Goal: Task Accomplishment & Management: Use online tool/utility

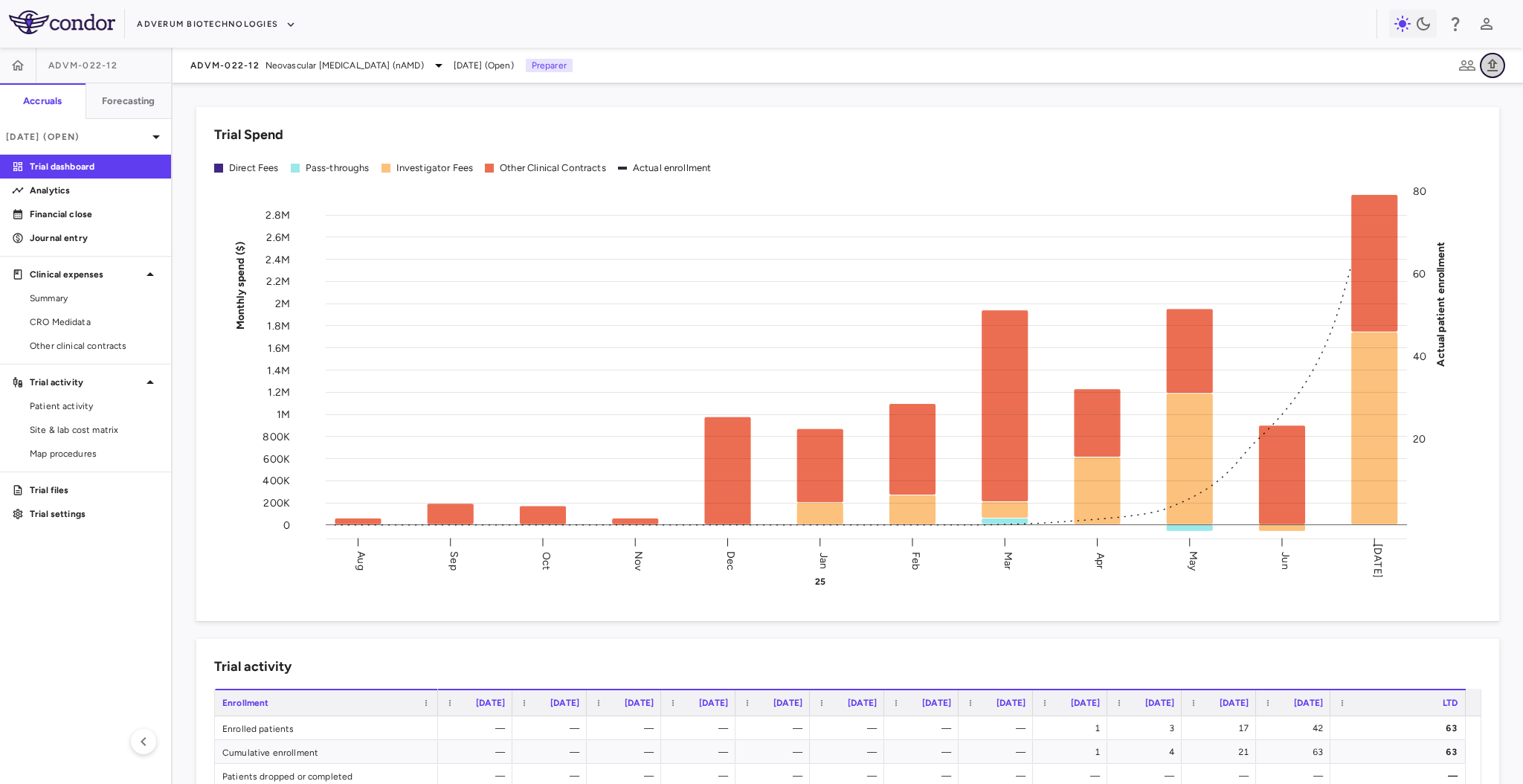
click at [1492, 57] on icon "button" at bounding box center [1493, 65] width 18 height 18
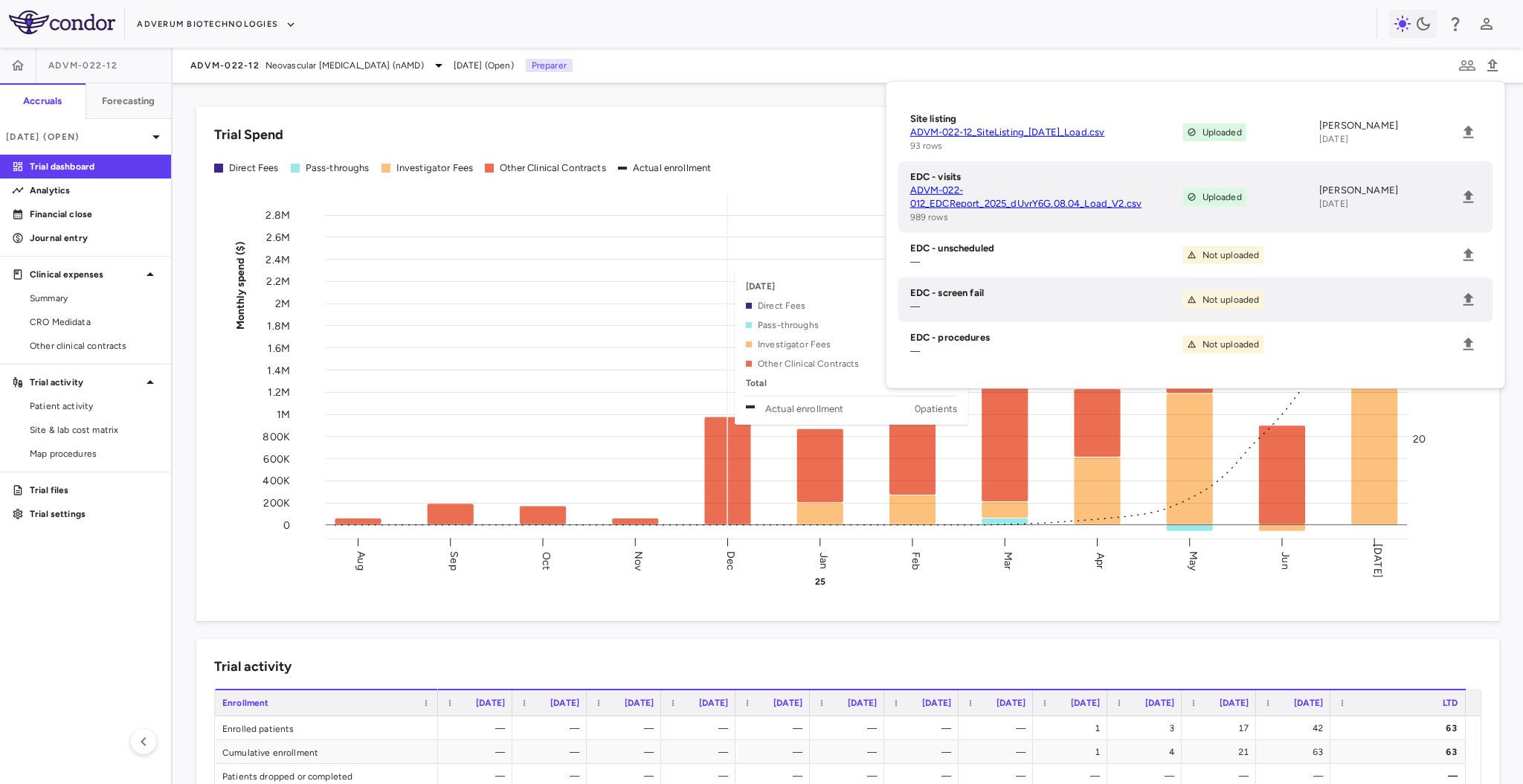
click at [765, 262] on rect at bounding box center [866, 362] width 1081 height 336
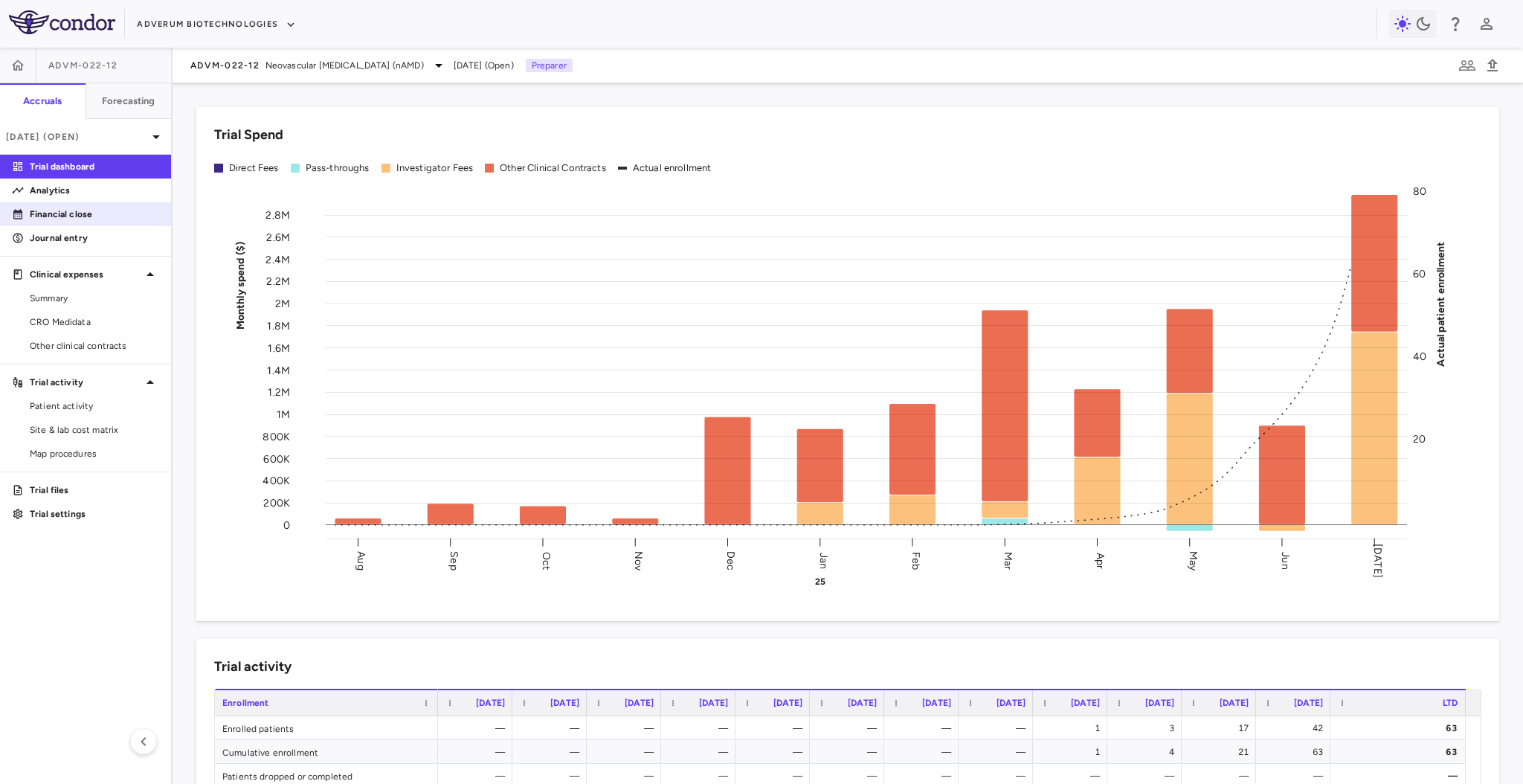
click at [95, 217] on p "Financial close" at bounding box center [94, 214] width 129 height 13
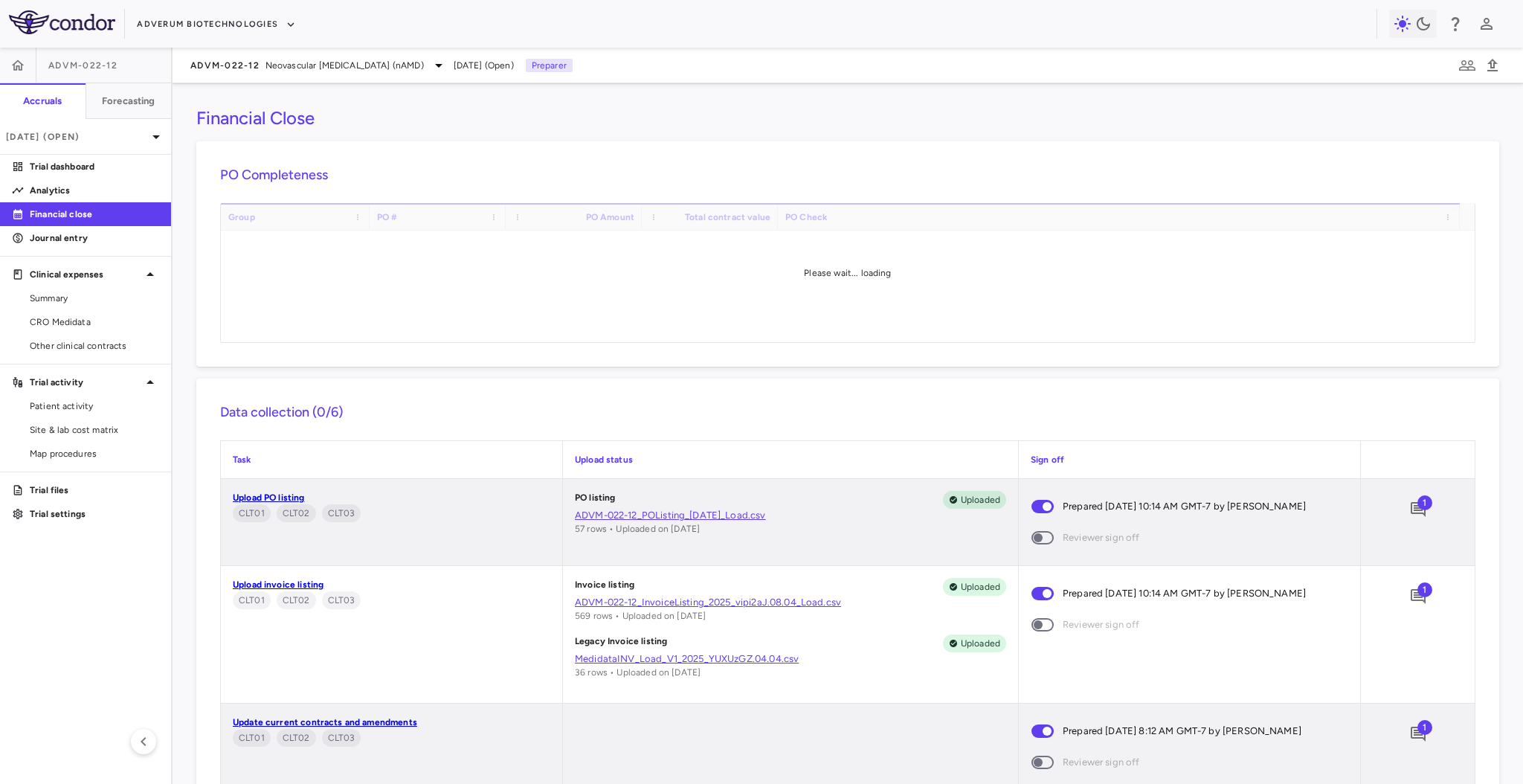
click at [1394, 161] on div "PO Completeness Vendor Drag here to set column labels Group PO # PO Amount" at bounding box center [848, 254] width 1303 height 225
click at [1418, 154] on div "PO Completeness Vendor Drag here to set column labels Group PO # PO Amount" at bounding box center [848, 254] width 1303 height 225
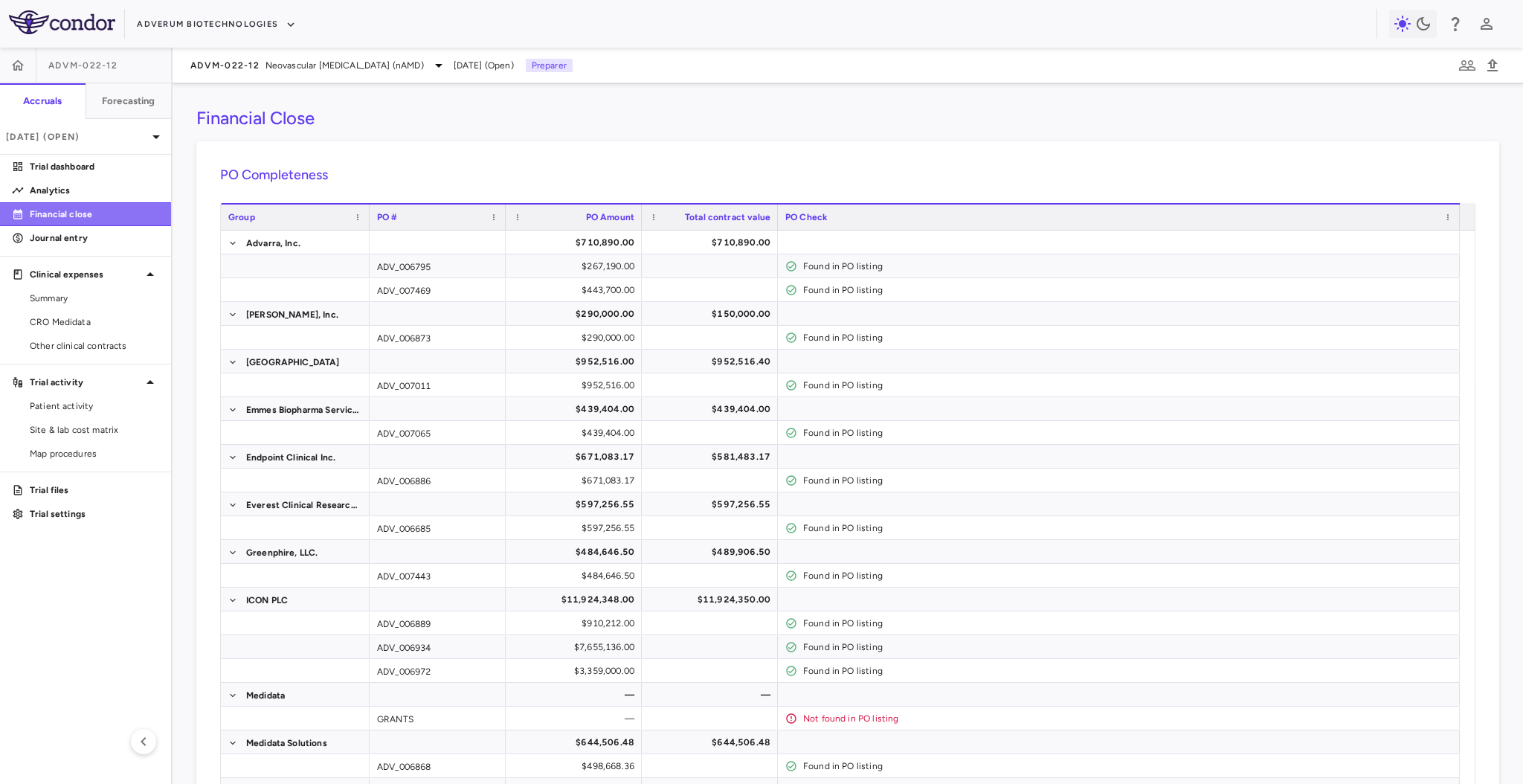
click at [29, 208] on div "Financial close" at bounding box center [91, 214] width 136 height 13
click at [1279, 144] on div "PO Completeness Vendor Drag here to set column labels Group PO # PO Amount" at bounding box center [848, 615] width 1303 height 947
click at [49, 300] on span "Summary" at bounding box center [94, 298] width 129 height 13
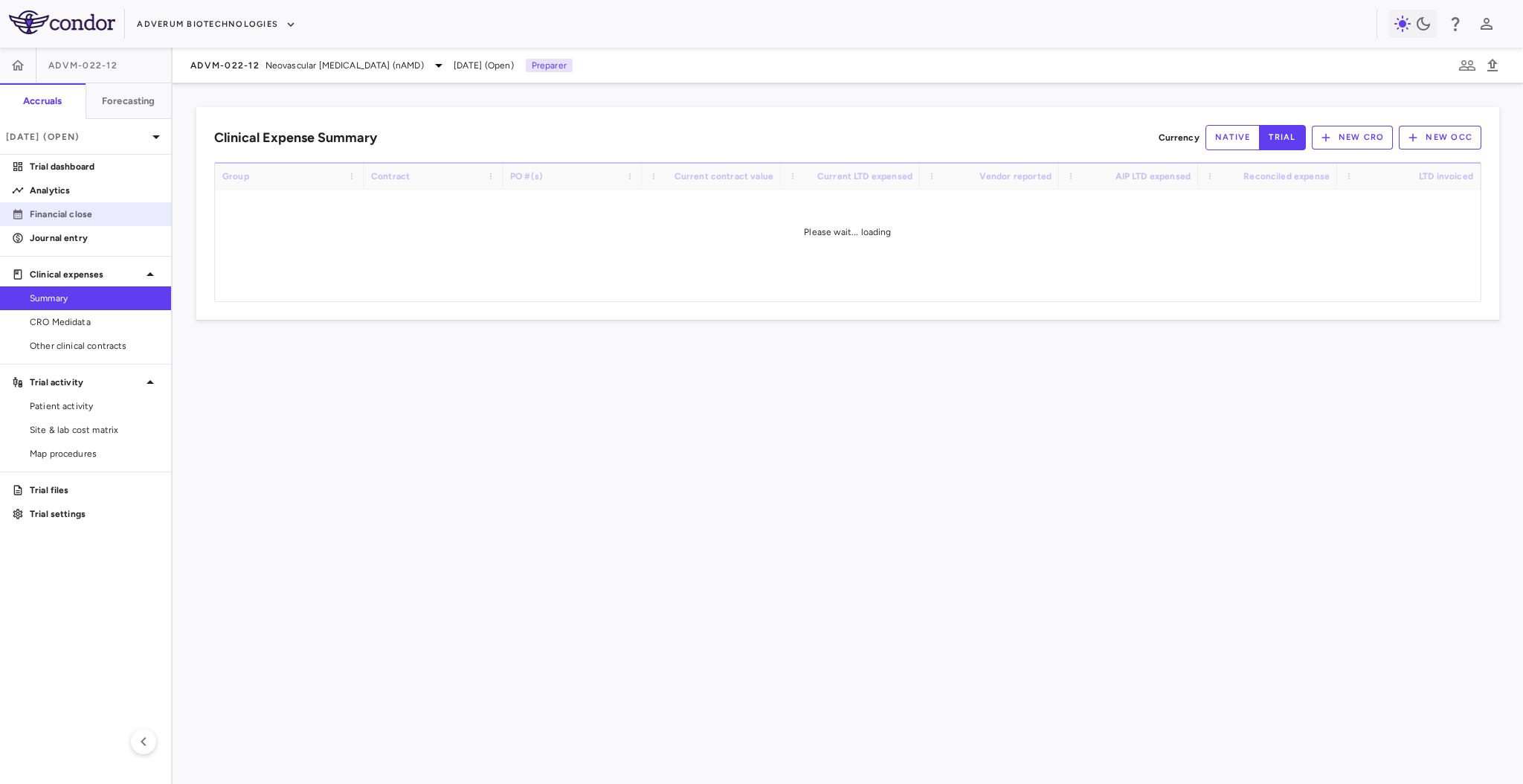
click at [77, 218] on p "Financial close" at bounding box center [94, 214] width 129 height 13
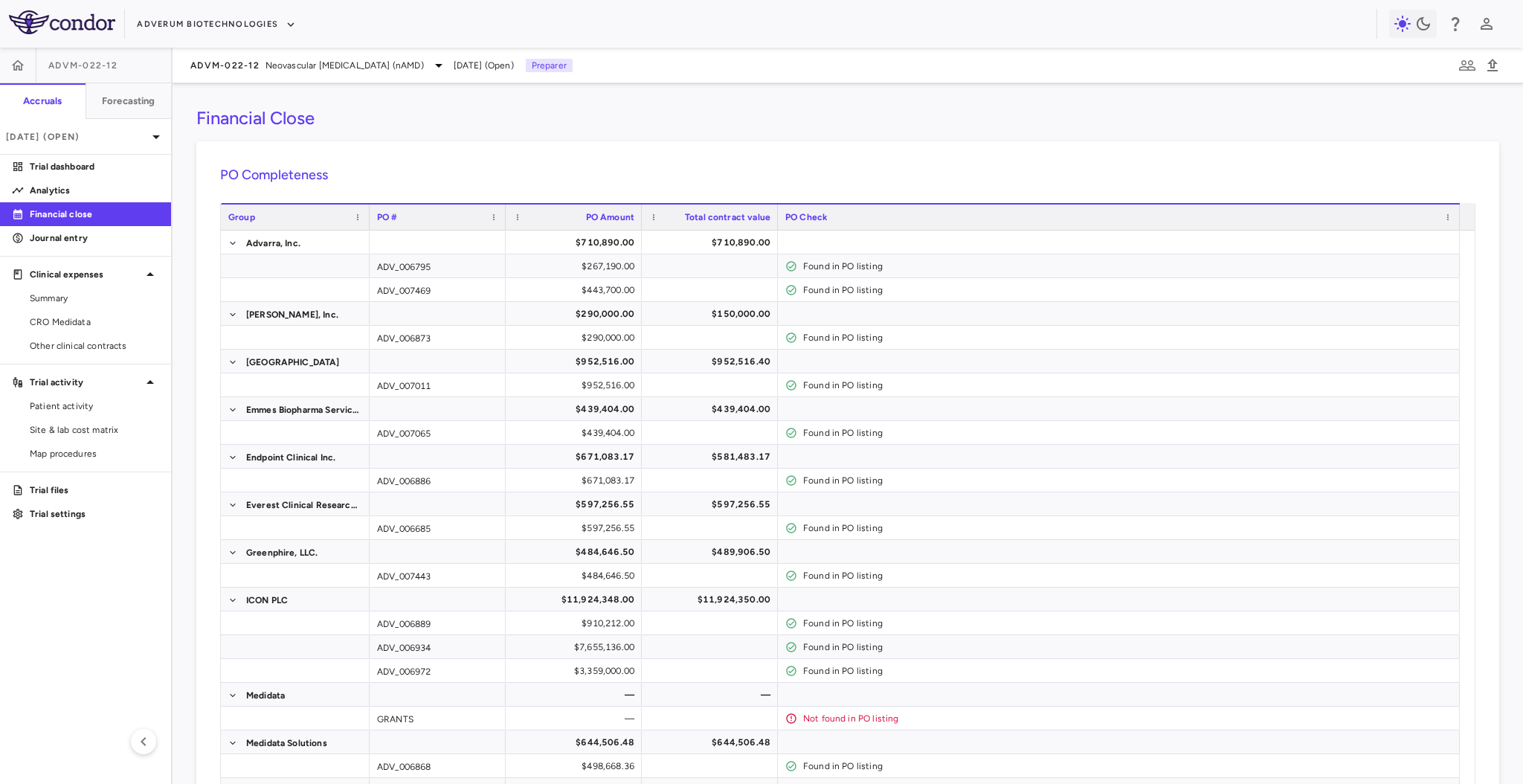
click at [573, 64] on p "Preparer" at bounding box center [550, 66] width 47 height 13
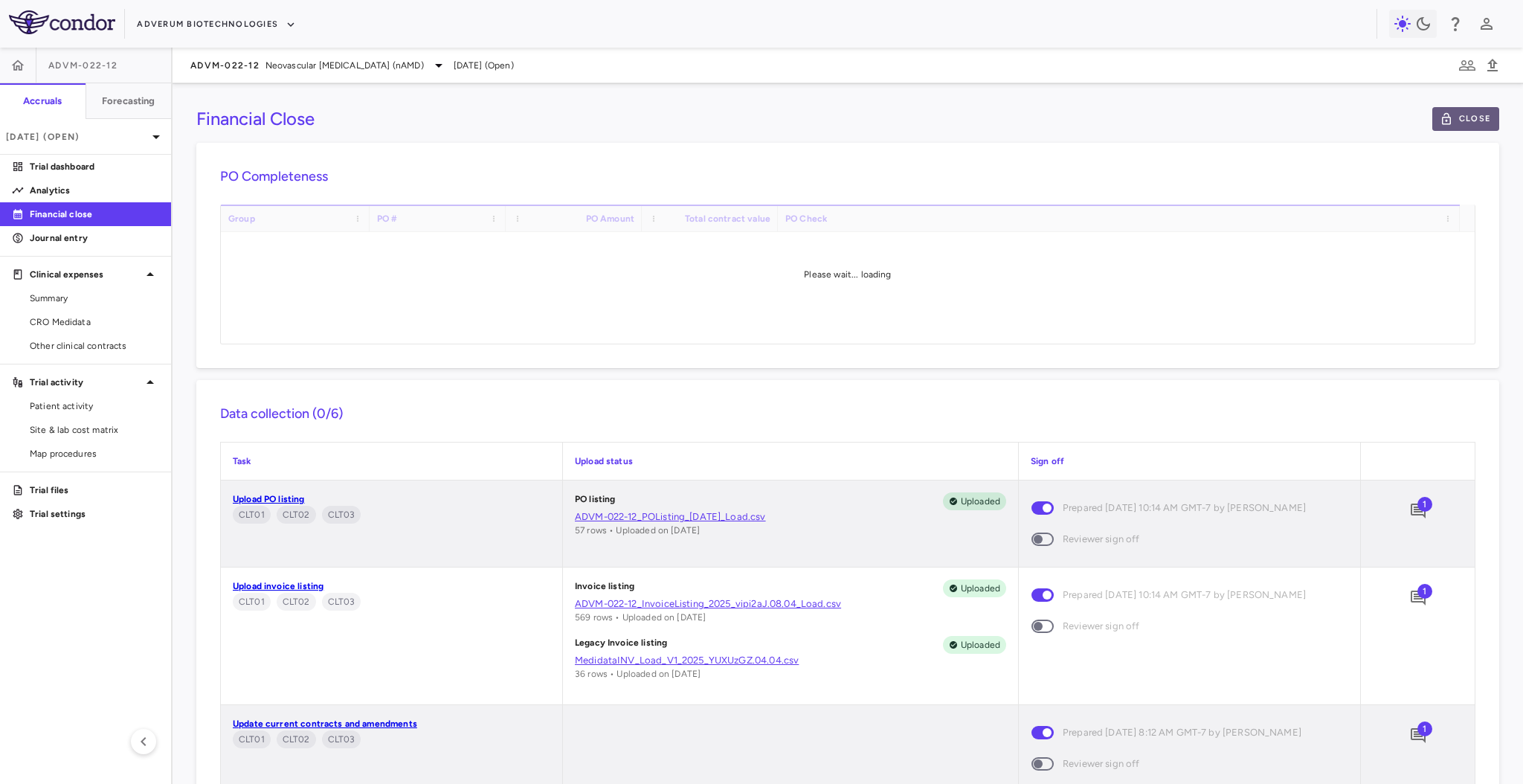
click at [1452, 120] on button "Close" at bounding box center [1466, 119] width 67 height 24
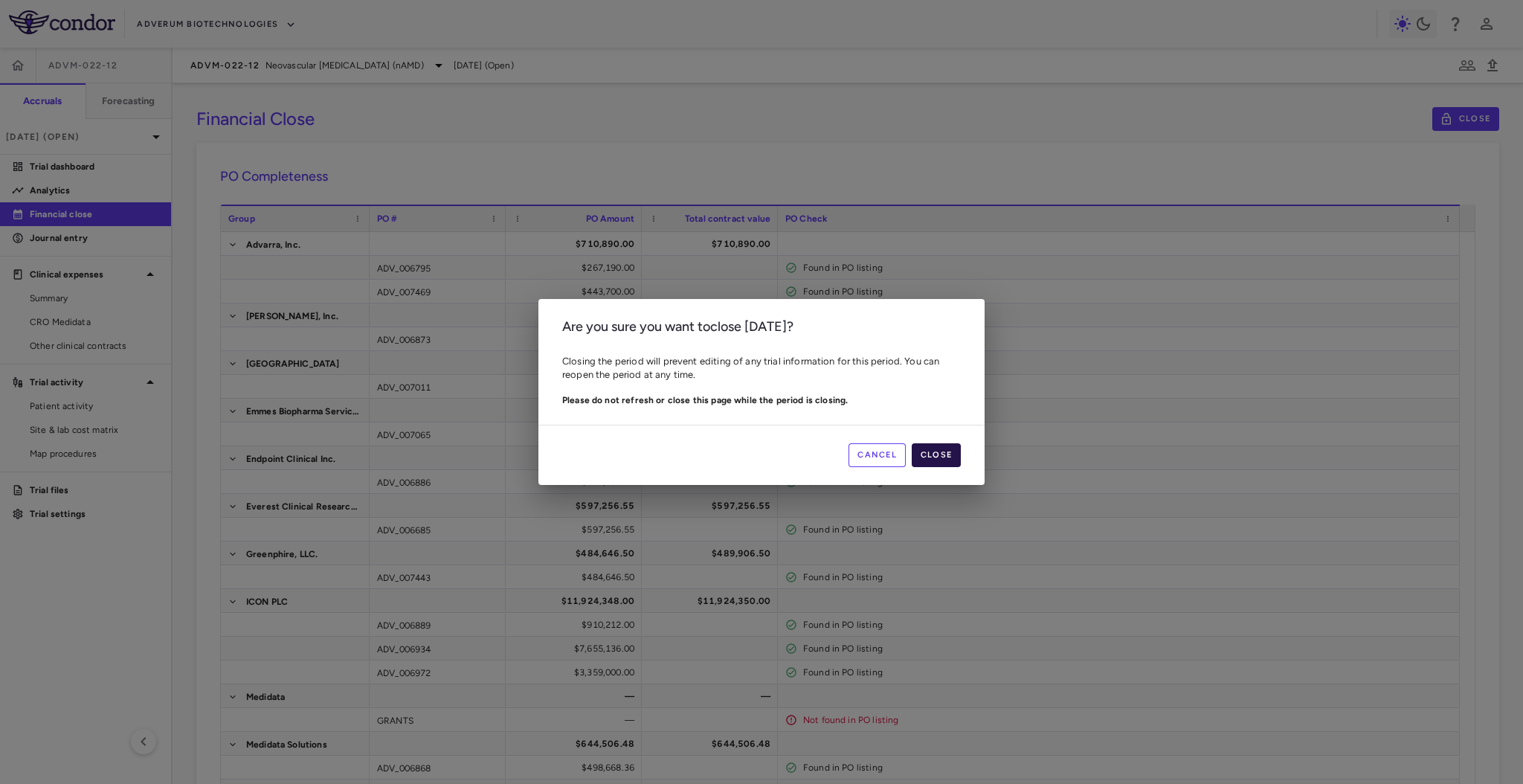
click at [930, 451] on button "Close" at bounding box center [936, 455] width 49 height 24
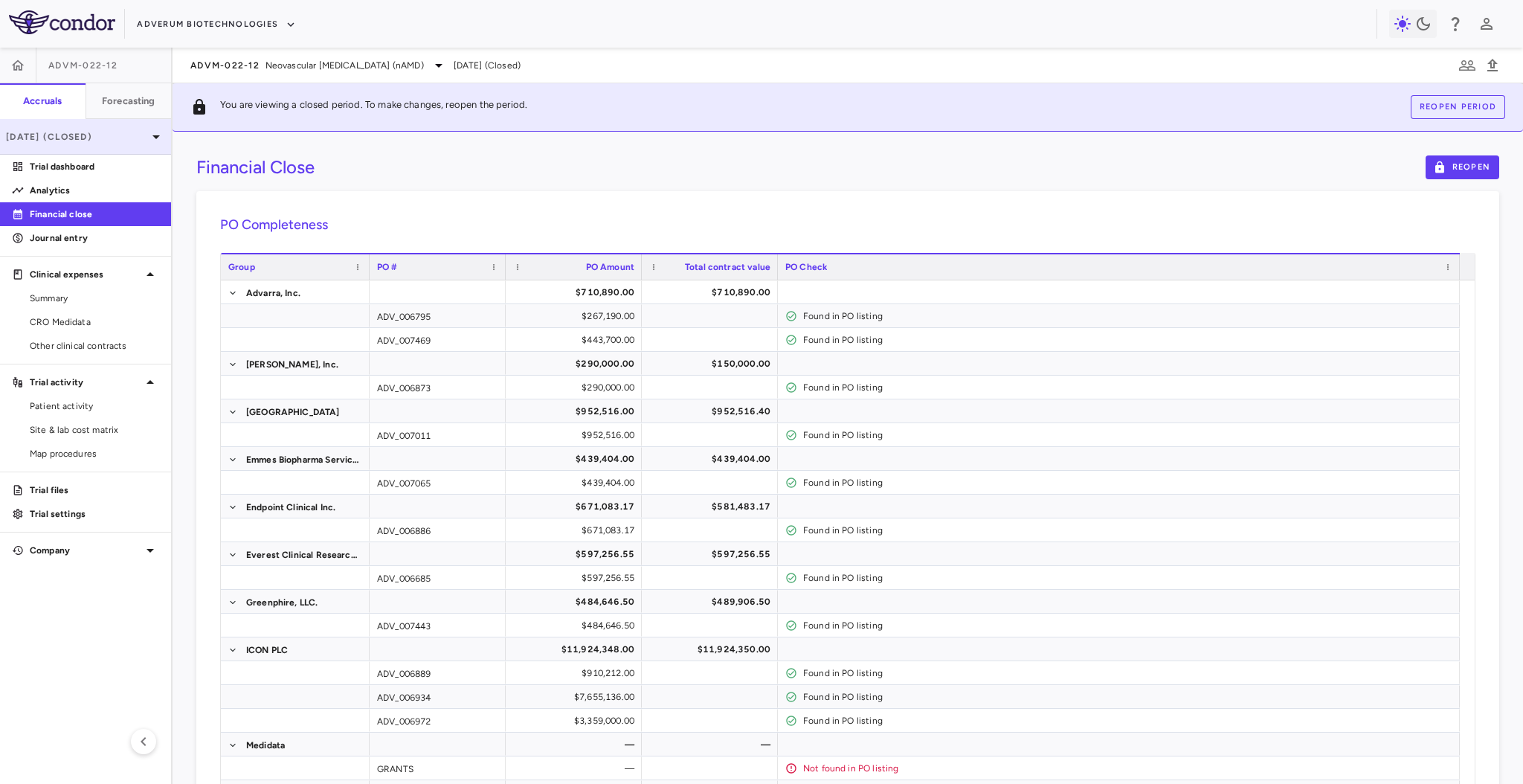
click at [147, 152] on div "Jul 2025 (Closed)" at bounding box center [85, 137] width 171 height 35
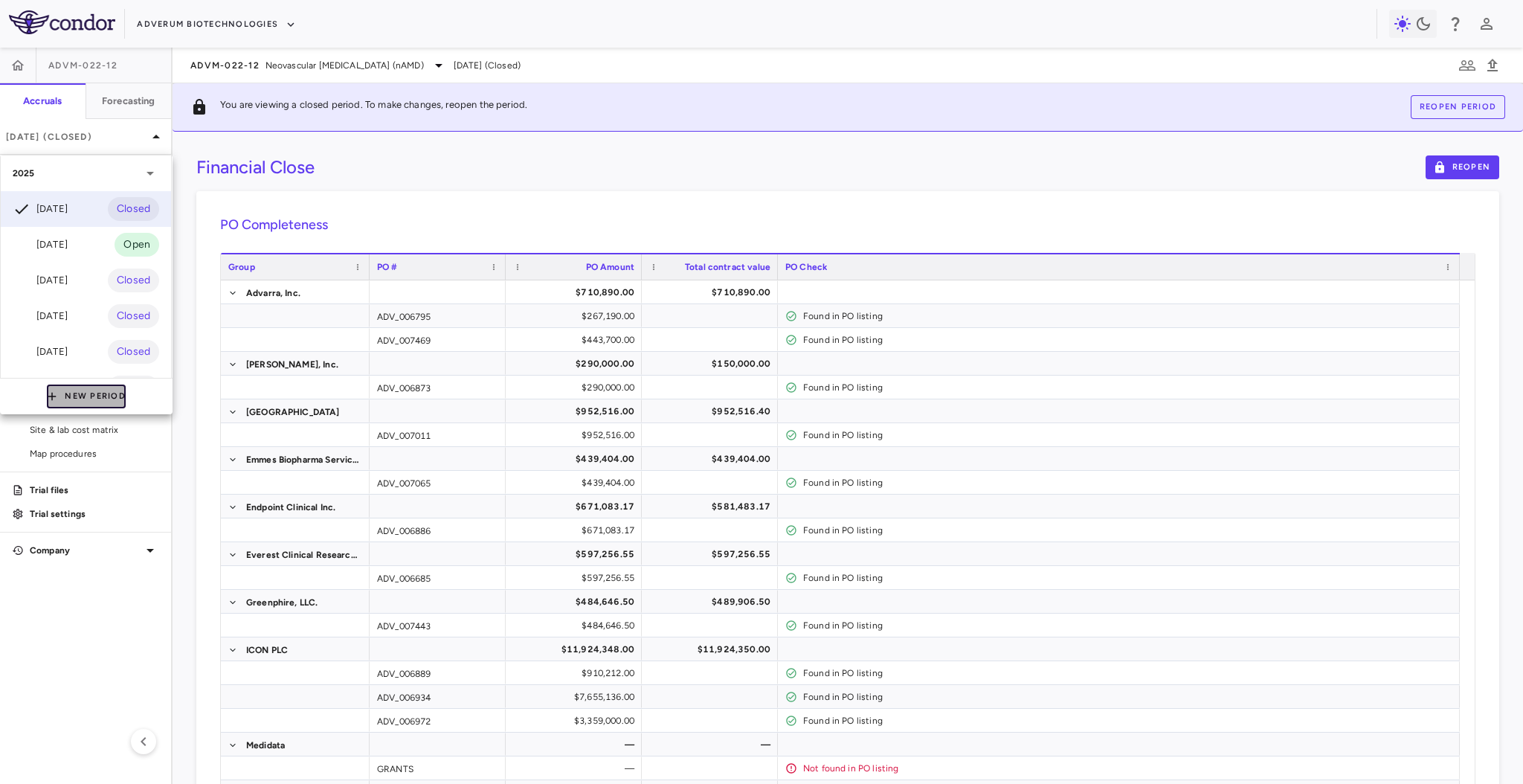
click at [62, 388] on button "New Period" at bounding box center [86, 396] width 78 height 24
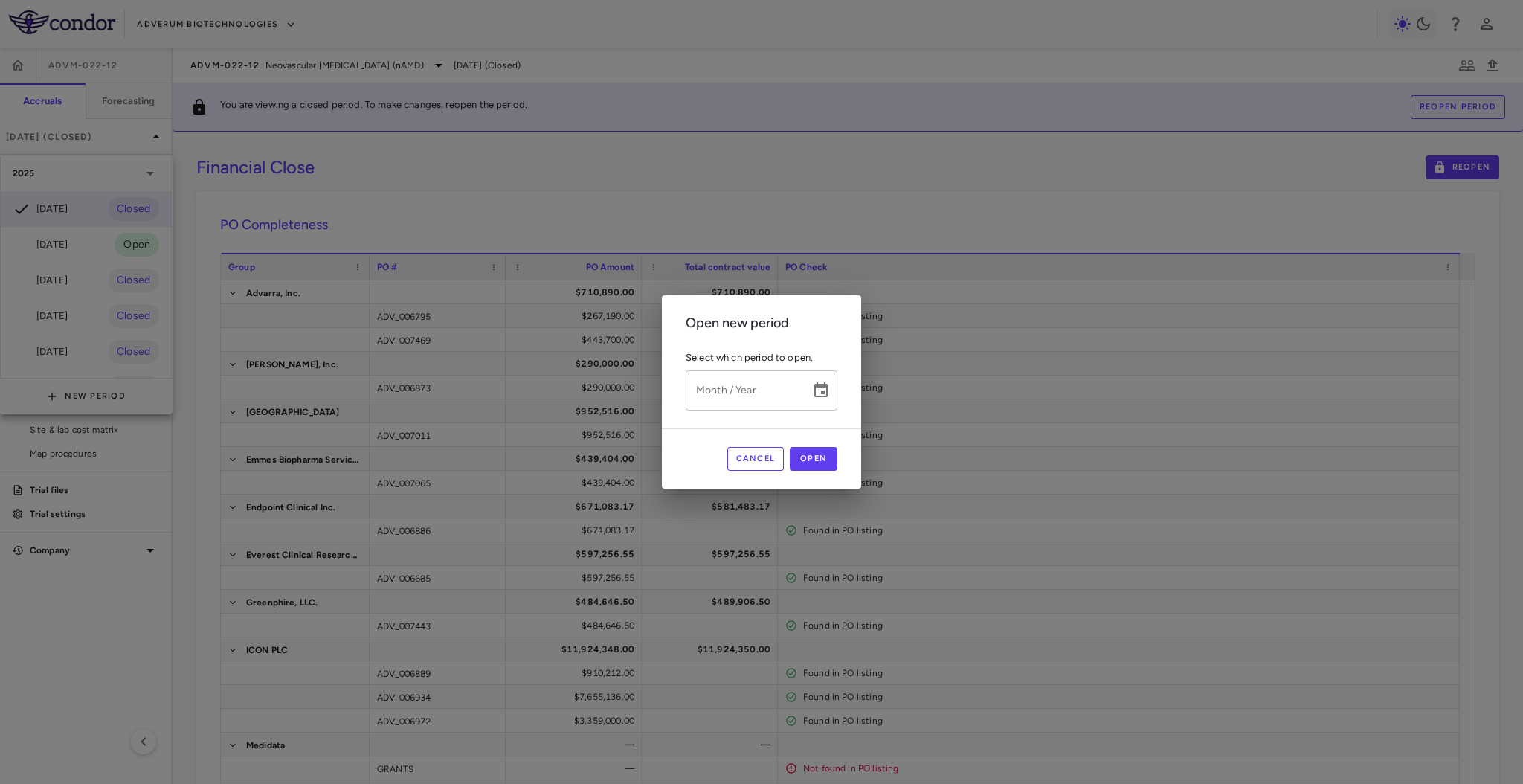
type input "*********"
click at [720, 384] on input "*********" at bounding box center [743, 389] width 115 height 40
click at [89, 238] on div "Open new period Select which period to open. Month / Year Month / Year Cancel O…" at bounding box center [762, 392] width 1523 height 784
click at [69, 243] on div "Open new period Select which period to open. Month / Year Month / Year Cancel O…" at bounding box center [762, 392] width 1523 height 784
click at [708, 399] on input "*********" at bounding box center [743, 389] width 115 height 40
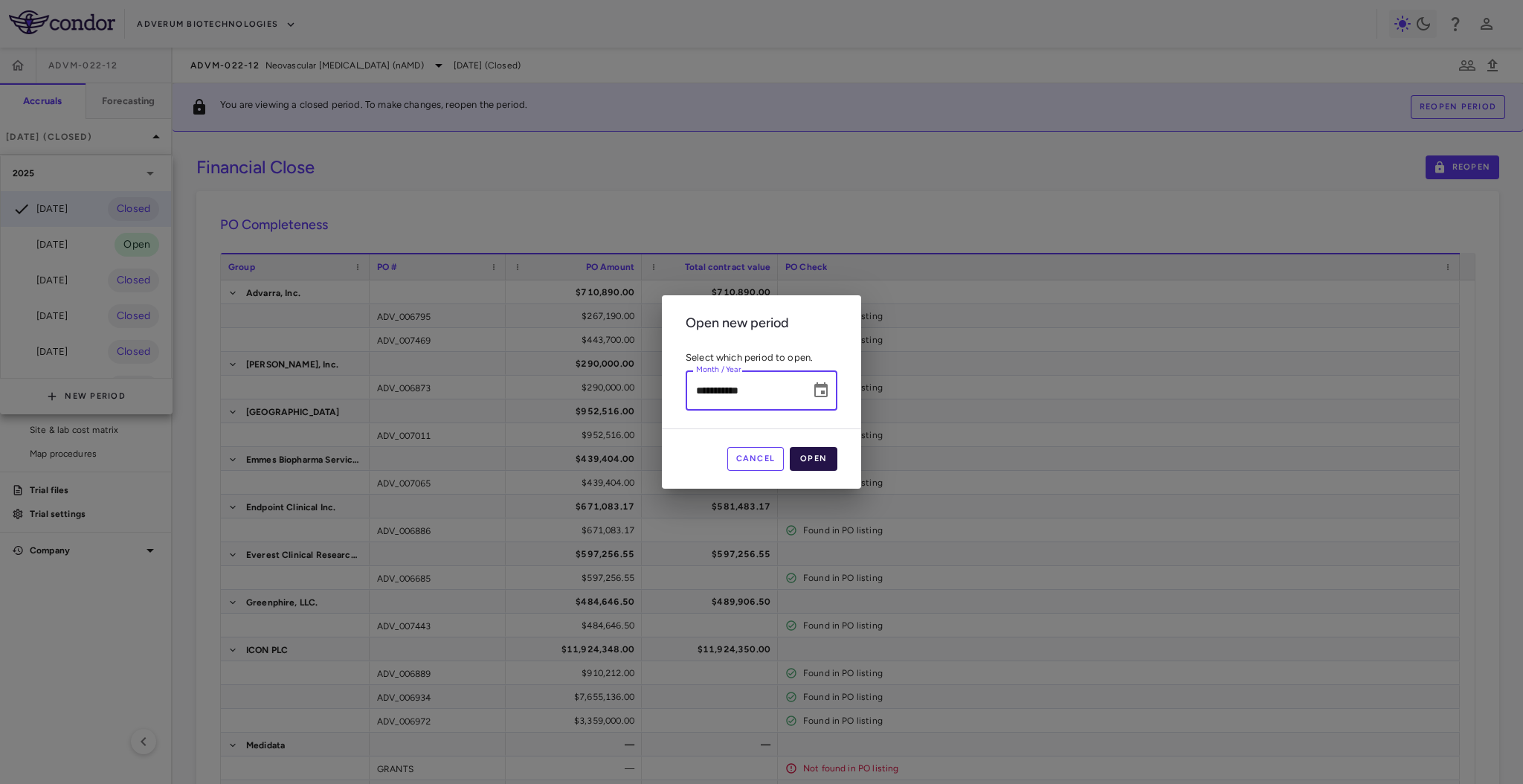
type input "**********"
click at [834, 451] on button "Open" at bounding box center [814, 459] width 47 height 24
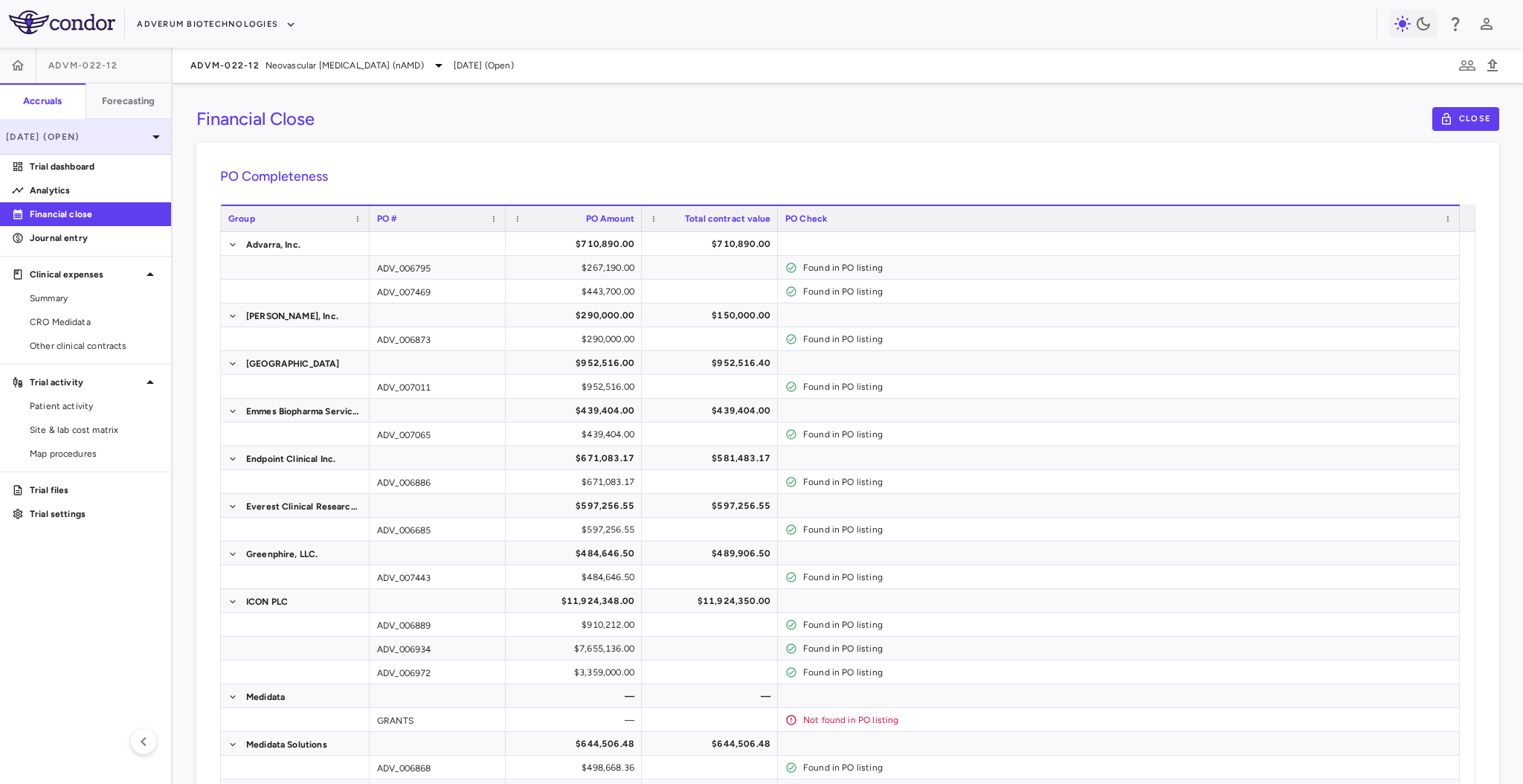
click at [121, 127] on div "[DATE] (Open)" at bounding box center [85, 137] width 171 height 35
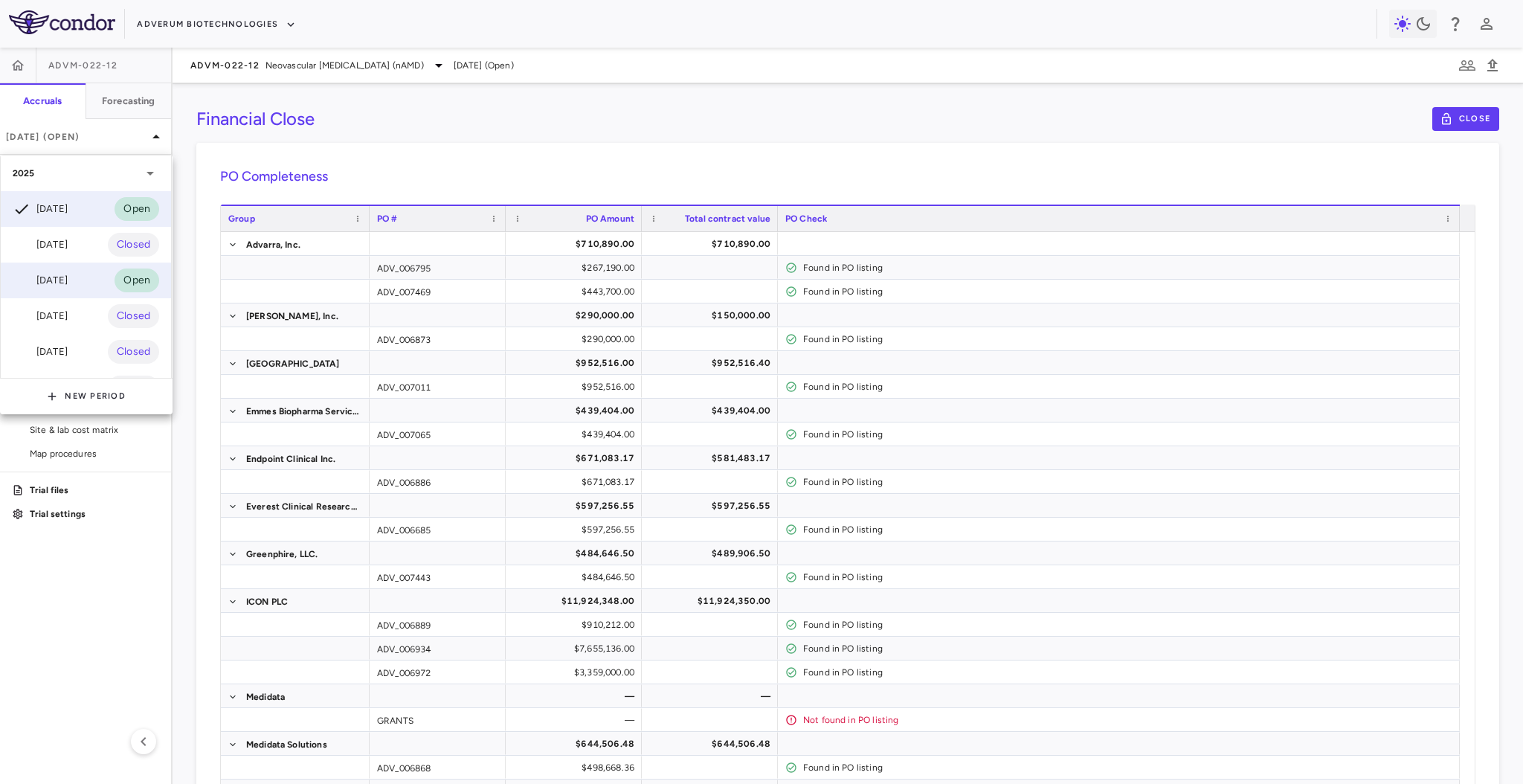
click at [66, 273] on div "[DATE]" at bounding box center [40, 280] width 55 height 18
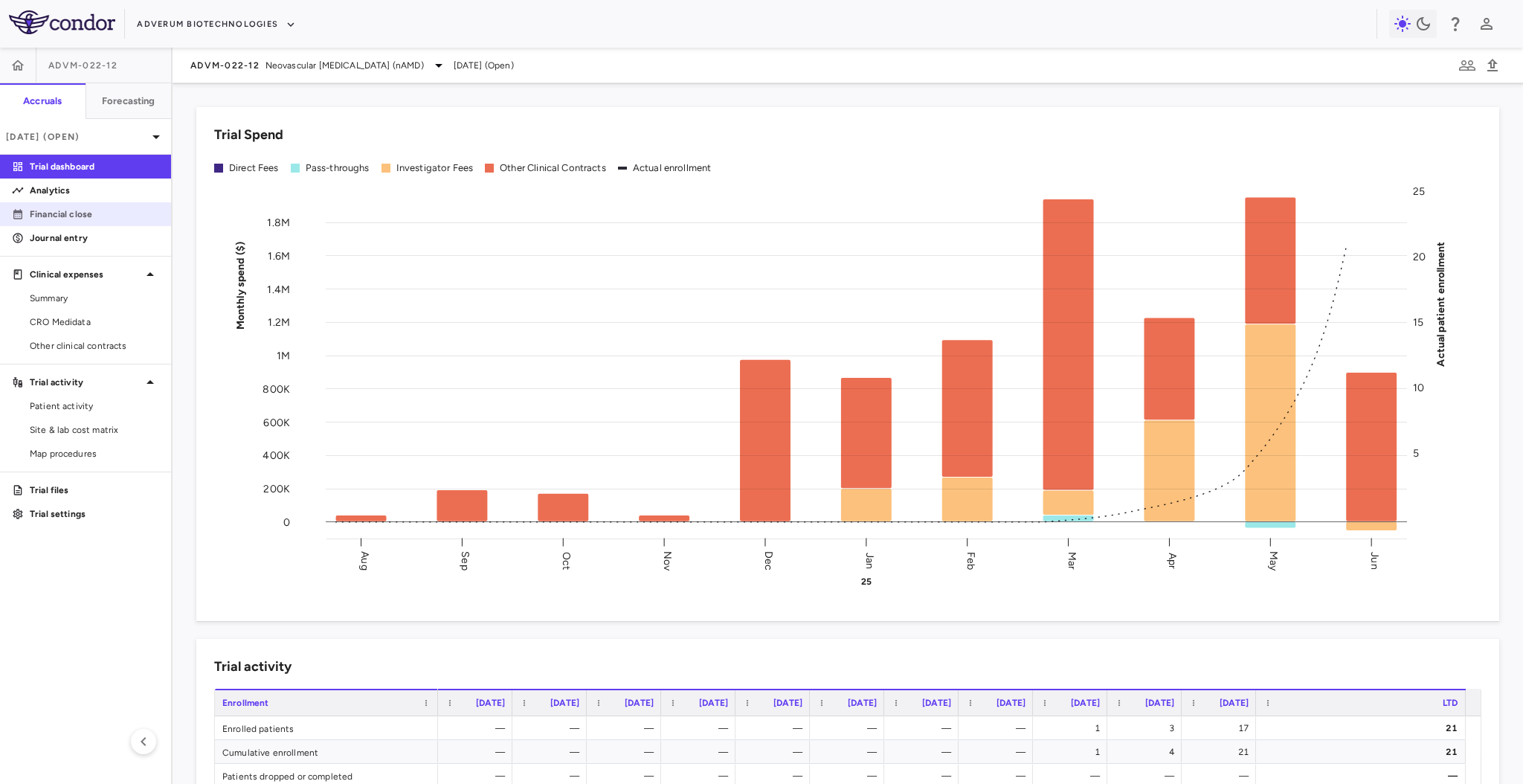
click at [47, 216] on p "Financial close" at bounding box center [94, 214] width 129 height 13
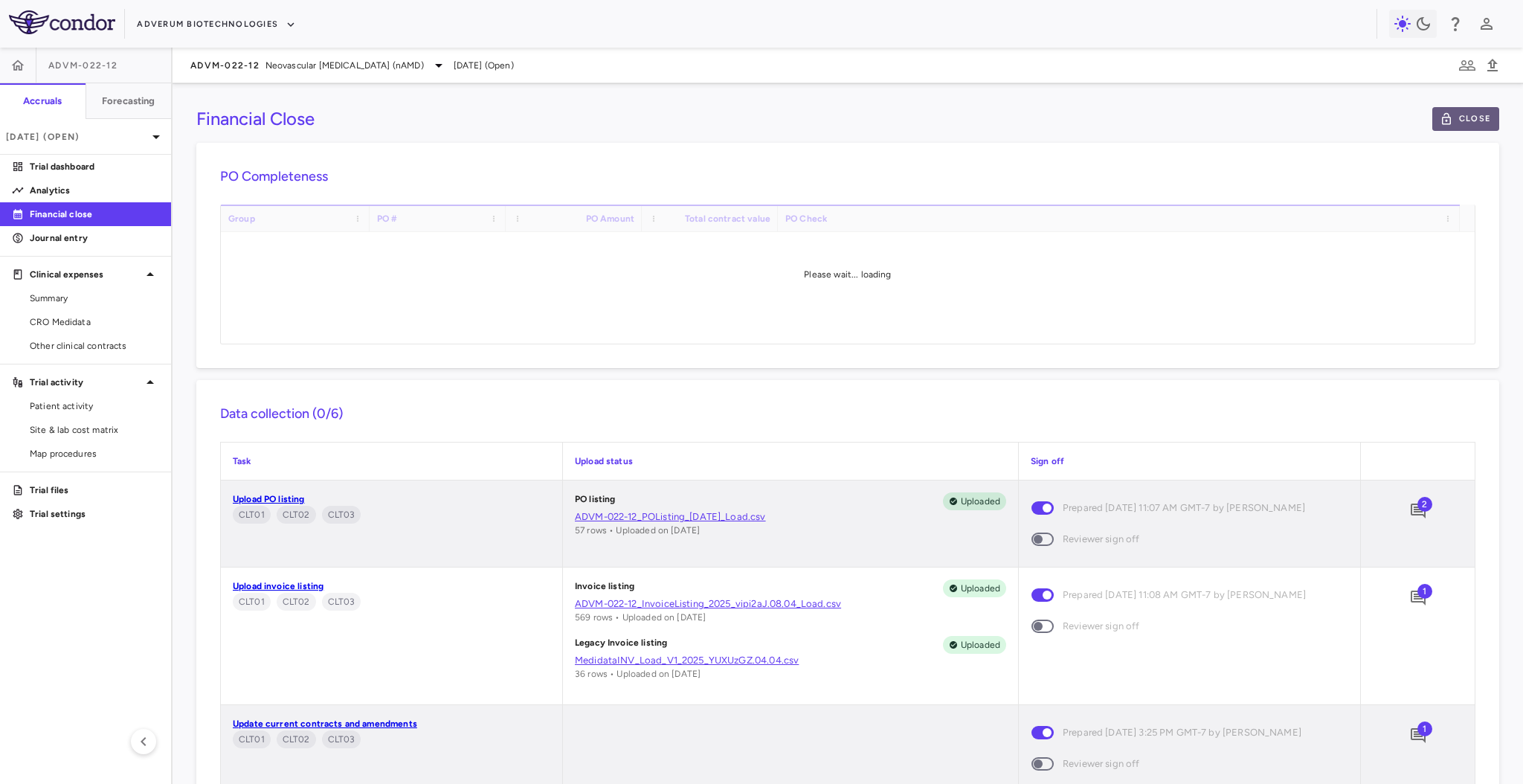
click at [1440, 107] on button "Close" at bounding box center [1466, 119] width 67 height 24
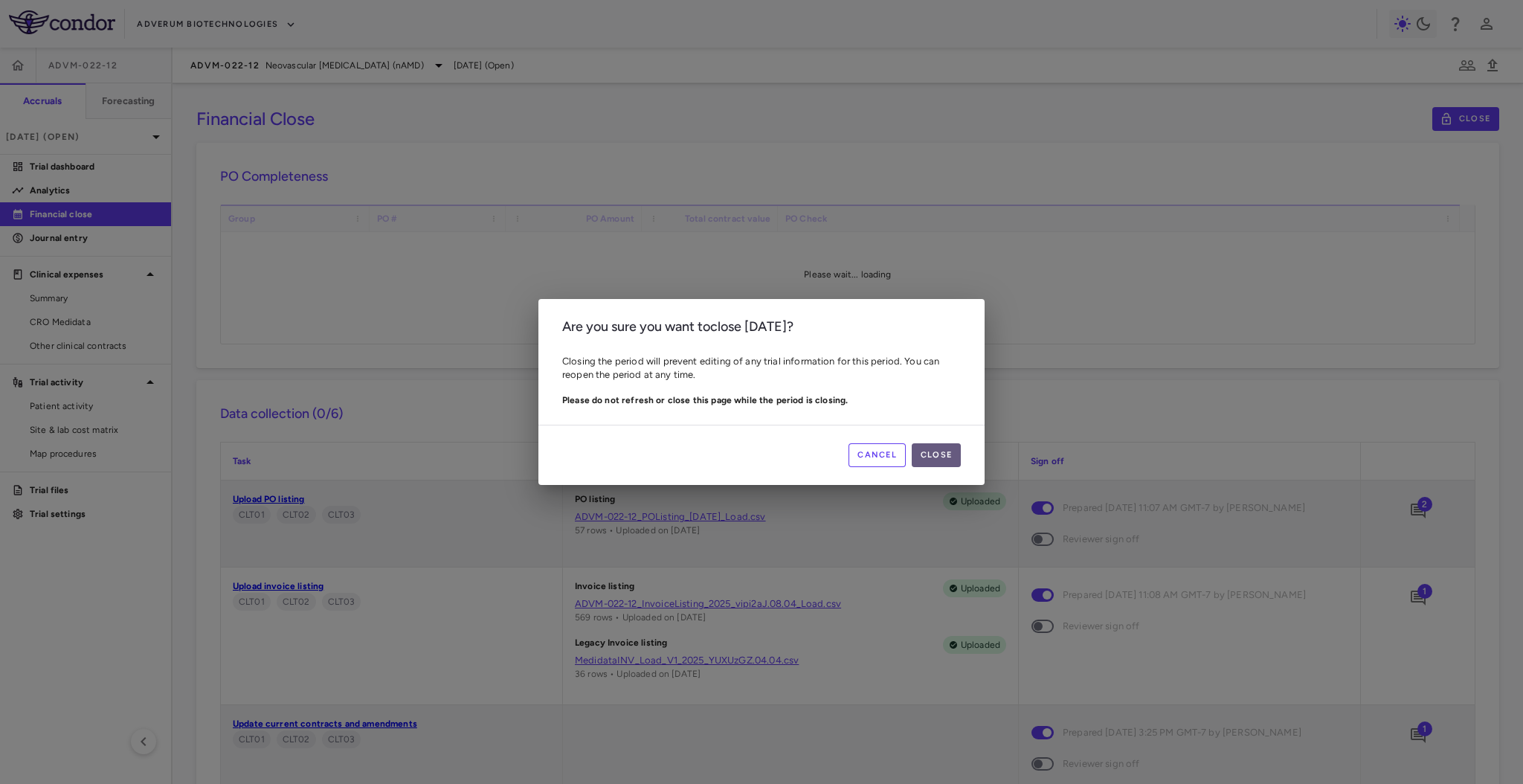
click at [936, 451] on button "Close" at bounding box center [936, 455] width 49 height 24
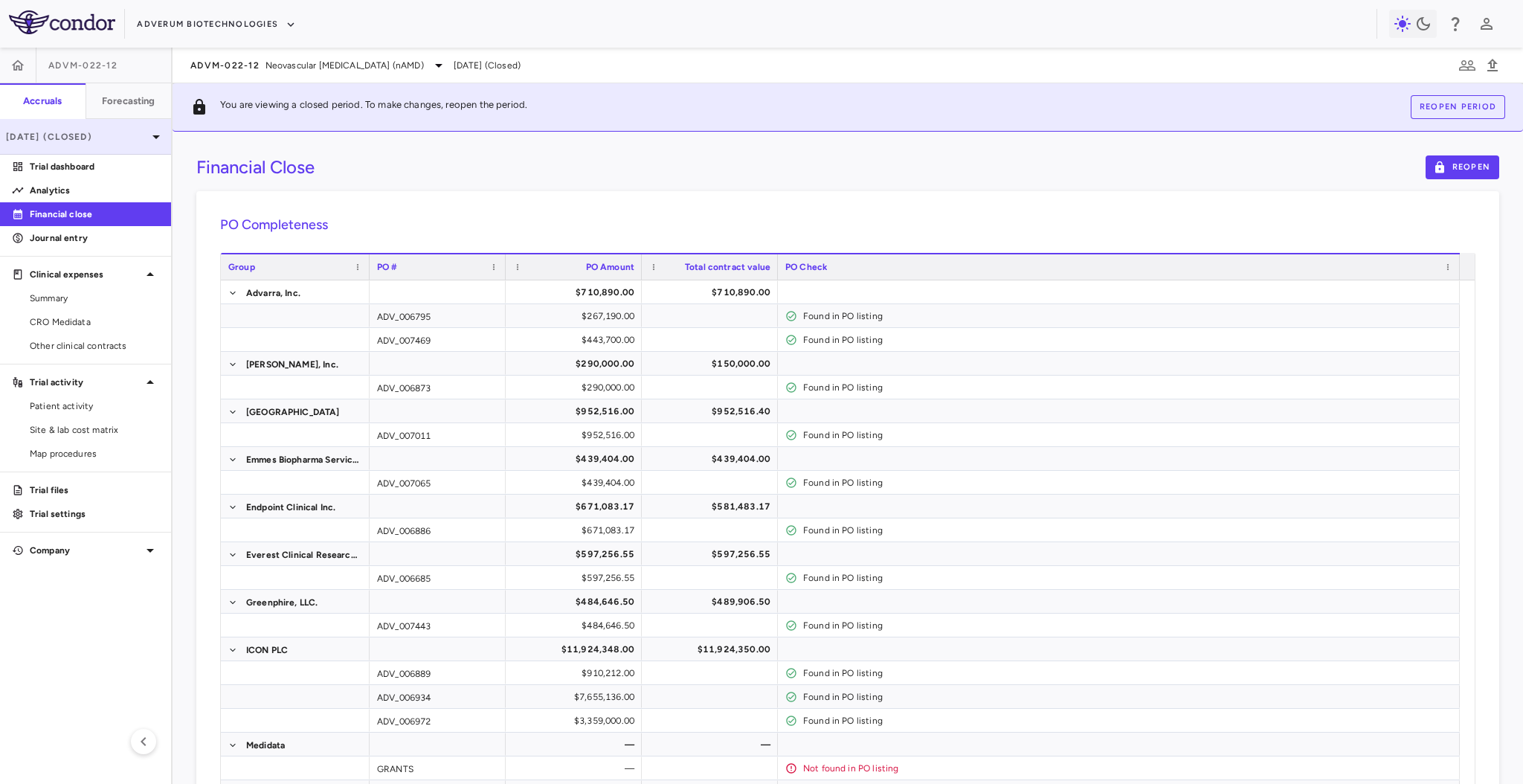
click at [120, 134] on p "Jun 2025 (Closed)" at bounding box center [77, 137] width 142 height 13
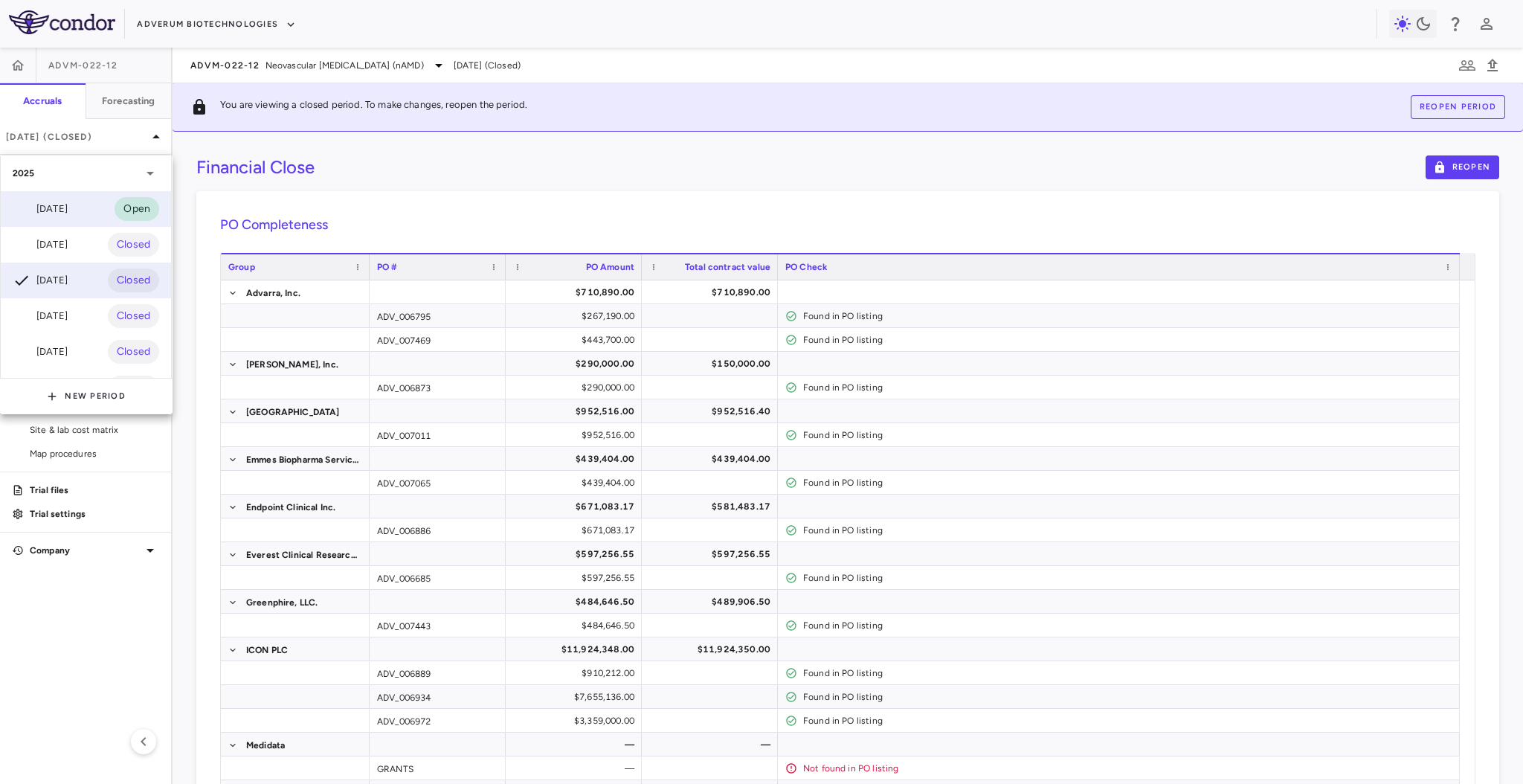
click at [98, 195] on div "Aug 2025 Open" at bounding box center [86, 209] width 170 height 35
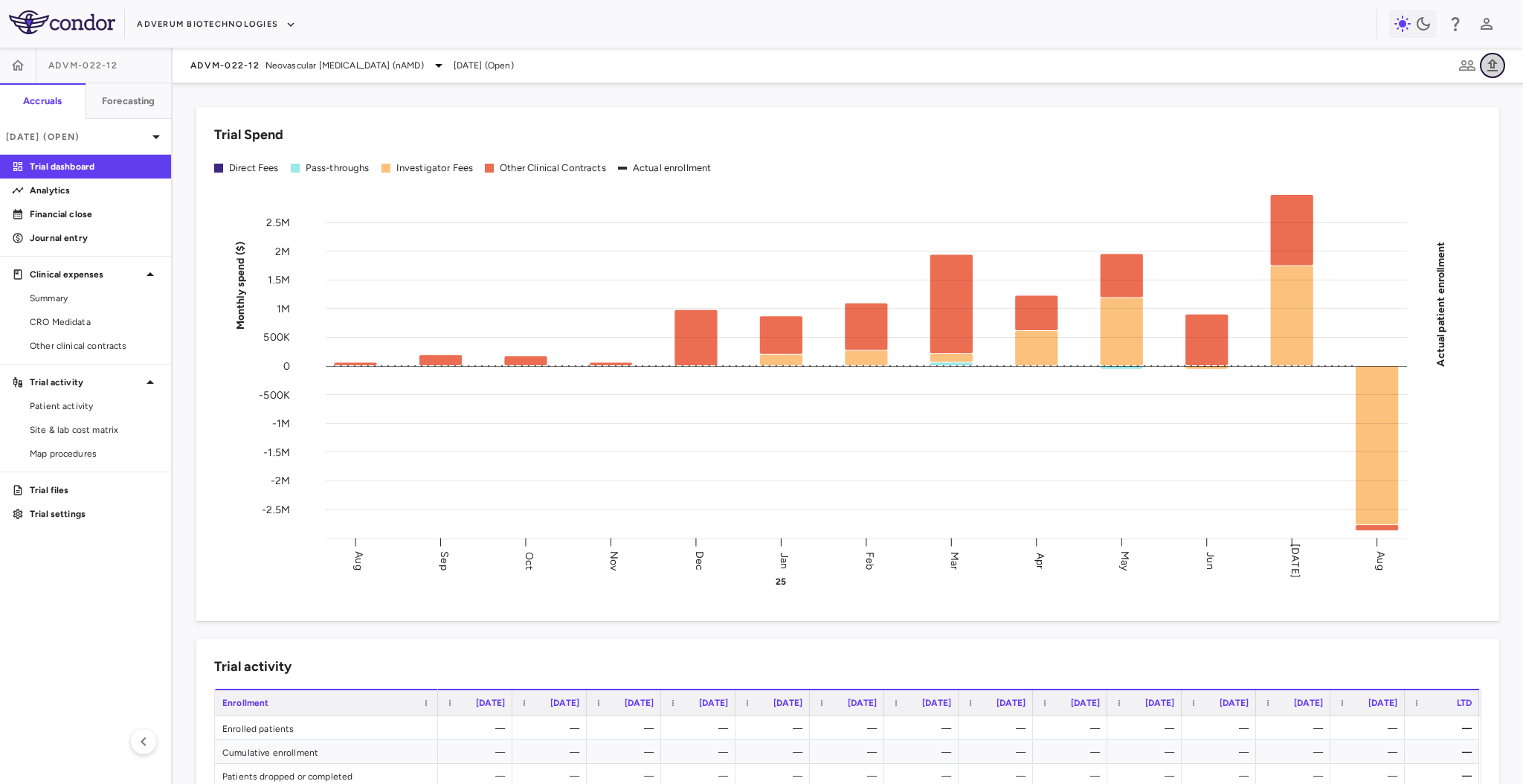
click at [1494, 67] on icon "button" at bounding box center [1493, 65] width 10 height 13
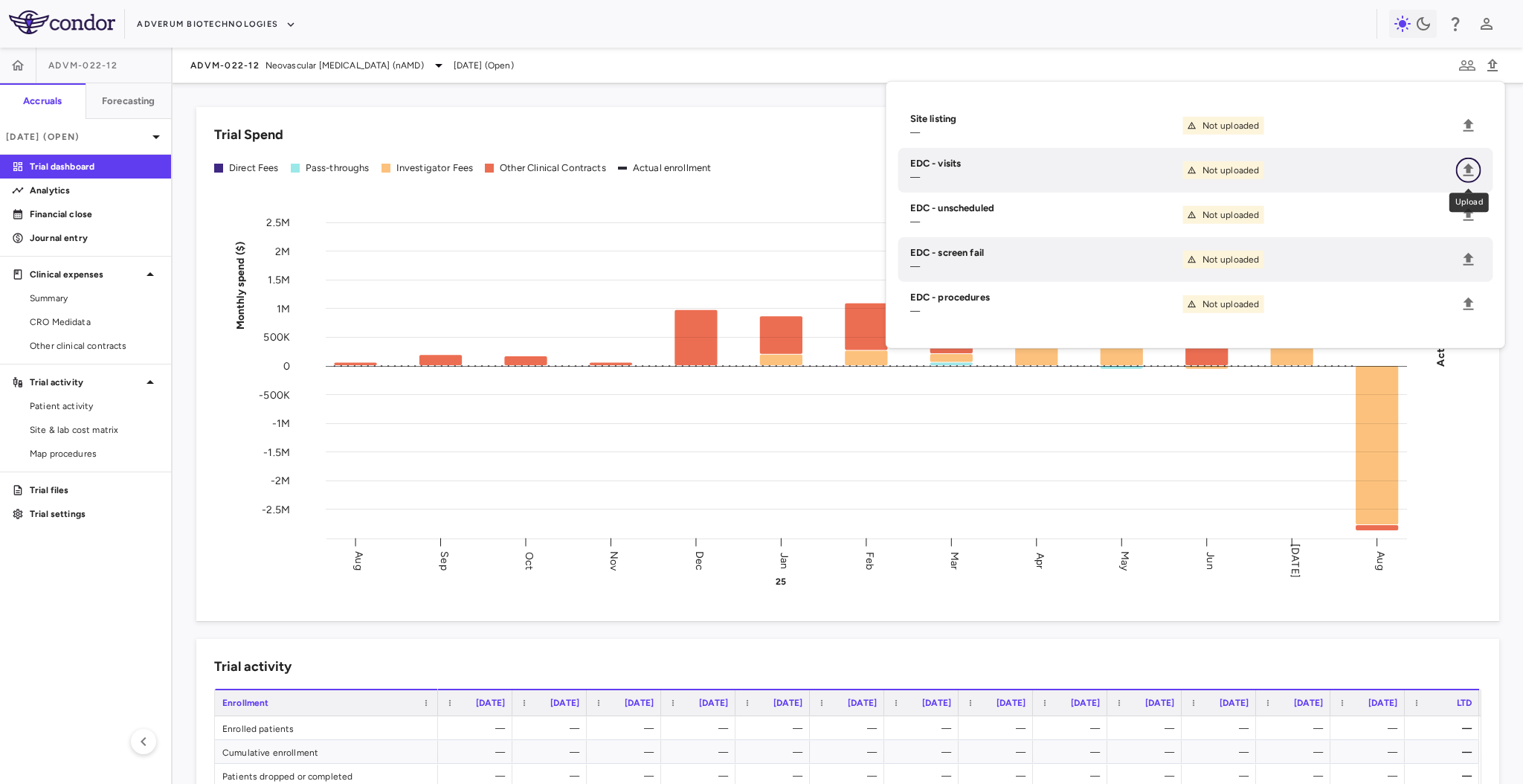
click at [1469, 164] on icon "Upload" at bounding box center [1468, 169] width 18 height 18
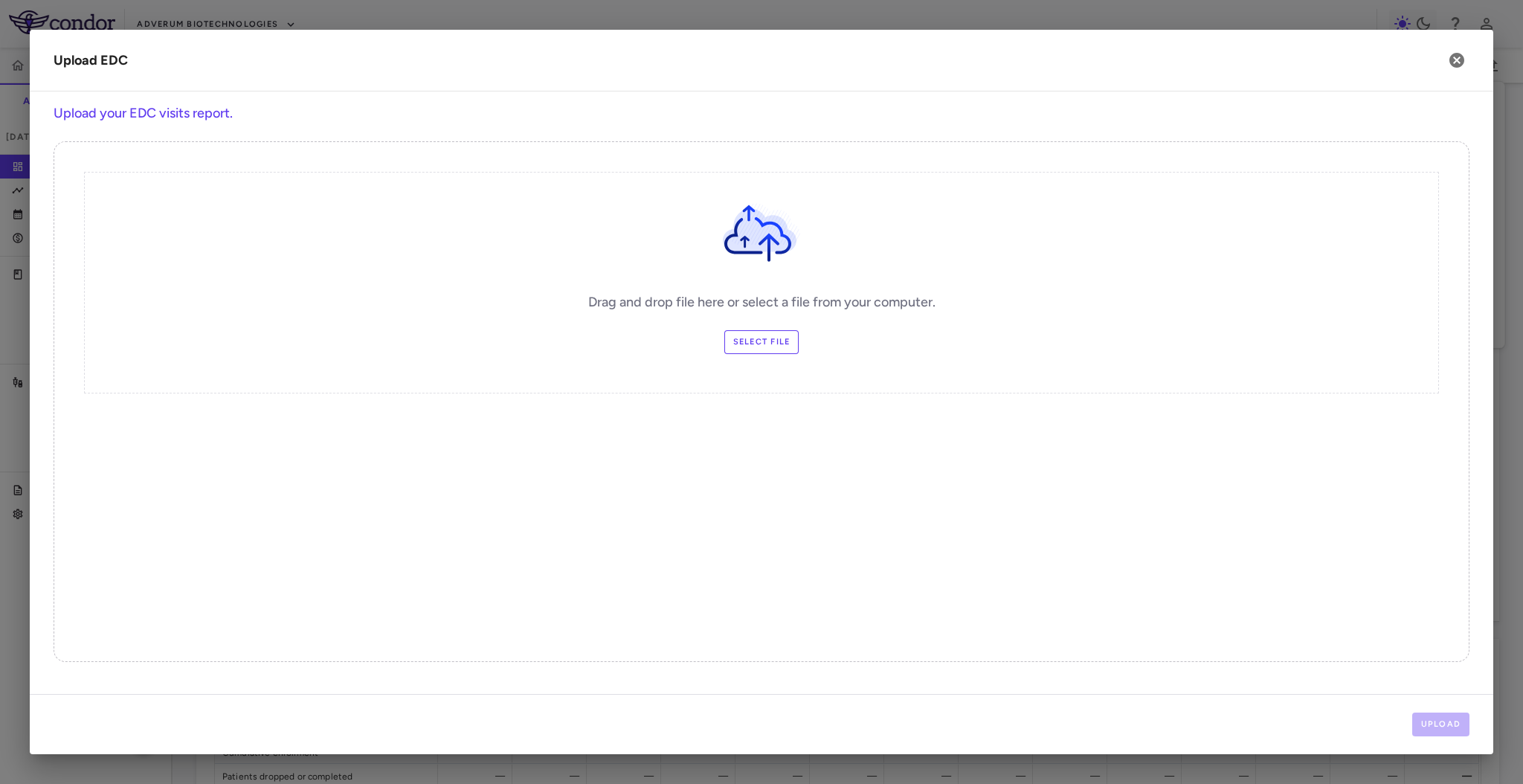
click at [765, 332] on label "Select file" at bounding box center [762, 342] width 75 height 24
click at [0, 0] on input "Select file" at bounding box center [0, 0] width 0 height 0
click at [1429, 723] on button "Upload" at bounding box center [1441, 724] width 58 height 24
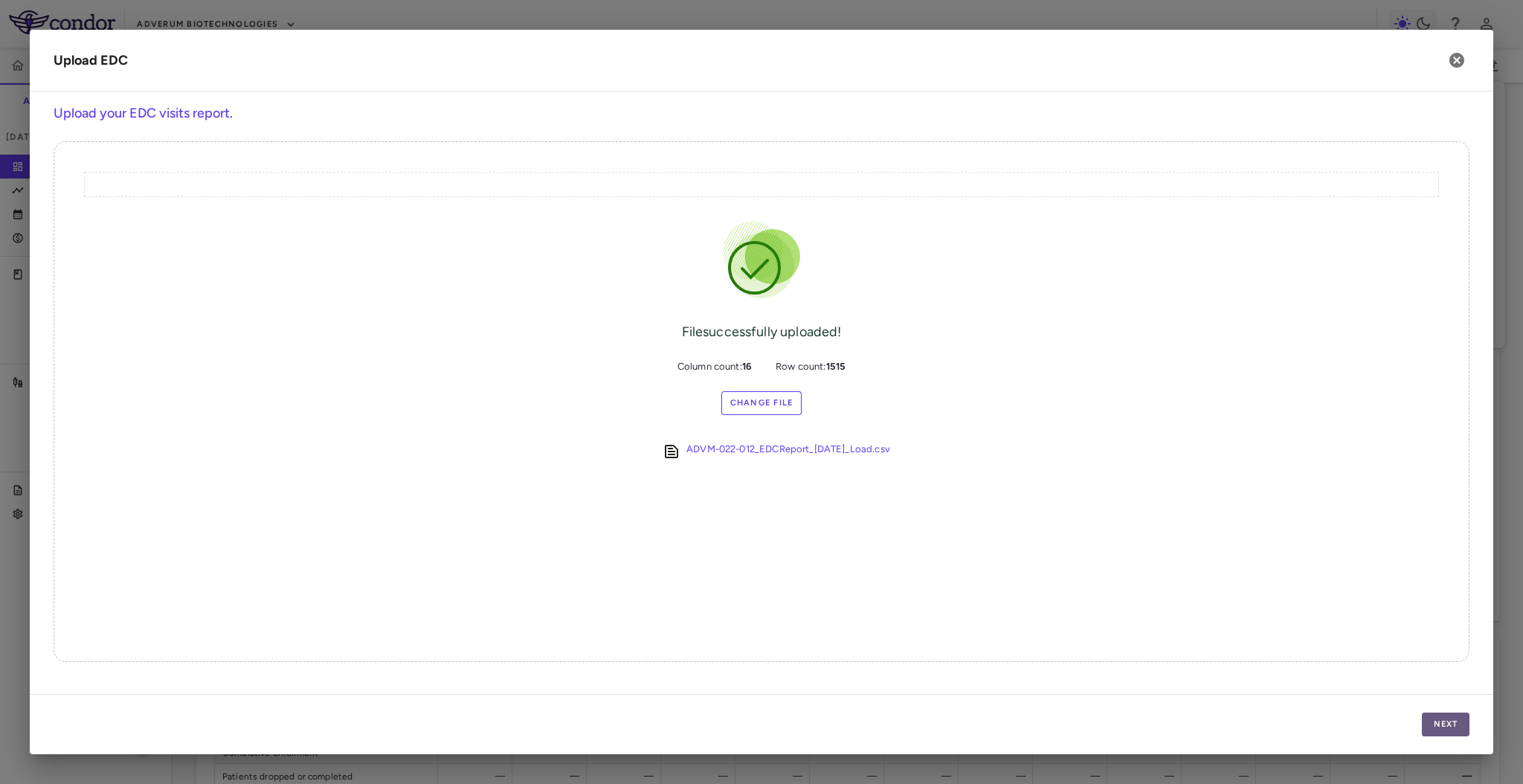
click at [1454, 725] on button "Next" at bounding box center [1445, 724] width 47 height 24
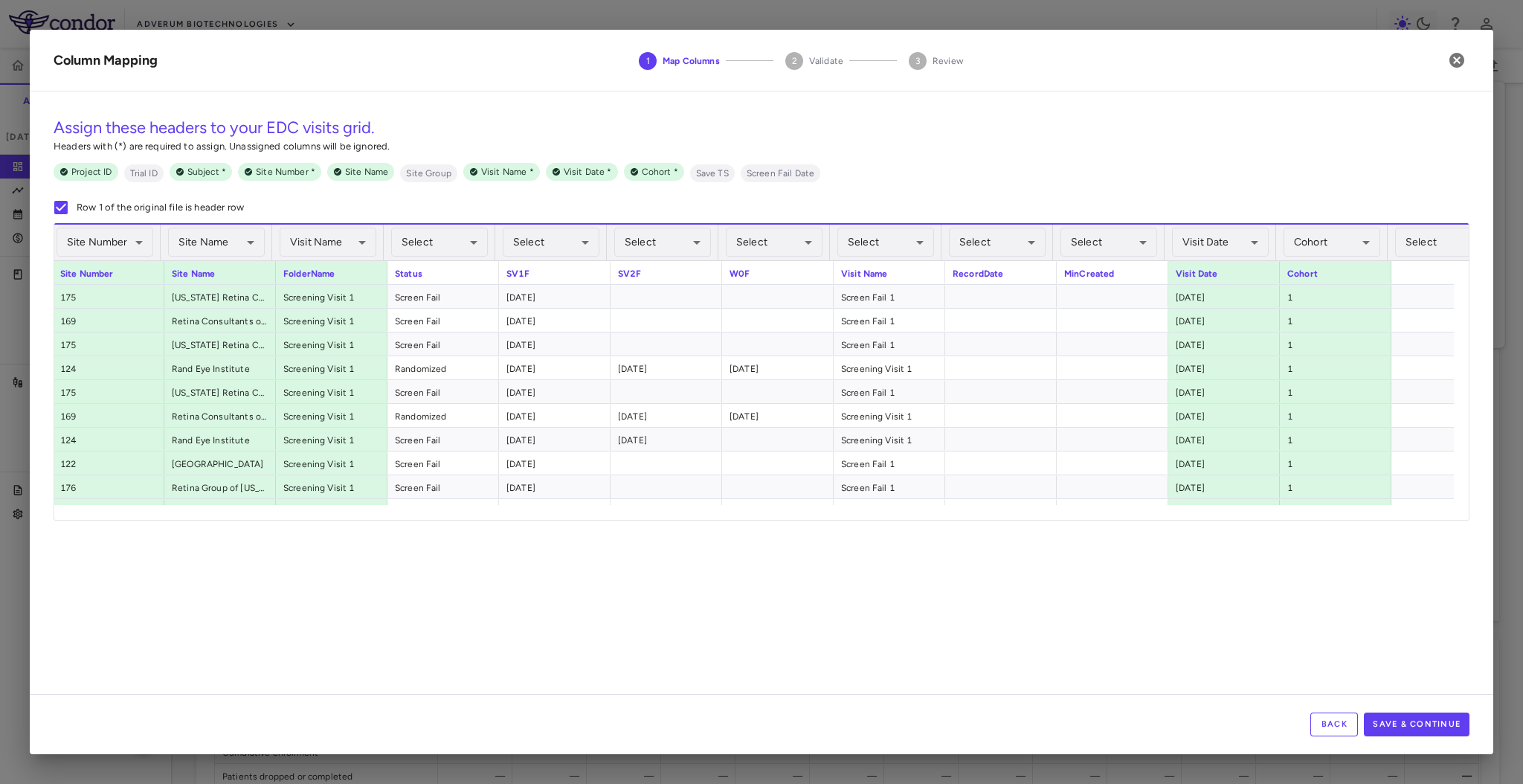
scroll to position [0, 385]
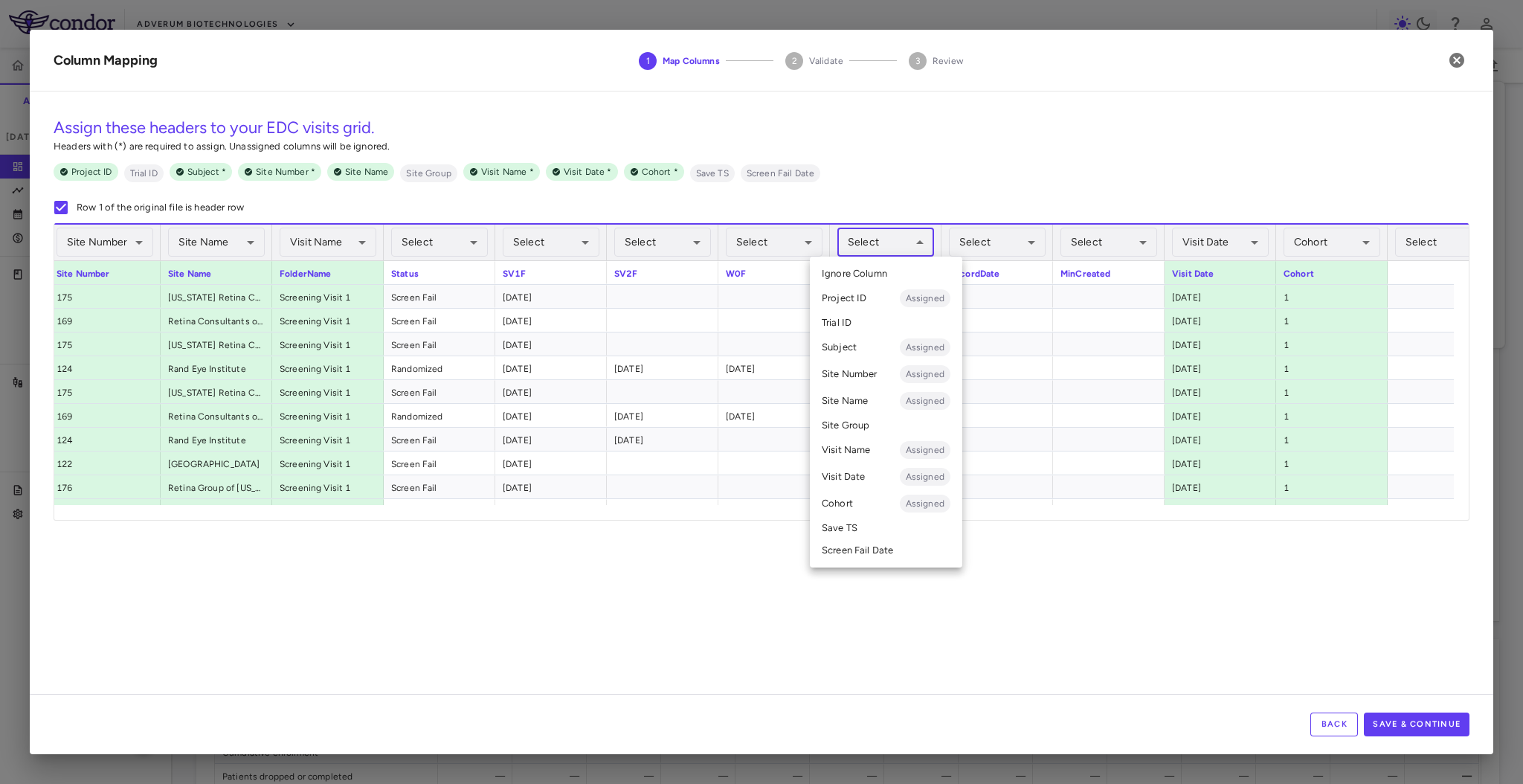
click at [854, 245] on body "Skip to sidebar Skip to main content Adverum Biotechnologies ADVM-022-12 Accrua…" at bounding box center [762, 392] width 1523 height 784
click at [867, 444] on li "Visit Name Assigned" at bounding box center [886, 450] width 153 height 27
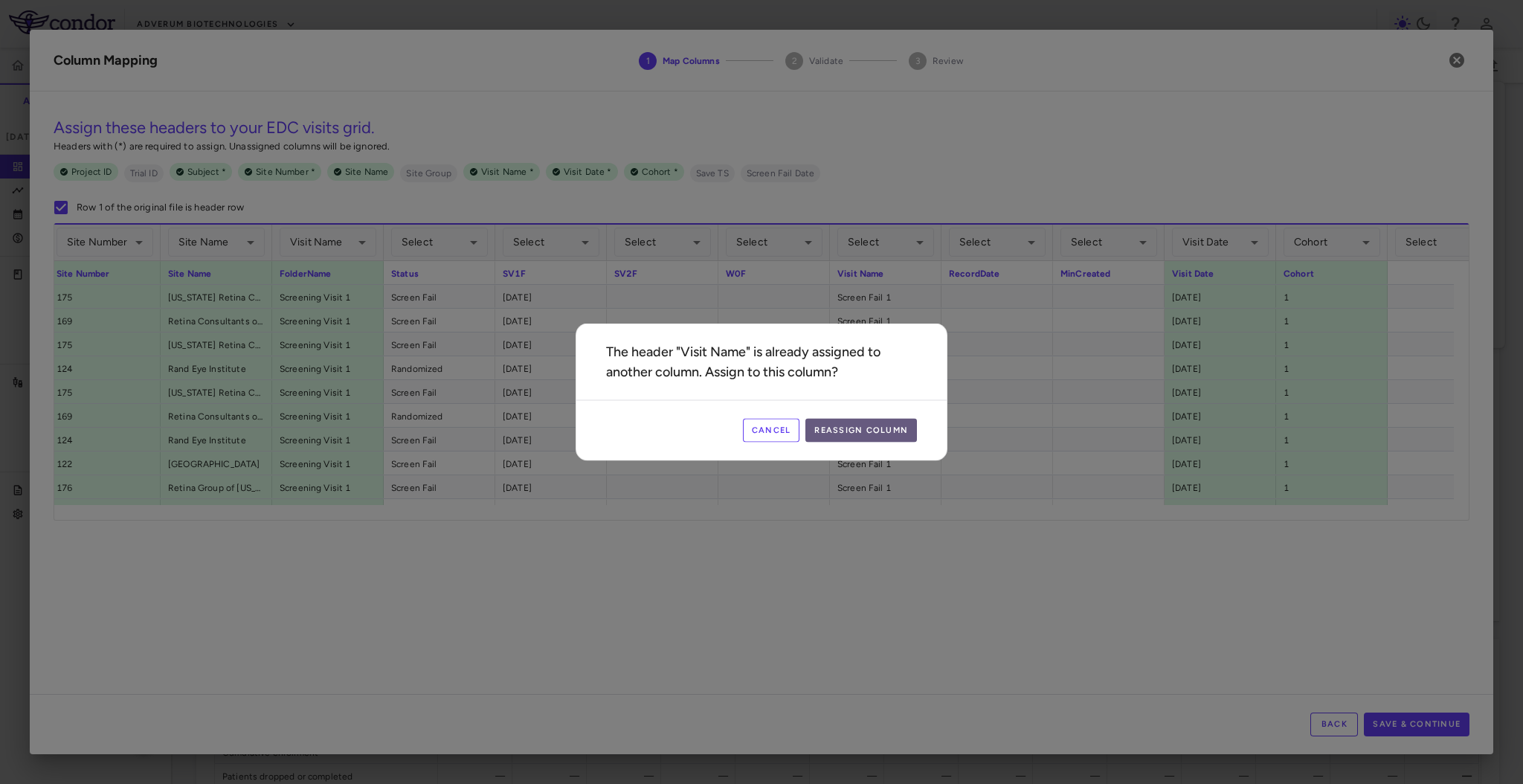
click at [866, 432] on button "Reassign Column" at bounding box center [861, 431] width 111 height 24
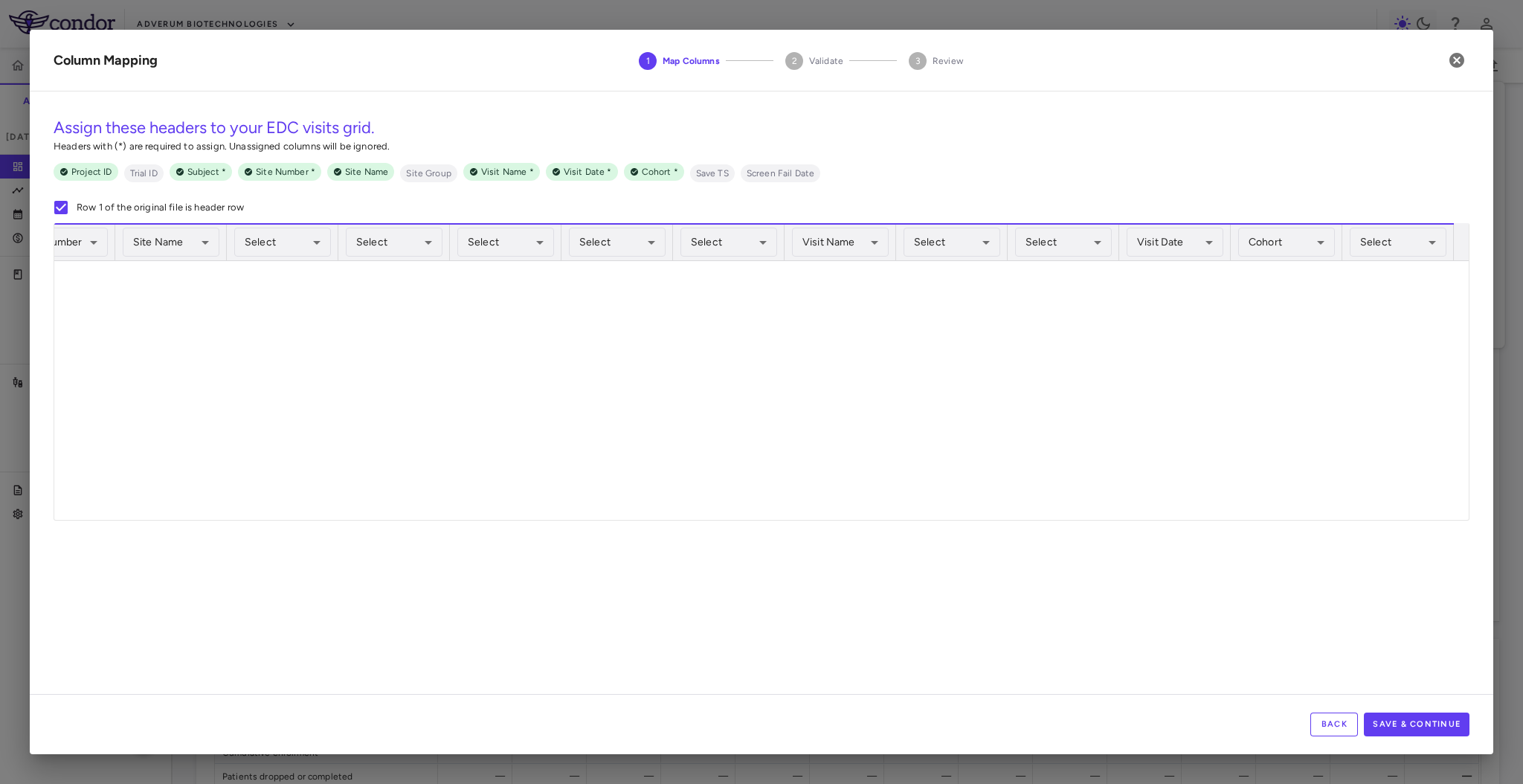
scroll to position [827, 0]
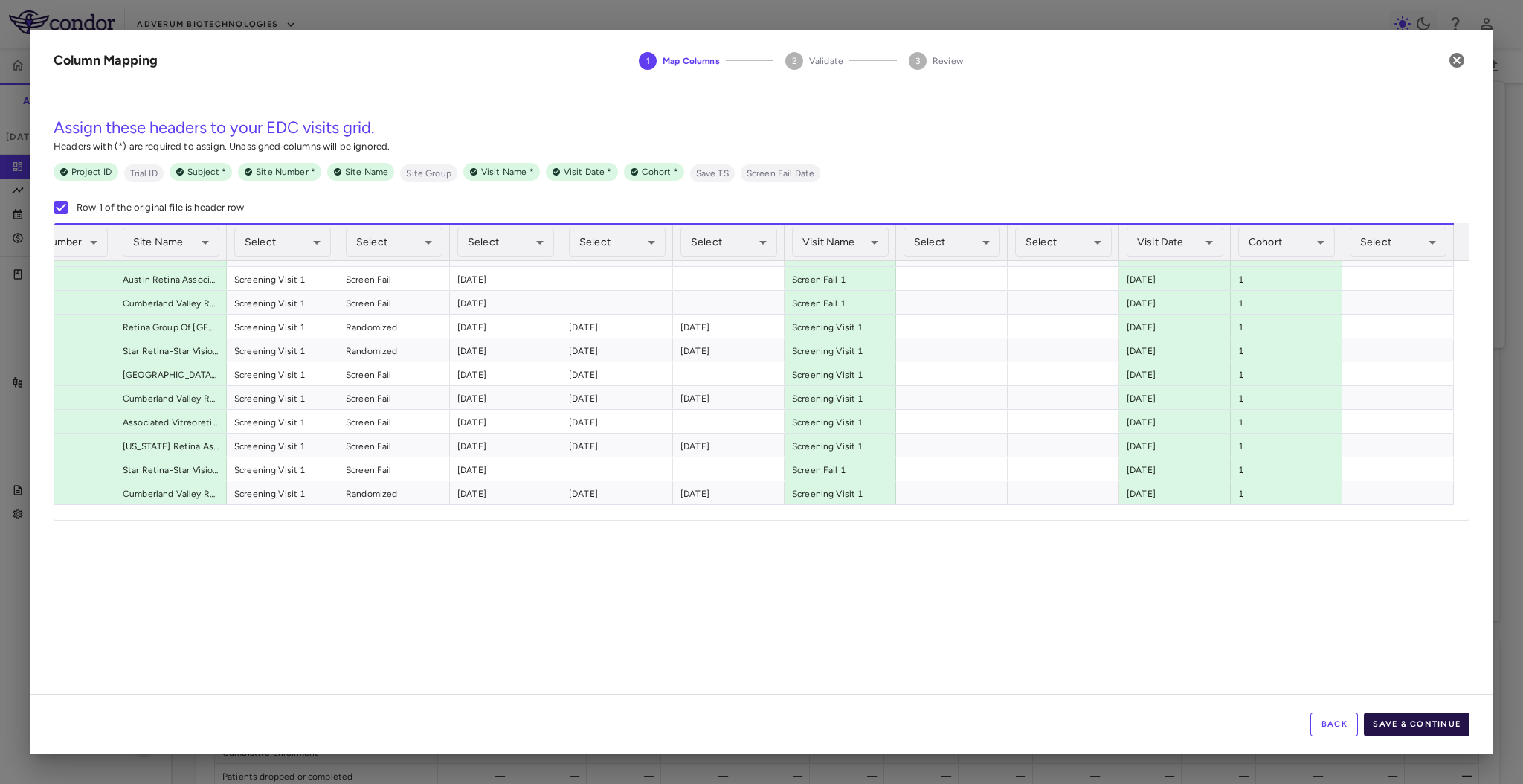
click at [1409, 732] on button "Save & Continue" at bounding box center [1417, 724] width 105 height 24
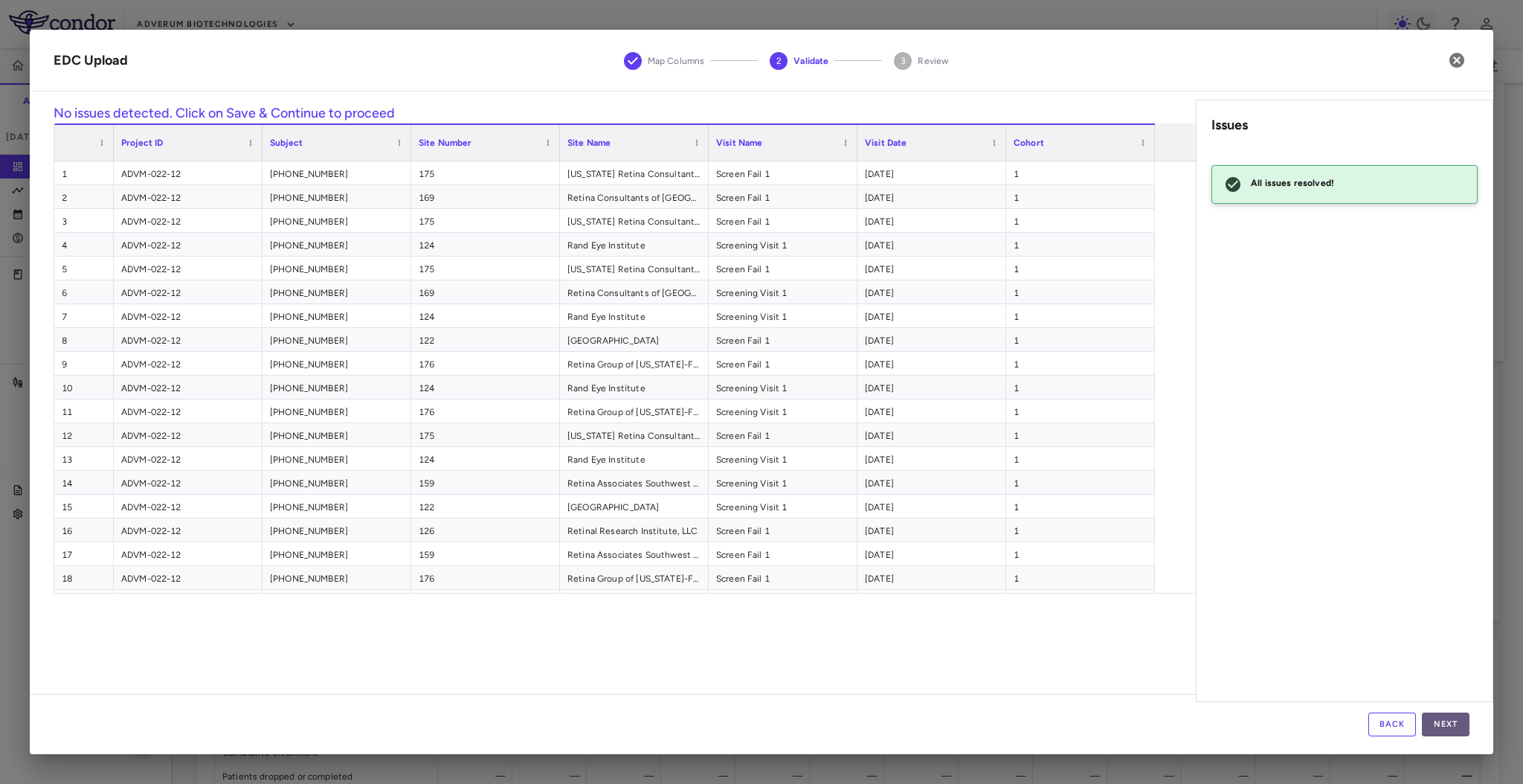
click at [1434, 722] on button "Next" at bounding box center [1445, 724] width 47 height 24
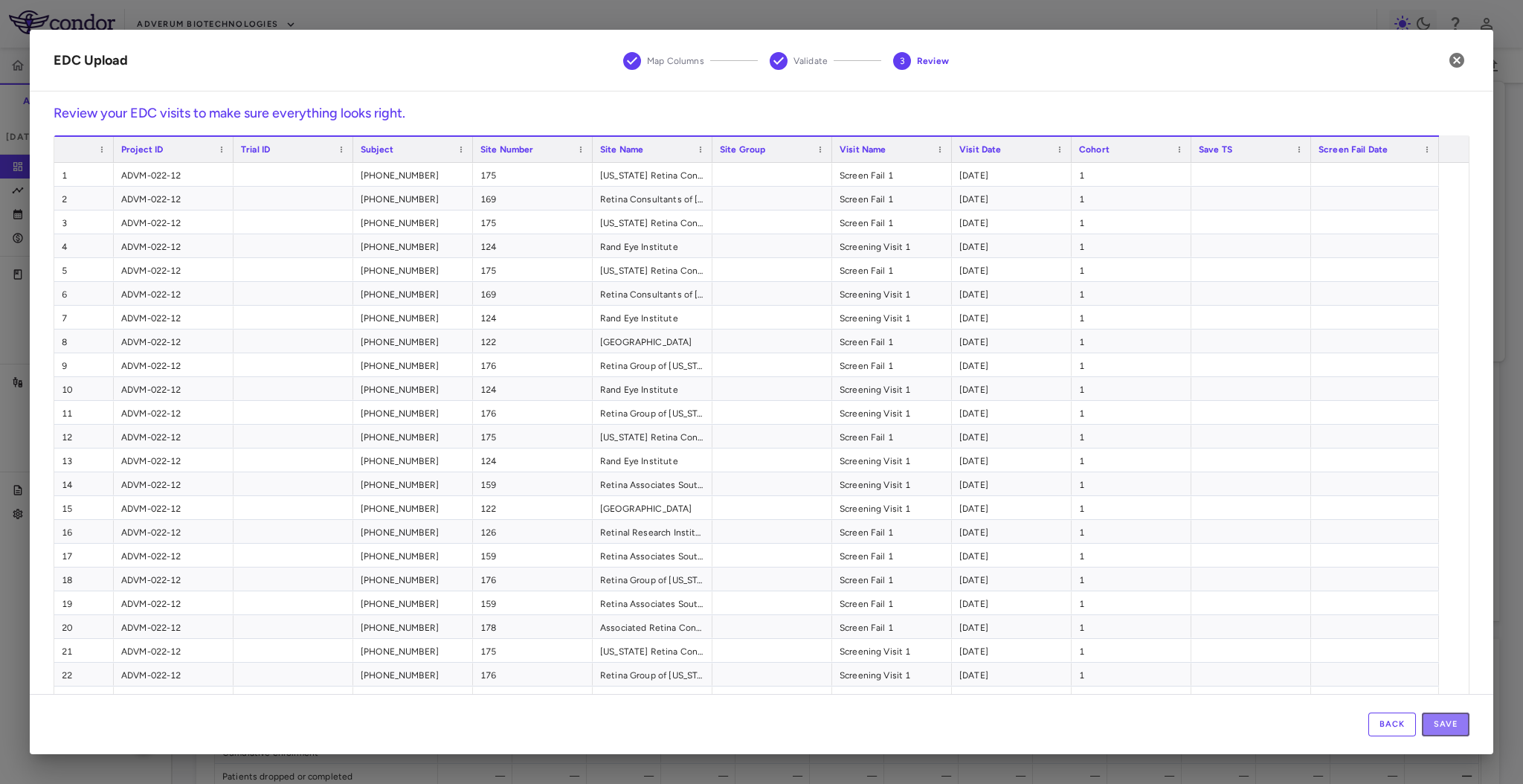
click at [1434, 722] on button "Save" at bounding box center [1445, 724] width 47 height 24
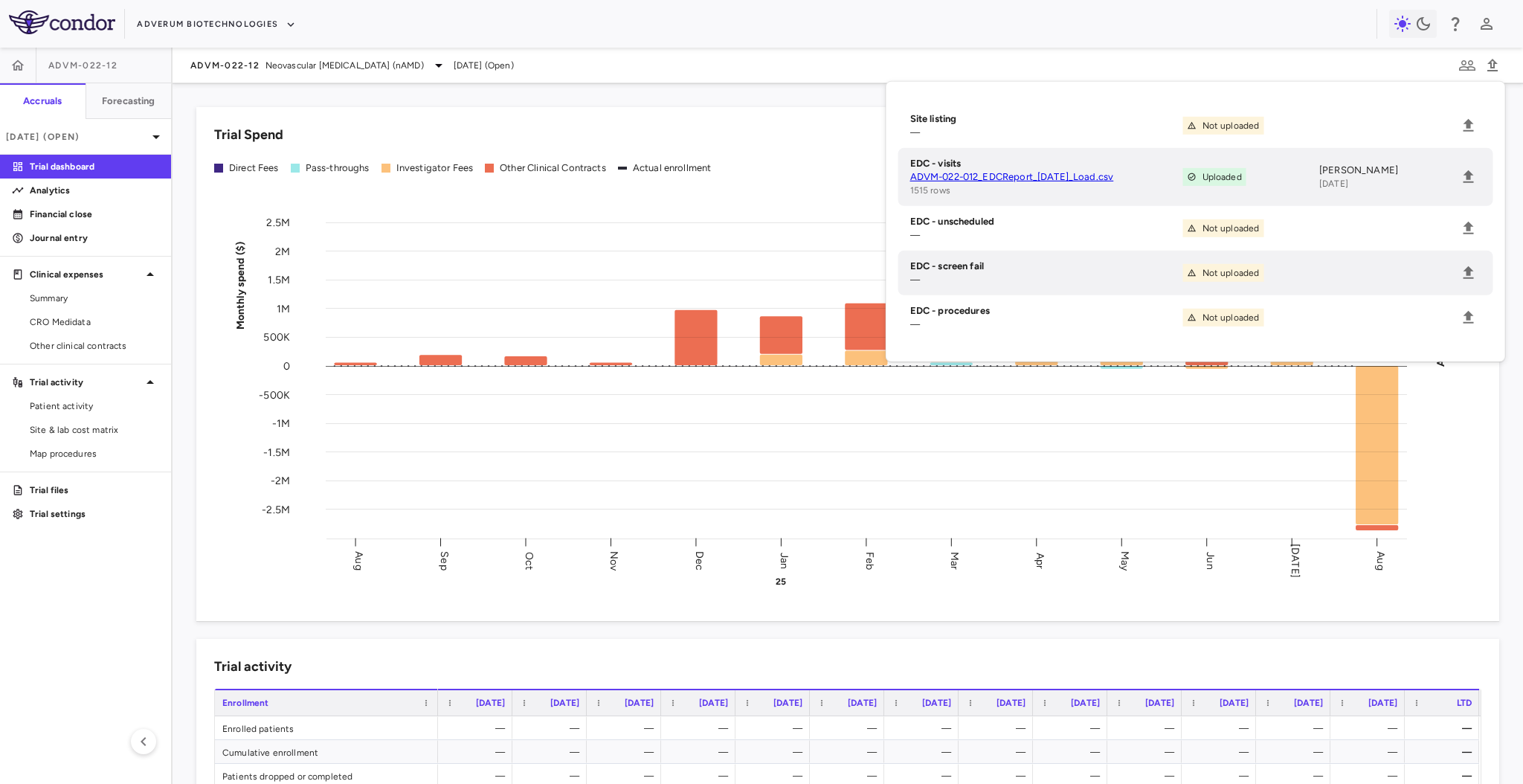
click at [1355, 62] on div "ADVM-022-12 Neovascular Age-Related Macular Degeneration (nAMD) Aug 2025 (Open)" at bounding box center [848, 65] width 1351 height 35
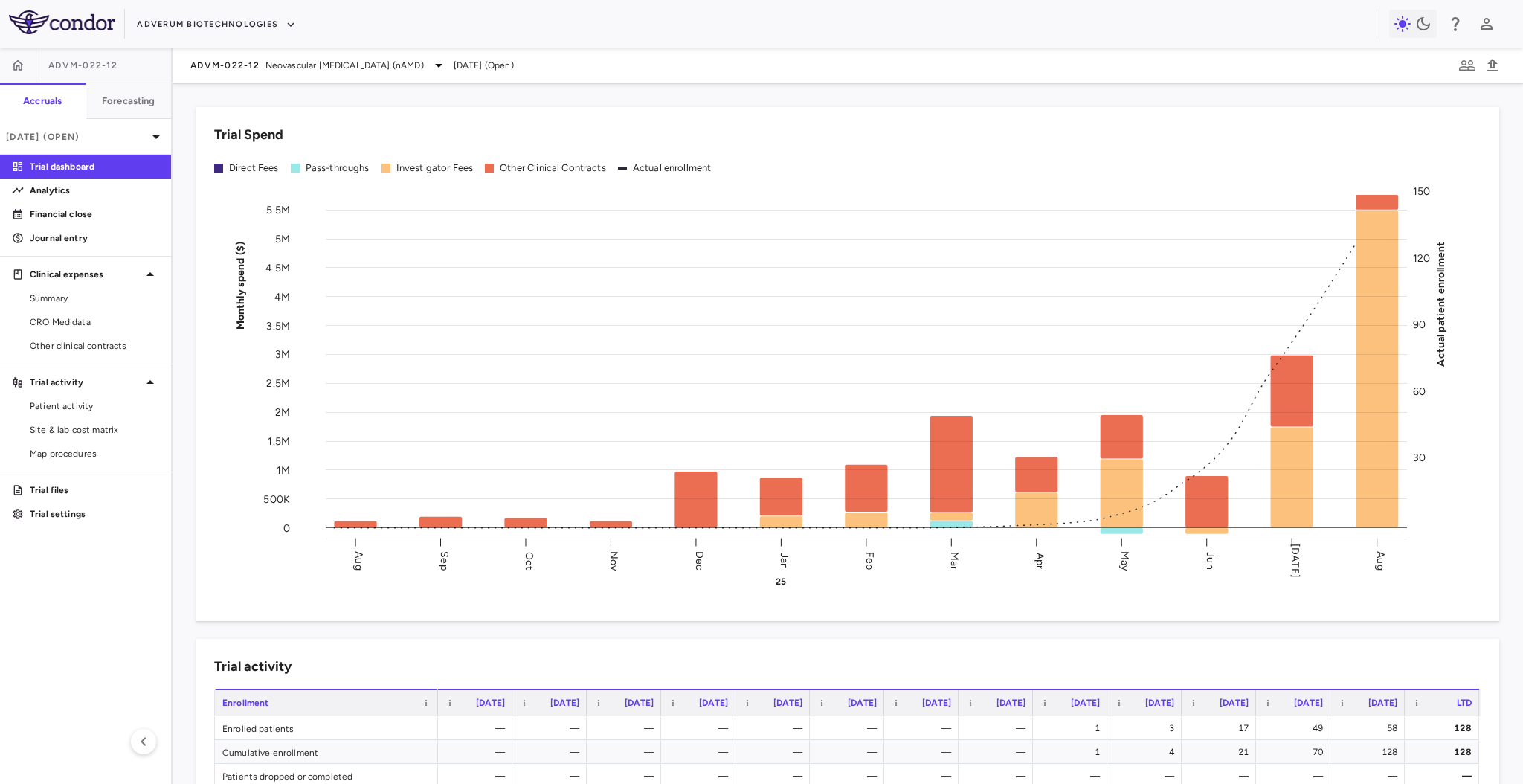
scroll to position [365, 0]
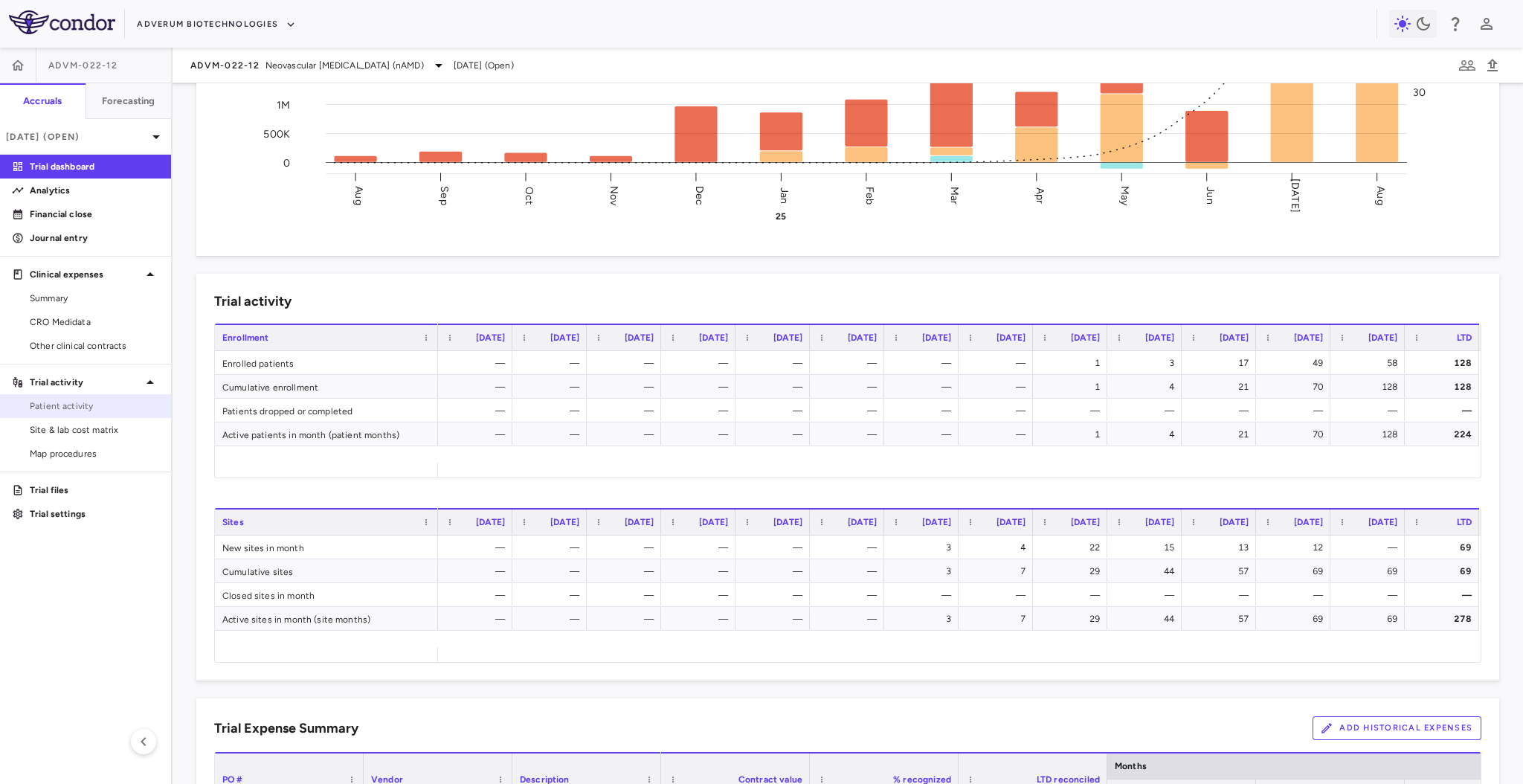
click at [122, 408] on span "Patient activity" at bounding box center [94, 406] width 129 height 13
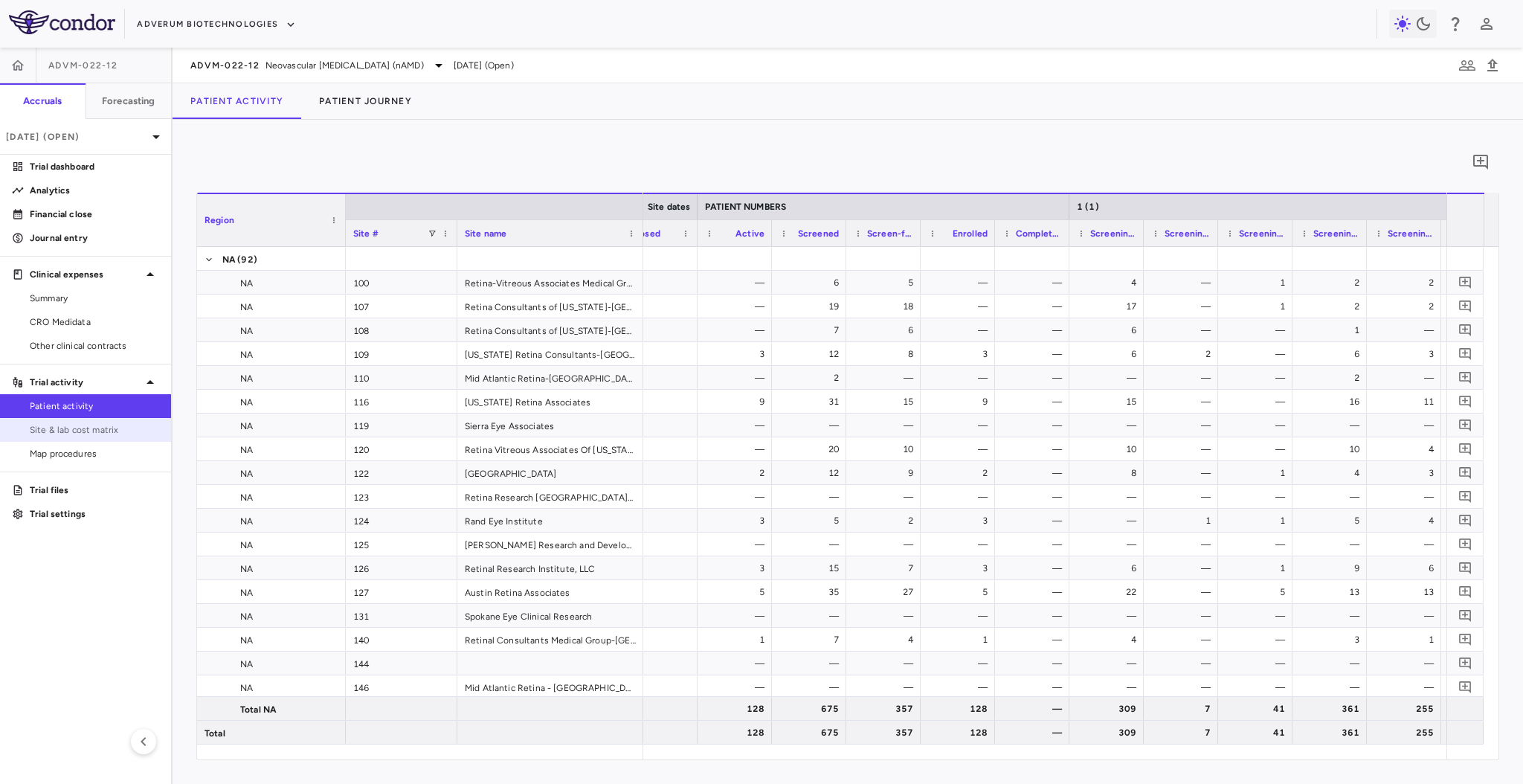
click at [108, 439] on link "Site & lab cost matrix" at bounding box center [85, 430] width 171 height 22
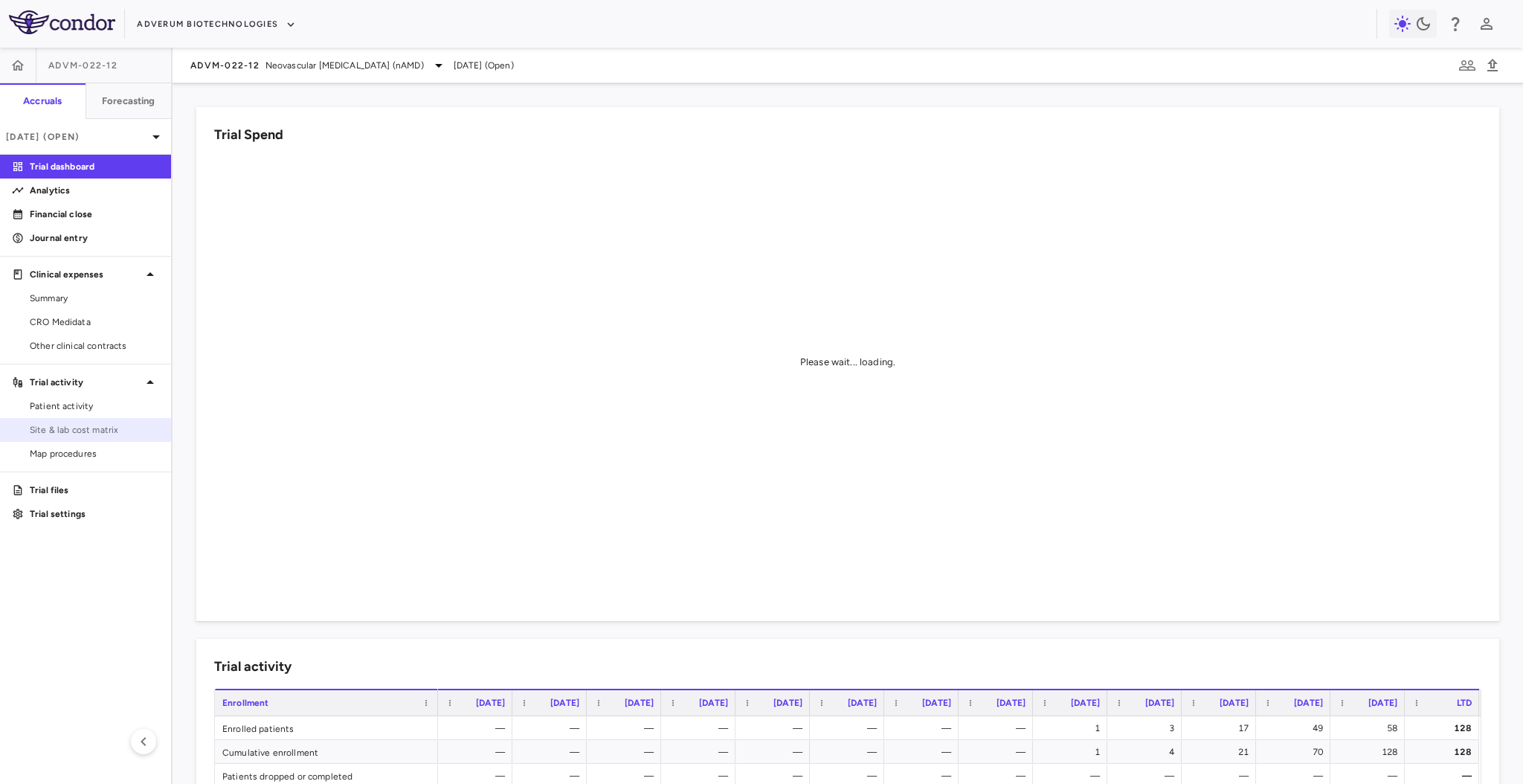
click at [97, 420] on link "Site & lab cost matrix" at bounding box center [85, 430] width 171 height 22
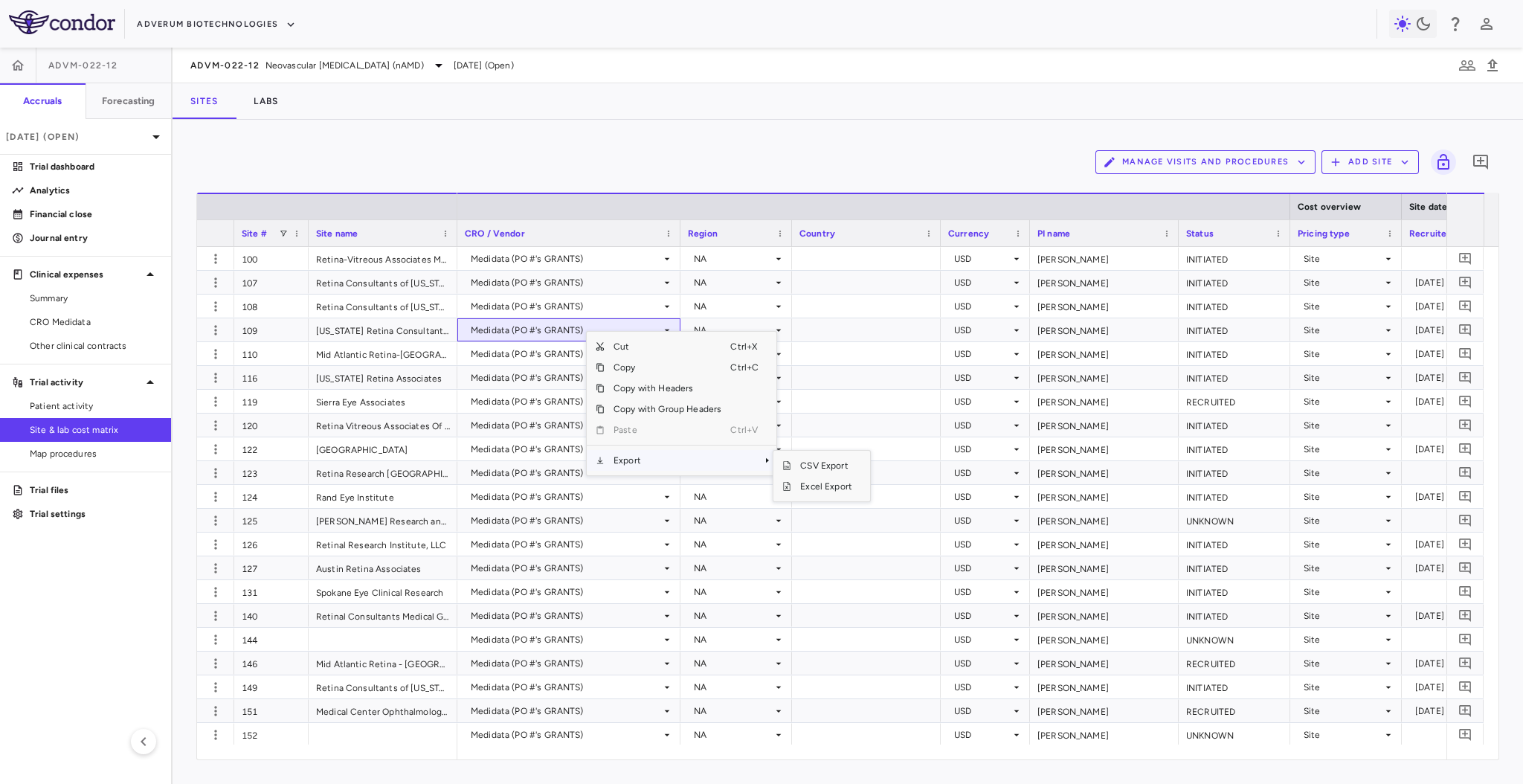
click at [716, 460] on span "Export" at bounding box center [667, 460] width 126 height 21
click at [811, 482] on span "Excel Export" at bounding box center [826, 486] width 70 height 21
click at [1498, 69] on icon "button" at bounding box center [1493, 65] width 18 height 18
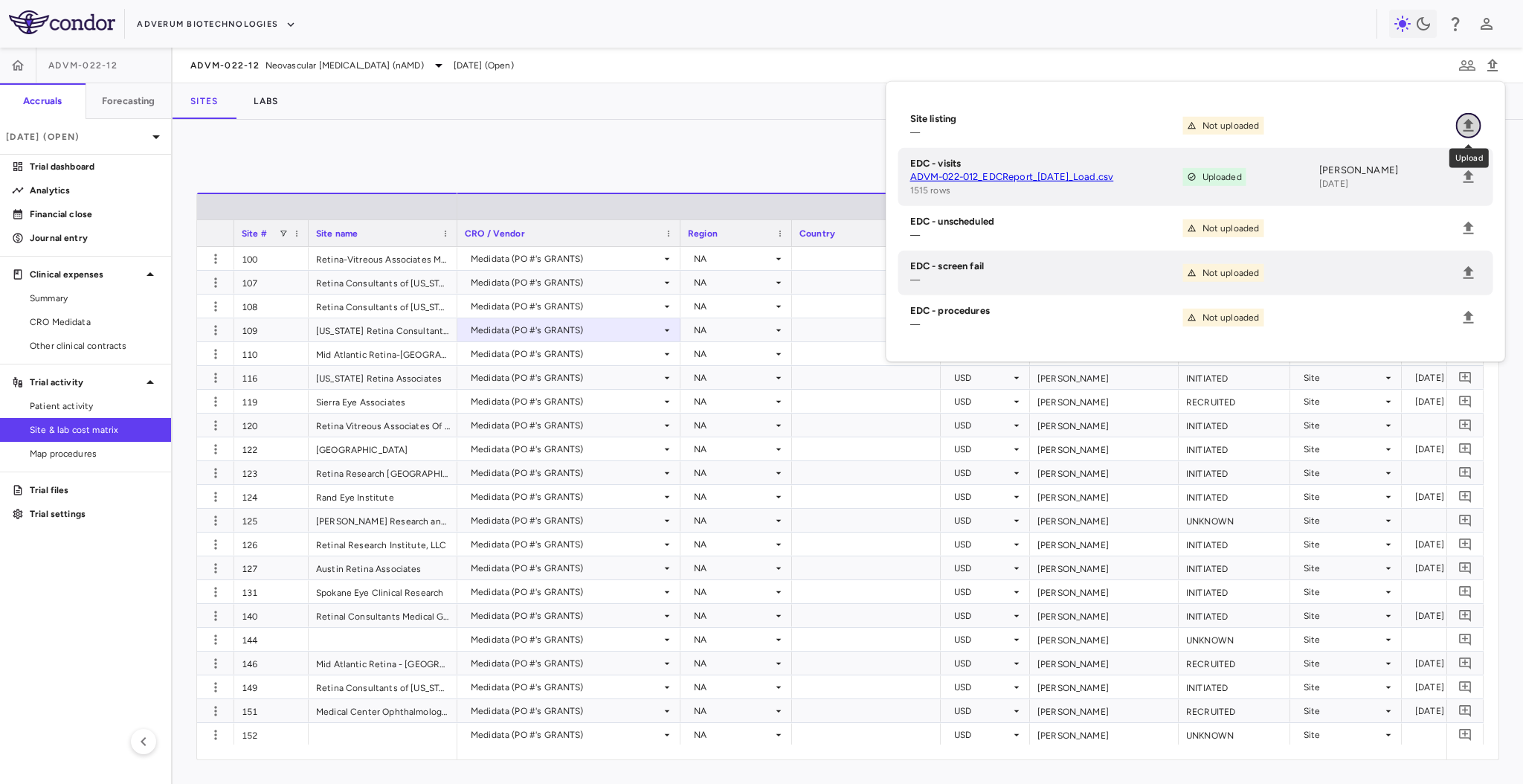
click at [1471, 130] on icon "Upload" at bounding box center [1469, 125] width 10 height 13
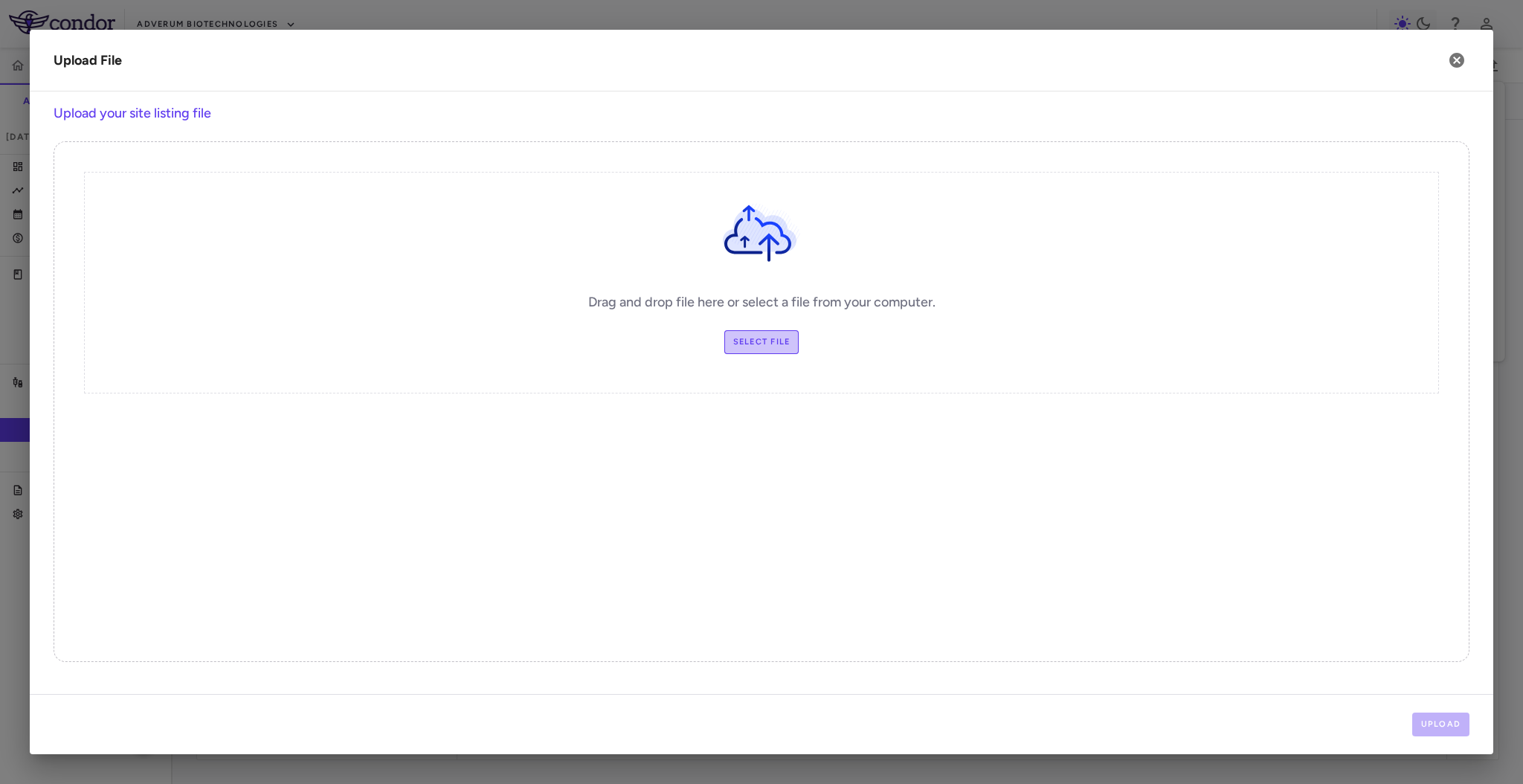
click at [739, 335] on label "Select file" at bounding box center [762, 342] width 75 height 24
click at [0, 0] on input "Select file" at bounding box center [0, 0] width 0 height 0
click at [1445, 728] on button "Upload" at bounding box center [1441, 724] width 58 height 24
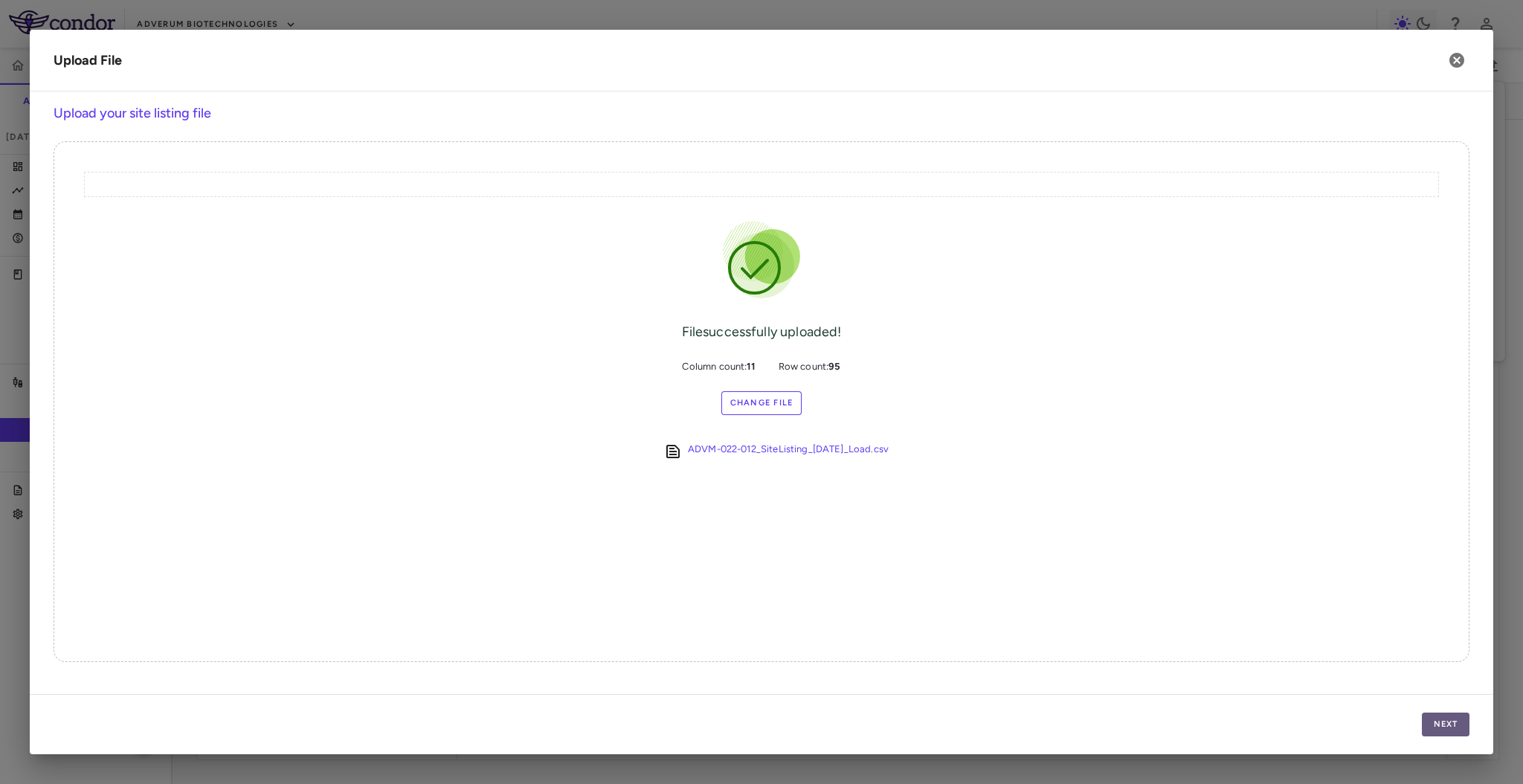
click at [1429, 716] on button "Next" at bounding box center [1445, 724] width 47 height 24
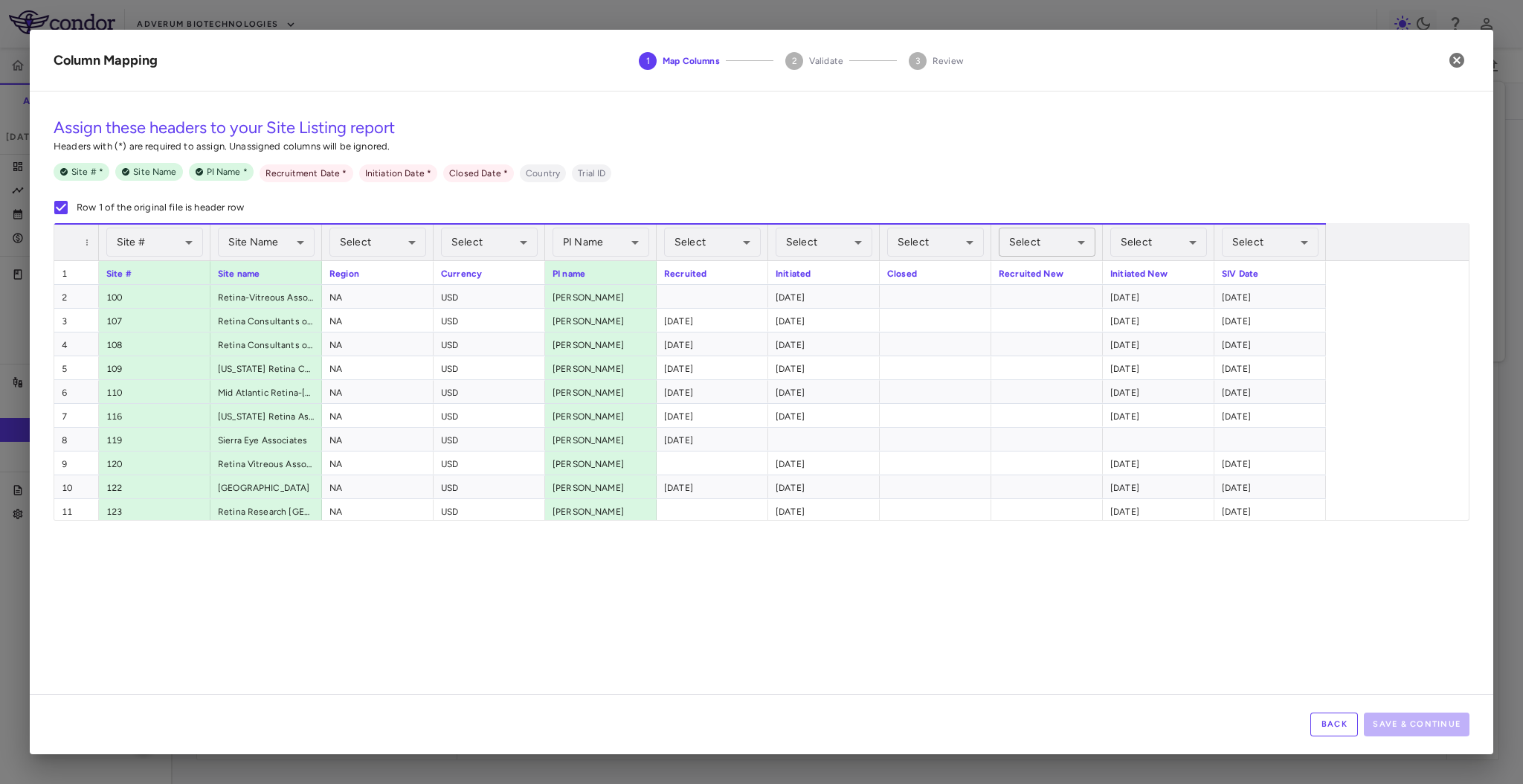
click at [1028, 235] on body "Skip to sidebar Skip to main content Adverum Biotechnologies ADVM-022-12 Accrua…" at bounding box center [762, 392] width 1523 height 784
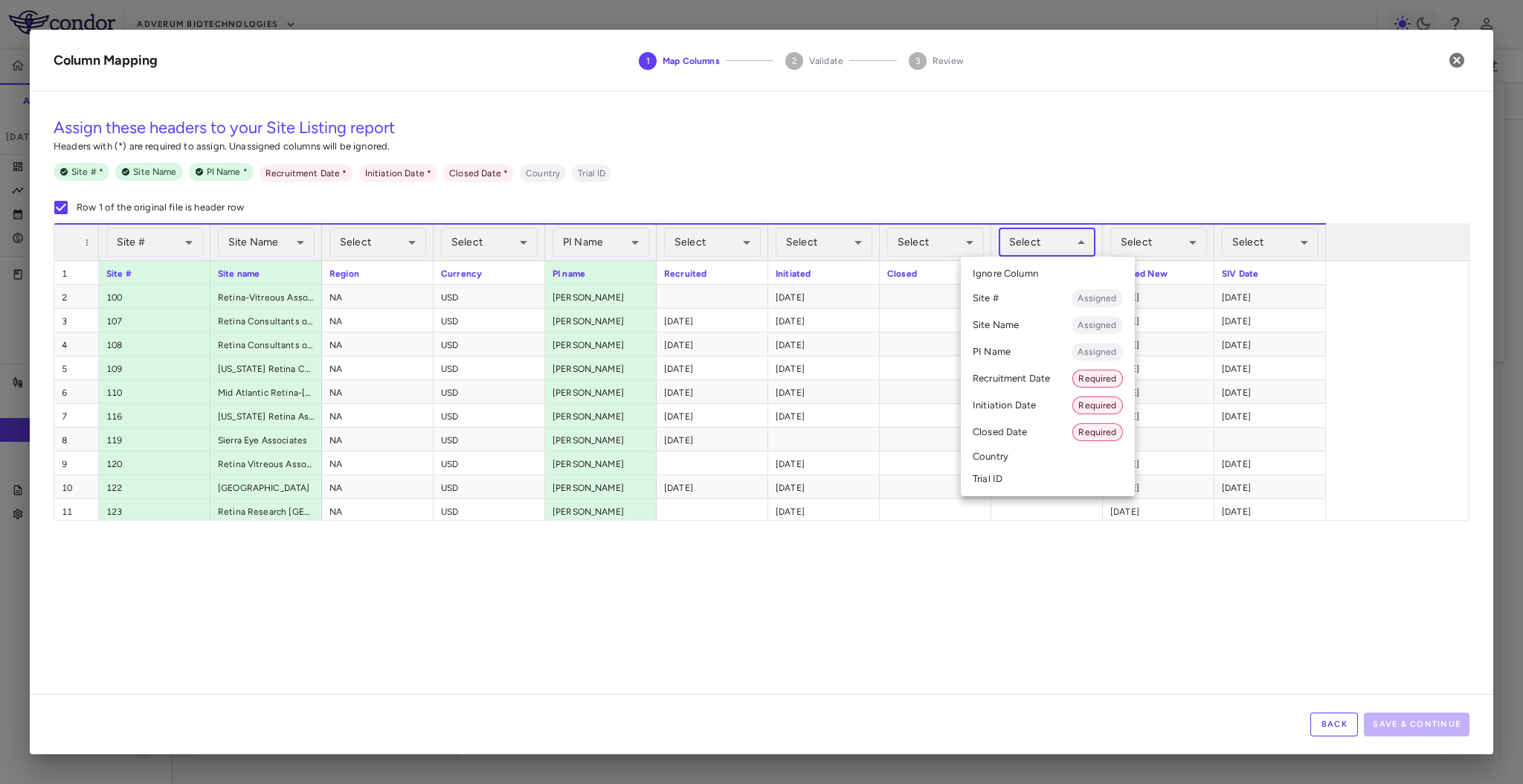
click at [1036, 384] on li "Recruitment Date Required" at bounding box center [1048, 379] width 174 height 27
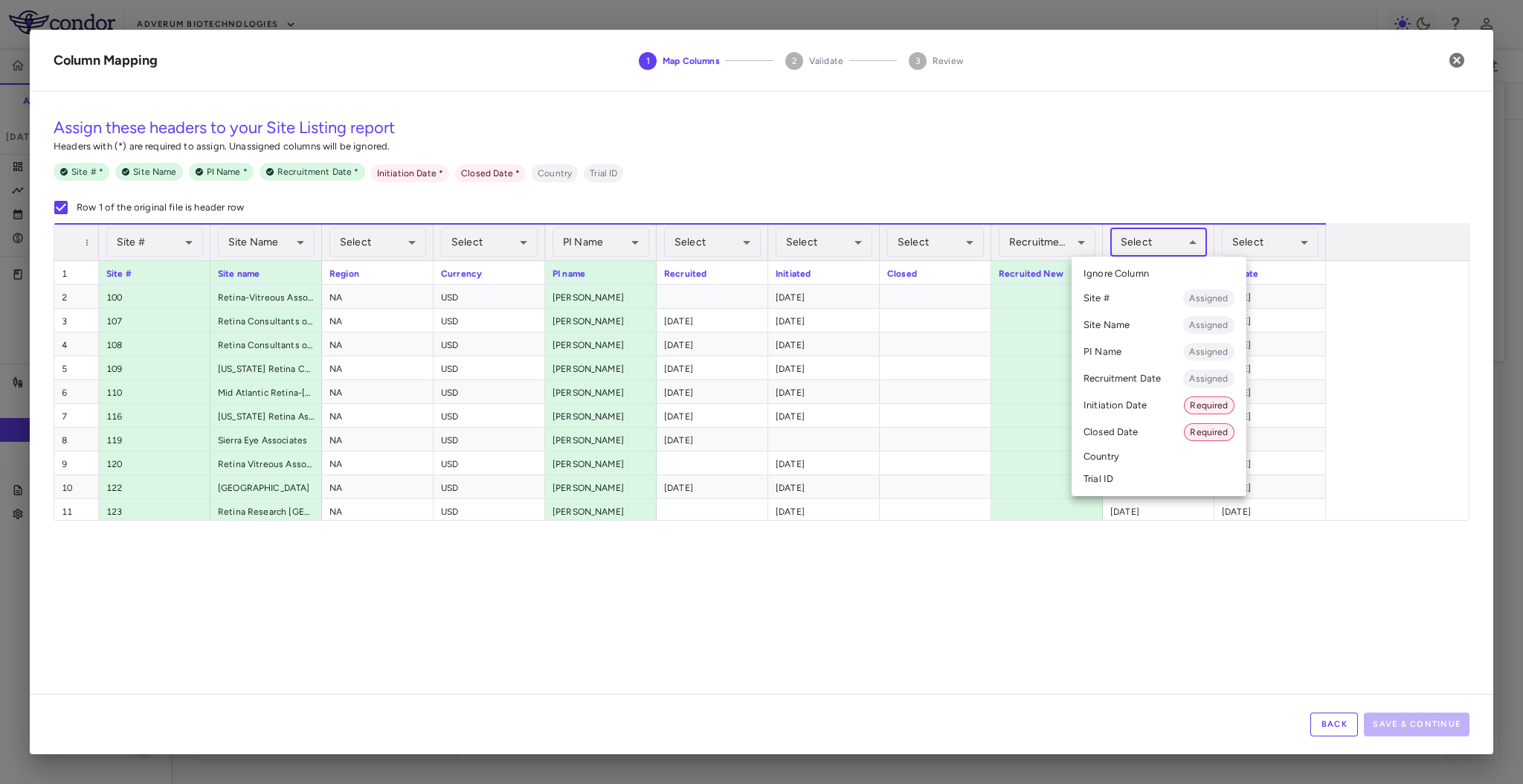
click at [1140, 244] on body "Skip to sidebar Skip to main content Adverum Biotechnologies ADVM-022-12 Accrua…" at bounding box center [762, 392] width 1523 height 784
click at [1147, 402] on li "Initiation Date Required" at bounding box center [1159, 405] width 175 height 27
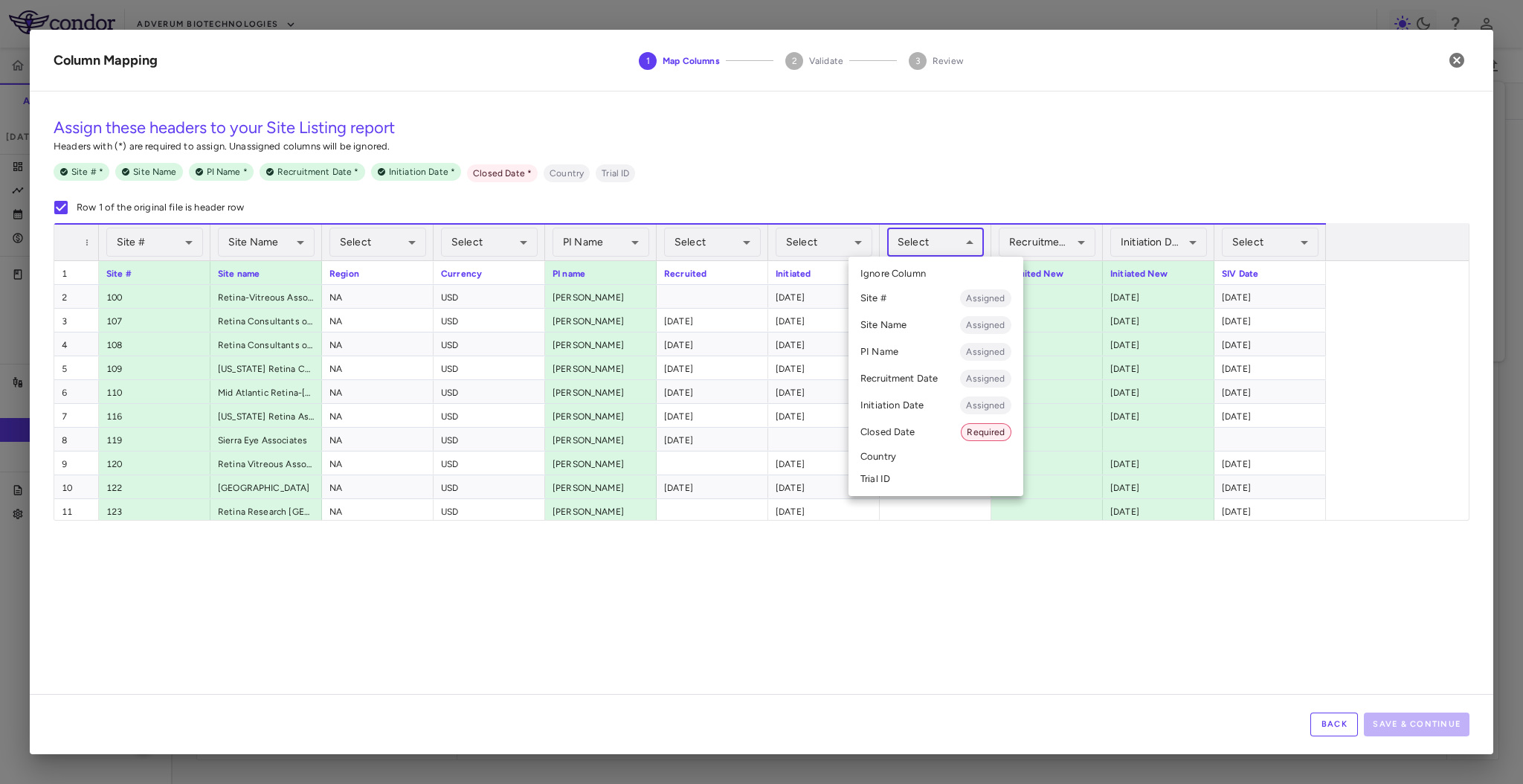
click at [934, 249] on body "Skip to sidebar Skip to main content Adverum Biotechnologies ADVM-022-12 Accrua…" at bounding box center [762, 392] width 1523 height 784
click at [931, 428] on li "Closed Date Required" at bounding box center [935, 432] width 175 height 27
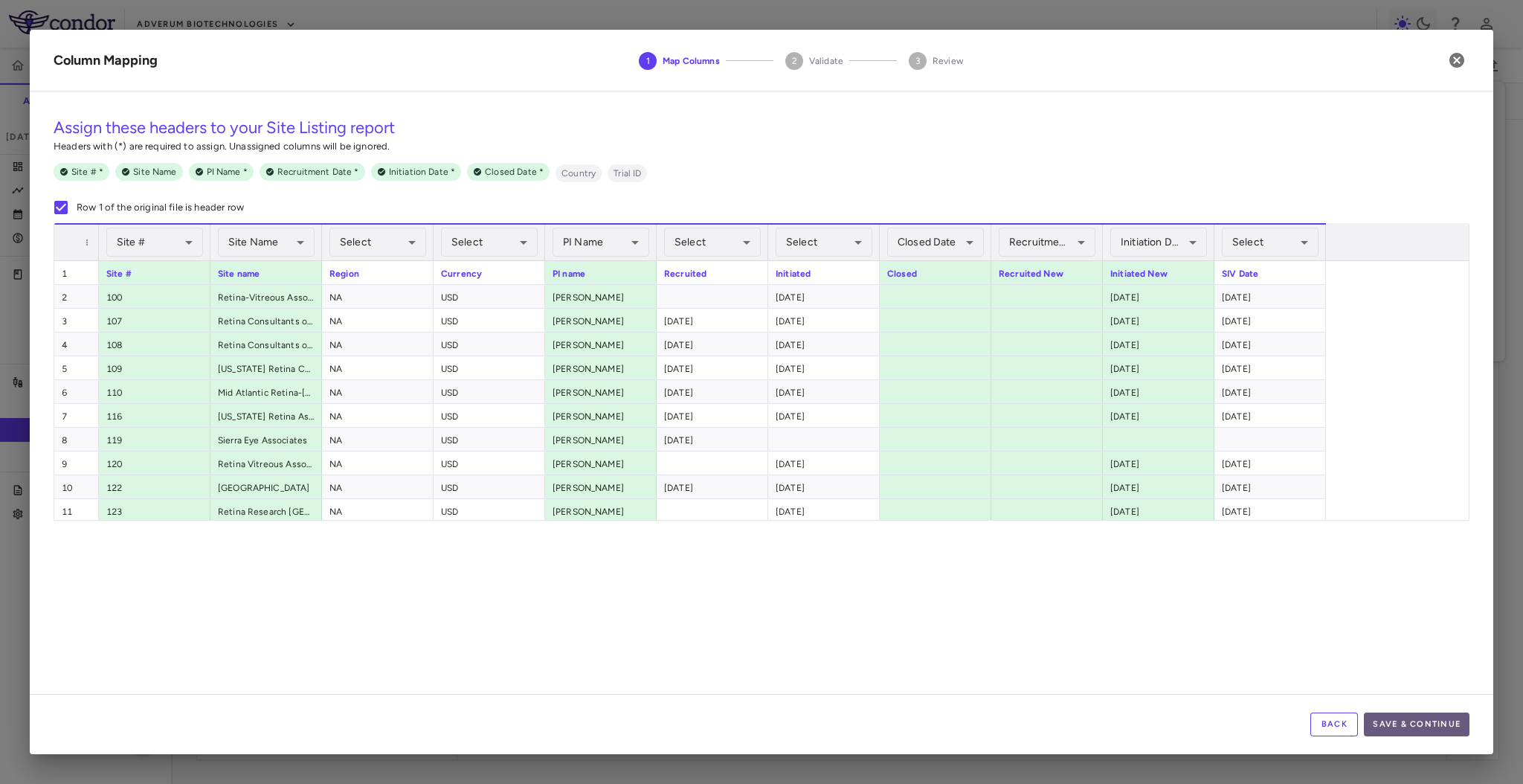
click at [1433, 724] on button "Save & Continue" at bounding box center [1417, 724] width 105 height 24
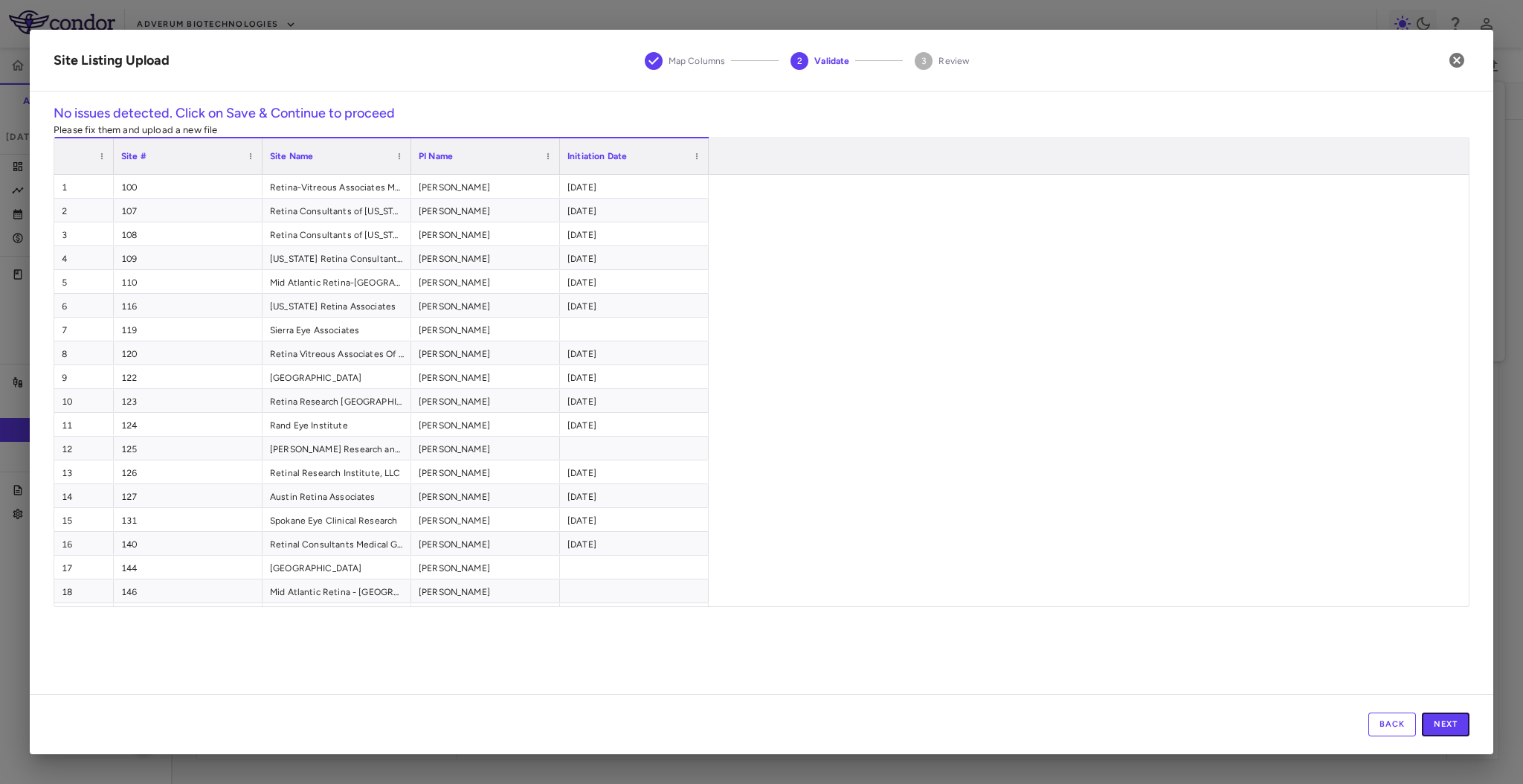
click at [1433, 724] on button "Next" at bounding box center [1445, 724] width 47 height 24
click at [1433, 724] on button "Save" at bounding box center [1445, 724] width 47 height 24
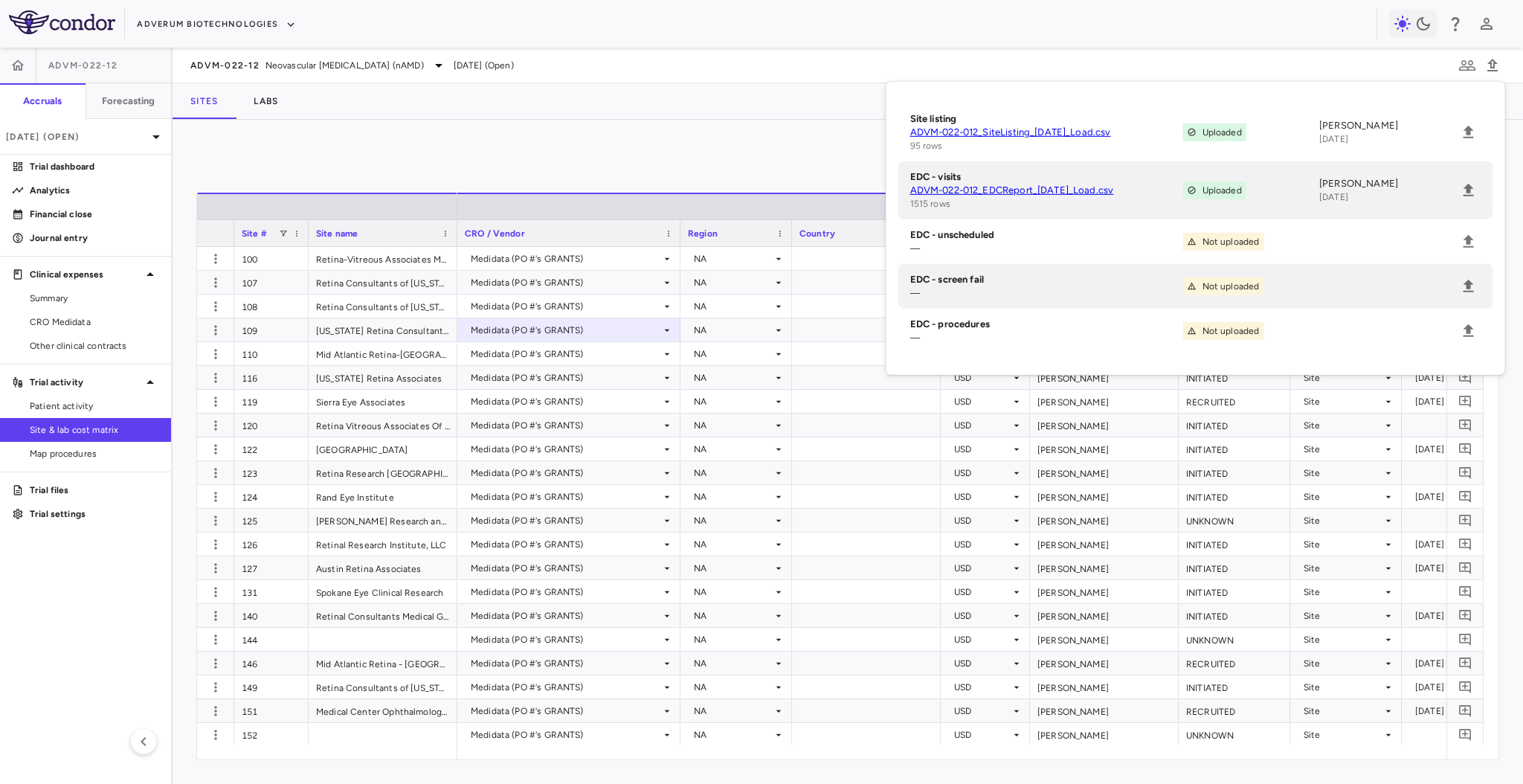
click at [835, 132] on div "Manage Visits and Procedures Add Site 0 Drag here to set row groups Drag here t…" at bounding box center [848, 452] width 1351 height 664
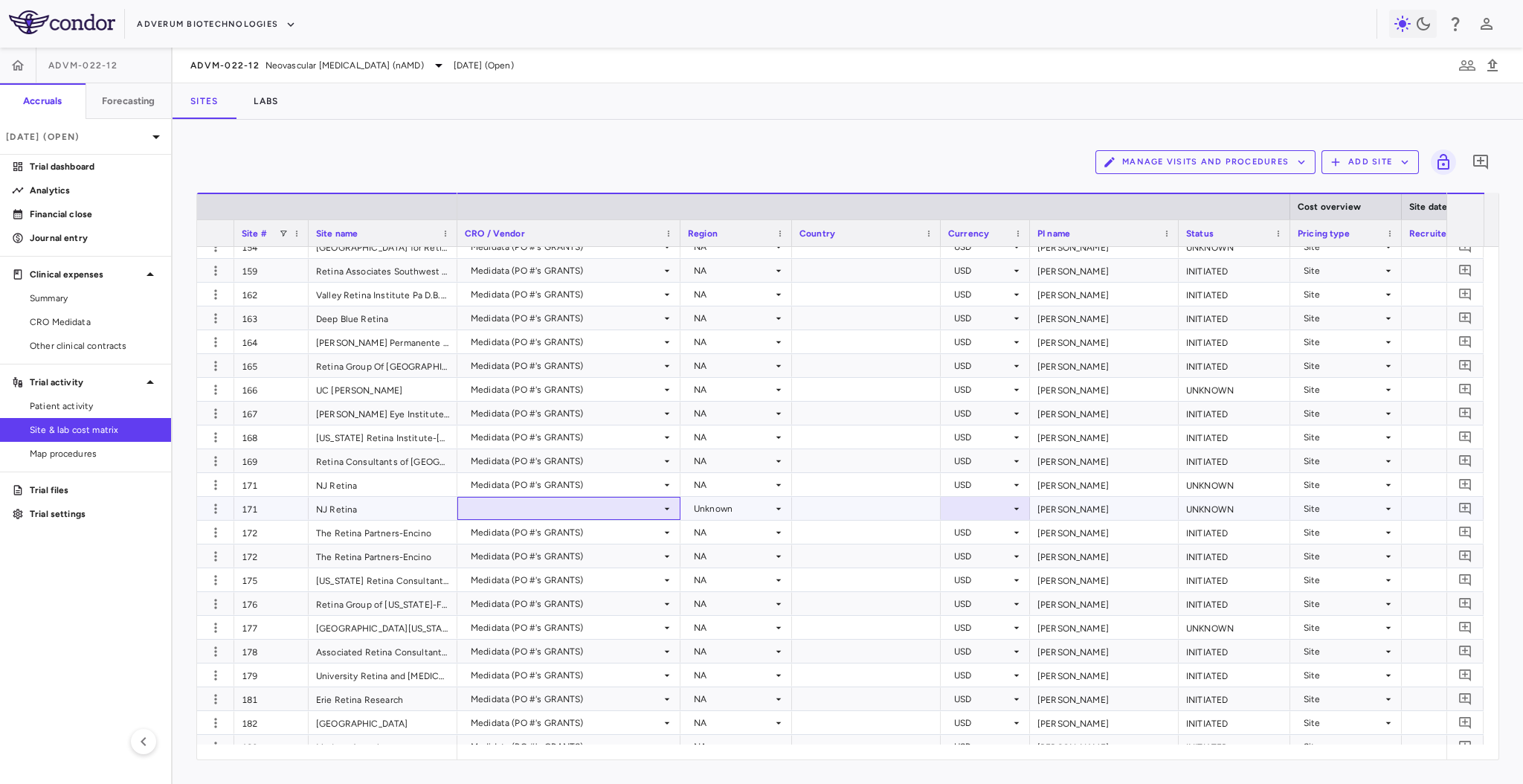
click at [607, 506] on div at bounding box center [568, 508] width 208 height 22
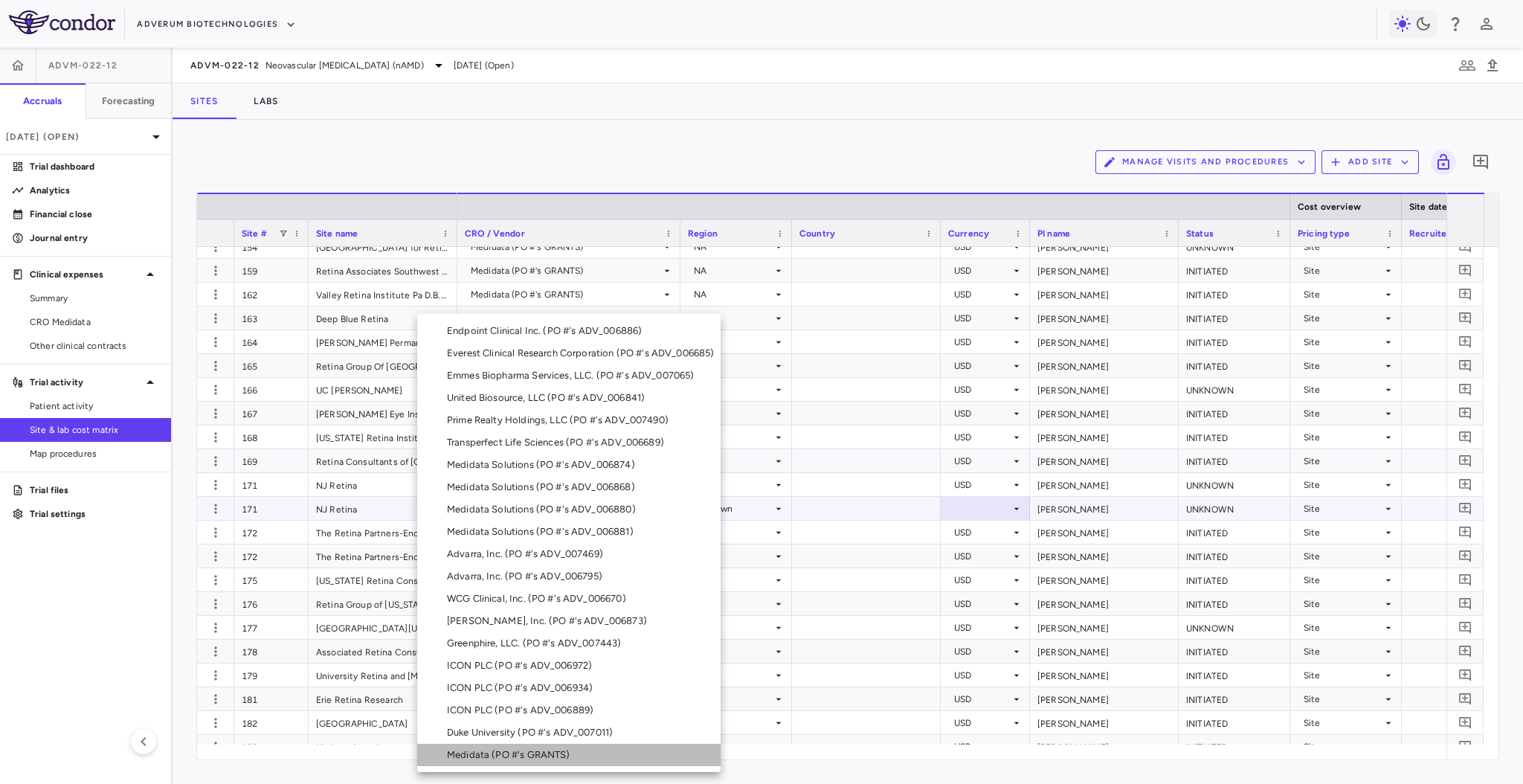
click at [596, 751] on li "Medidata (PO #'s GRANTS)" at bounding box center [569, 754] width 304 height 22
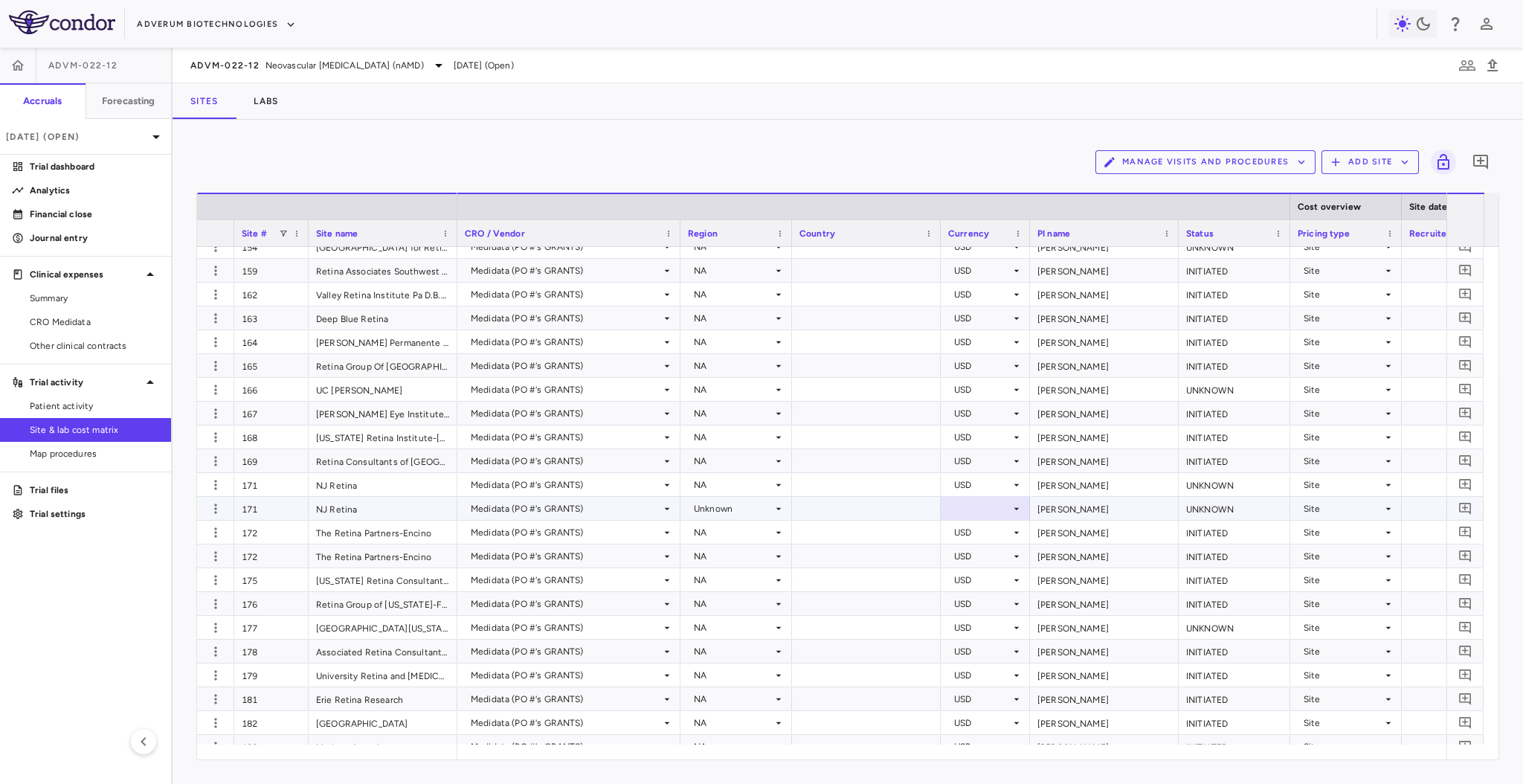
click at [969, 505] on div at bounding box center [986, 508] width 74 height 22
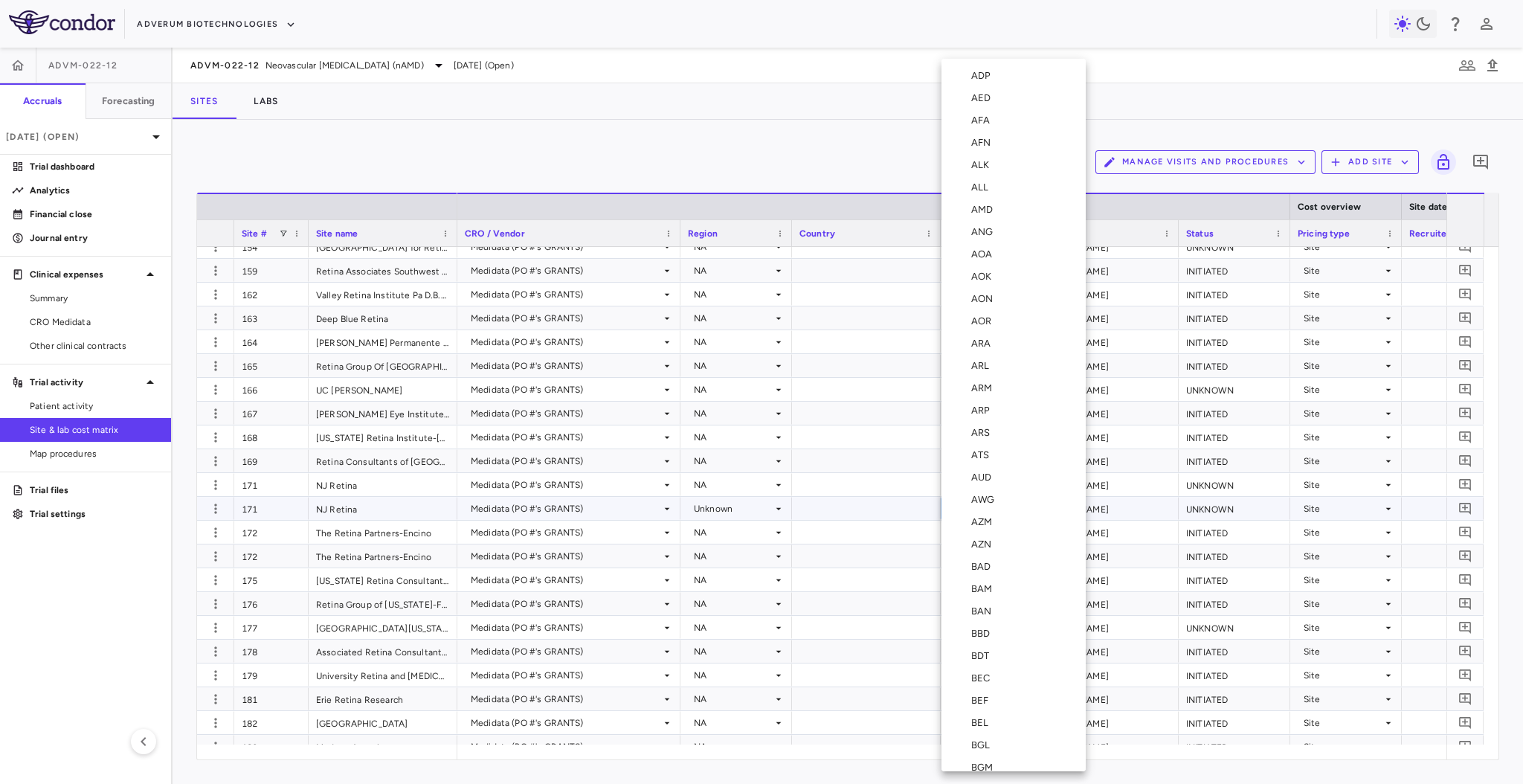
scroll to position [5260, 0]
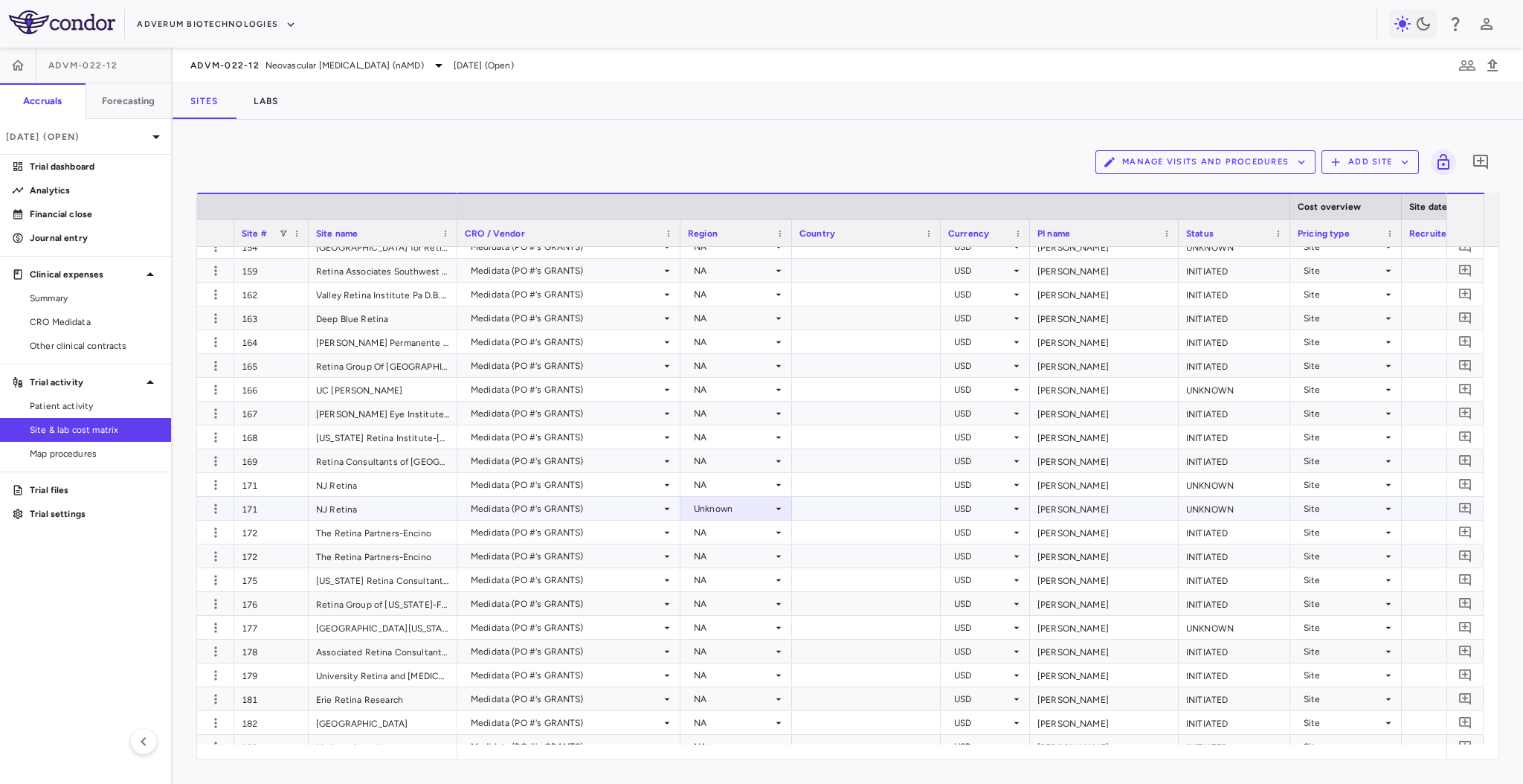
click at [750, 507] on div "Unknown" at bounding box center [733, 508] width 78 height 24
click at [747, 529] on li "NA" at bounding box center [736, 536] width 110 height 22
click at [546, 439] on div "Medidata (PO #'s GRANTS)" at bounding box center [566, 438] width 191 height 24
click at [696, 146] on div "Manage Visits and Procedures Add Site 0" at bounding box center [848, 162] width 1303 height 37
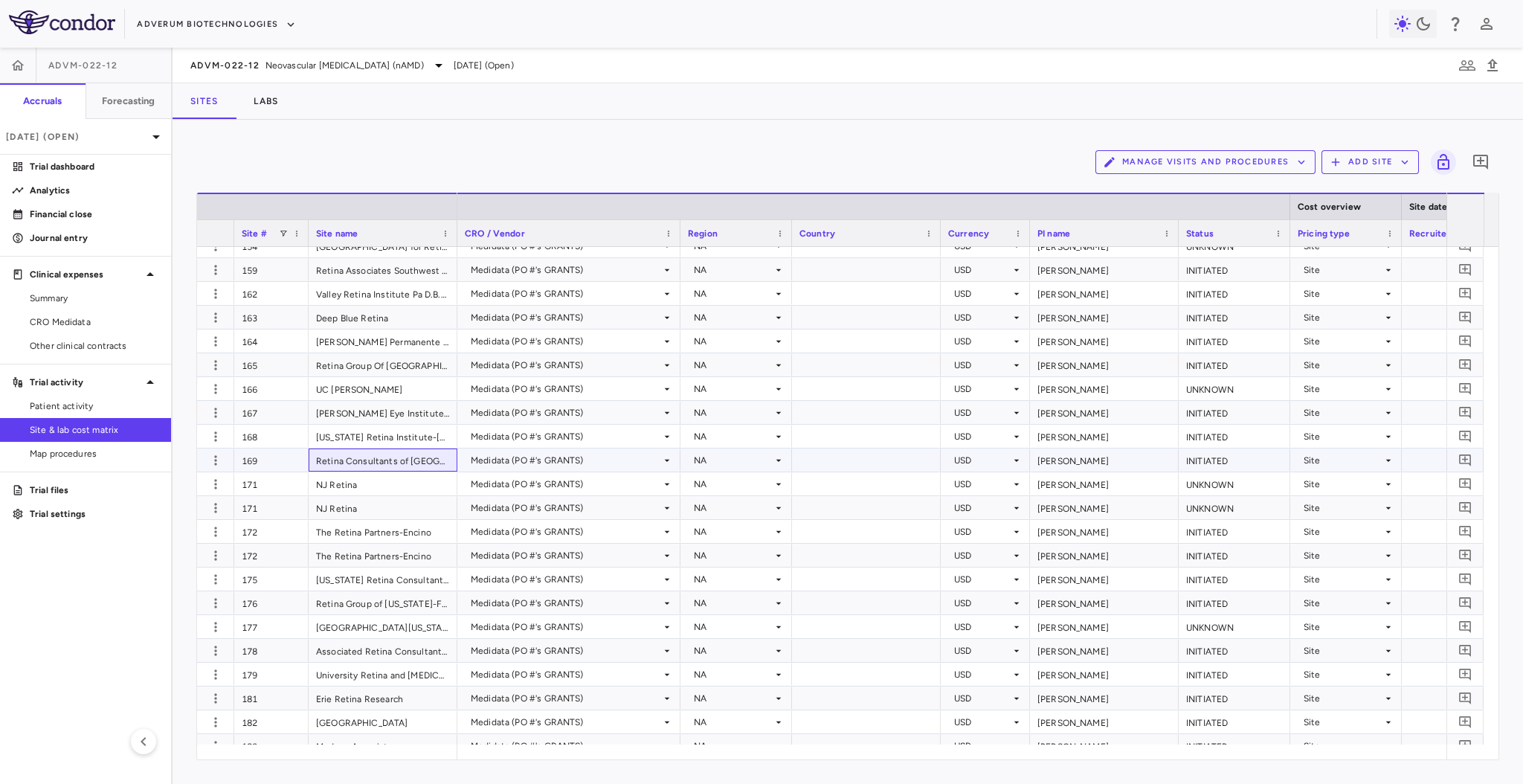
click at [343, 457] on div "Retina Consultants of [GEOGRAPHIC_DATA]-[GEOGRAPHIC_DATA]" at bounding box center [383, 459] width 148 height 23
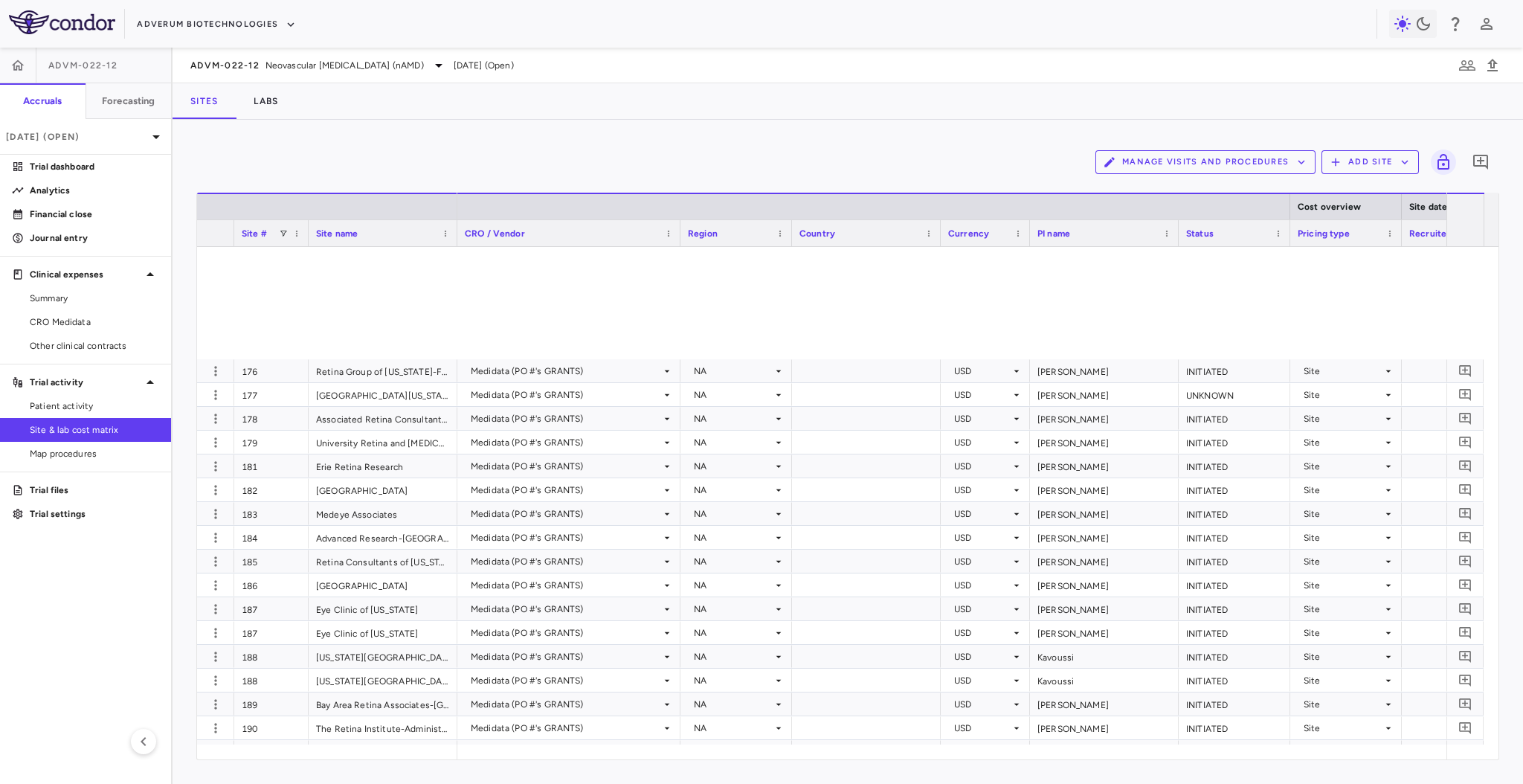
scroll to position [1176, 0]
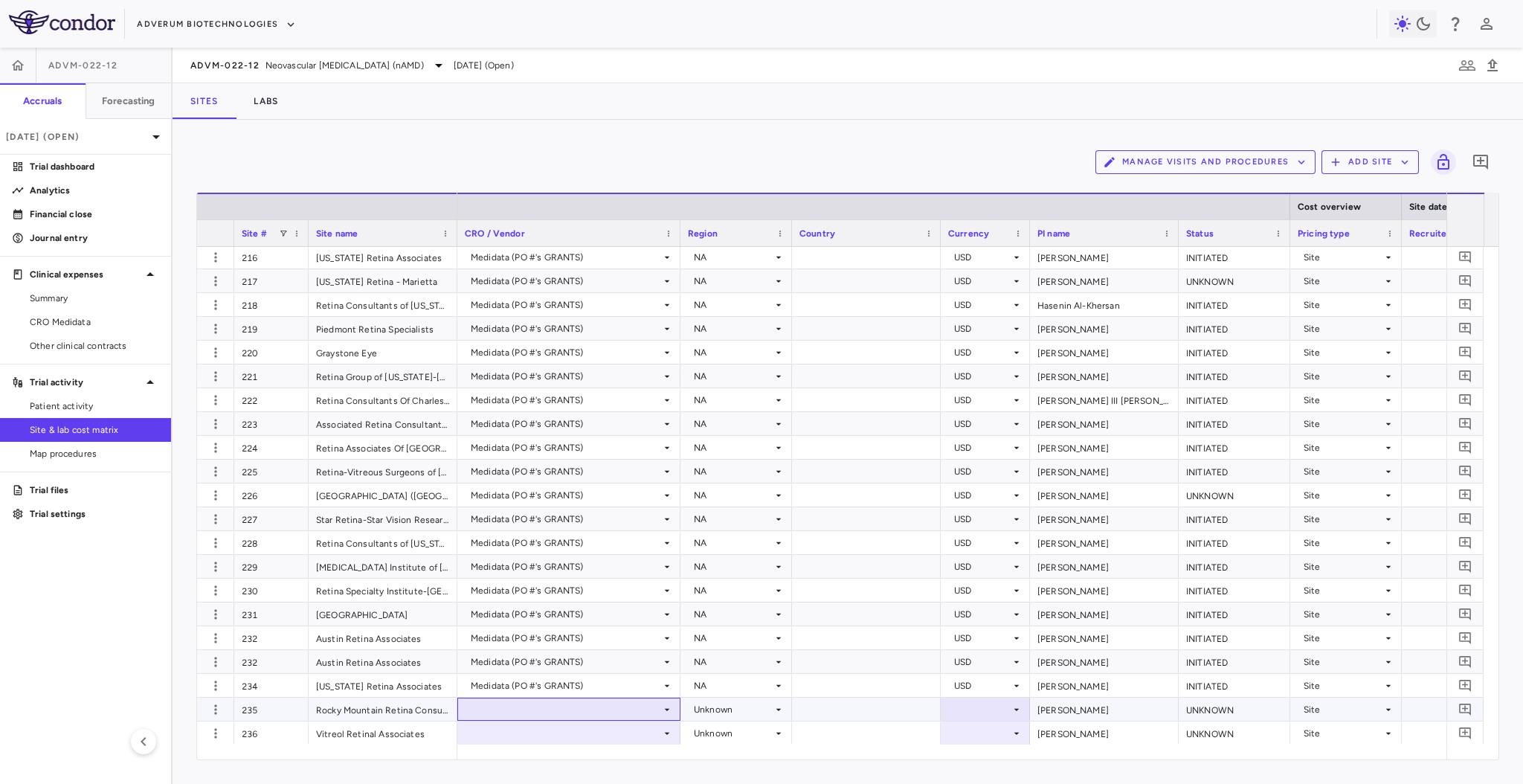
click at [546, 701] on div at bounding box center [568, 709] width 208 height 22
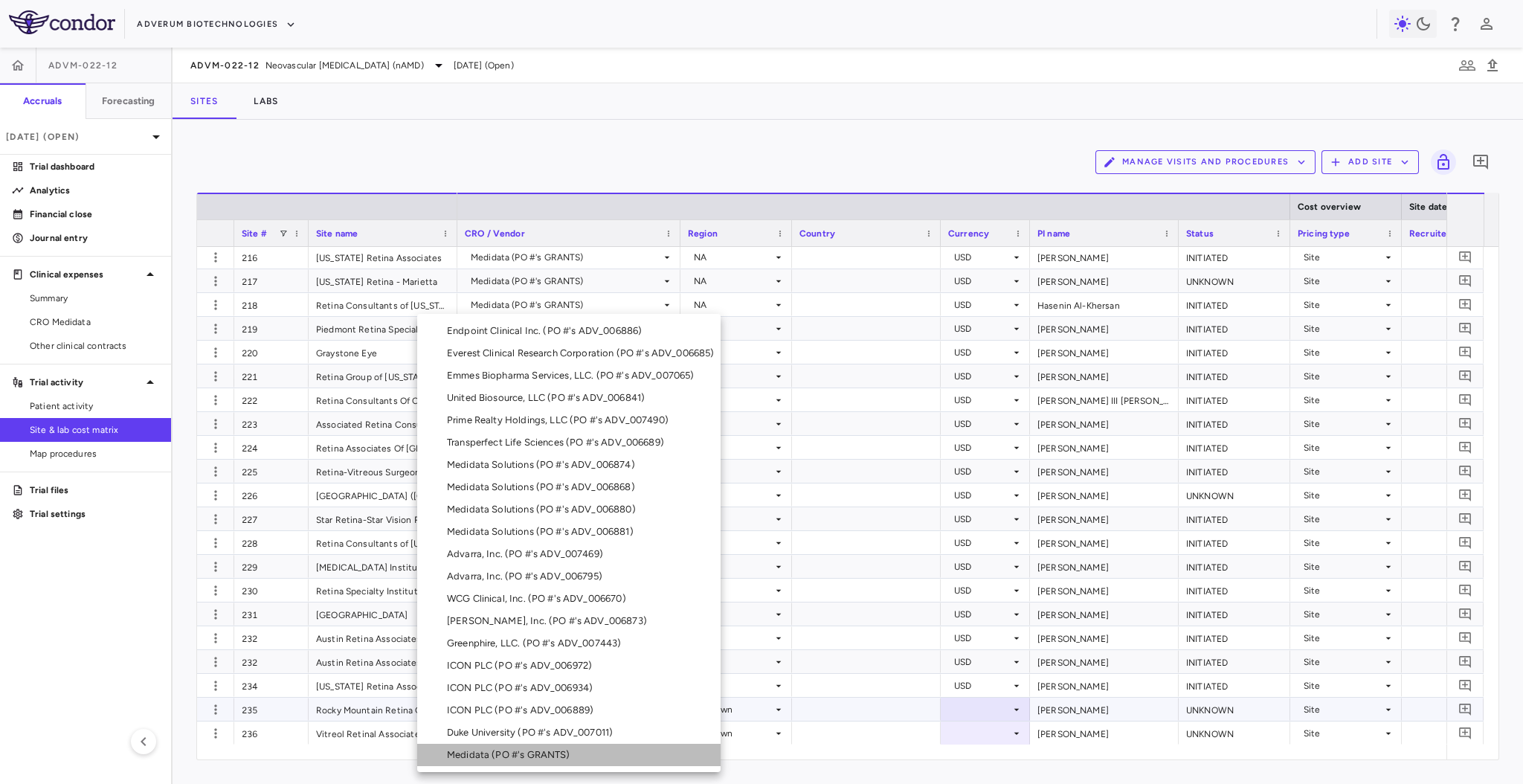
click at [558, 758] on div "Medidata (PO #'s GRANTS)" at bounding box center [511, 754] width 129 height 13
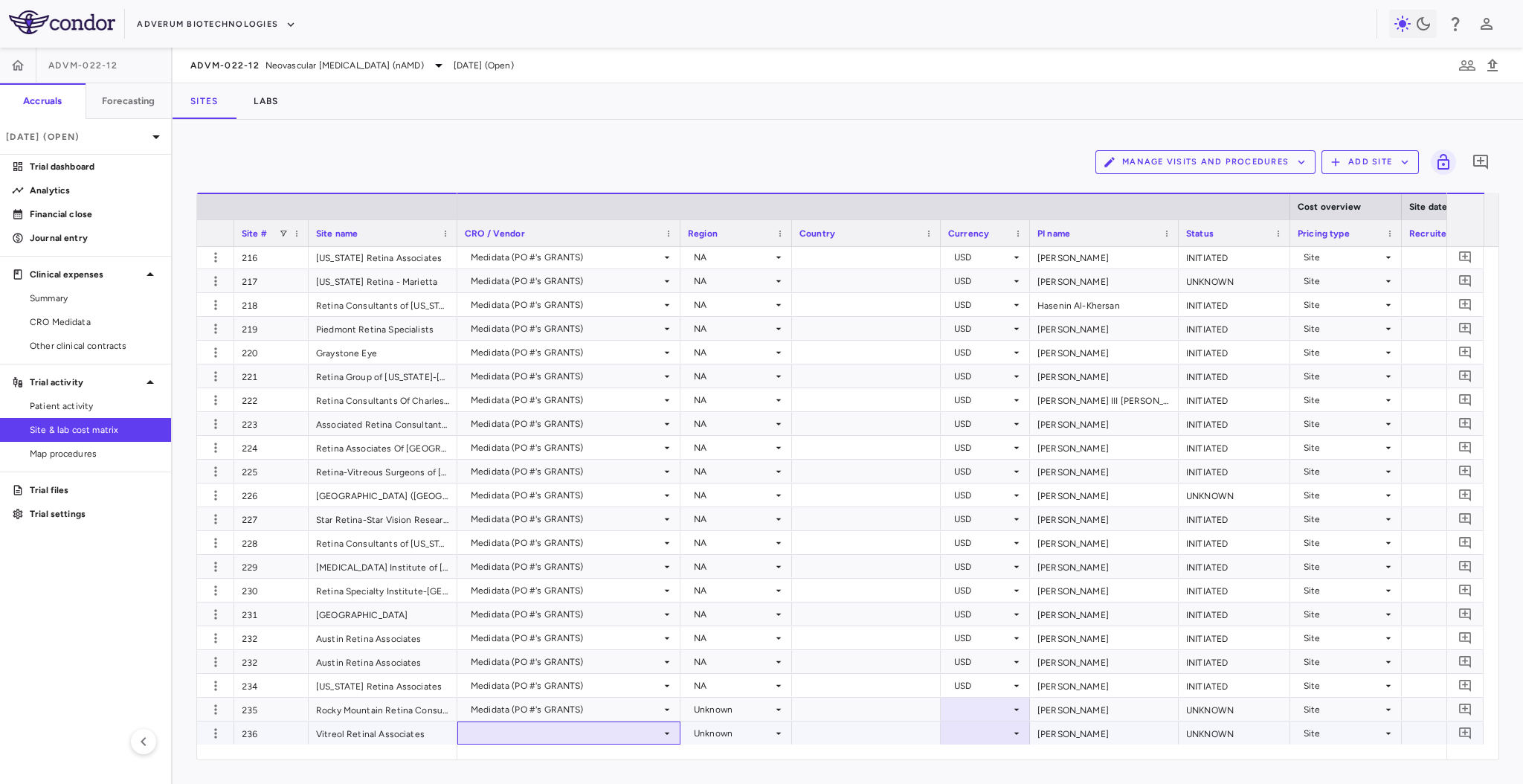
click at [619, 732] on div at bounding box center [568, 733] width 208 height 22
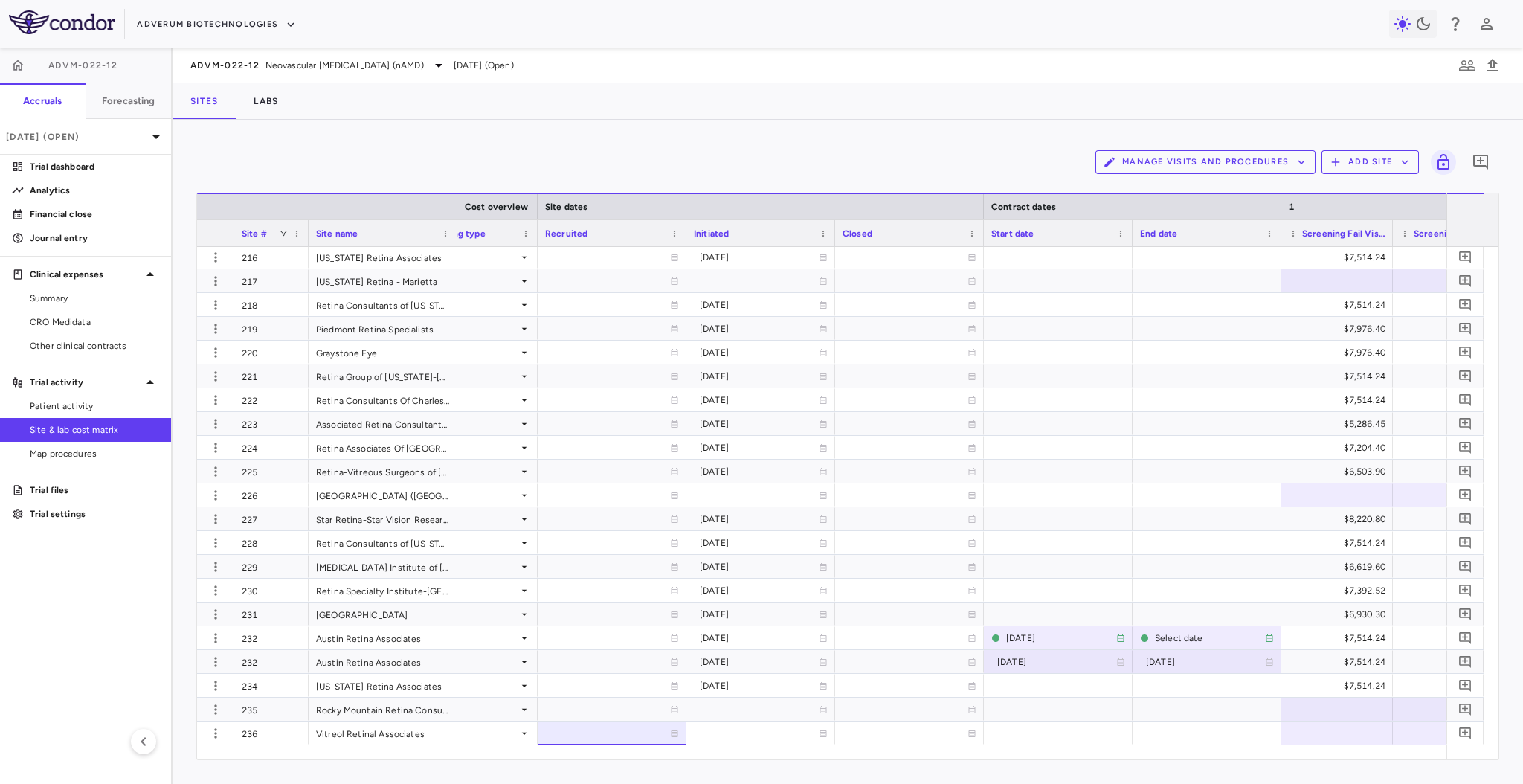
drag, startPoint x: 644, startPoint y: 744, endPoint x: 213, endPoint y: 751, distance: 431.1
click at [213, 751] on div "Site # Site name Cost overview Site dates Contract dates 1 206" at bounding box center [848, 475] width 1302 height 567
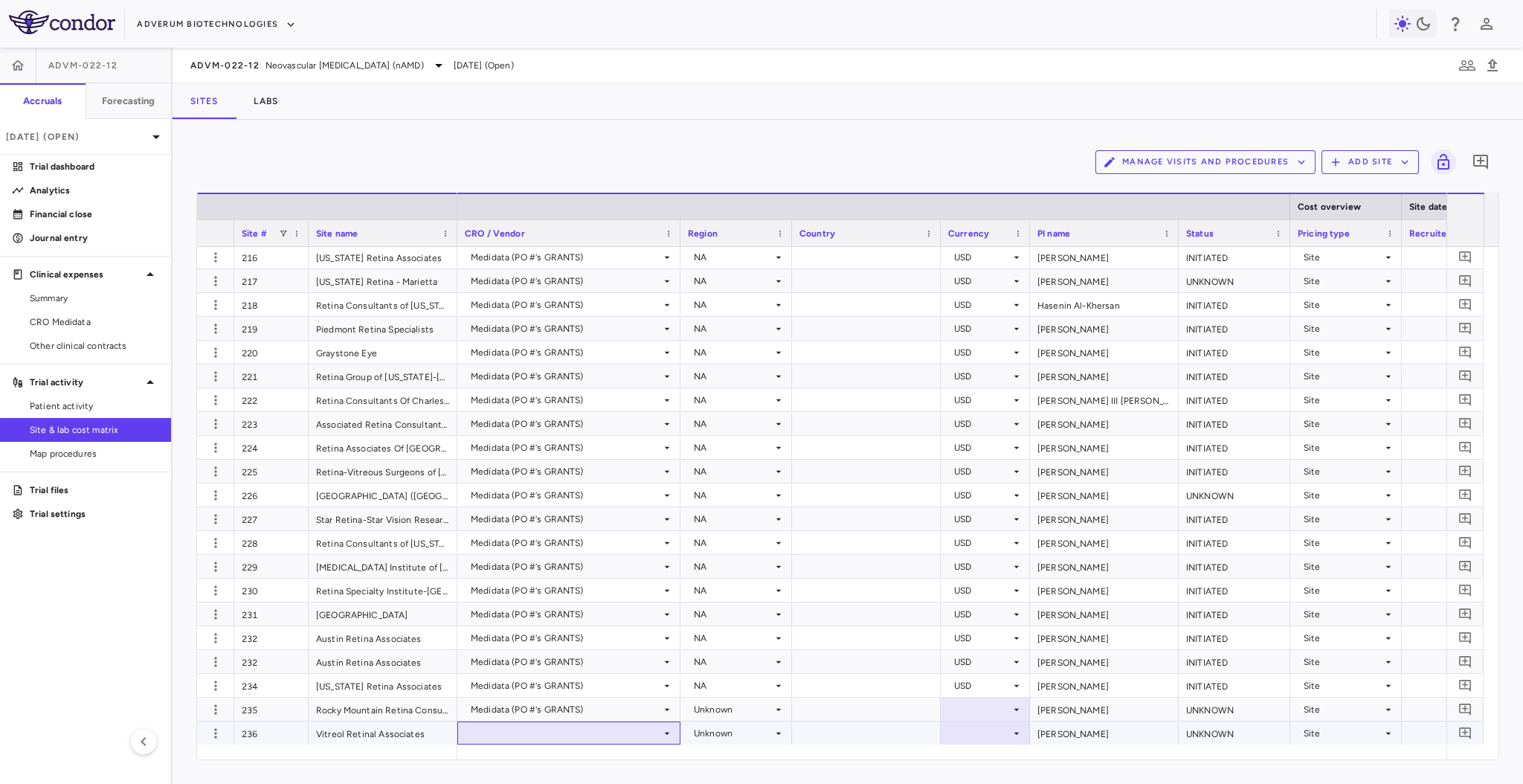
click at [570, 733] on div at bounding box center [568, 733] width 208 height 22
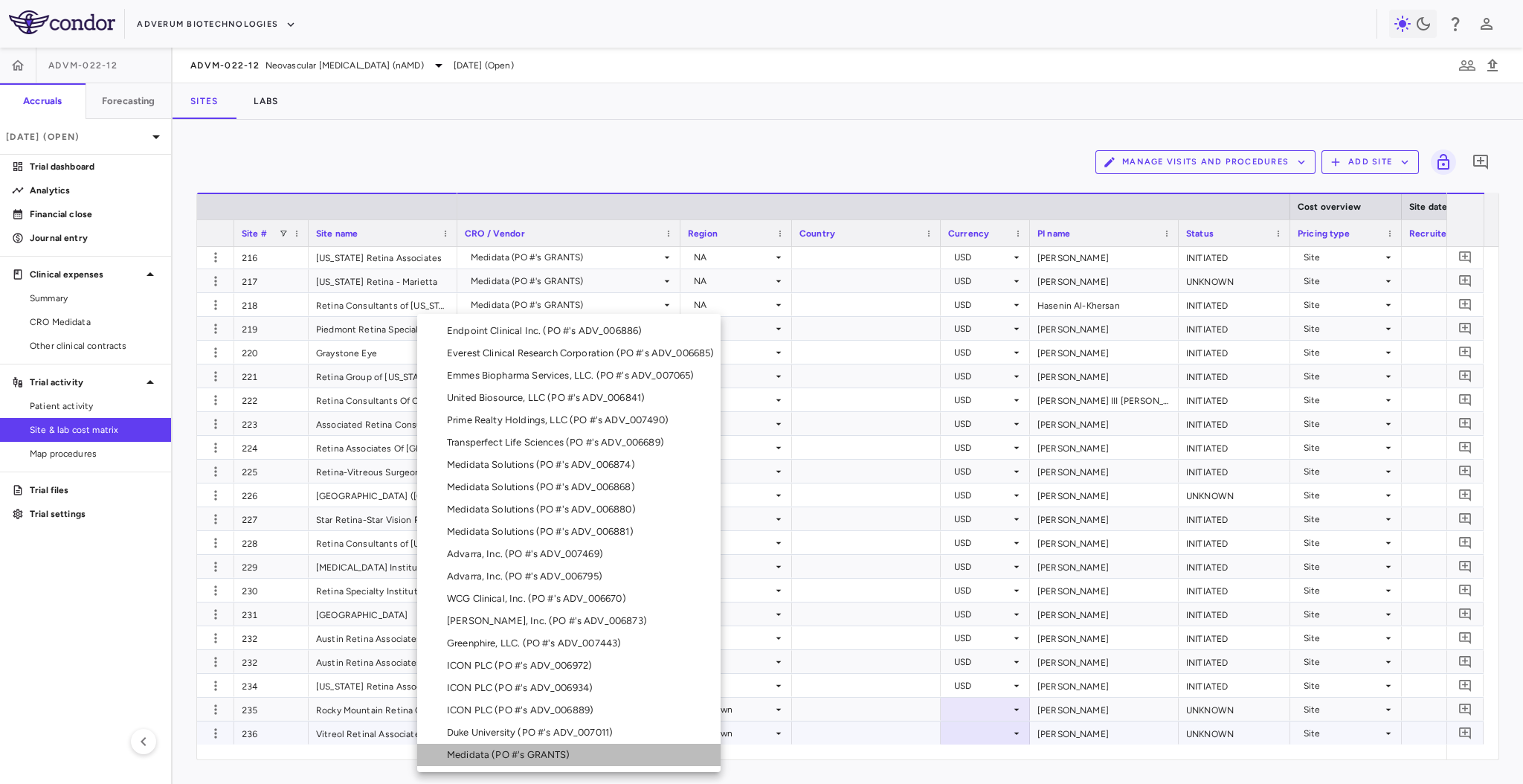
click at [586, 747] on li "Medidata (PO #'s GRANTS)" at bounding box center [569, 754] width 304 height 22
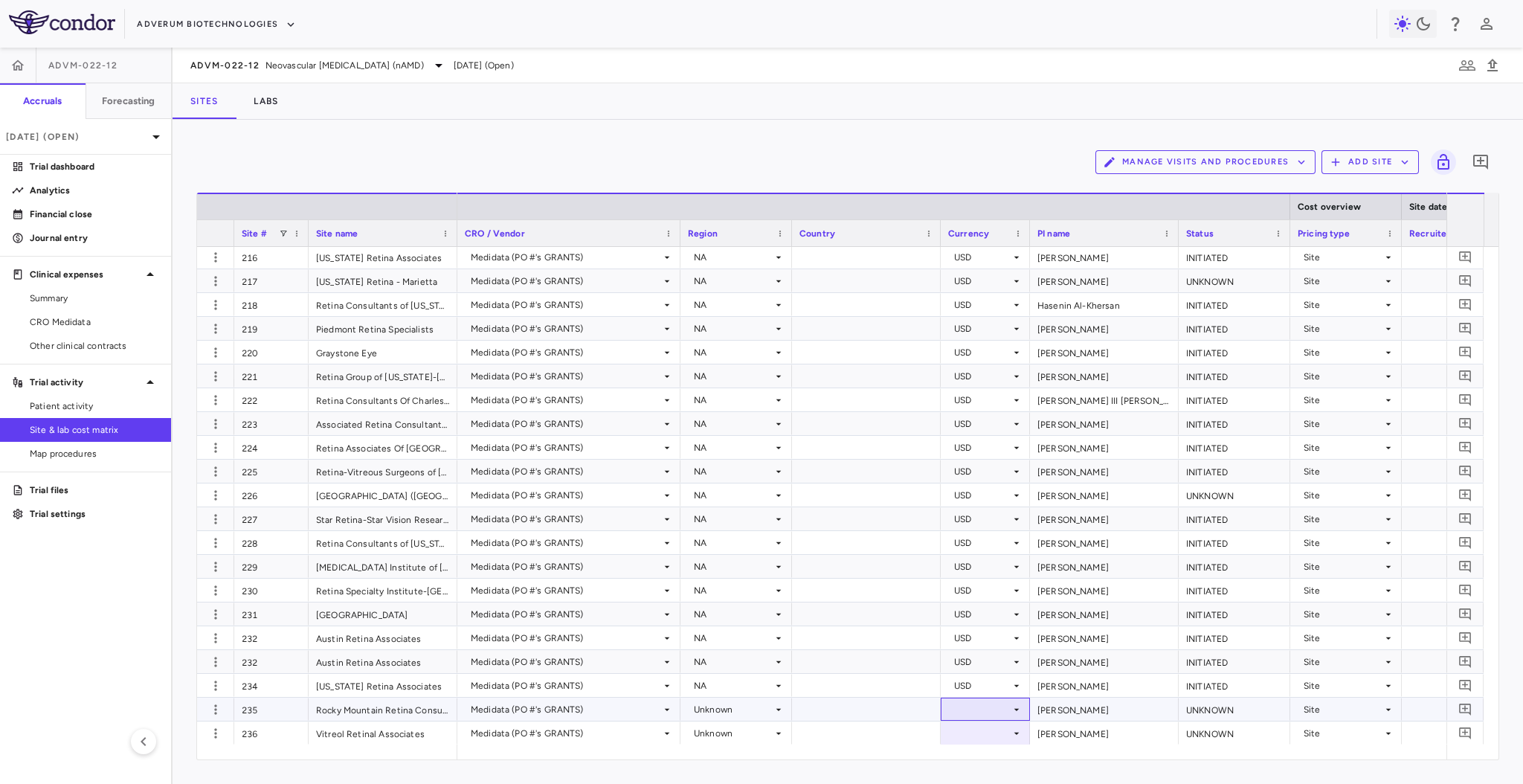
click at [978, 711] on div at bounding box center [986, 709] width 74 height 22
click at [977, 732] on div at bounding box center [986, 733] width 74 height 22
click at [742, 712] on div "Unknown" at bounding box center [733, 709] width 78 height 24
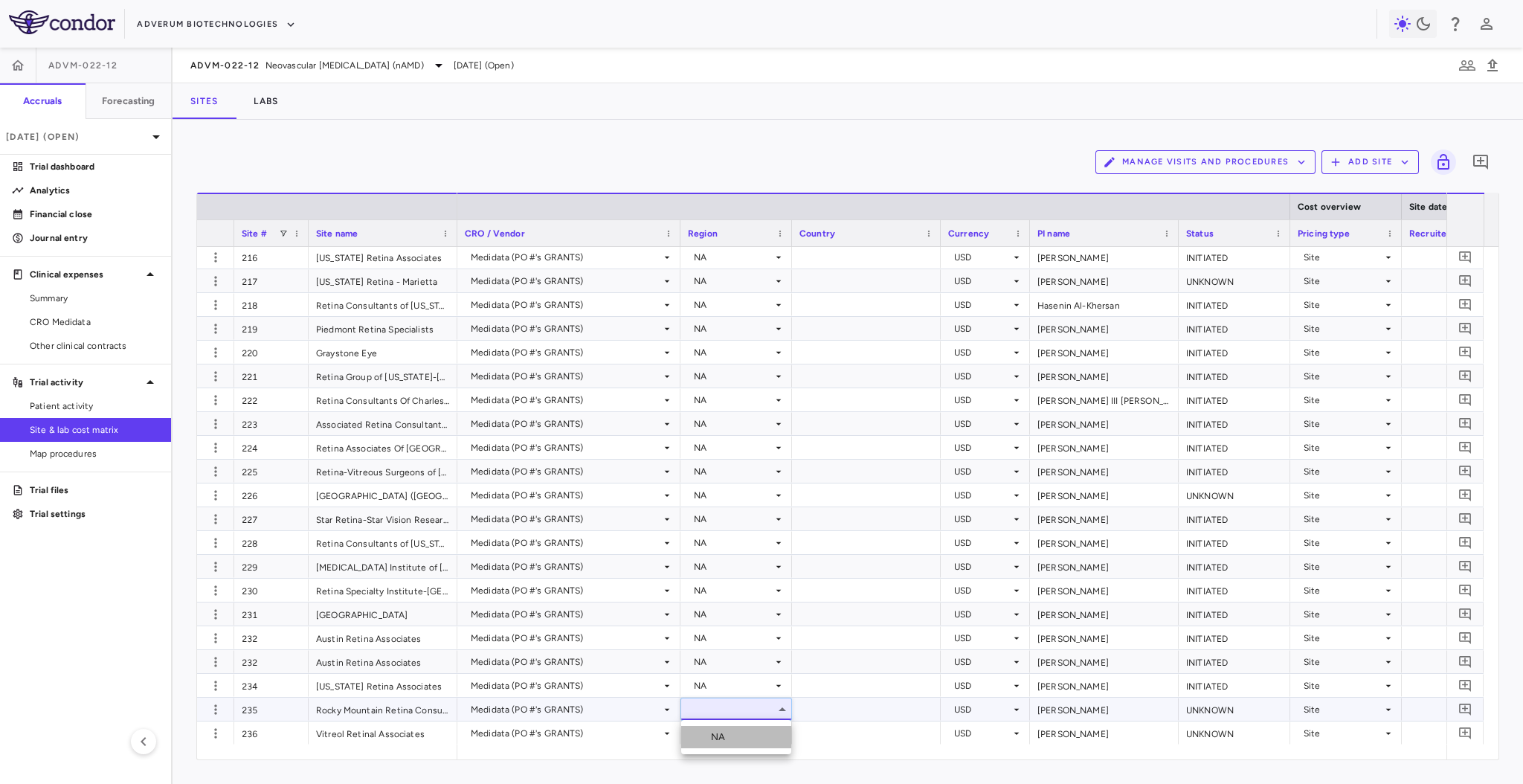
click at [741, 732] on li "NA" at bounding box center [736, 737] width 110 height 22
click at [771, 732] on div "Unknown" at bounding box center [733, 733] width 78 height 24
click at [776, 731] on icon at bounding box center [778, 733] width 12 height 12
click at [772, 751] on li "NA" at bounding box center [736, 754] width 110 height 22
click at [872, 685] on div at bounding box center [866, 685] width 148 height 23
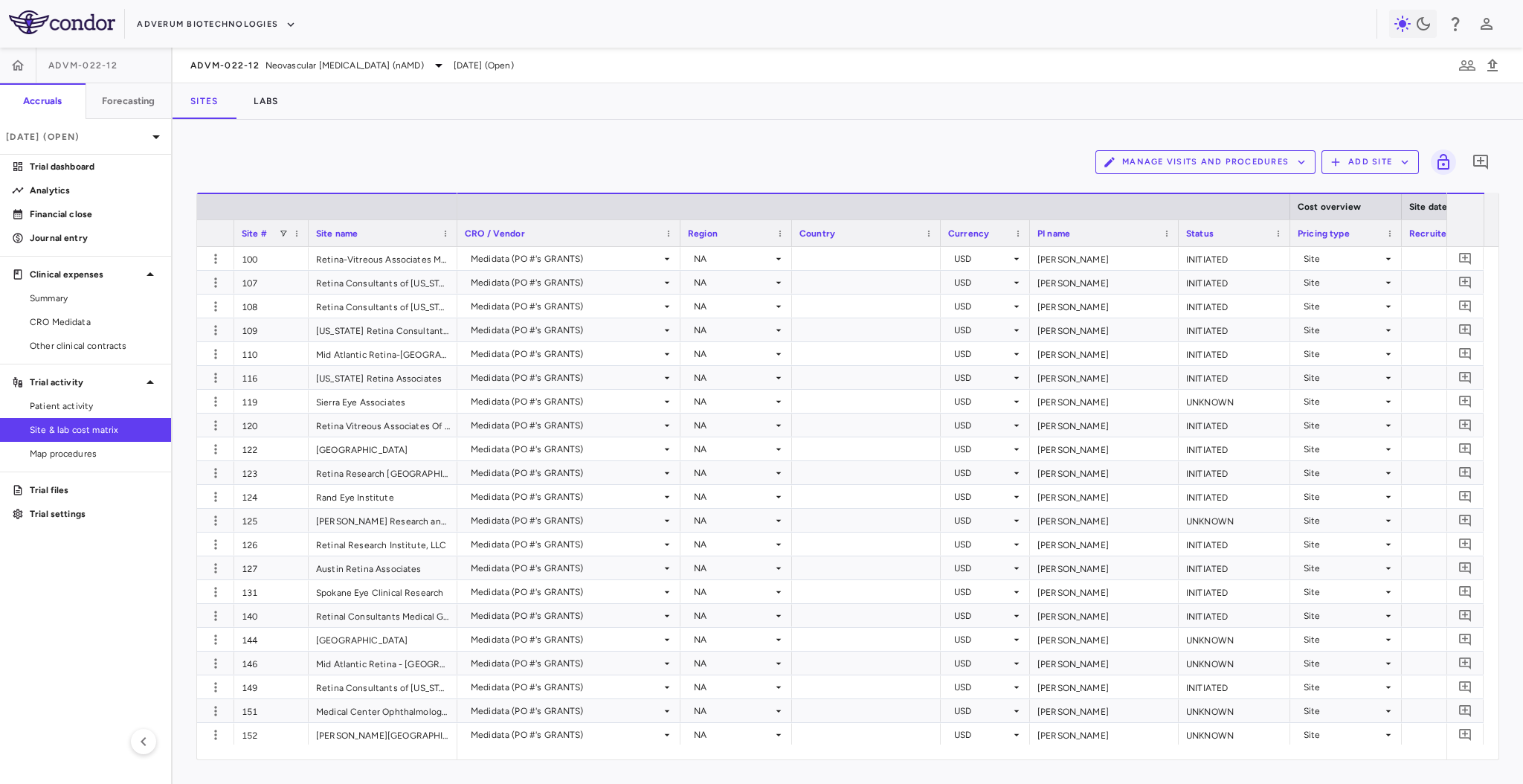
click at [902, 162] on div "Manage Visits and Procedures Add Site 0" at bounding box center [848, 162] width 1303 height 37
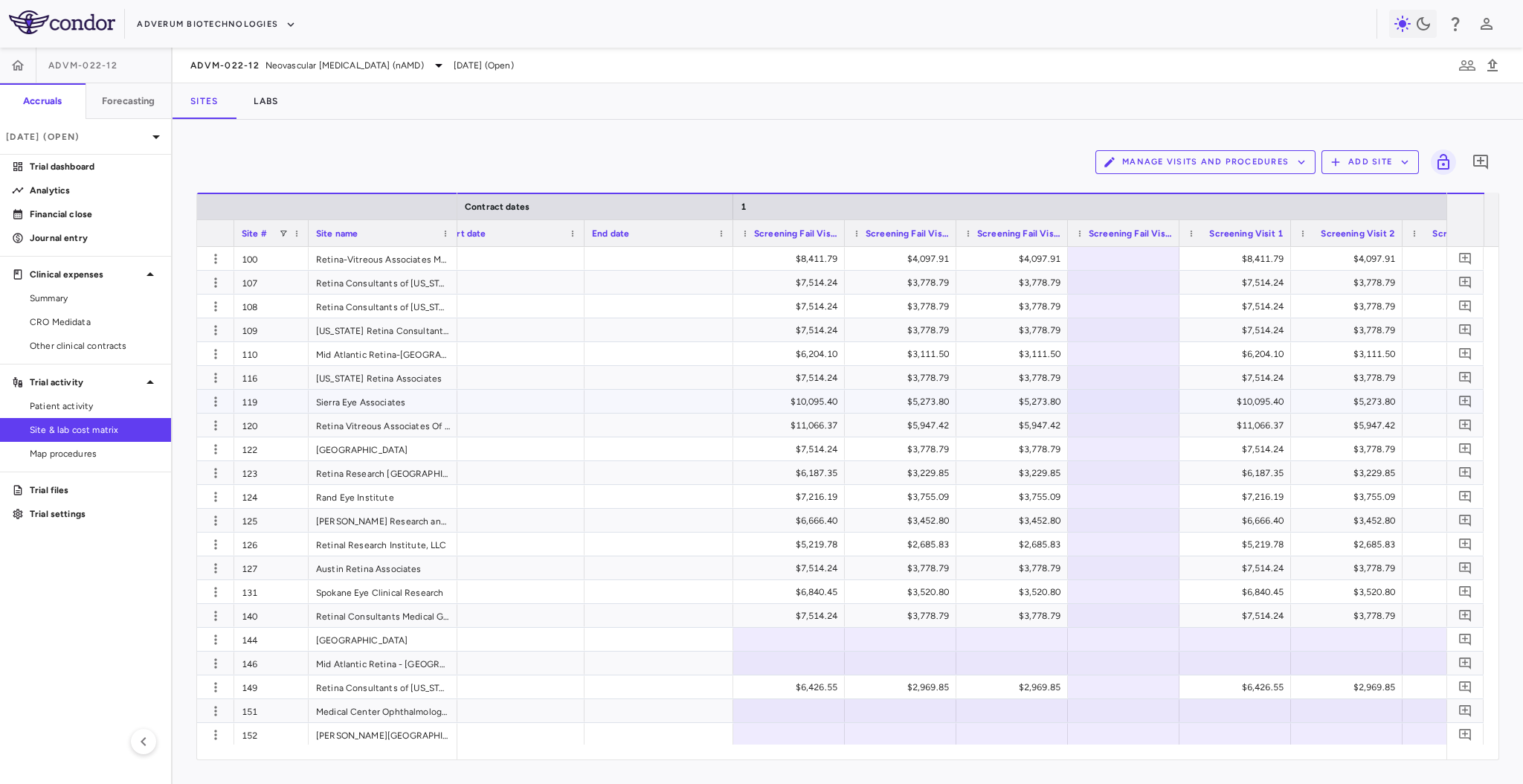
scroll to position [0, 1414]
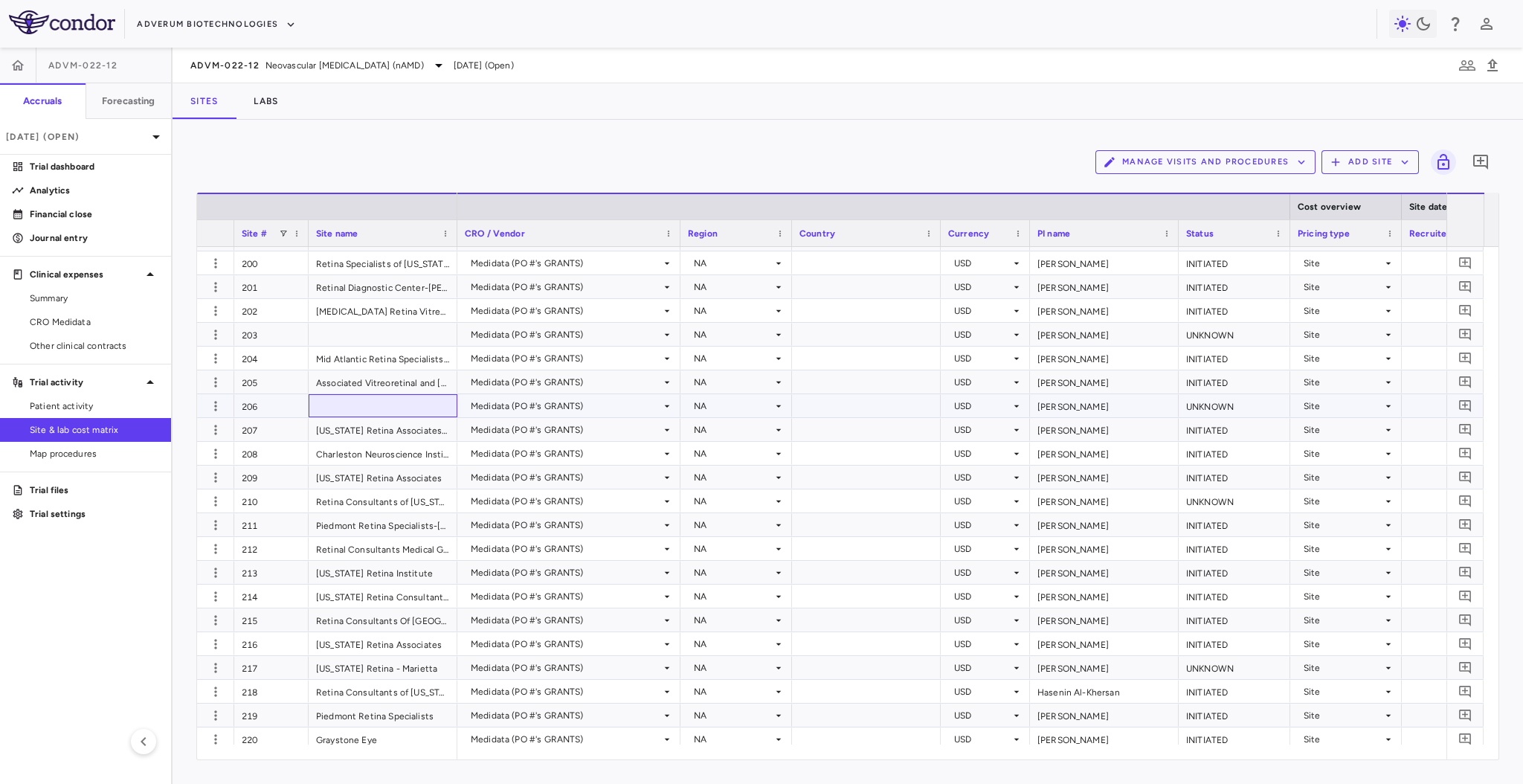
click at [414, 411] on div at bounding box center [383, 405] width 148 height 23
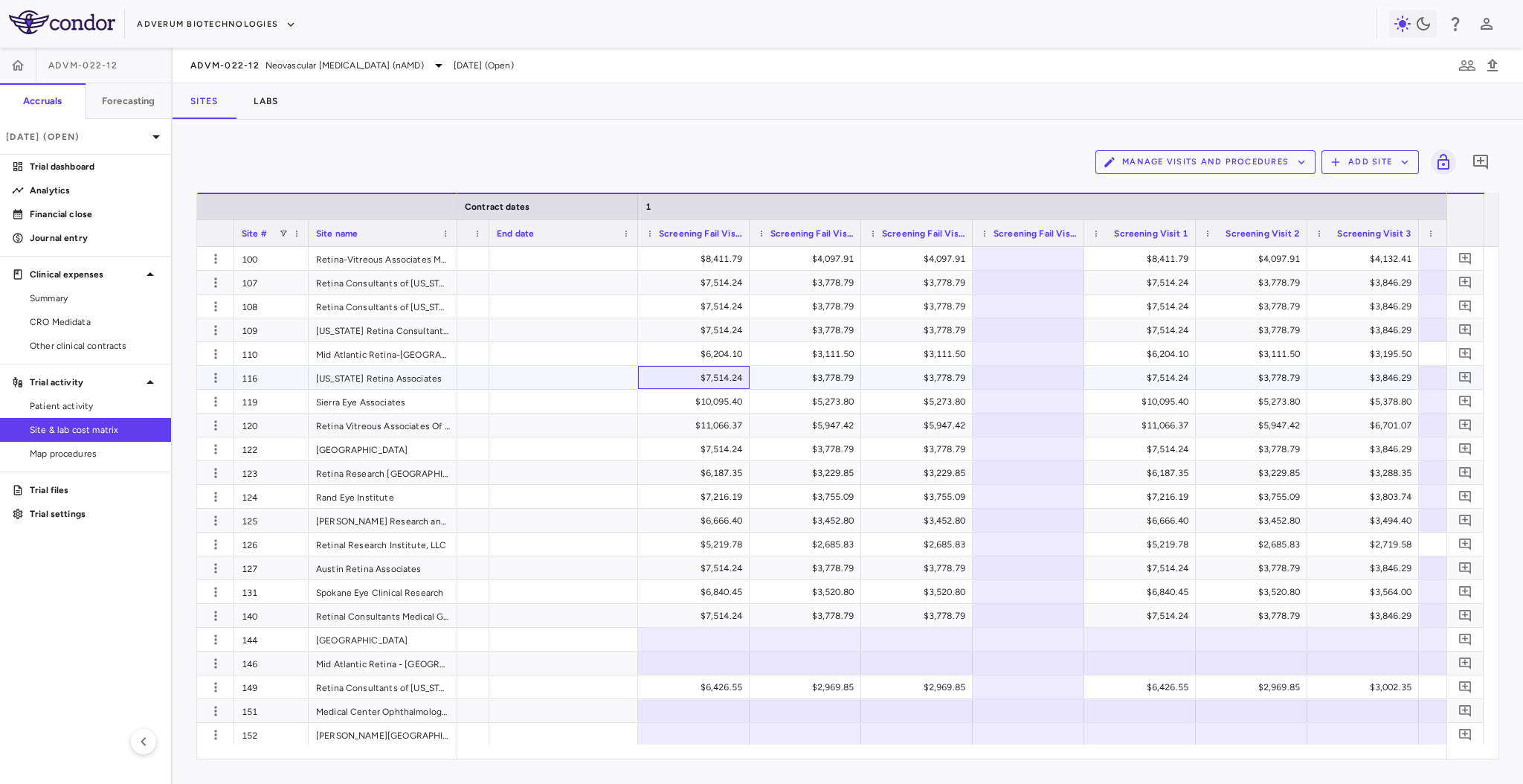
click at [711, 375] on div "$7,514.24" at bounding box center [697, 378] width 91 height 24
click at [215, 495] on icon "button" at bounding box center [216, 497] width 15 height 15
click at [201, 532] on div "Add new site version" at bounding box center [158, 527] width 138 height 27
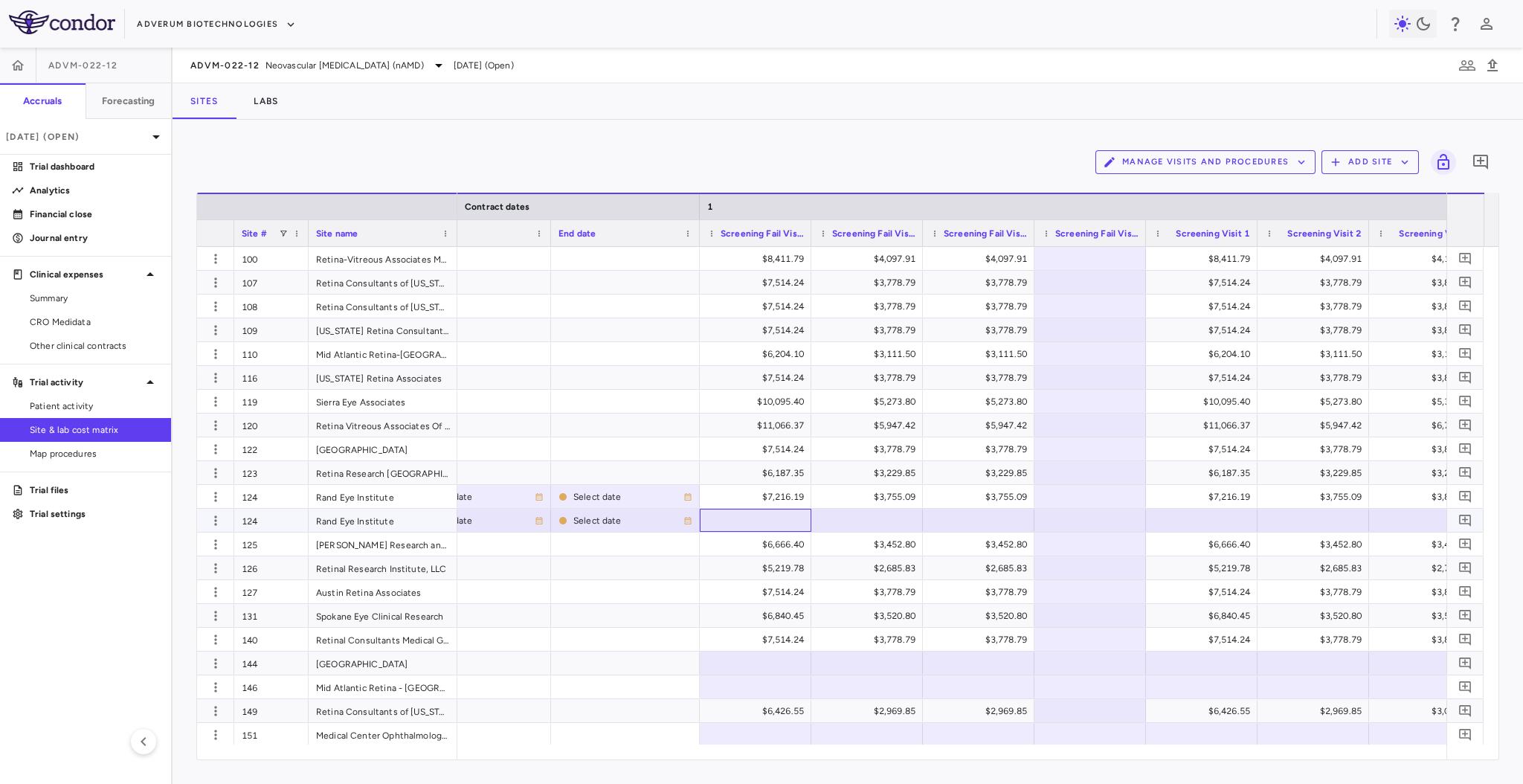
click at [717, 524] on div at bounding box center [756, 520] width 97 height 22
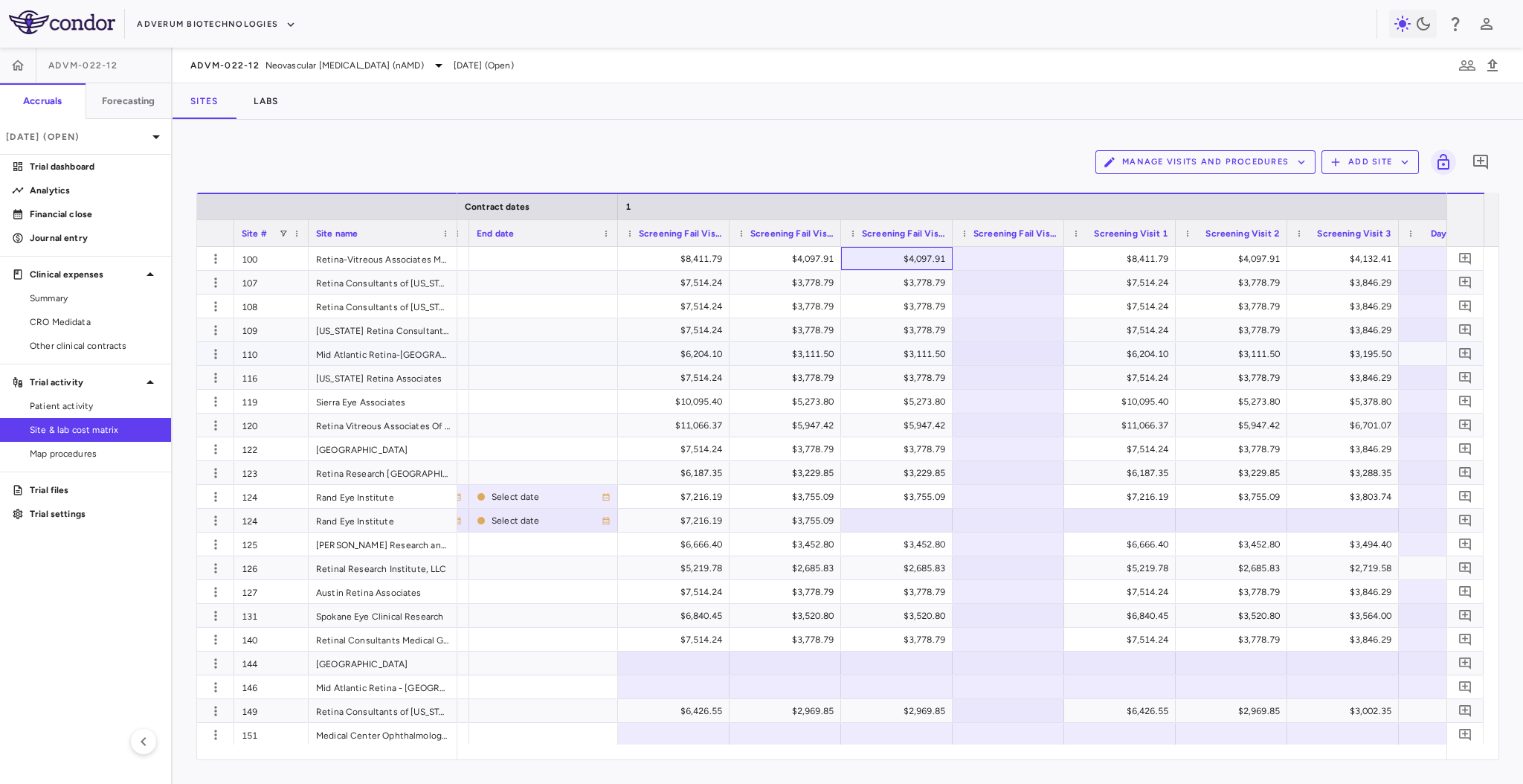
scroll to position [0, 1549]
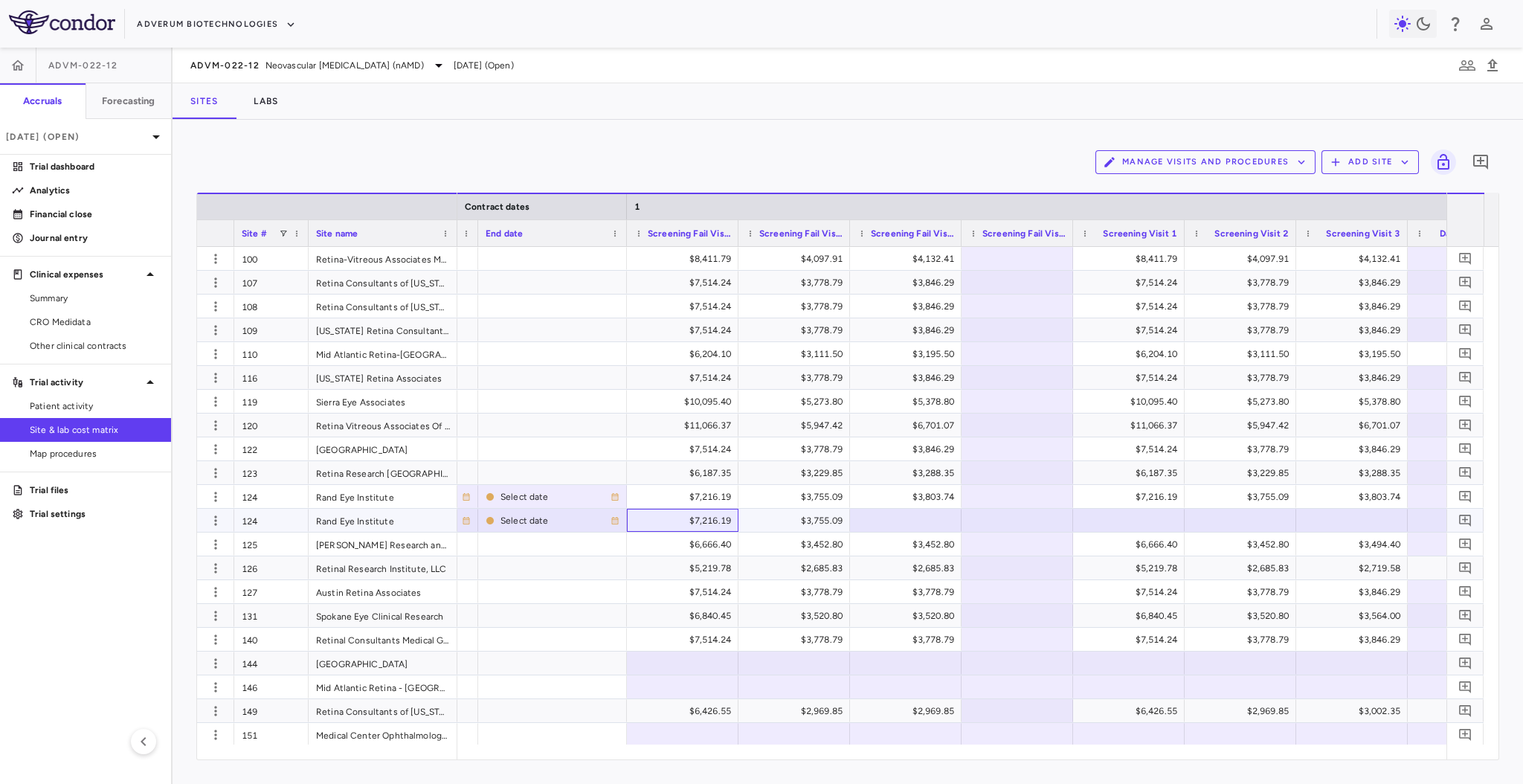
click at [713, 520] on div "$7,216.19" at bounding box center [686, 520] width 91 height 24
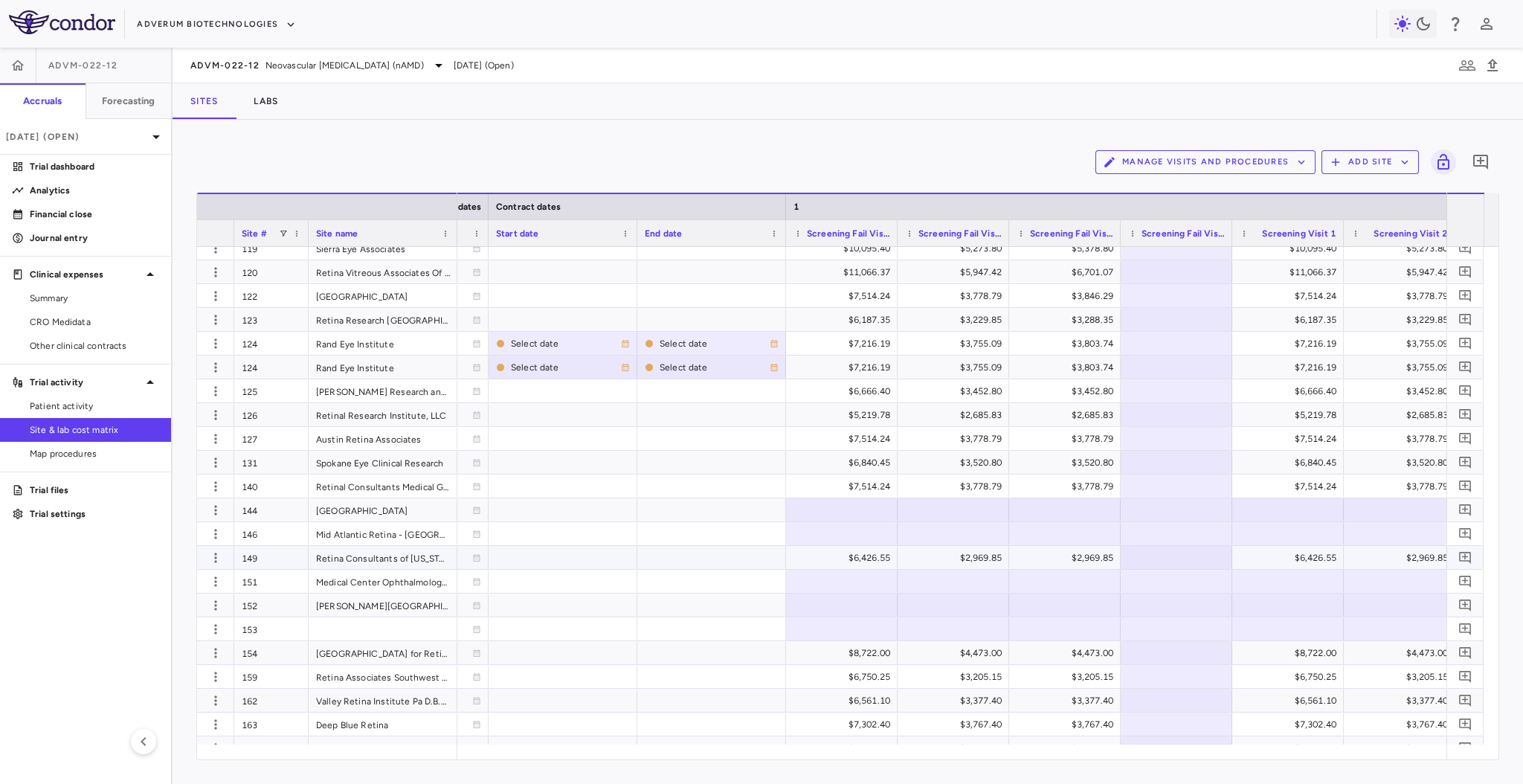
scroll to position [189, 0]
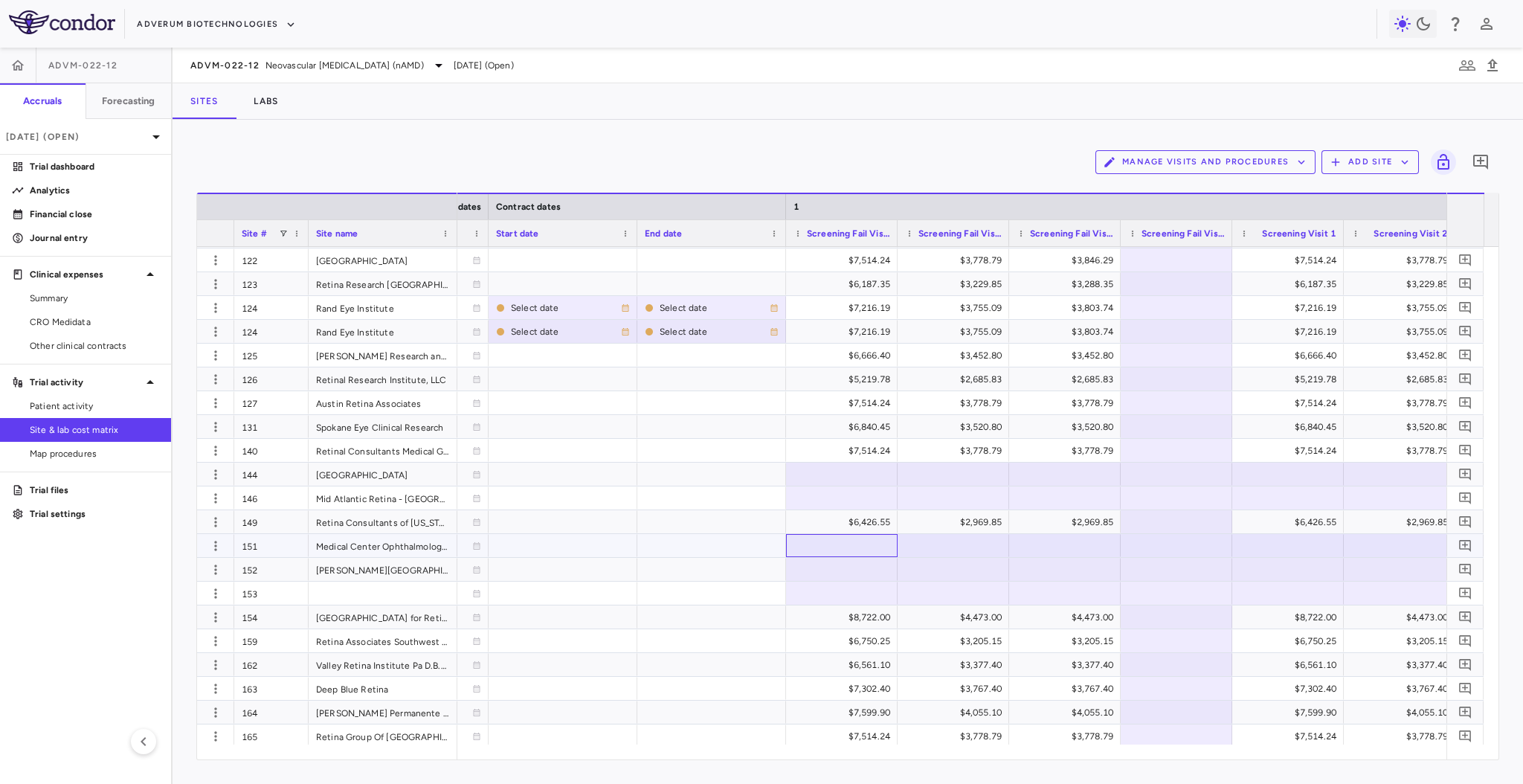
click at [802, 535] on div at bounding box center [842, 545] width 97 height 22
click at [1280, 536] on div at bounding box center [1288, 545] width 97 height 22
type input "**********"
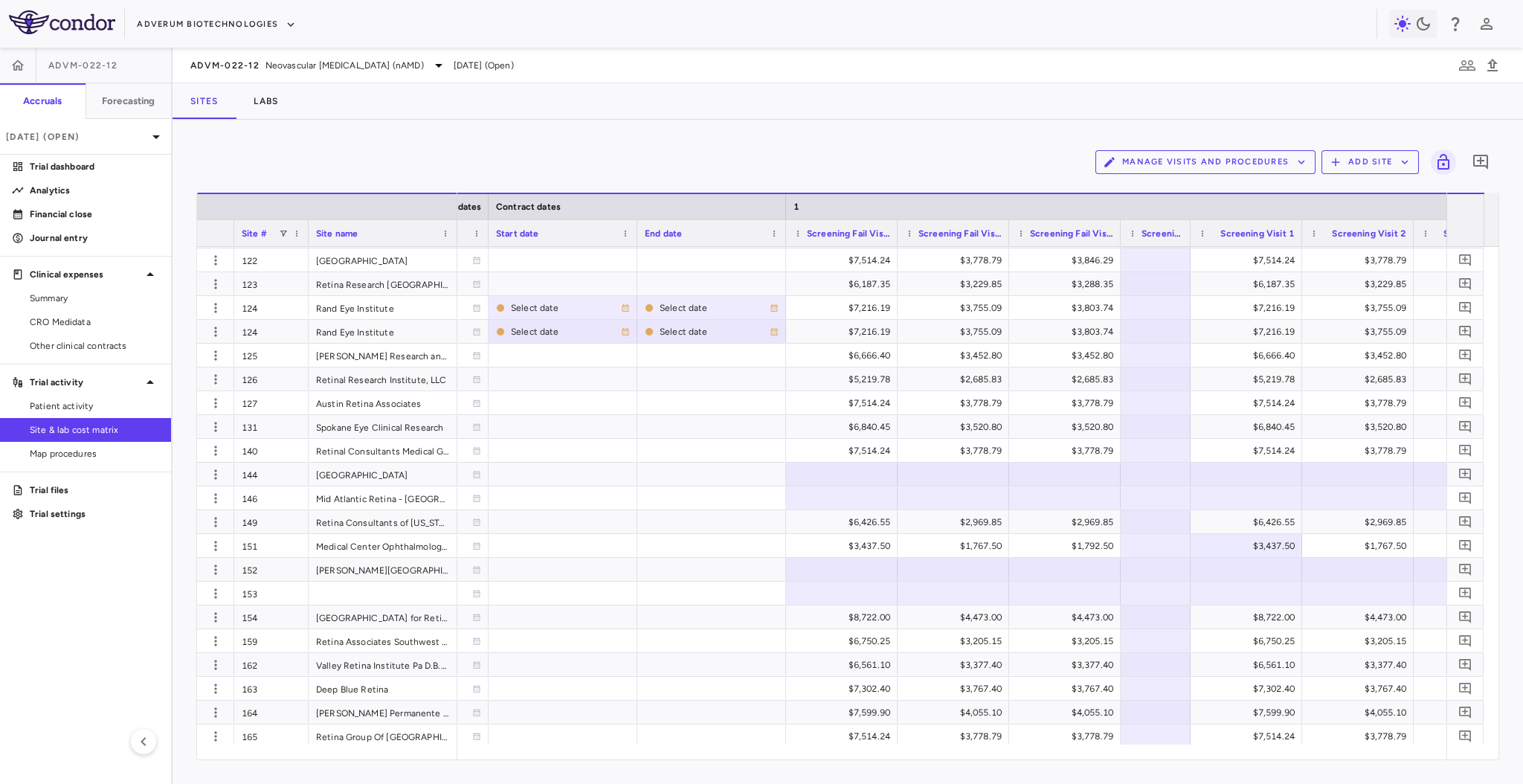
drag, startPoint x: 1230, startPoint y: 235, endPoint x: 1188, endPoint y: 260, distance: 48.9
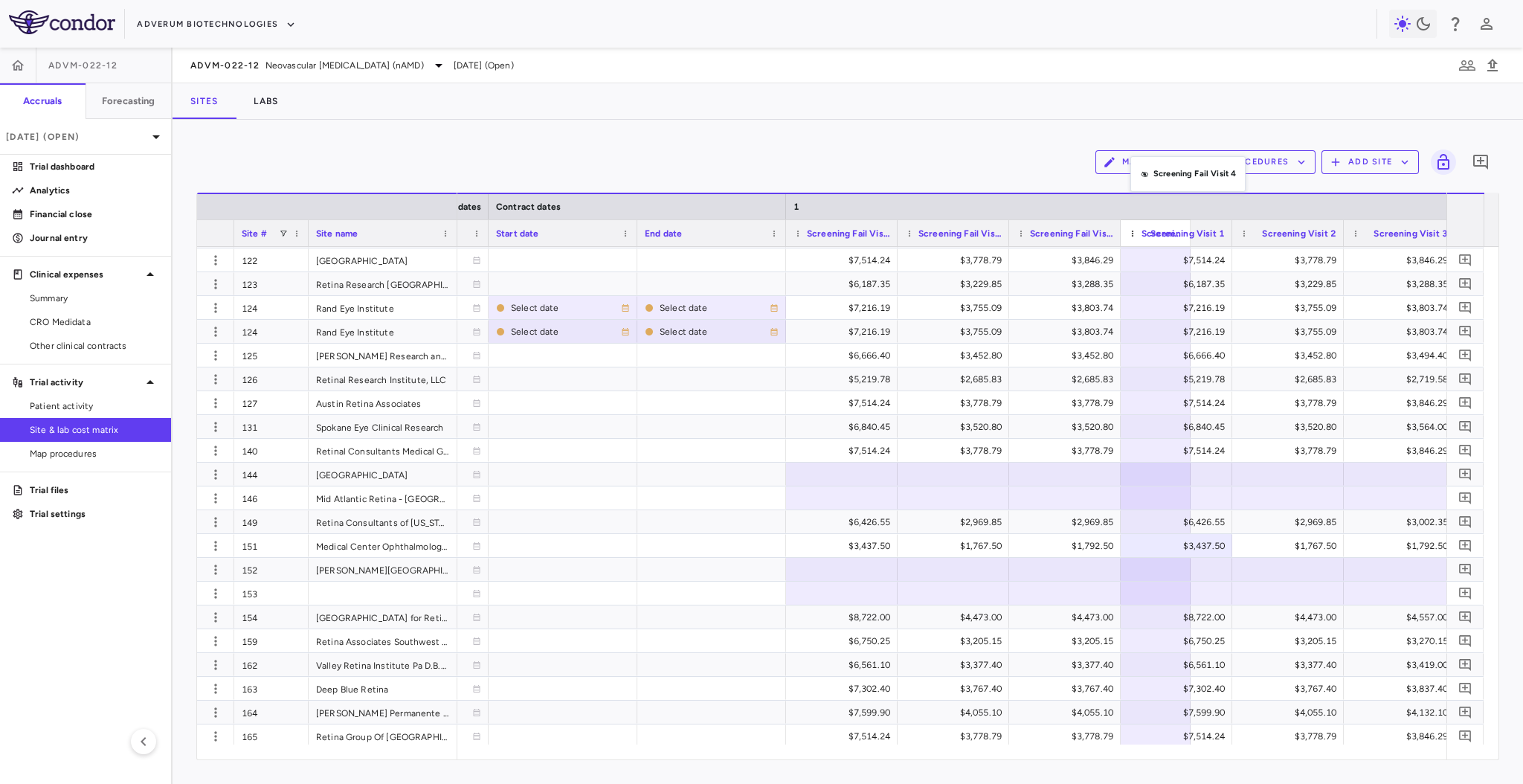
drag, startPoint x: 1173, startPoint y: 234, endPoint x: 1136, endPoint y: 156, distance: 86.3
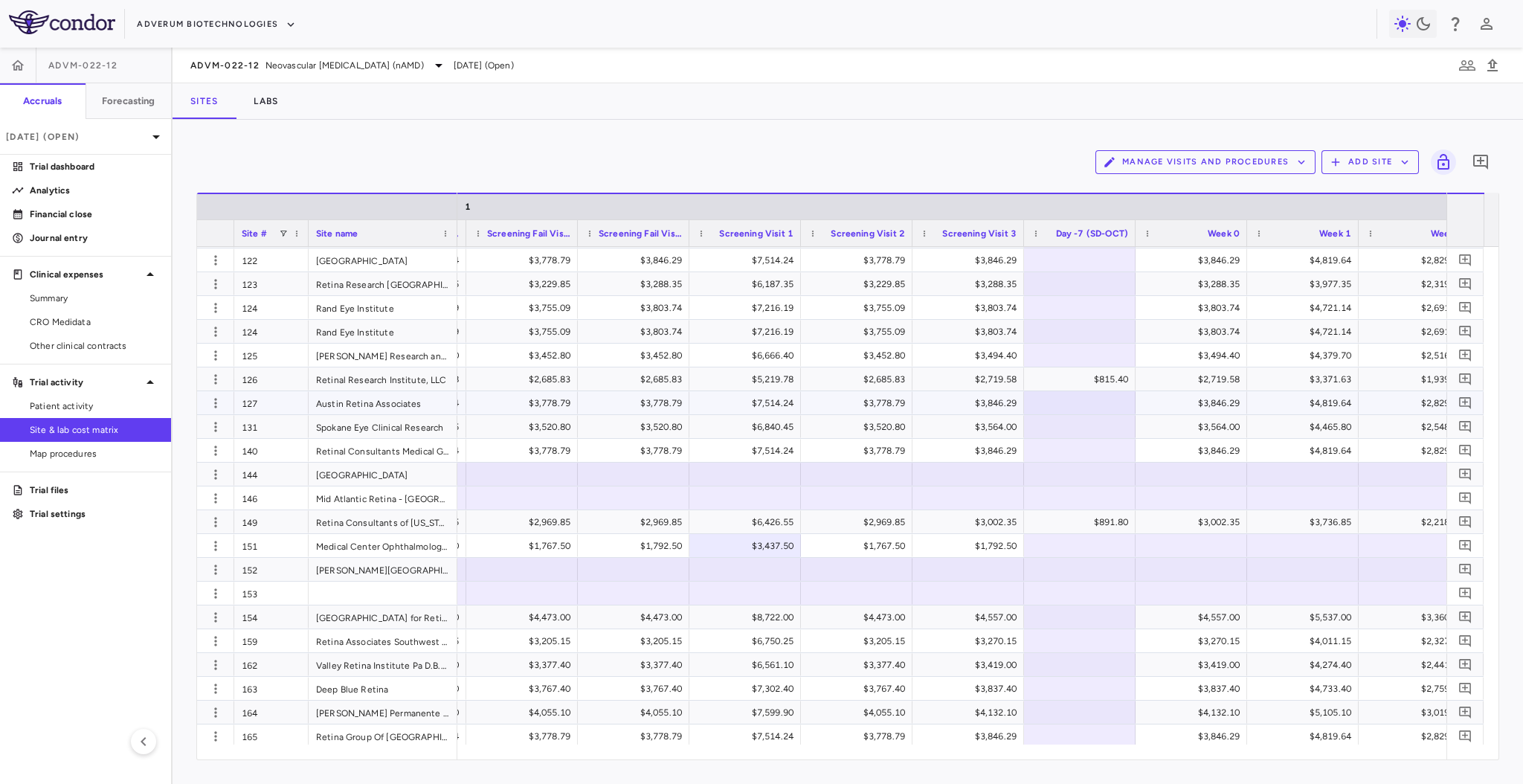
scroll to position [0, 1792]
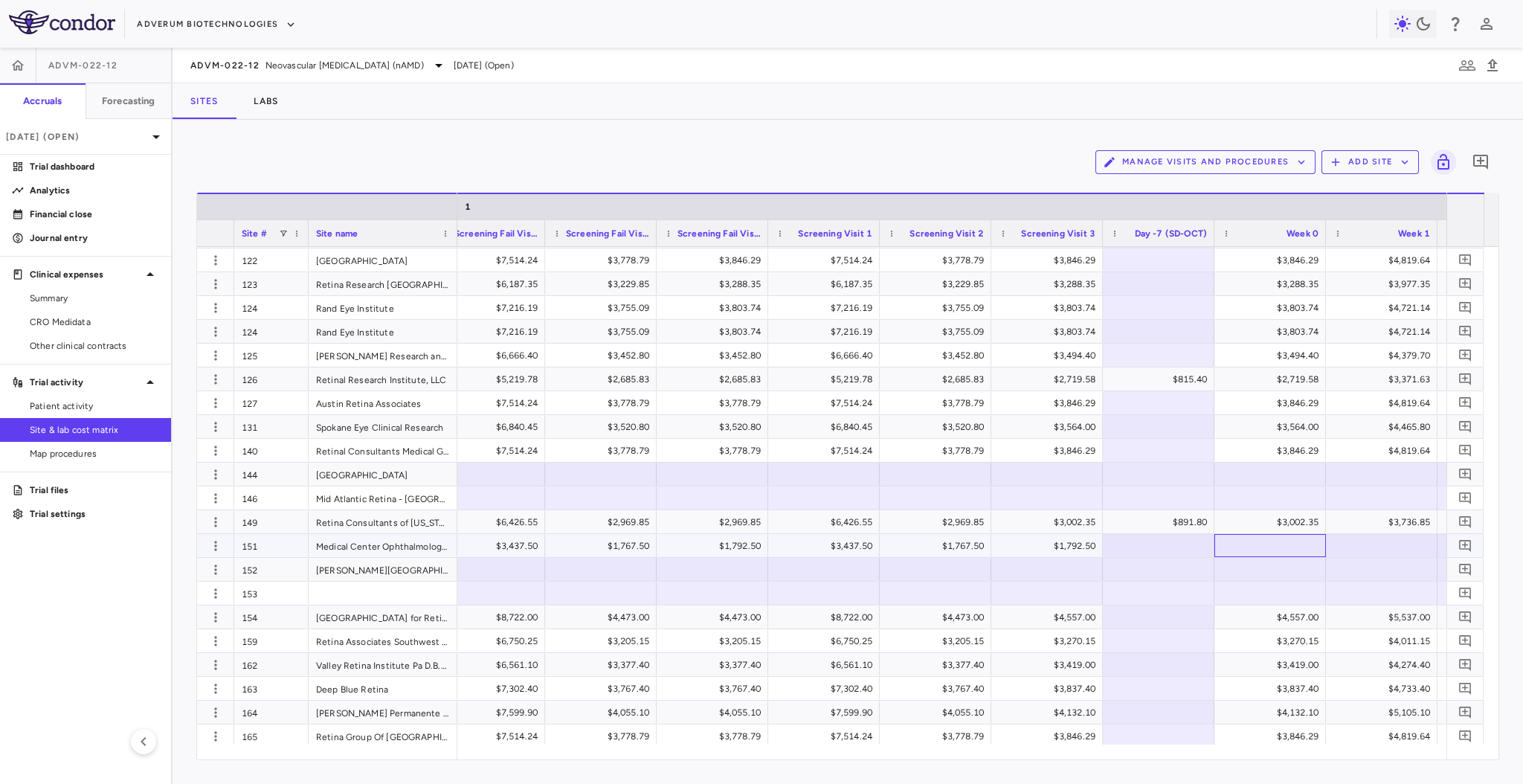
click at [1246, 536] on div at bounding box center [1270, 545] width 97 height 22
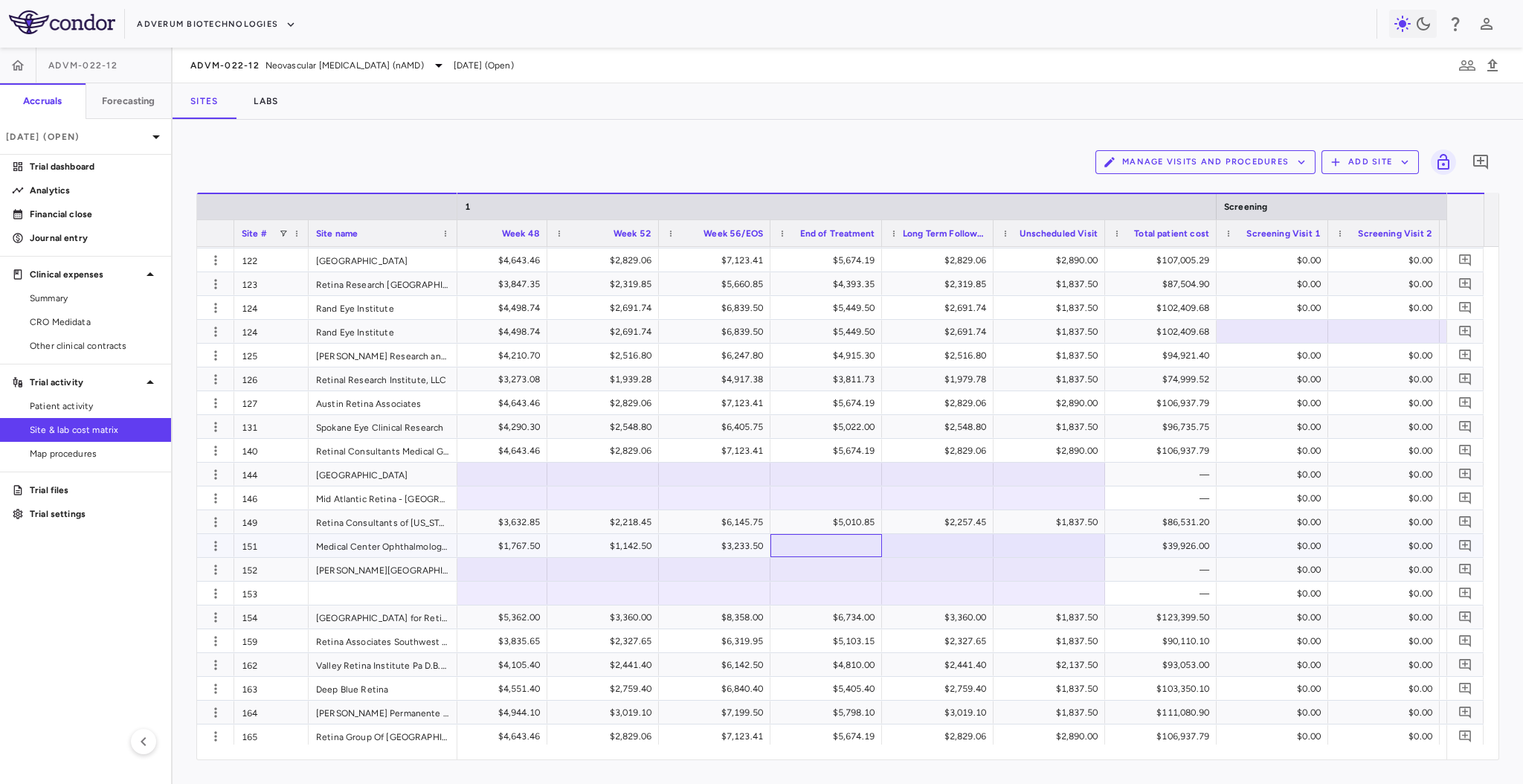
click at [864, 547] on div at bounding box center [826, 545] width 97 height 22
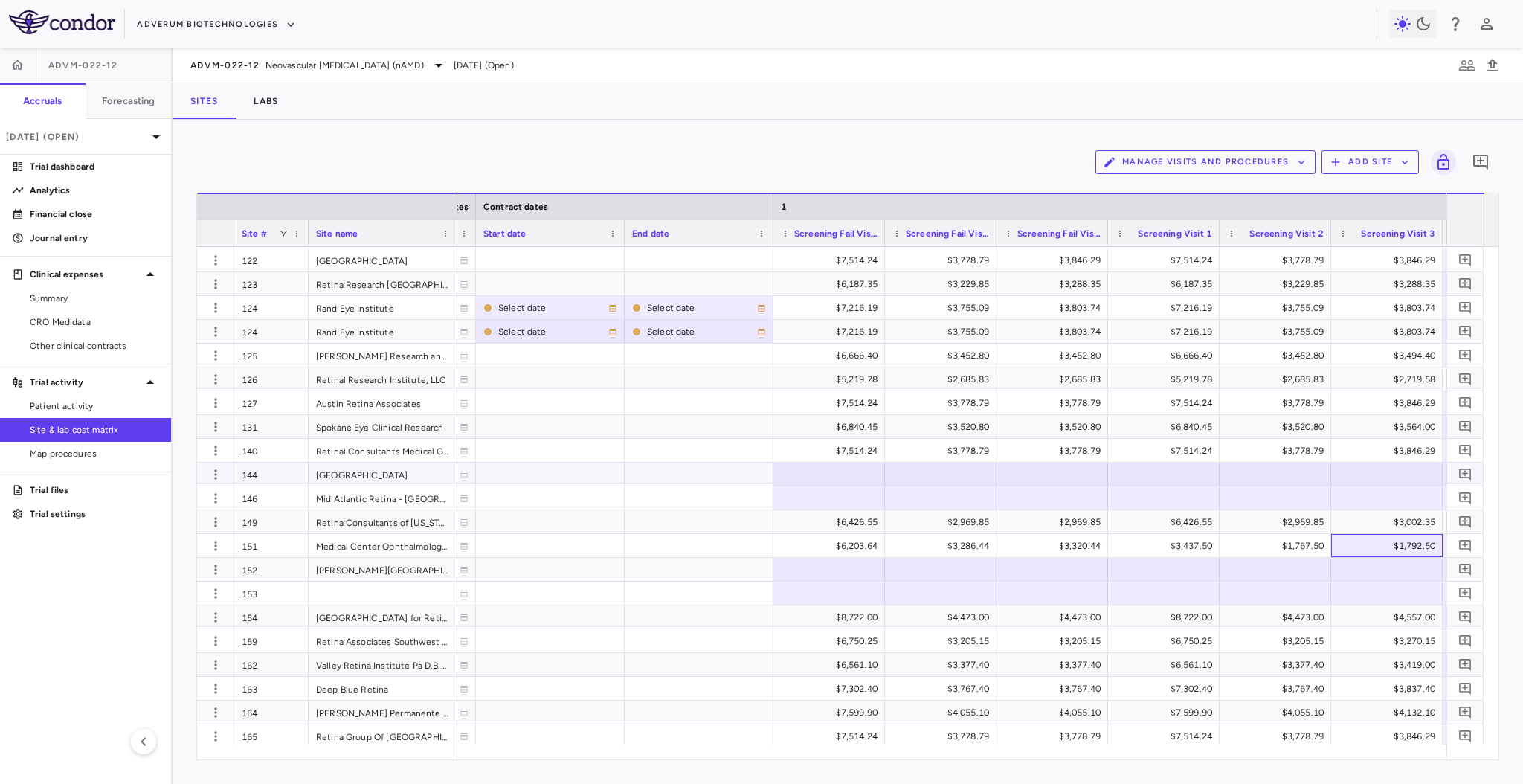
scroll to position [0, 1374]
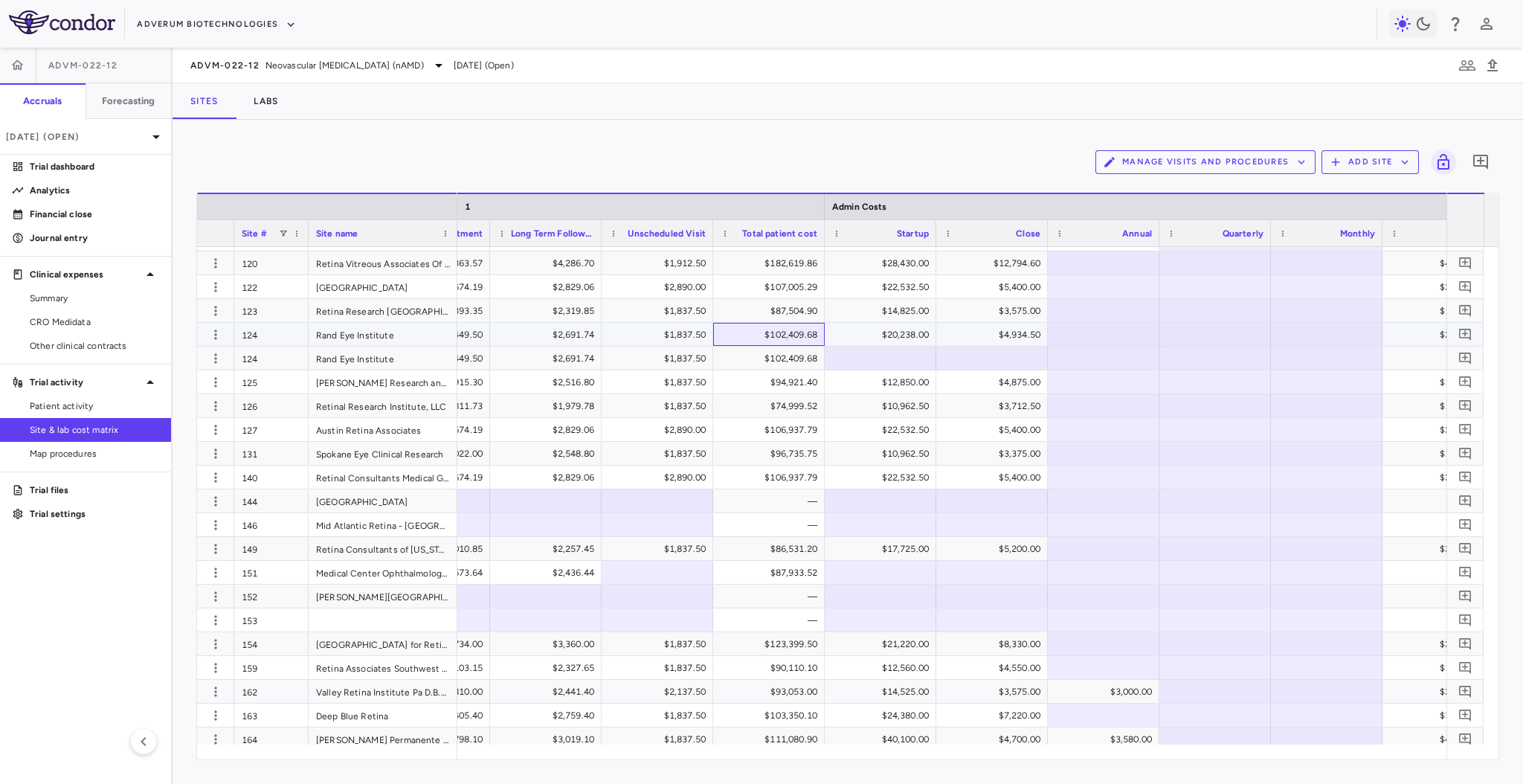
click at [789, 327] on div "$102,409.68" at bounding box center [772, 335] width 91 height 24
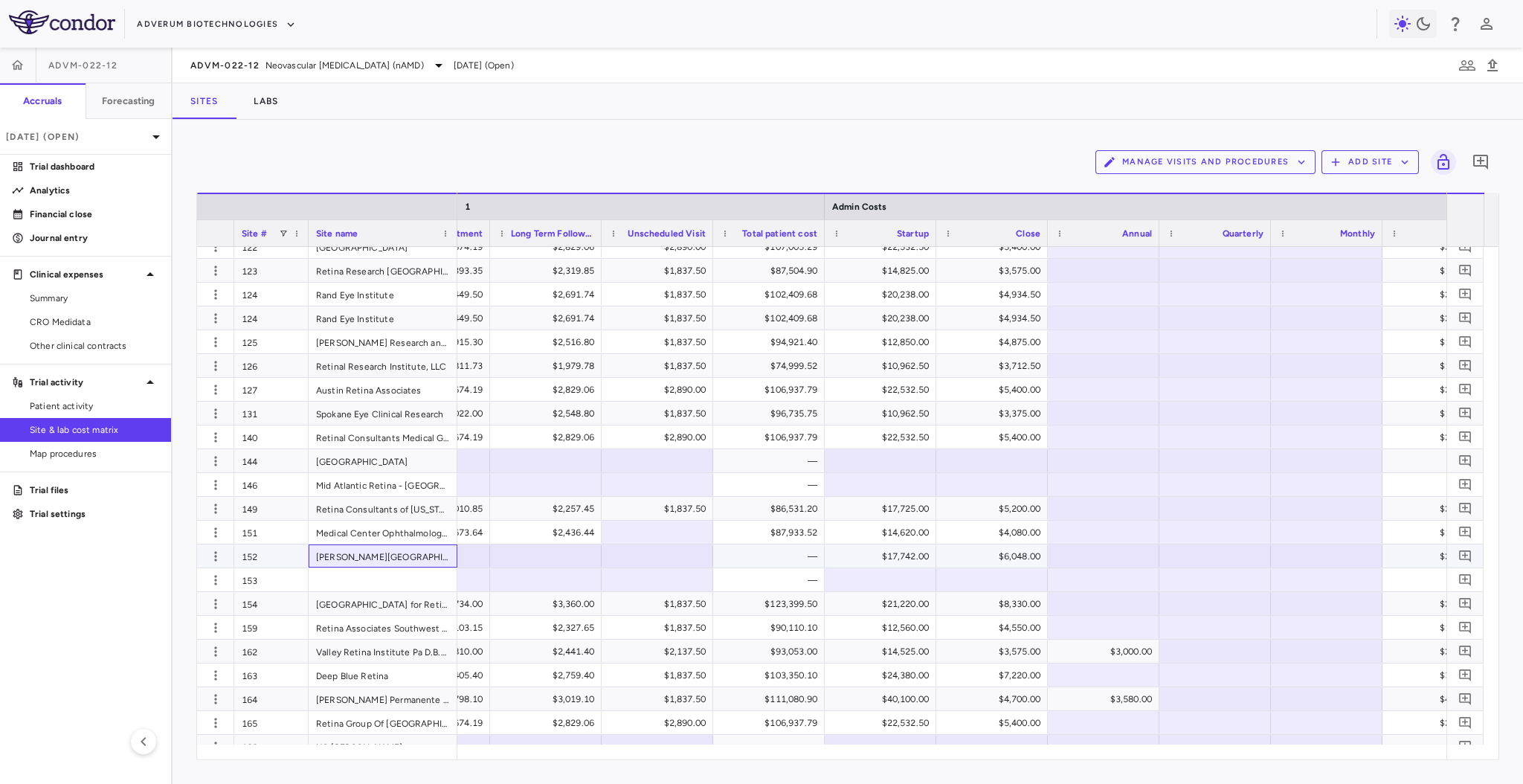
click at [444, 551] on div "[PERSON_NAME][GEOGRAPHIC_DATA]" at bounding box center [383, 556] width 148 height 23
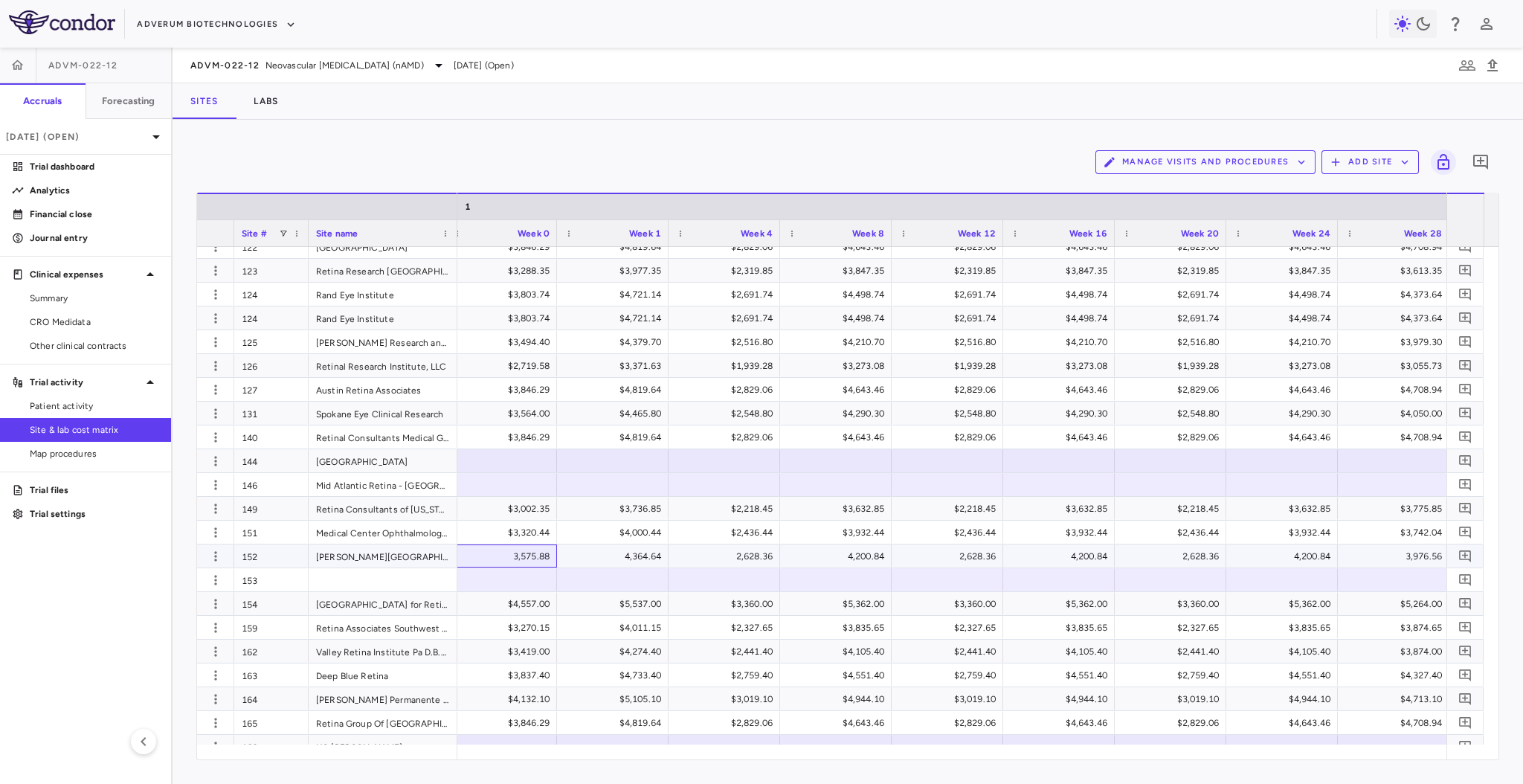
scroll to position [0, 2930]
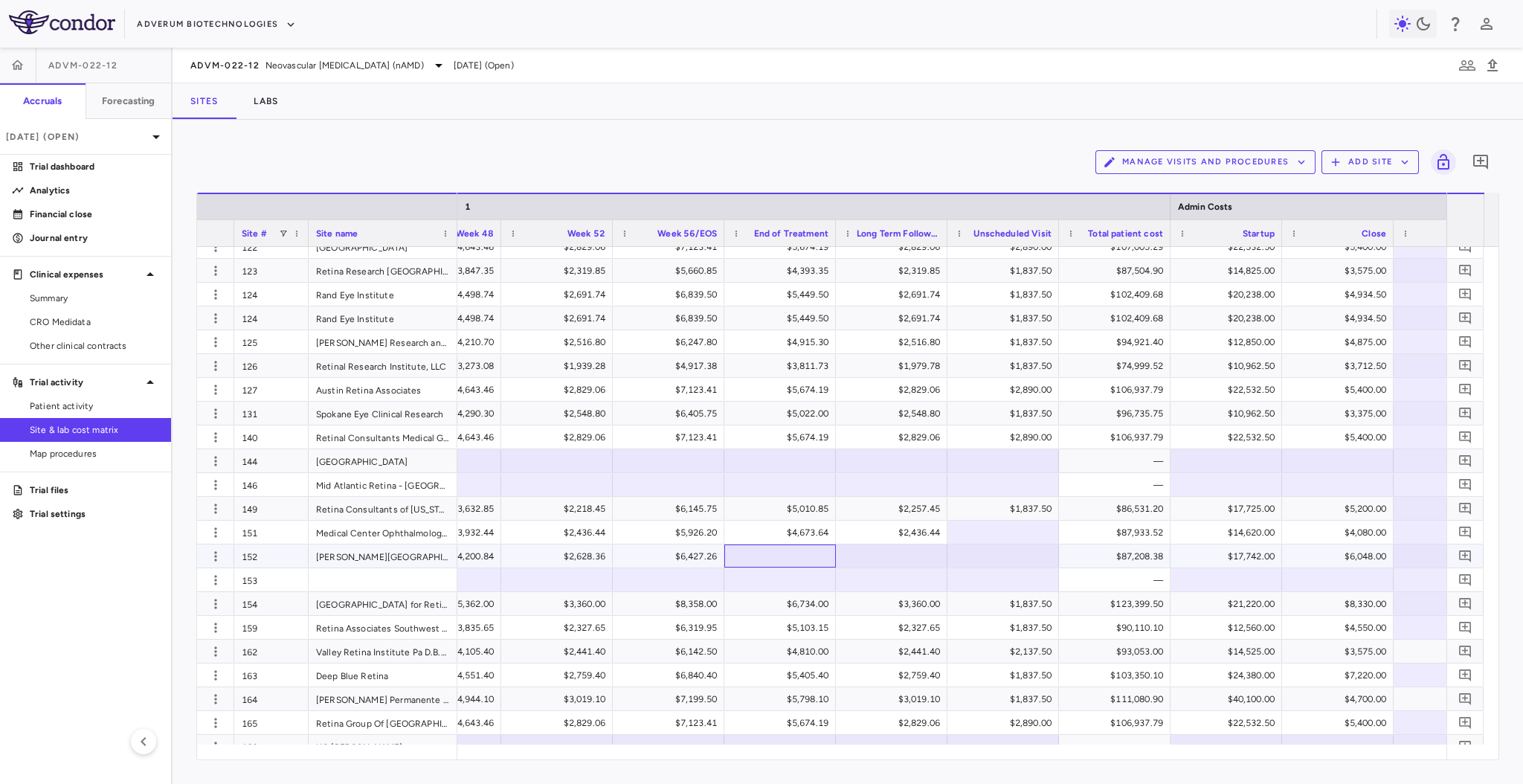
click at [785, 548] on div at bounding box center [780, 556] width 97 height 22
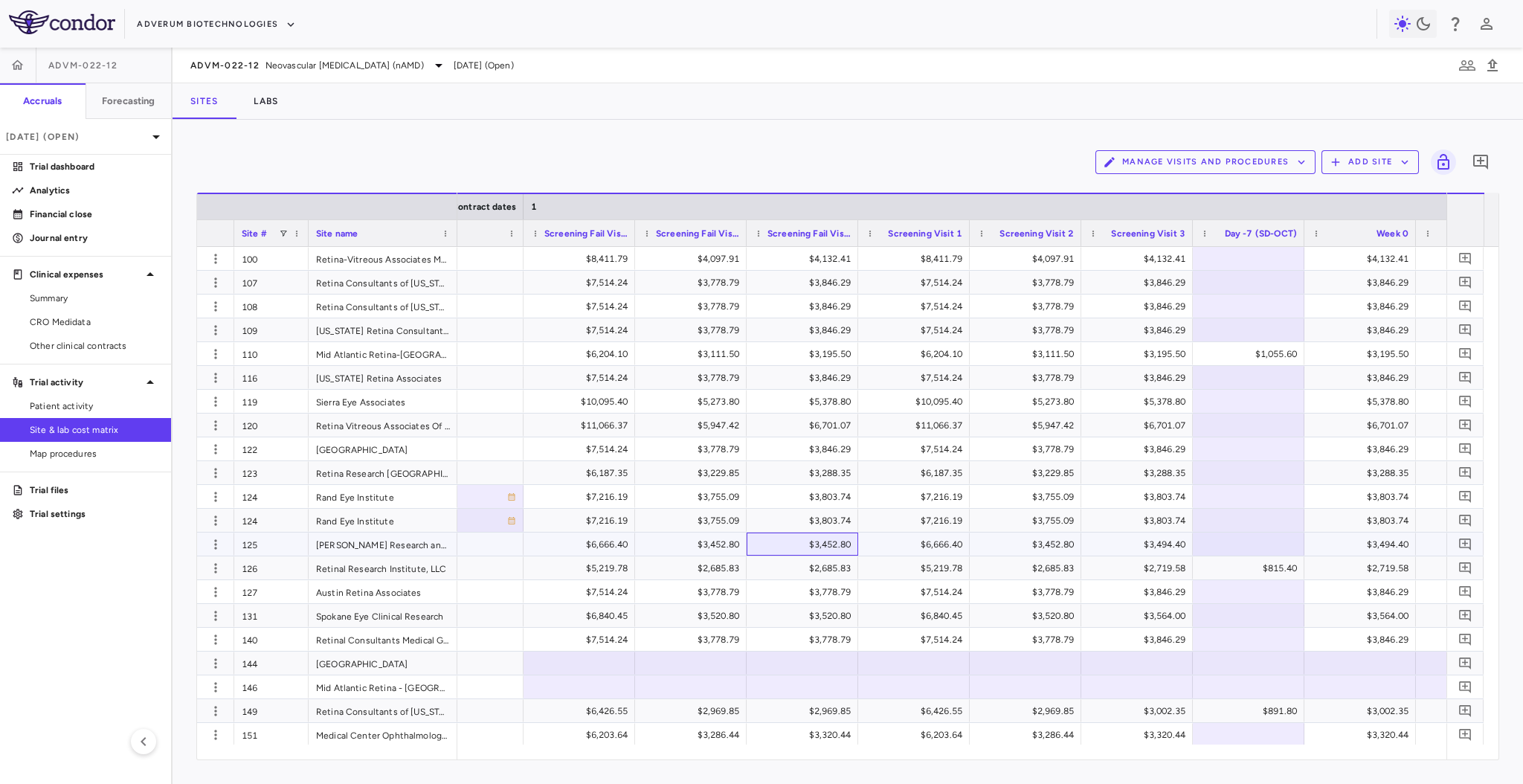
click at [830, 540] on div "$3,452.80" at bounding box center [805, 545] width 91 height 24
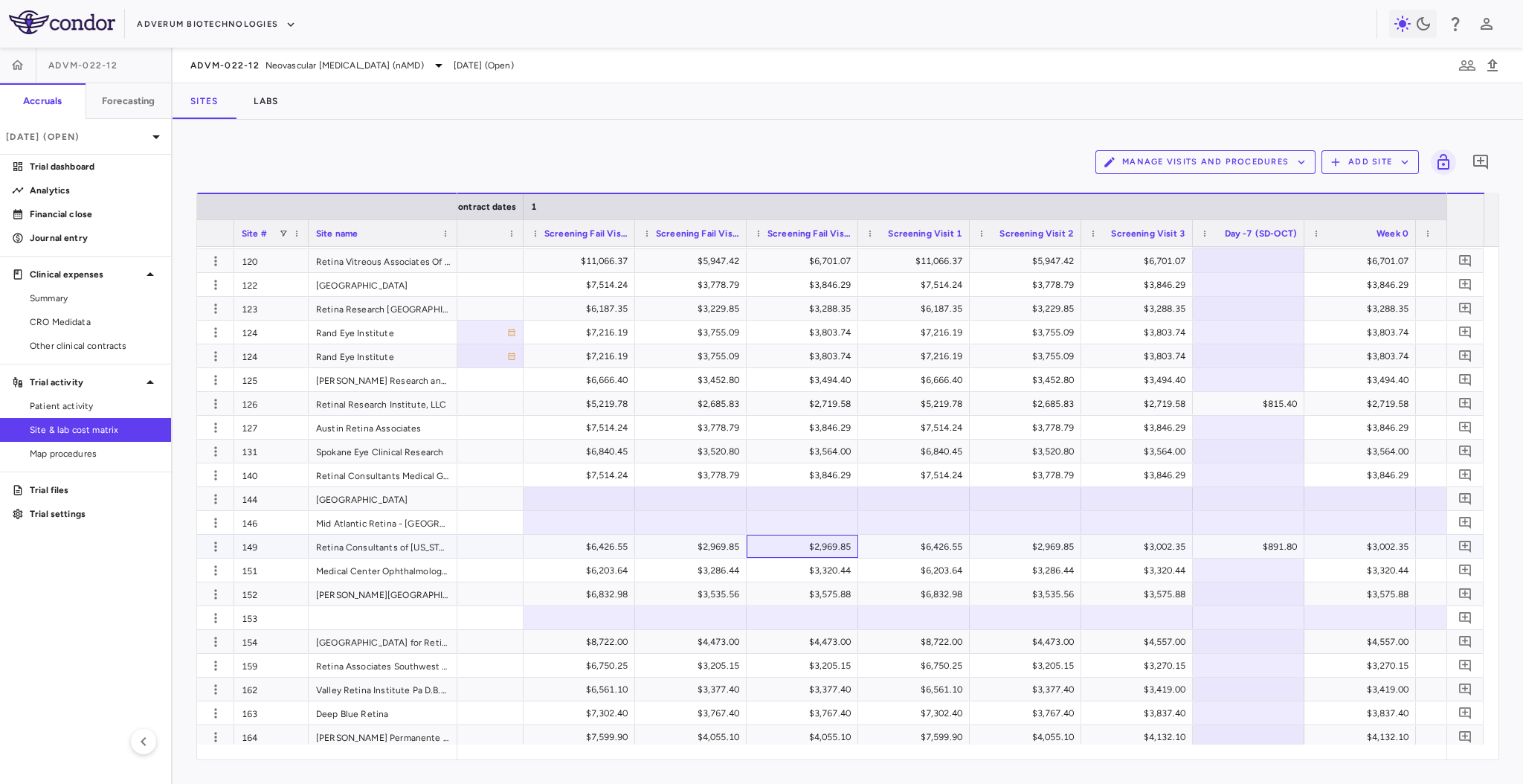
click at [770, 545] on div "$2,969.85" at bounding box center [805, 546] width 91 height 24
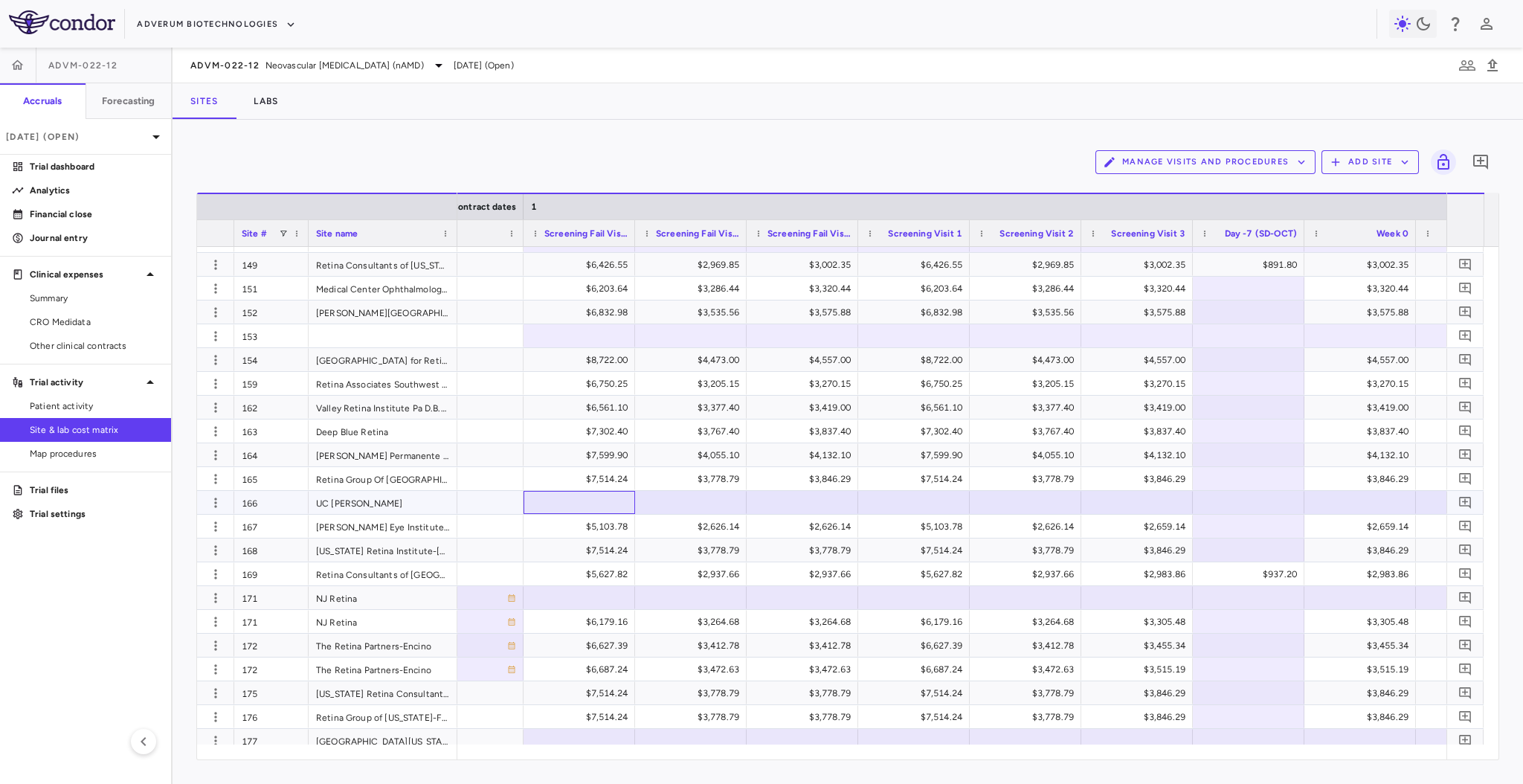
click at [574, 495] on div at bounding box center [579, 502] width 97 height 22
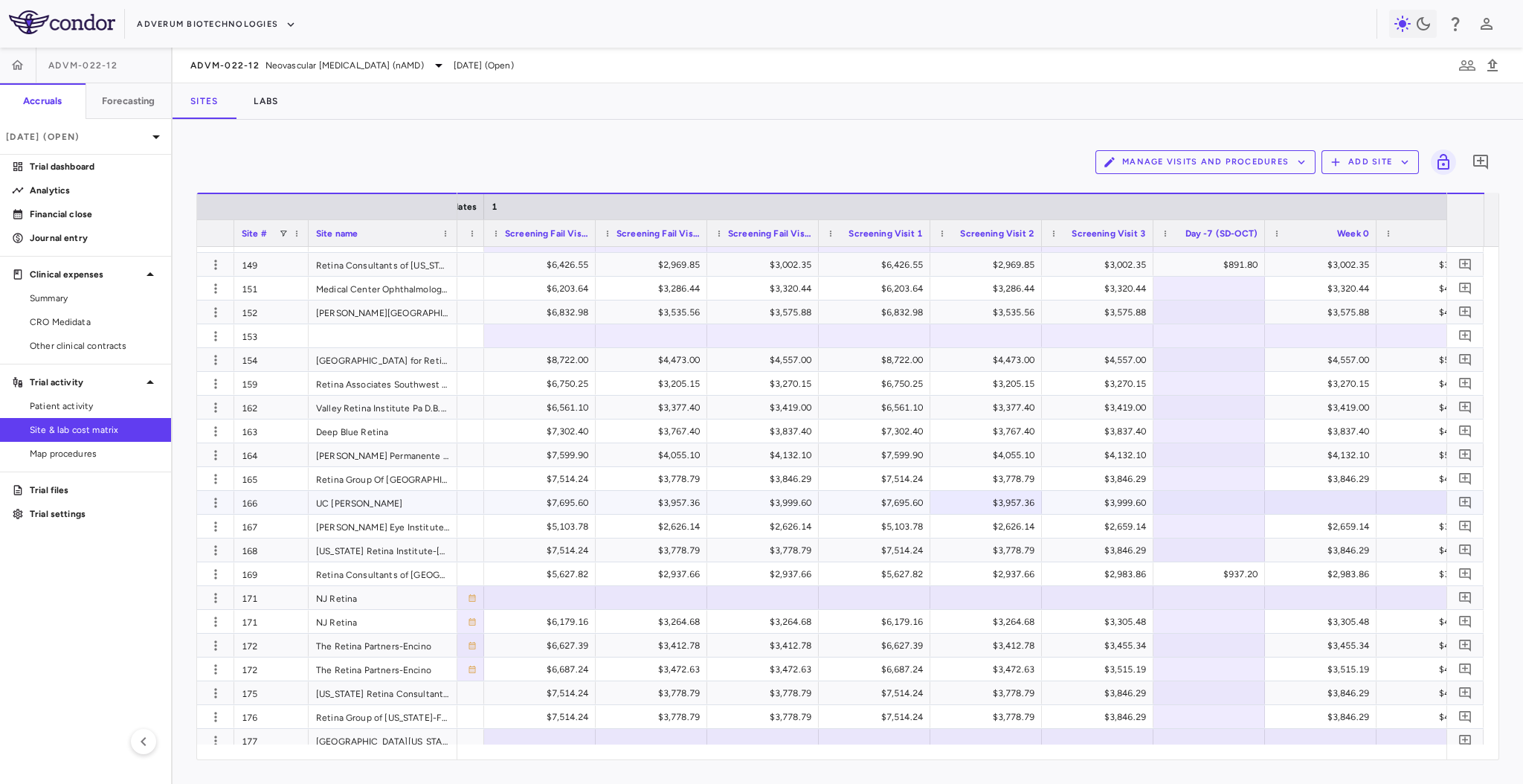
scroll to position [0, 1623]
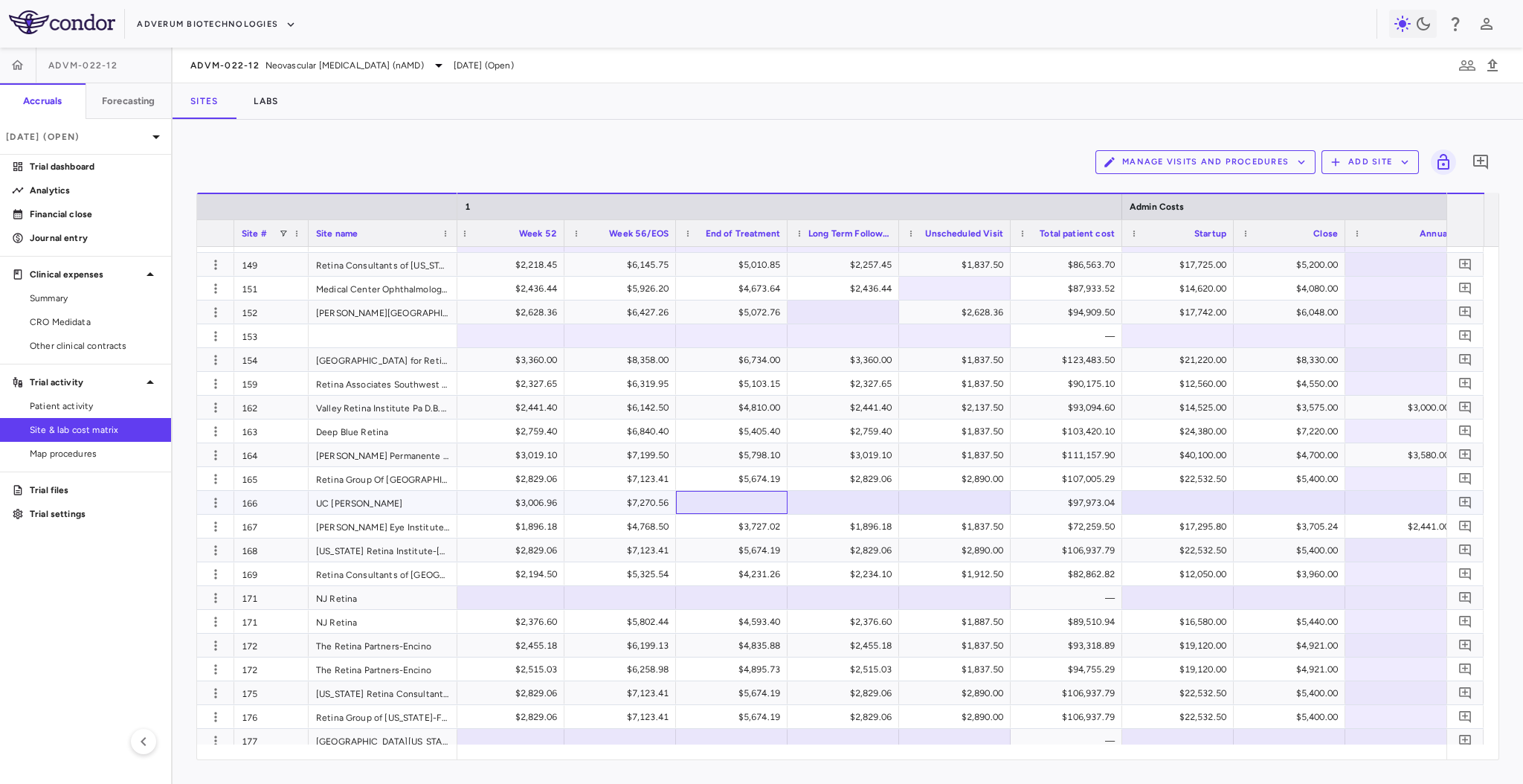
click at [717, 500] on div at bounding box center [732, 502] width 97 height 22
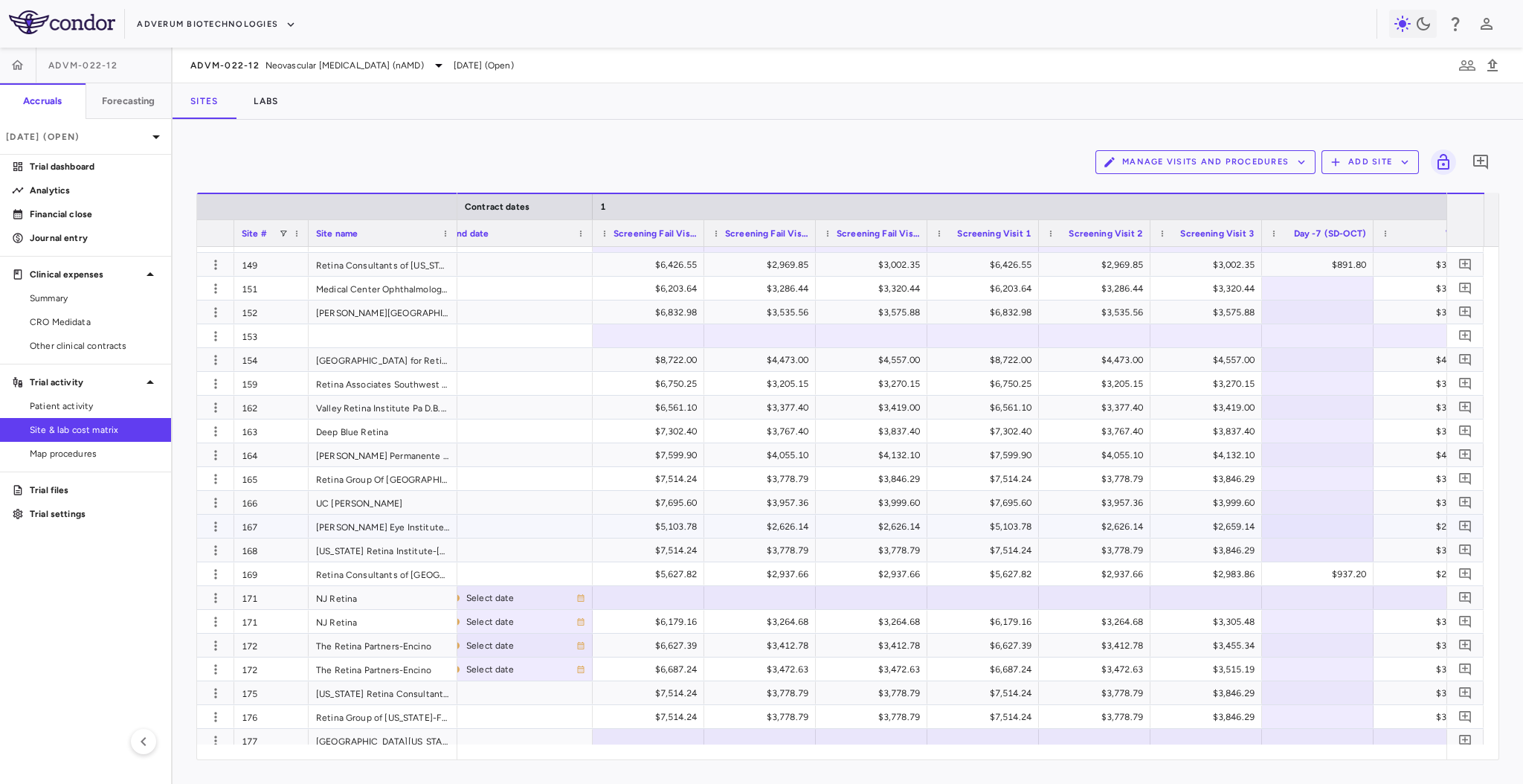
click at [728, 526] on div "$2,626.14" at bounding box center [763, 526] width 91 height 24
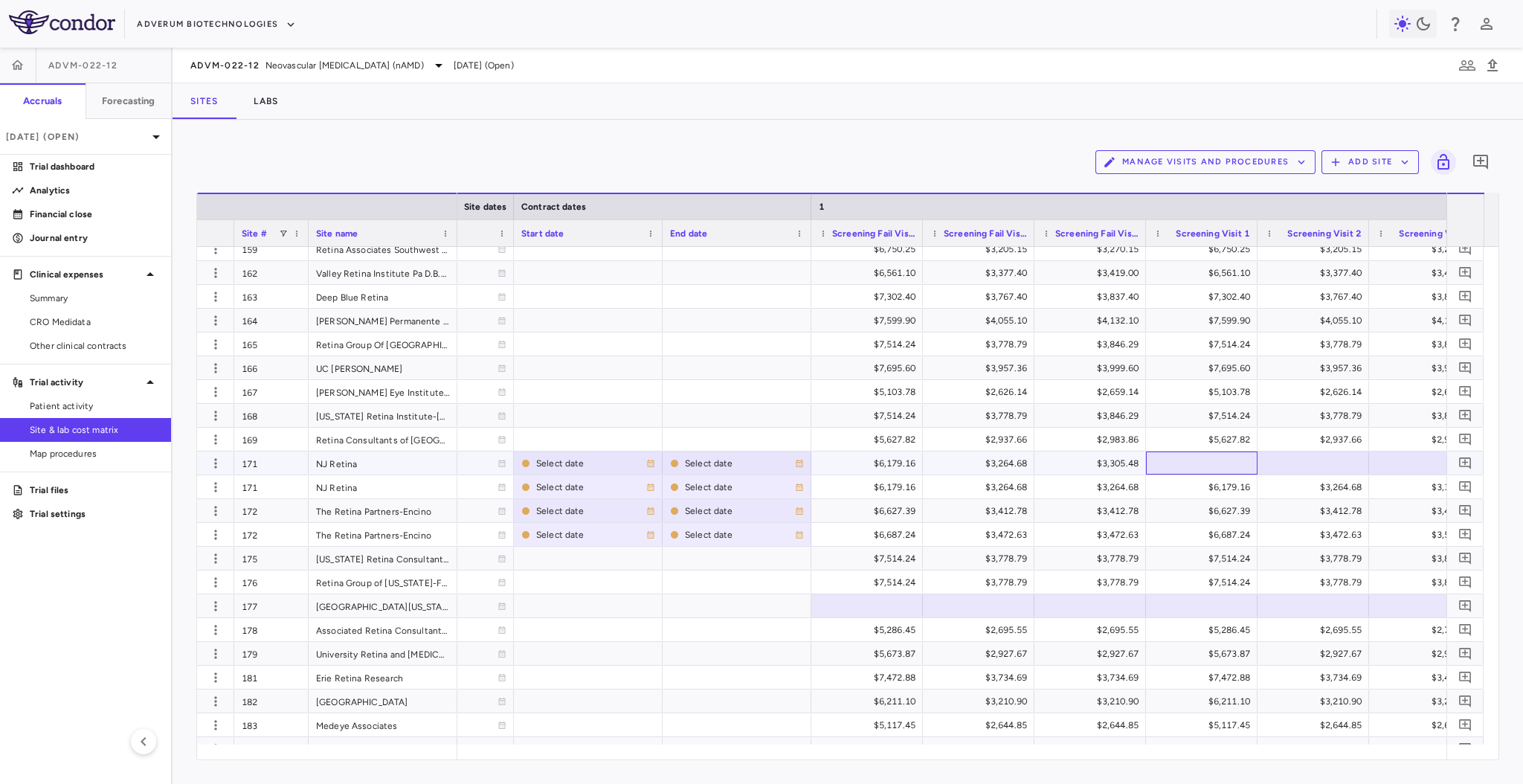
click at [1163, 459] on div at bounding box center [1202, 463] width 97 height 22
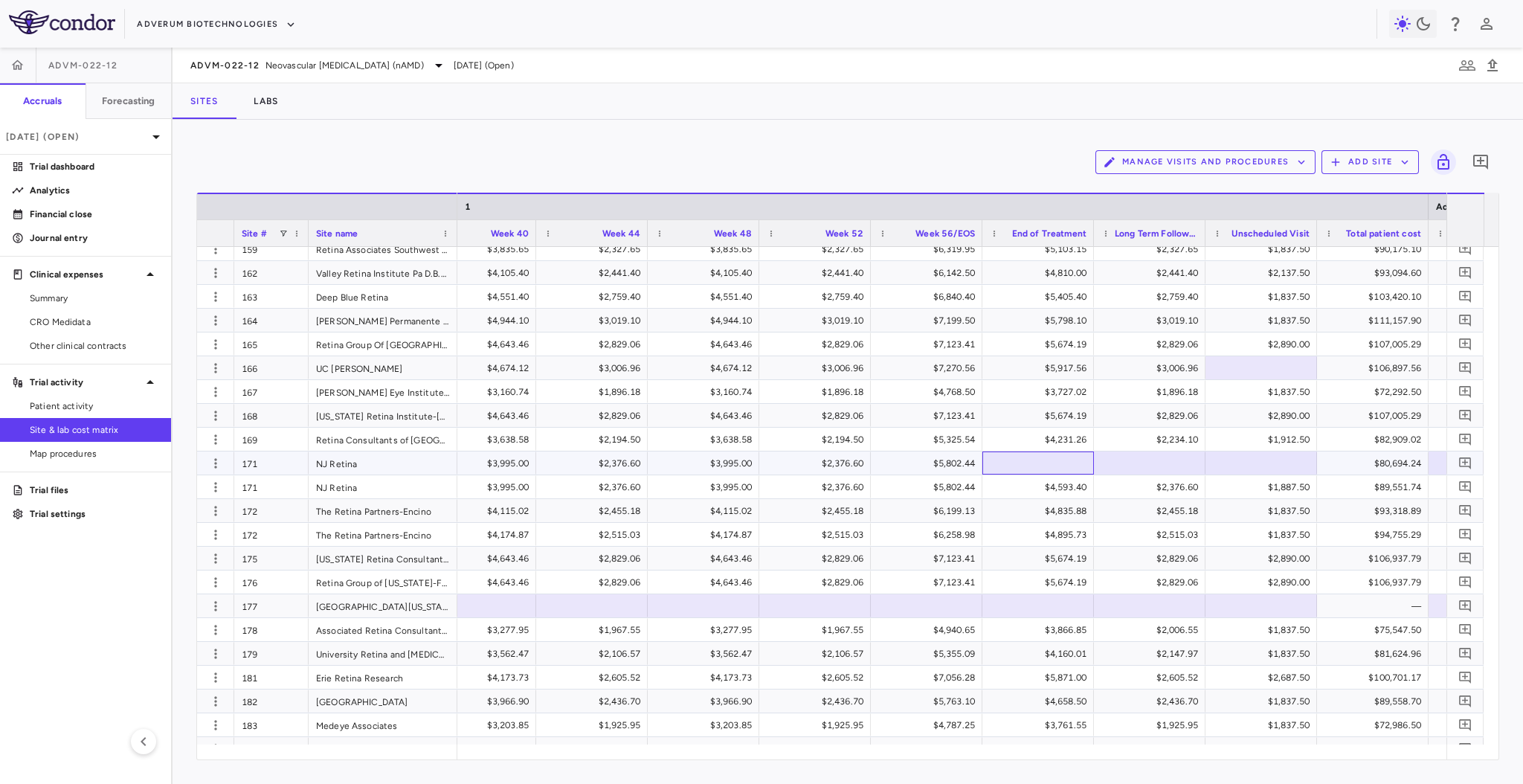
click at [1024, 464] on div at bounding box center [1038, 463] width 97 height 22
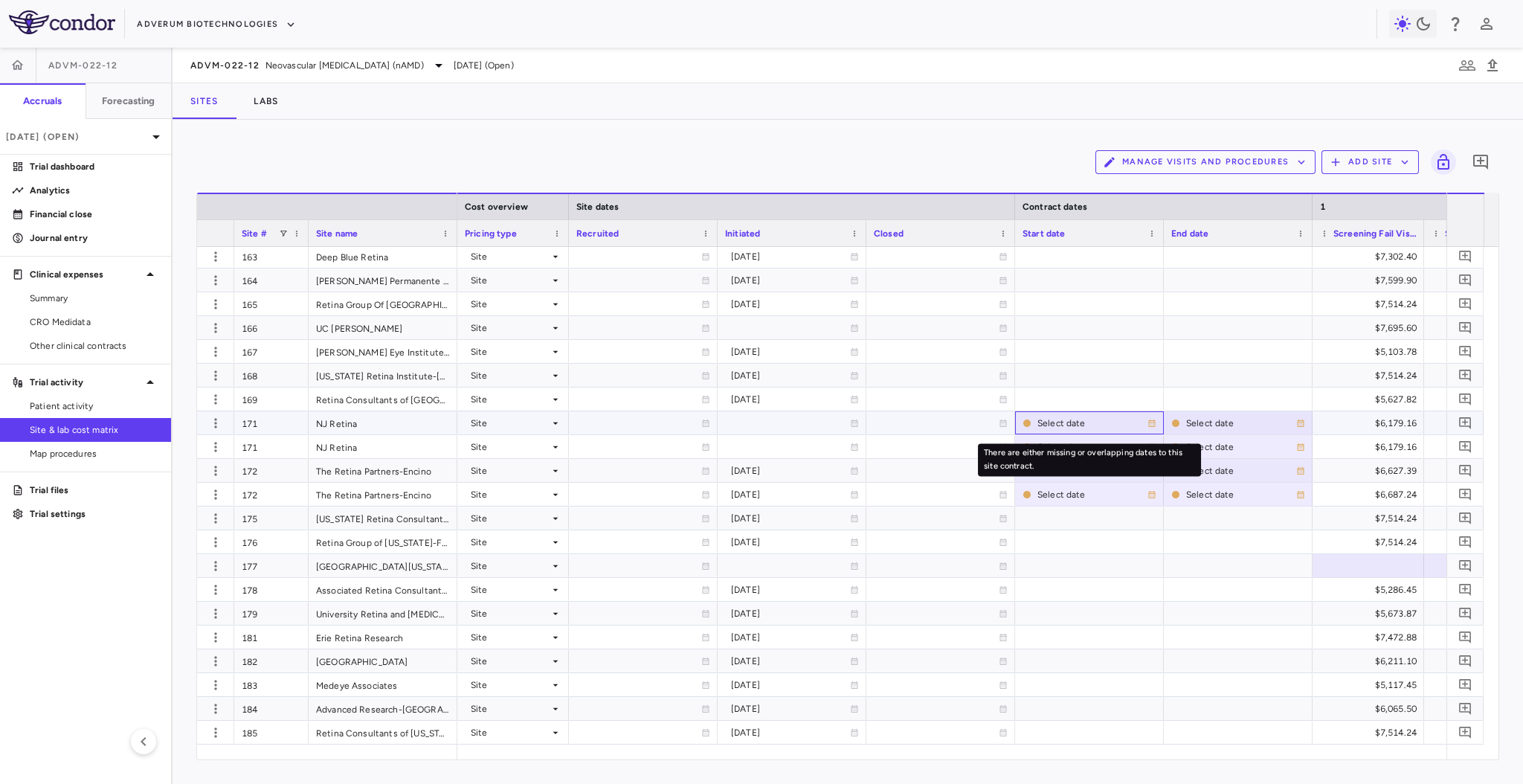
click at [1052, 423] on div "Select date" at bounding box center [1092, 423] width 110 height 24
click at [1052, 423] on input "**********" at bounding box center [1079, 426] width 126 height 27
type input "**********"
click at [1229, 425] on input "**********" at bounding box center [1228, 426] width 126 height 27
type input "**********"
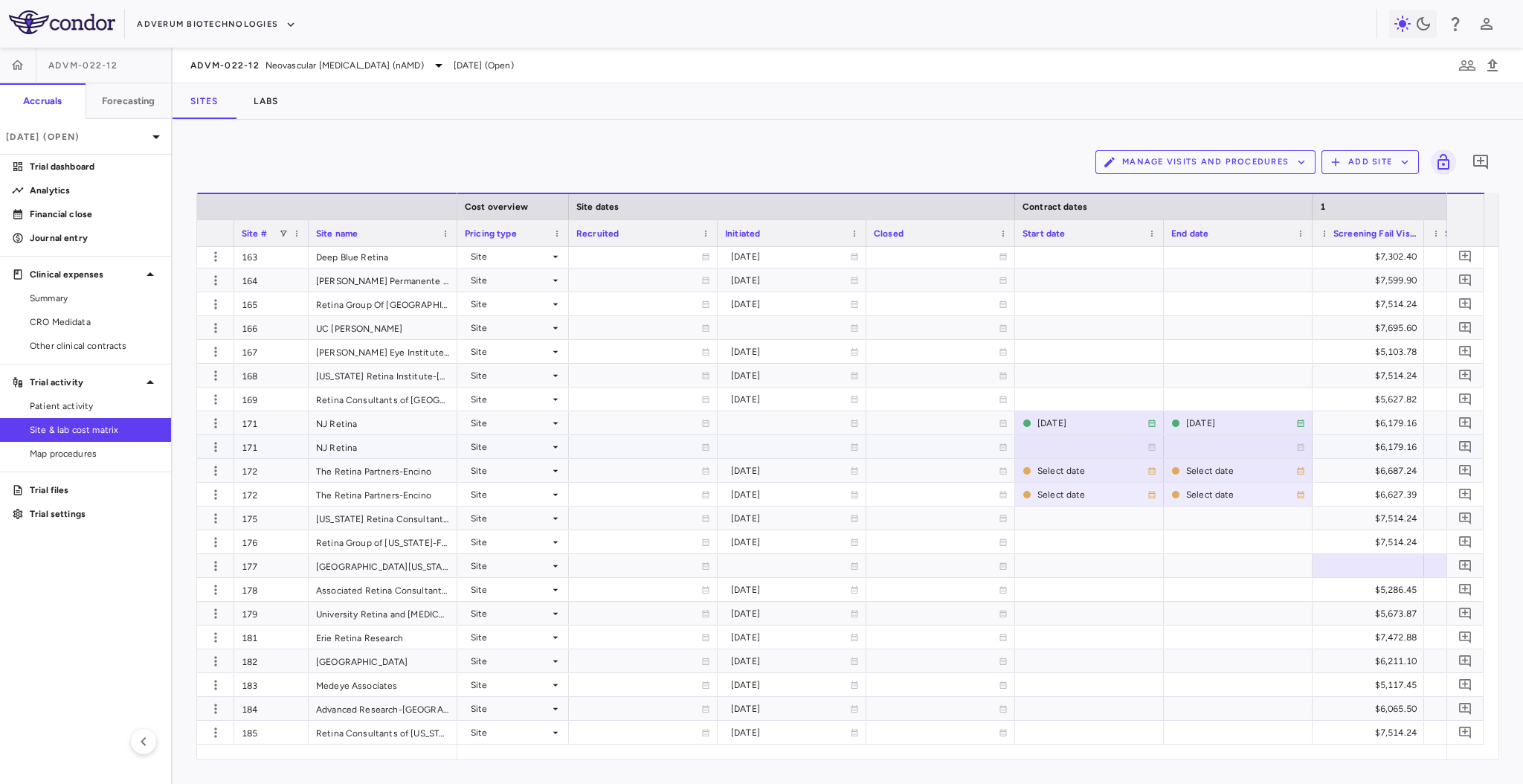
click at [1079, 441] on div at bounding box center [1090, 447] width 134 height 22
click at [1079, 441] on input "**********" at bounding box center [1079, 449] width 126 height 27
type input "**********"
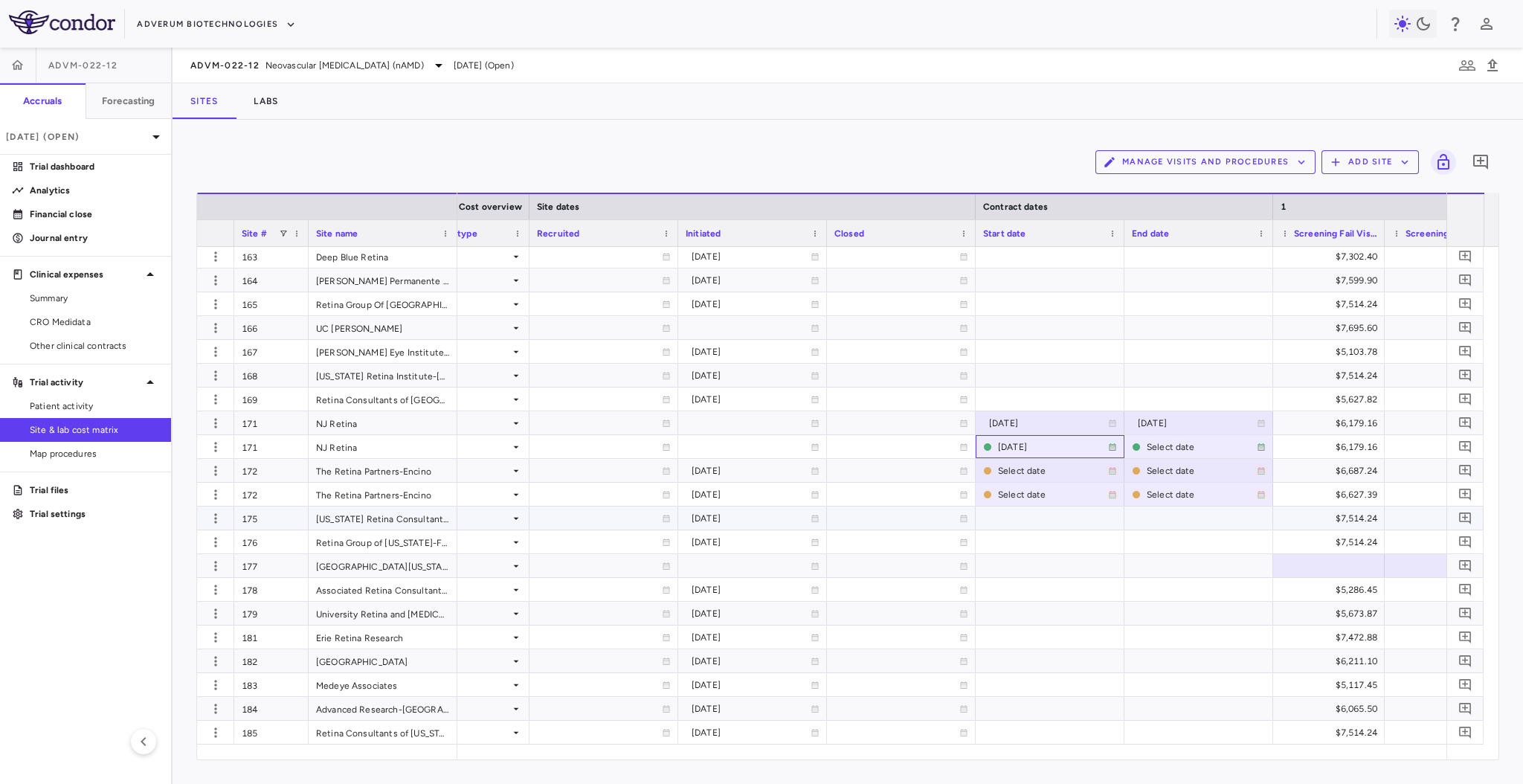
scroll to position [0, 900]
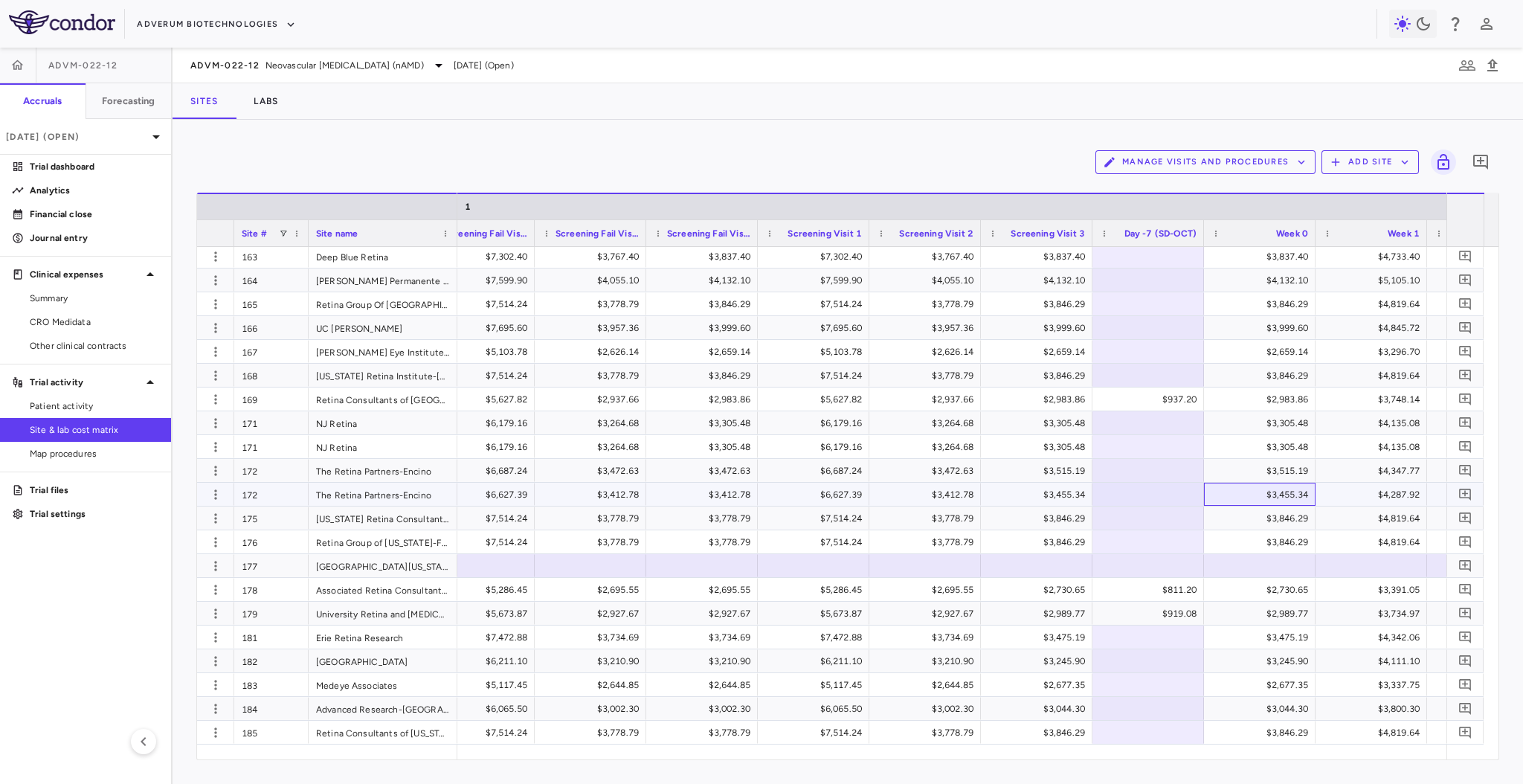
click at [1223, 487] on div "$3,455.34" at bounding box center [1263, 494] width 91 height 24
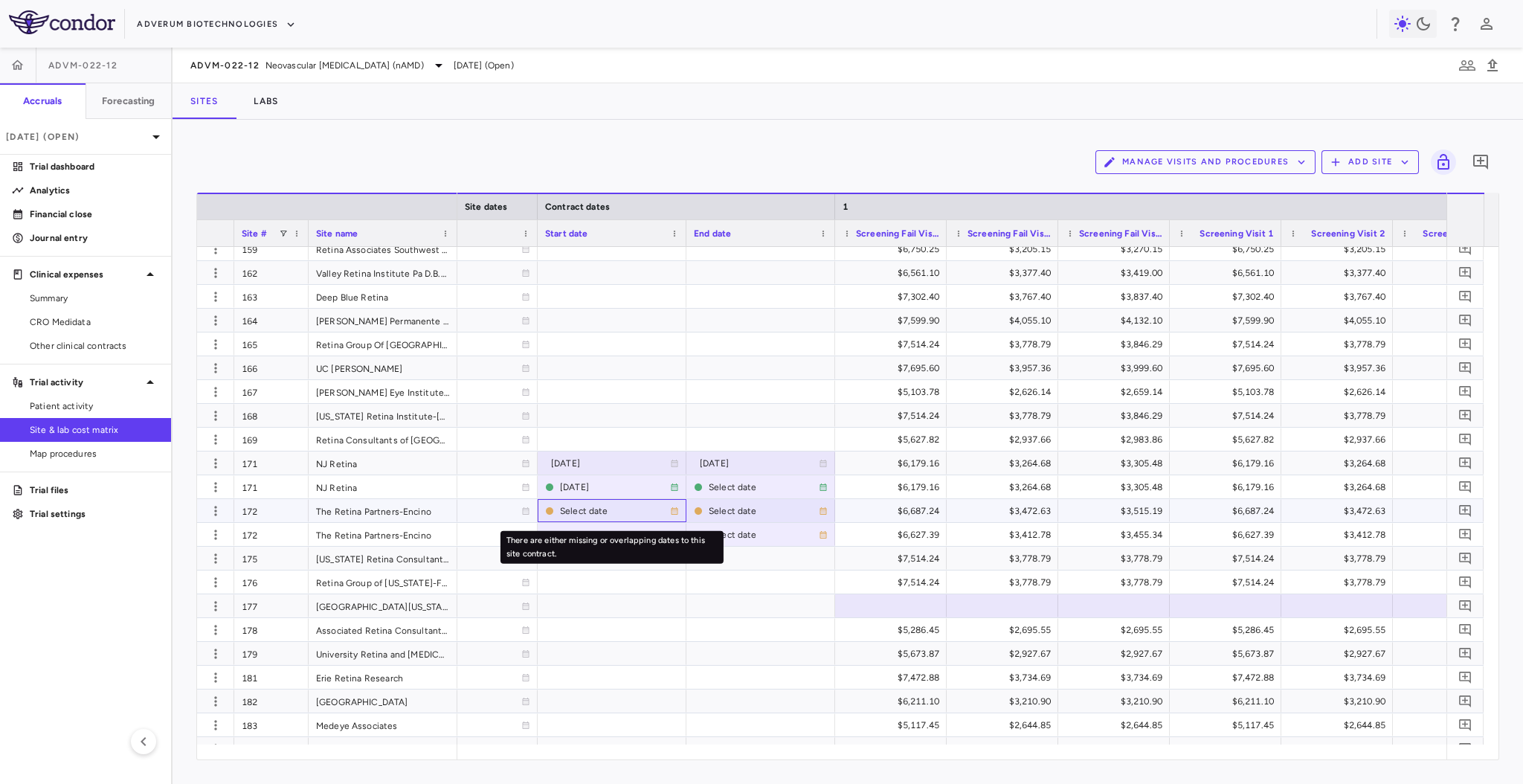
click at [627, 501] on div "Select date" at bounding box center [615, 511] width 110 height 24
click at [614, 508] on input "**********" at bounding box center [602, 513] width 126 height 27
type input "**********"
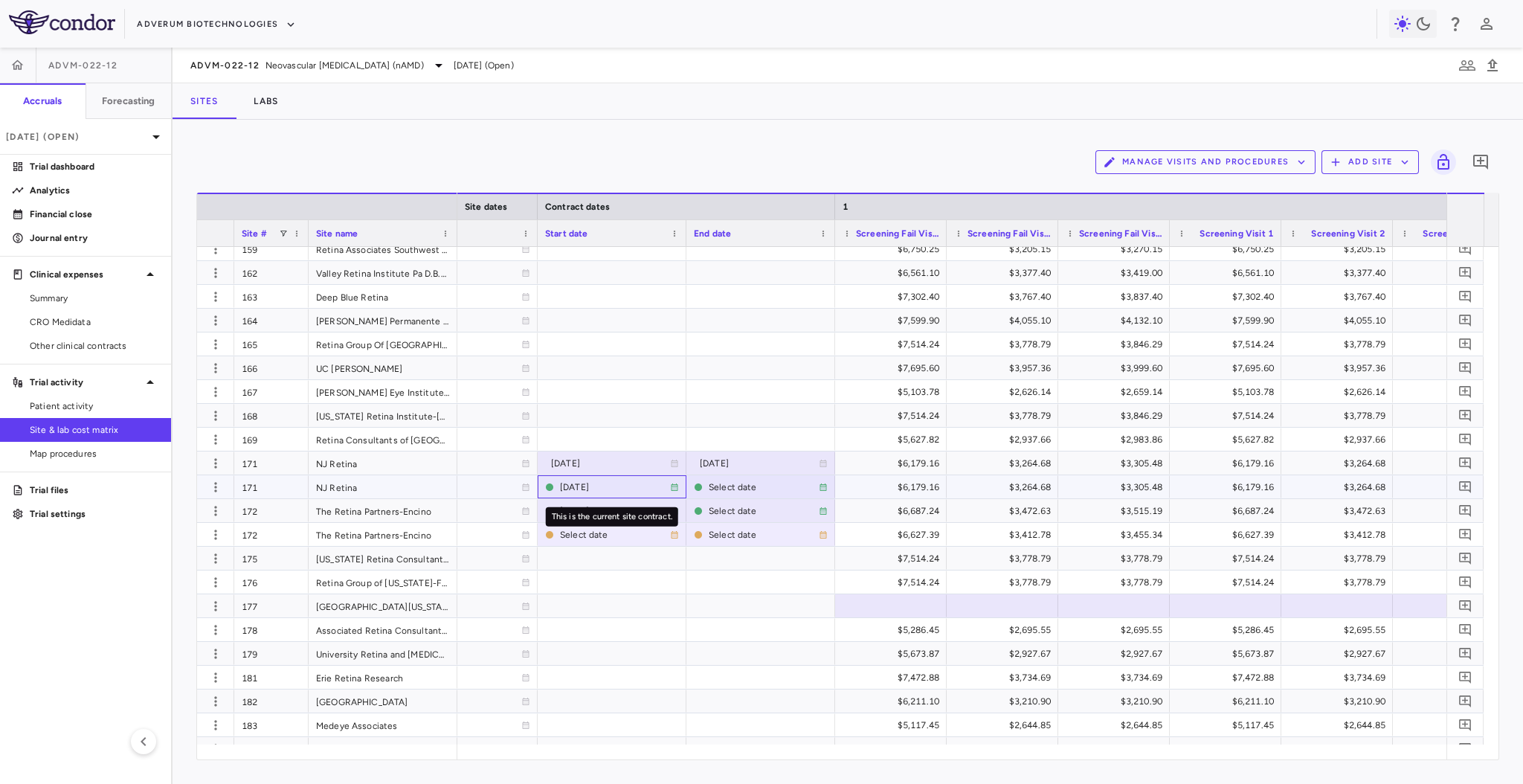
click at [605, 484] on div "[DATE]" at bounding box center [615, 487] width 110 height 24
click at [622, 484] on input "**********" at bounding box center [602, 489] width 126 height 27
type input "**********"
click at [748, 481] on div "Select date" at bounding box center [764, 487] width 110 height 24
click at [654, 647] on div at bounding box center [612, 652] width 148 height 23
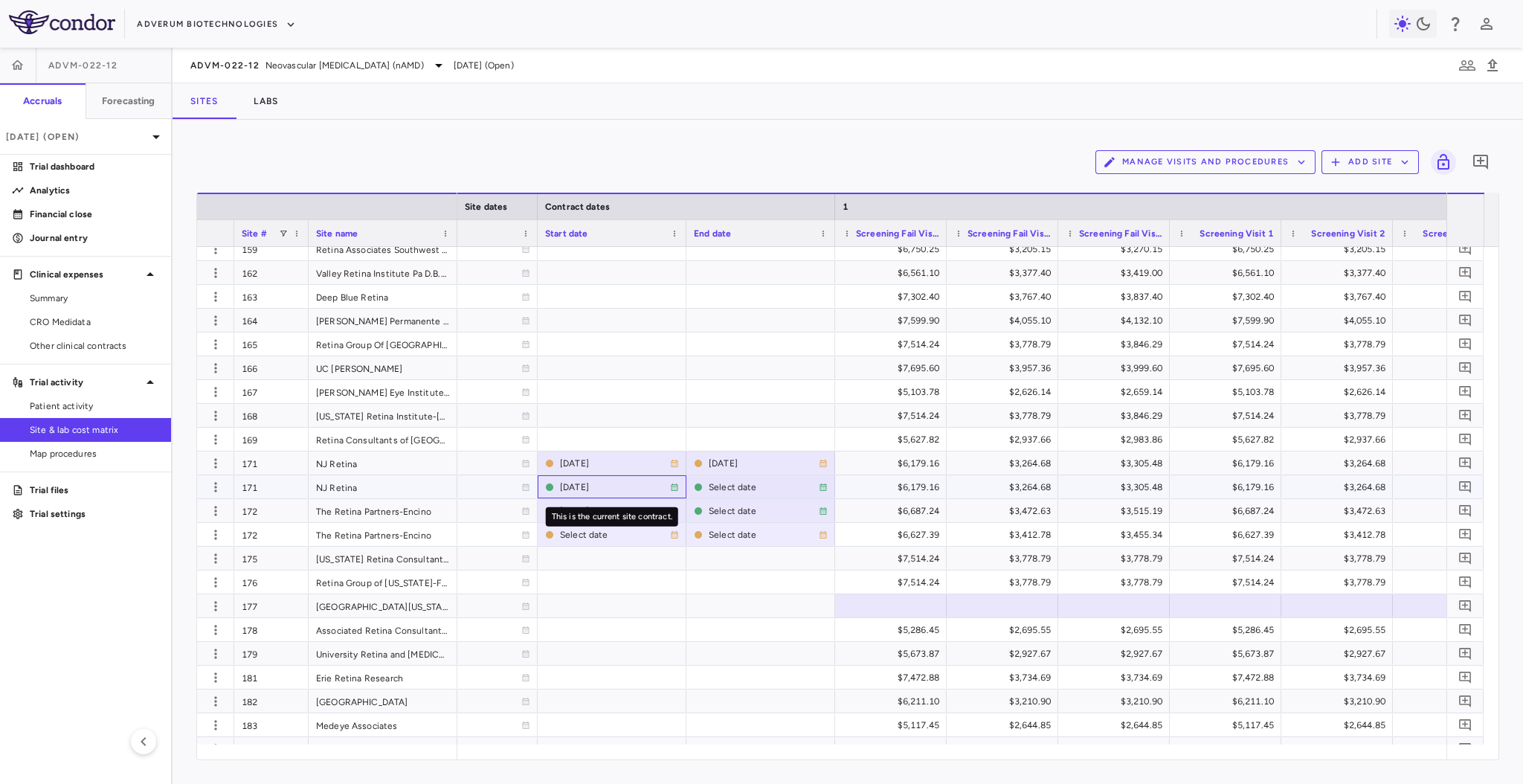
click at [613, 484] on div "[DATE]" at bounding box center [615, 487] width 110 height 24
click at [625, 481] on input "**********" at bounding box center [602, 489] width 126 height 27
type input "**********"
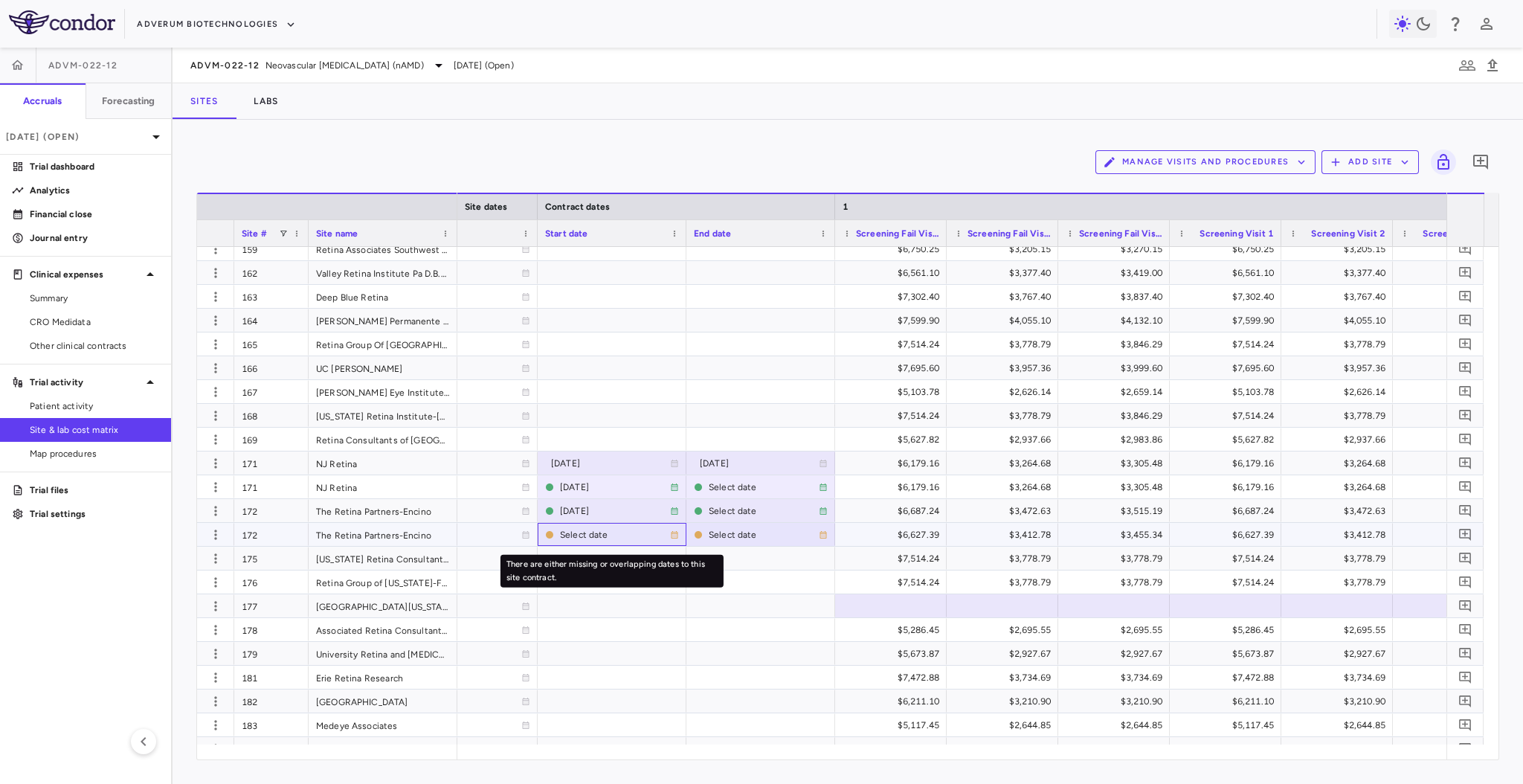
click at [616, 529] on div "Select date" at bounding box center [615, 534] width 110 height 24
click at [605, 531] on input "**********" at bounding box center [602, 537] width 126 height 27
type input "**********"
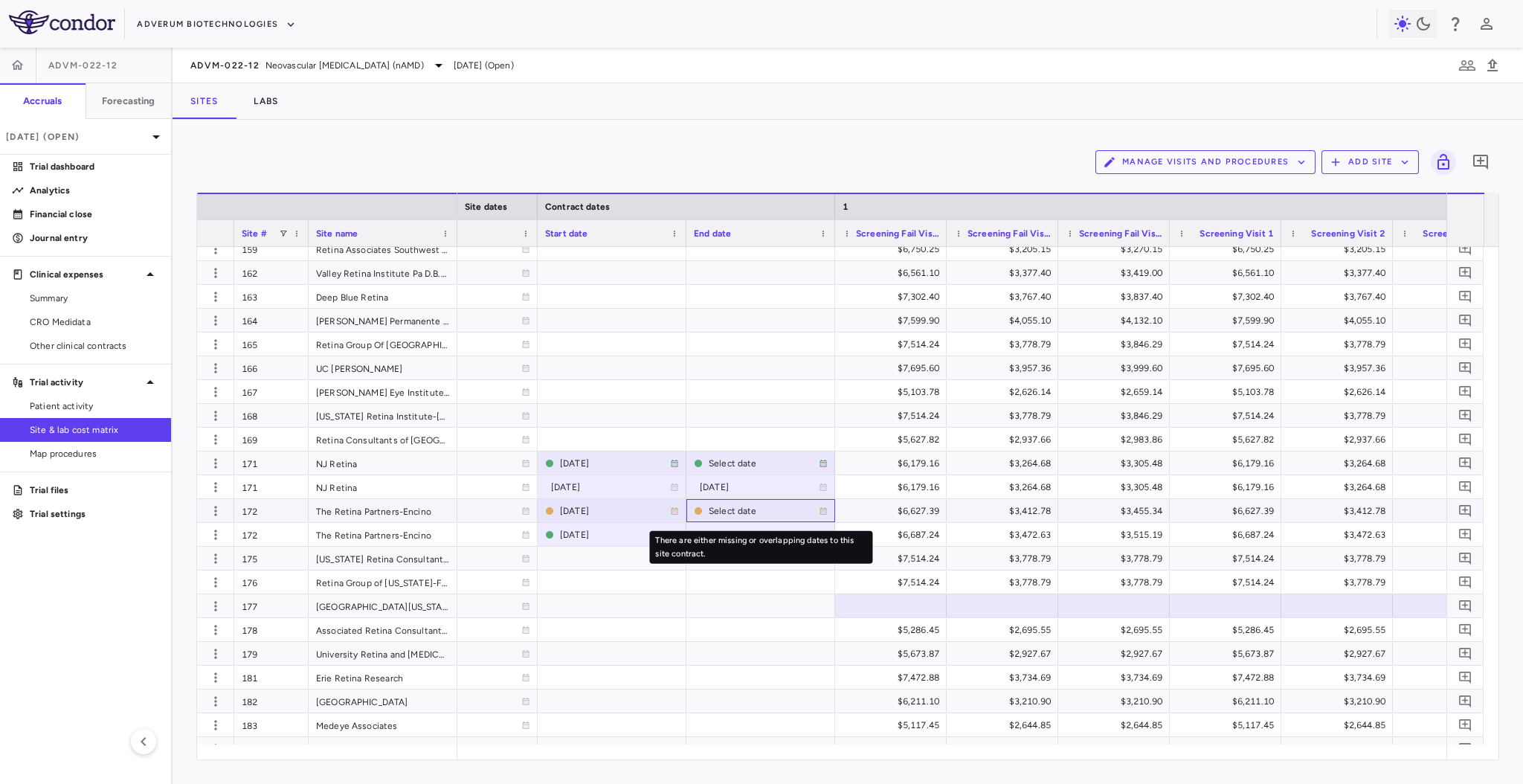
click at [727, 509] on div "Select date" at bounding box center [764, 511] width 110 height 24
click at [744, 508] on input "**********" at bounding box center [751, 513] width 126 height 27
type input "**********"
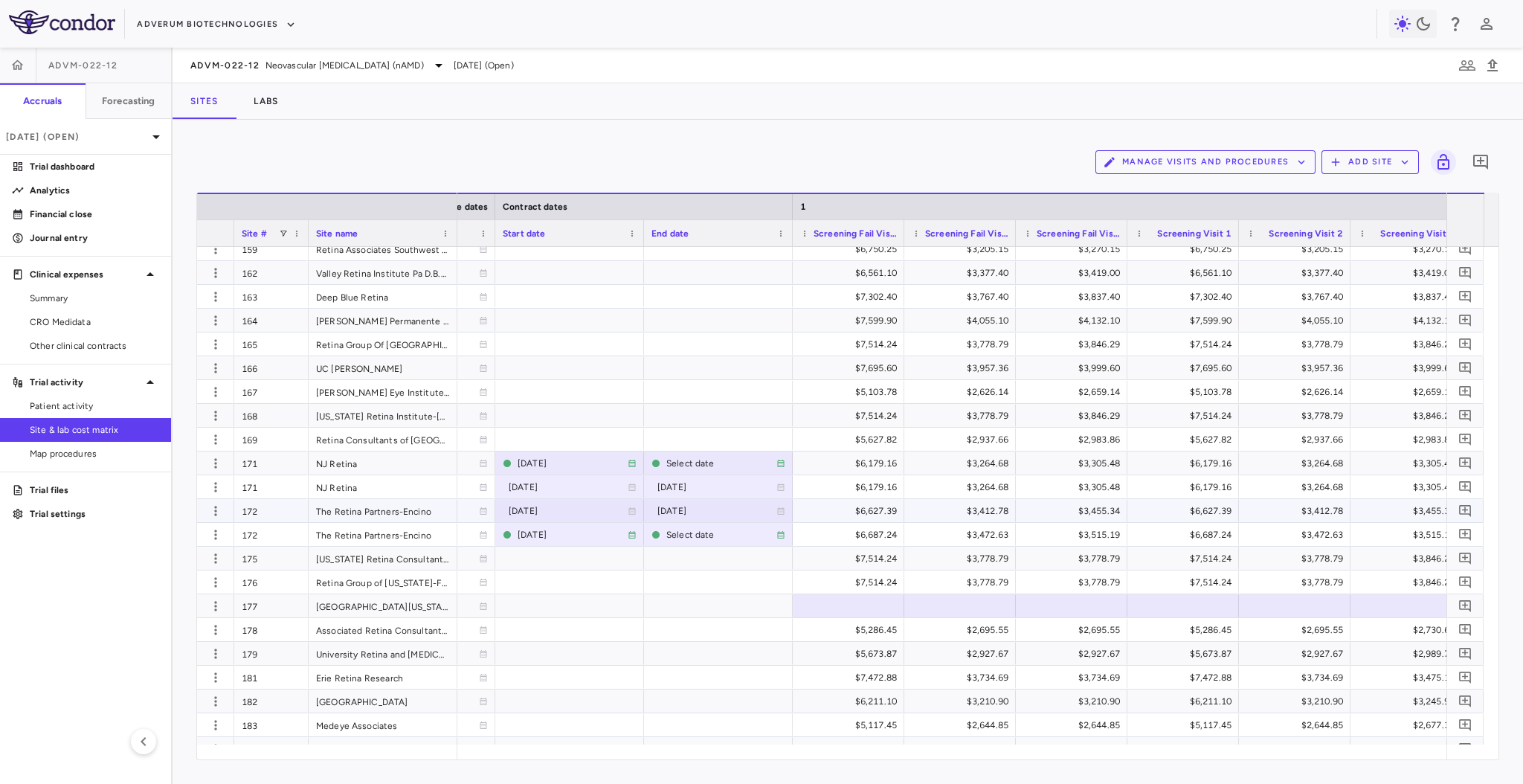
scroll to position [0, 1378]
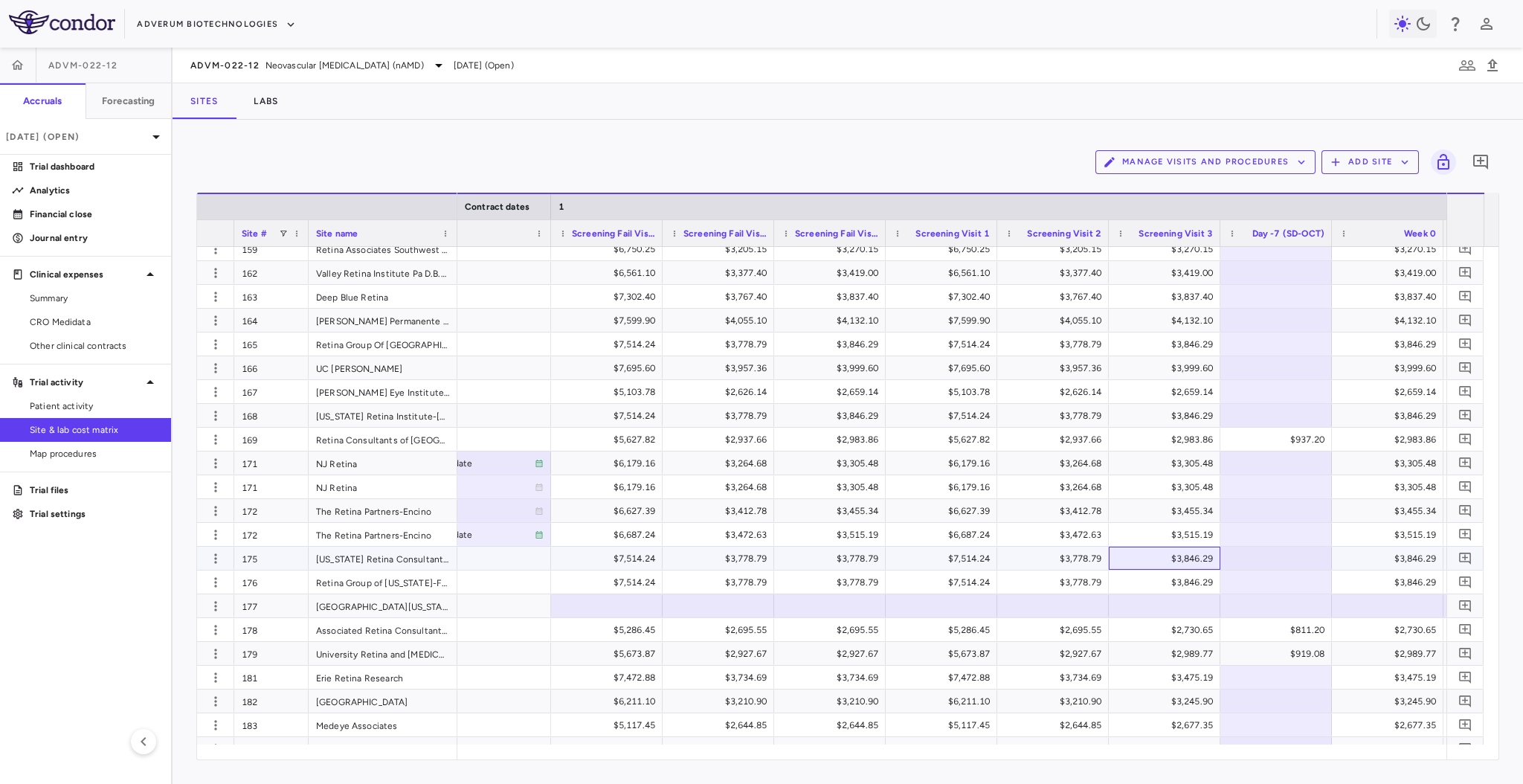
click at [1181, 557] on div "$3,846.29" at bounding box center [1168, 558] width 91 height 24
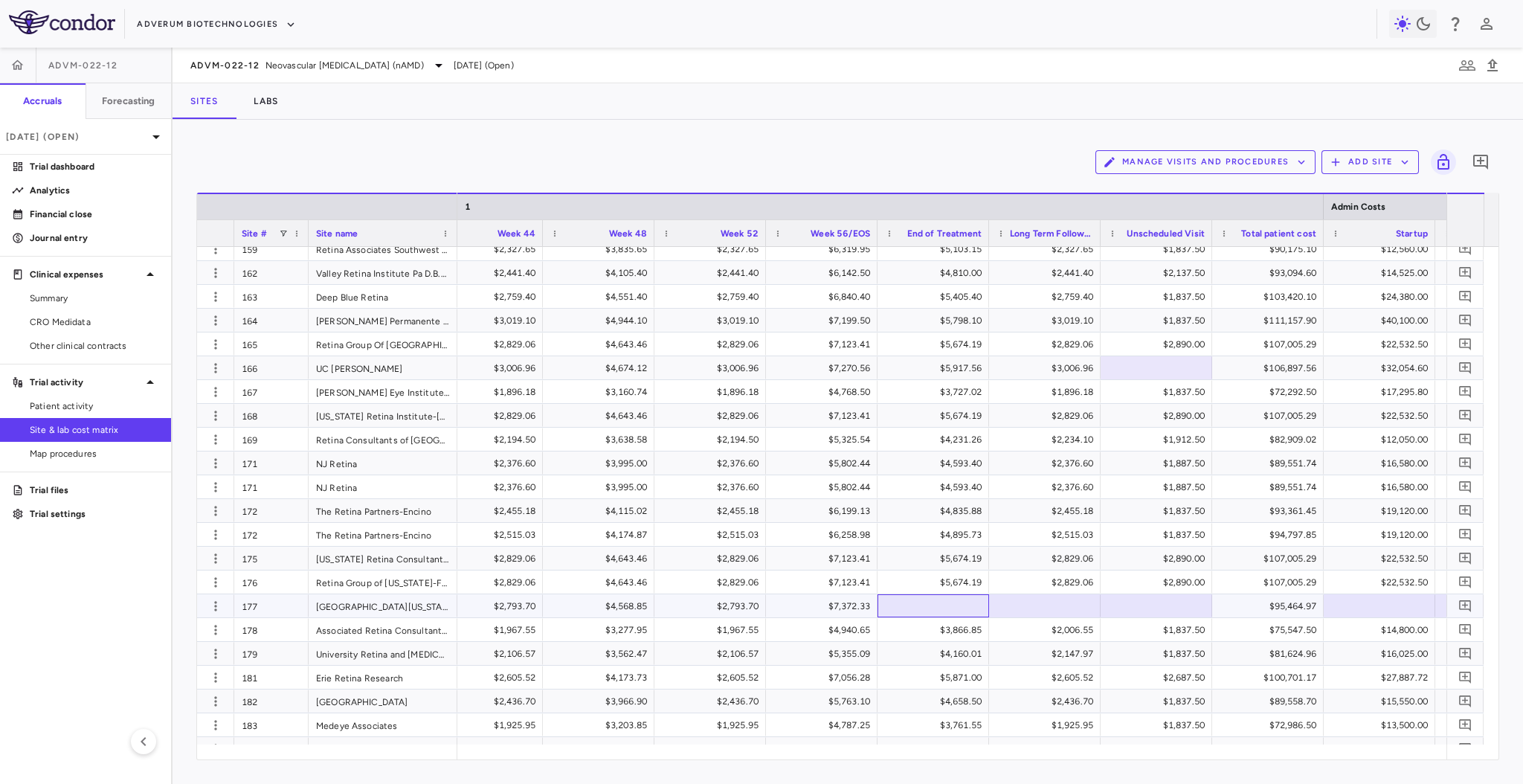
click at [969, 602] on div at bounding box center [934, 606] width 97 height 22
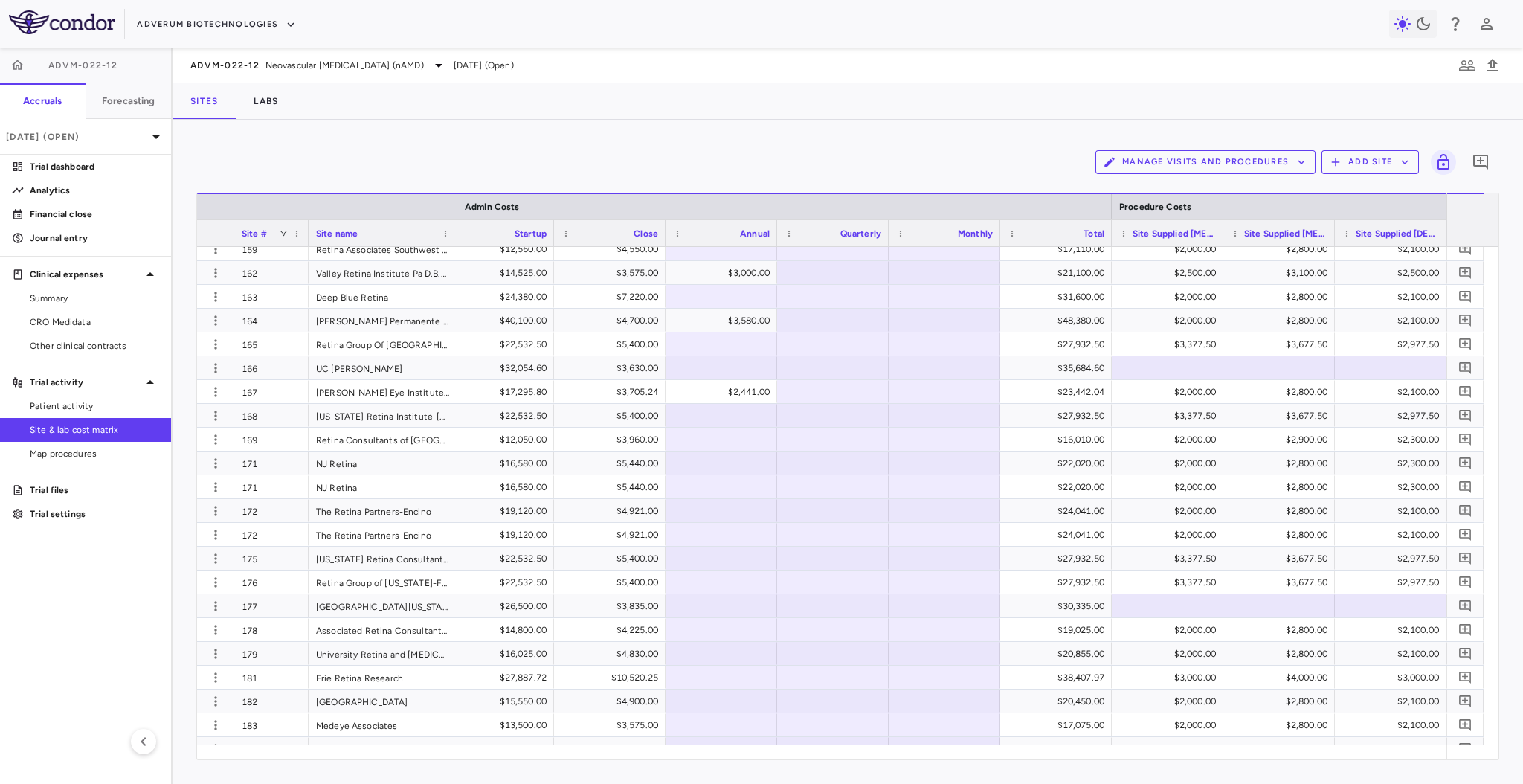
scroll to position [0, 4826]
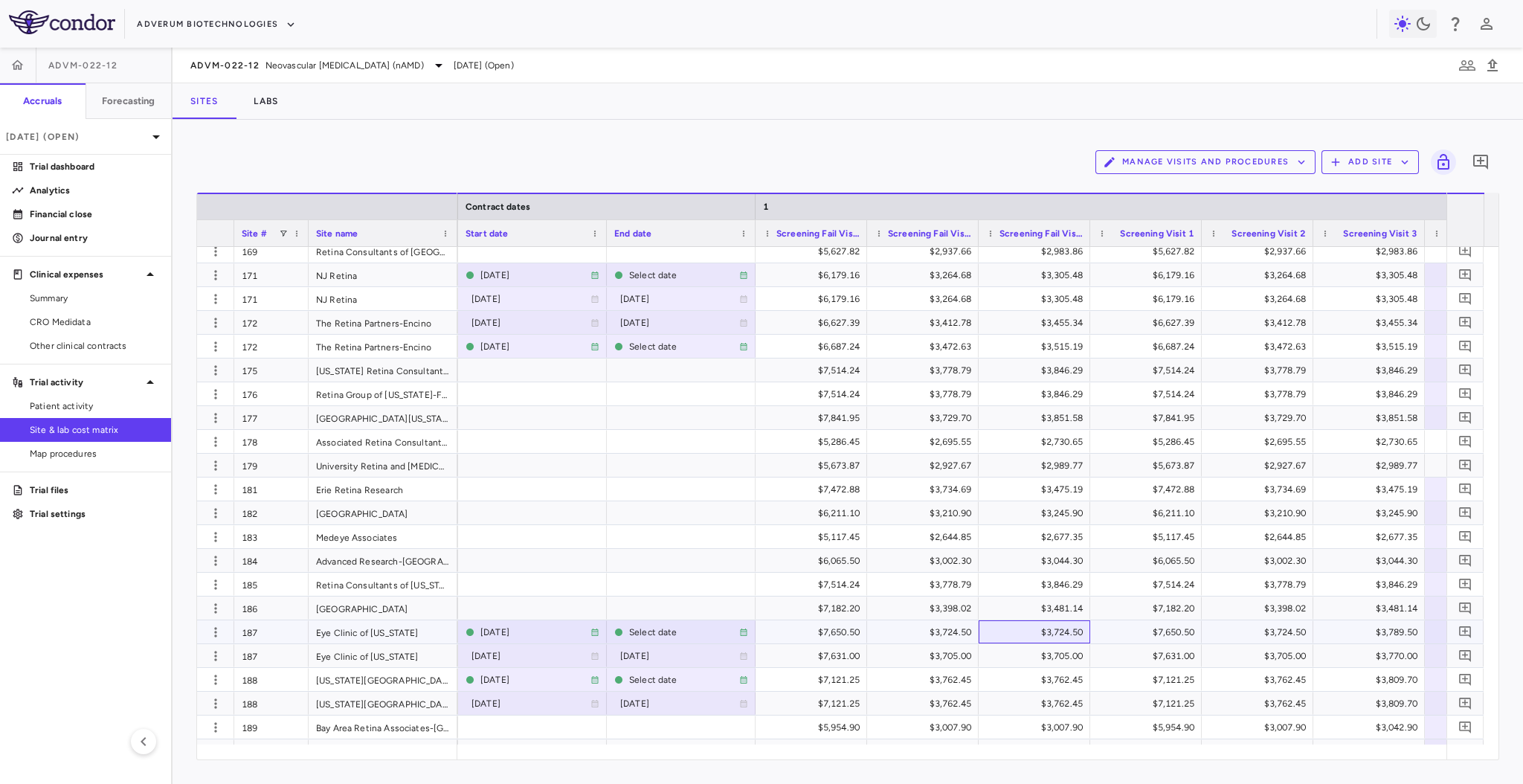
click at [998, 629] on div "$3,724.50" at bounding box center [1038, 632] width 91 height 24
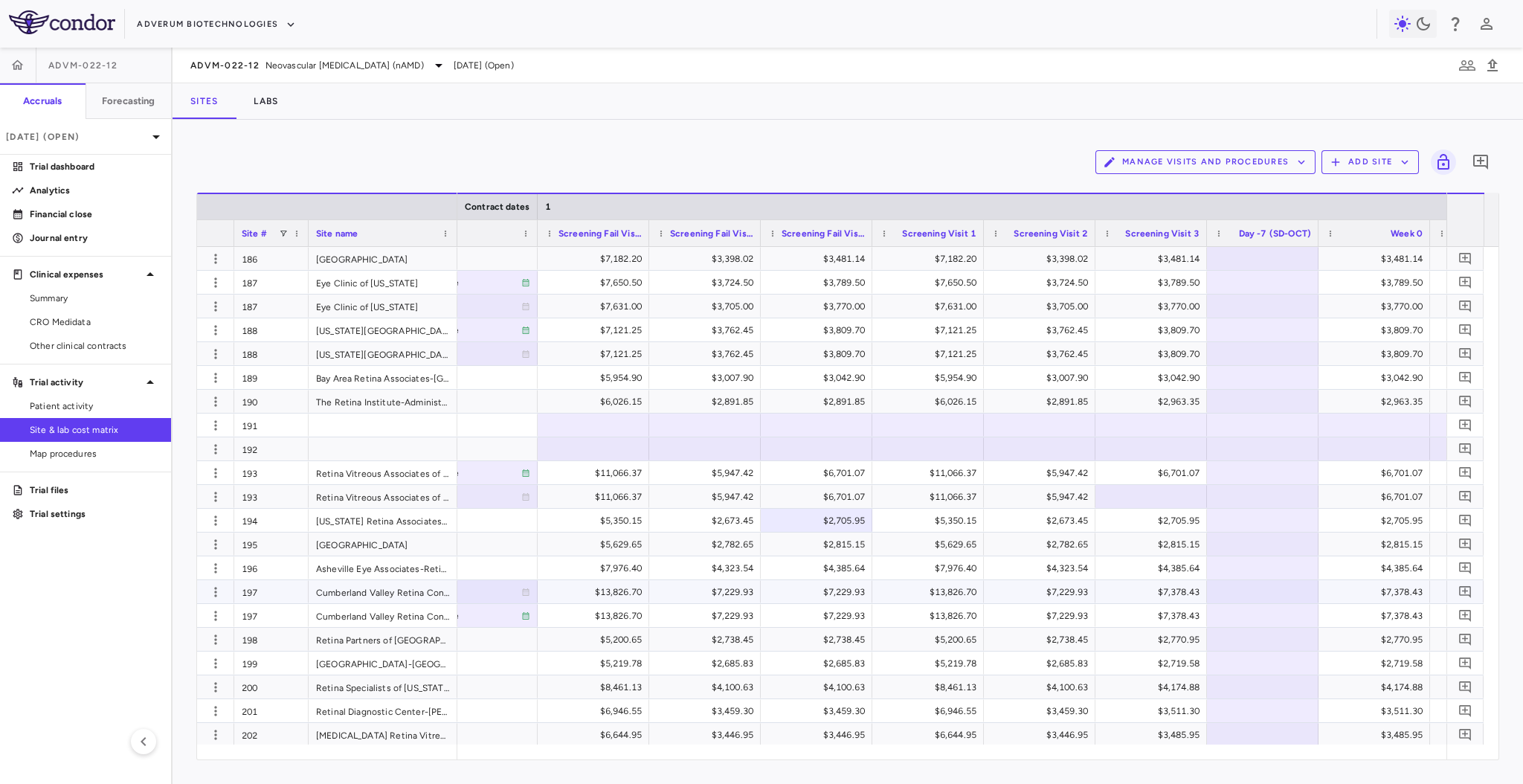
click at [1141, 586] on div "$7,378.43" at bounding box center [1154, 592] width 91 height 24
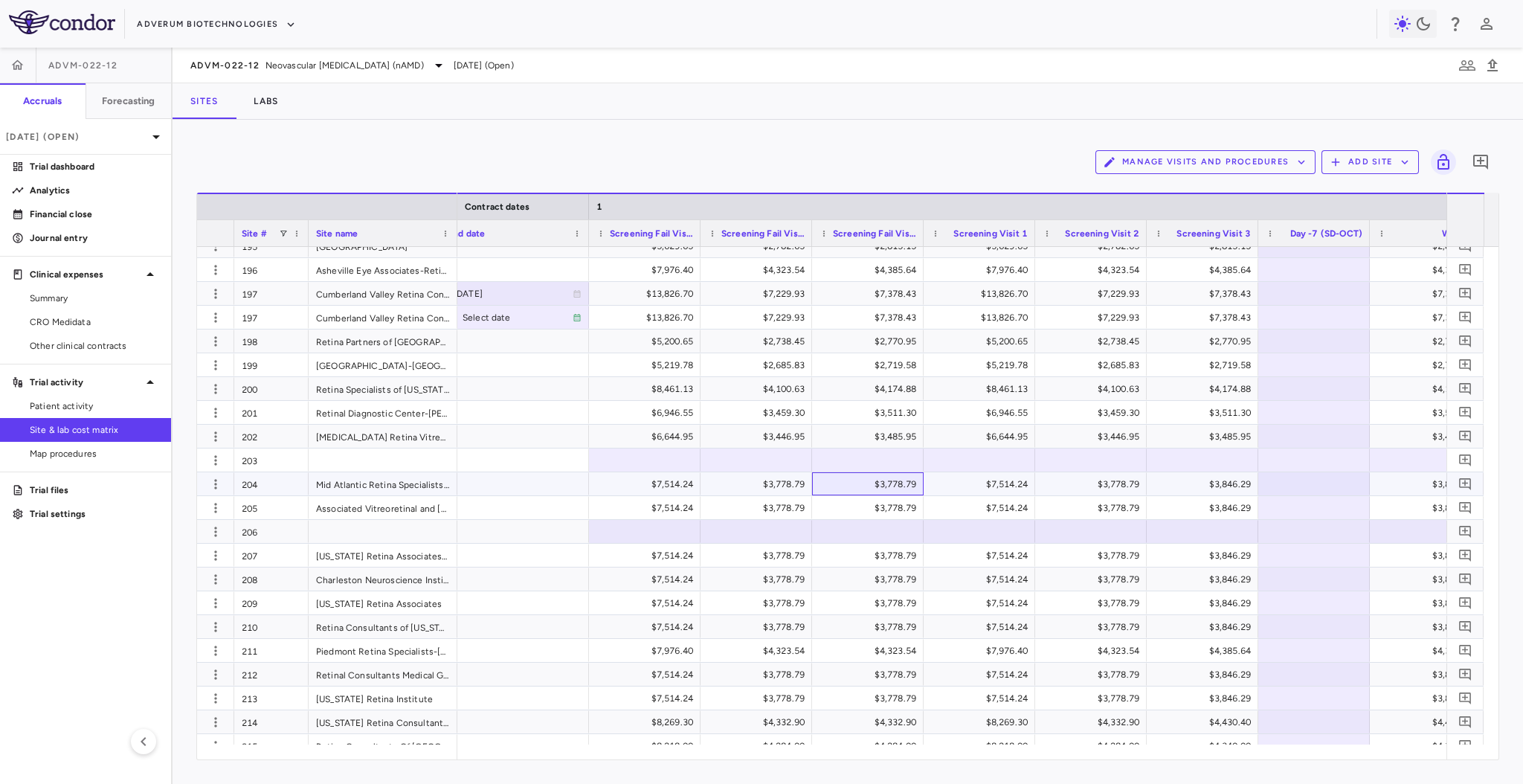
click at [862, 473] on div "$3,778.79" at bounding box center [871, 484] width 91 height 24
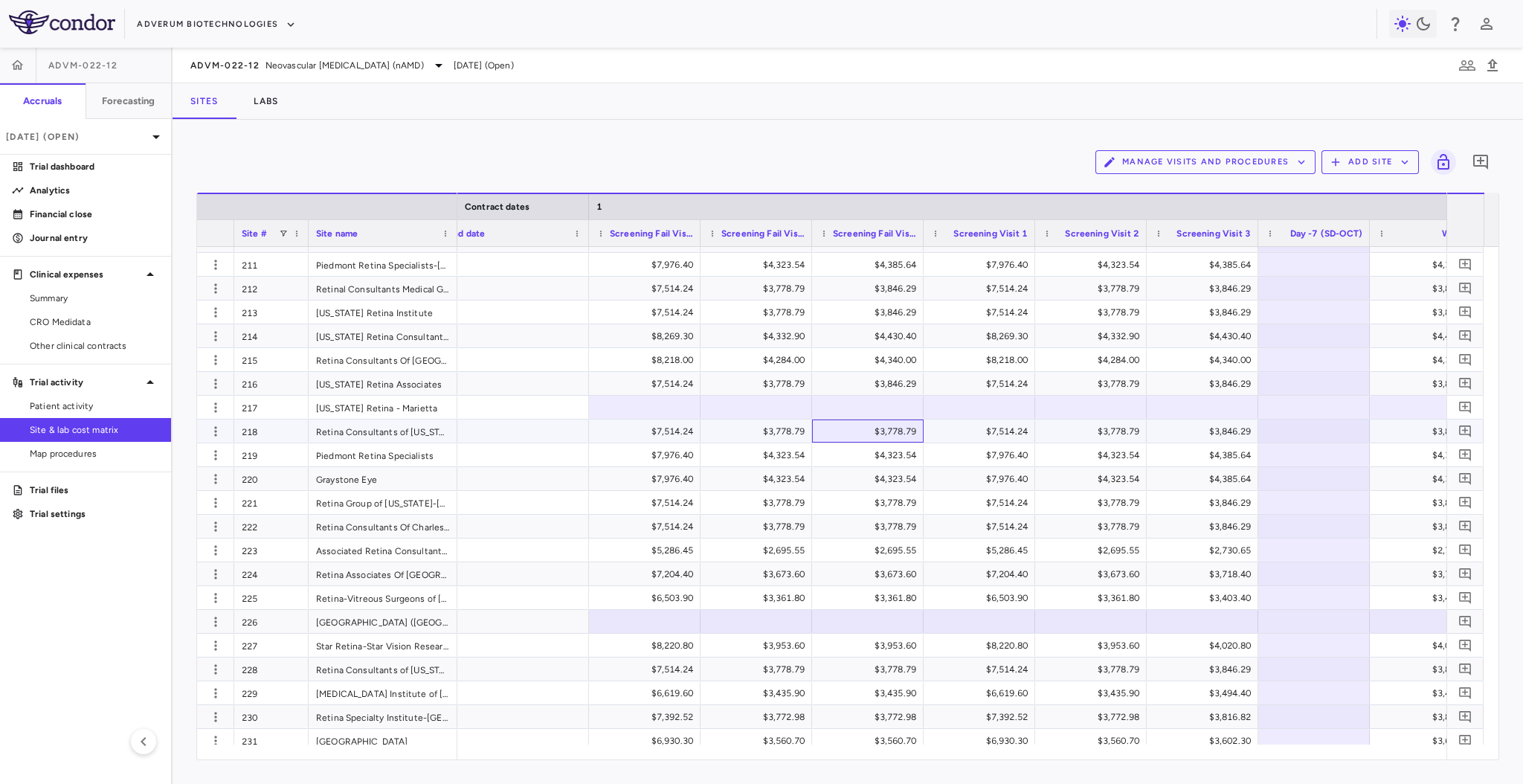
click at [863, 428] on div "$3,778.79" at bounding box center [871, 431] width 91 height 24
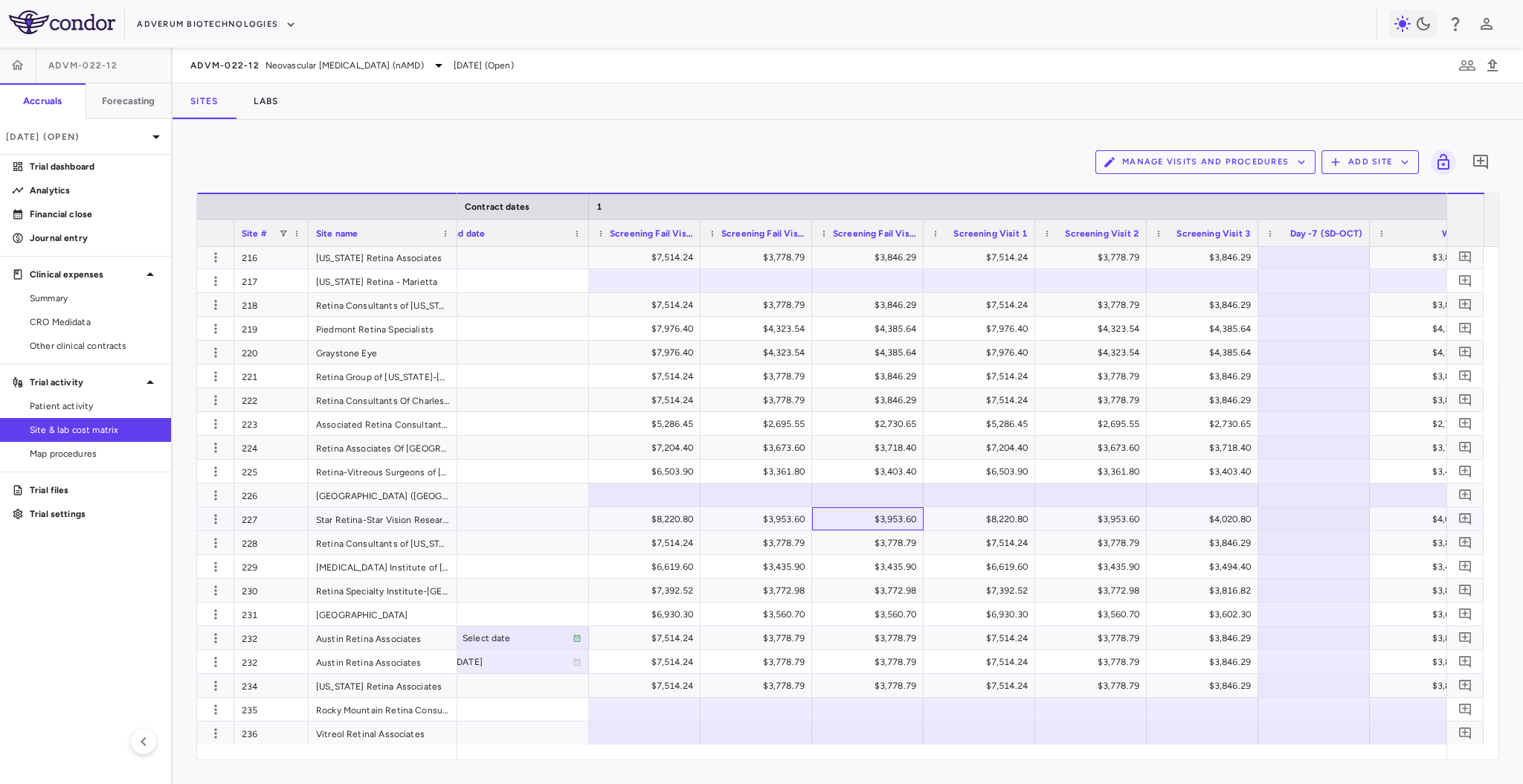
click at [854, 514] on div "$3,953.60" at bounding box center [871, 519] width 91 height 24
click at [658, 706] on div at bounding box center [644, 709] width 97 height 22
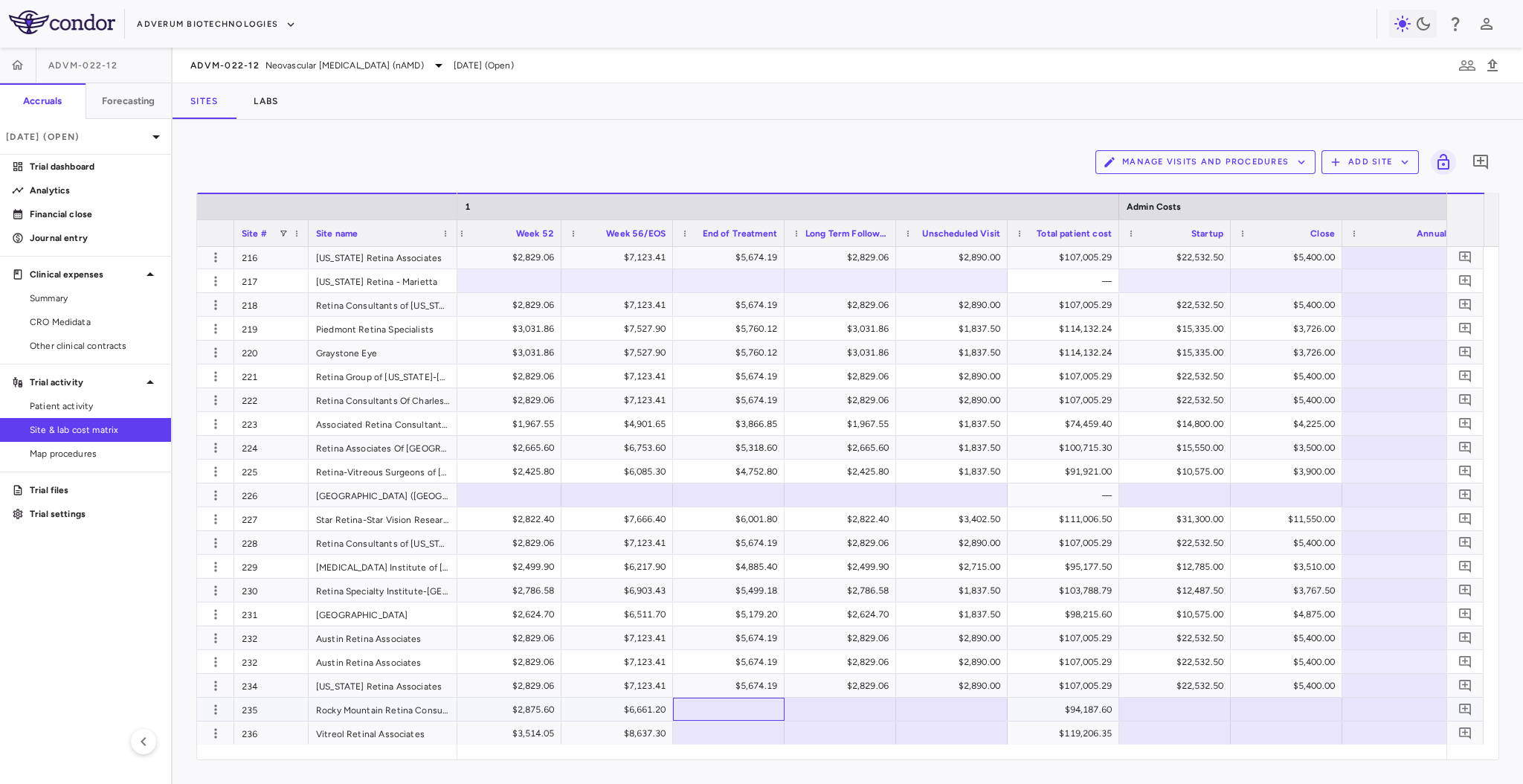
click at [748, 712] on div at bounding box center [729, 709] width 97 height 22
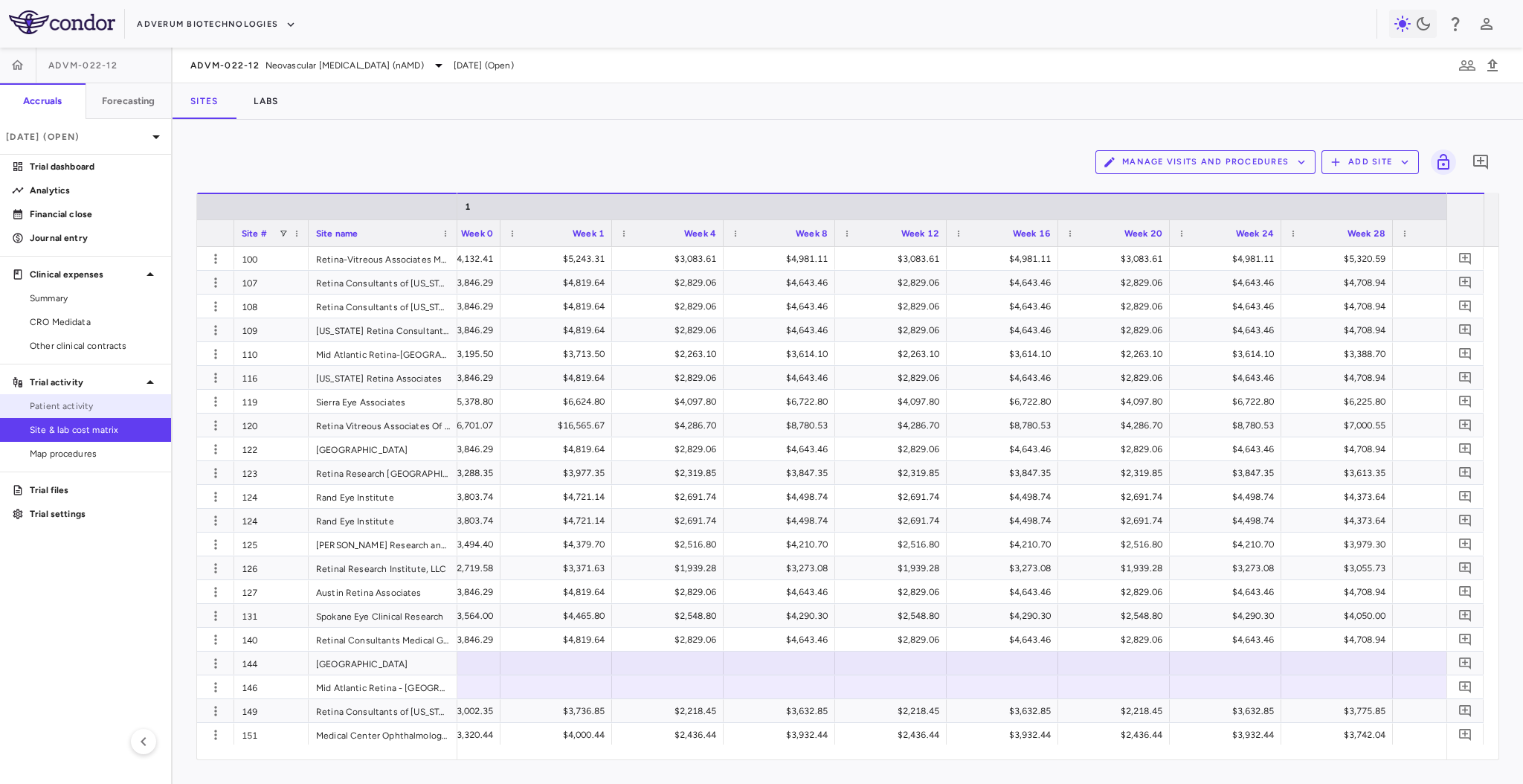
click at [109, 410] on span "Patient activity" at bounding box center [94, 406] width 129 height 13
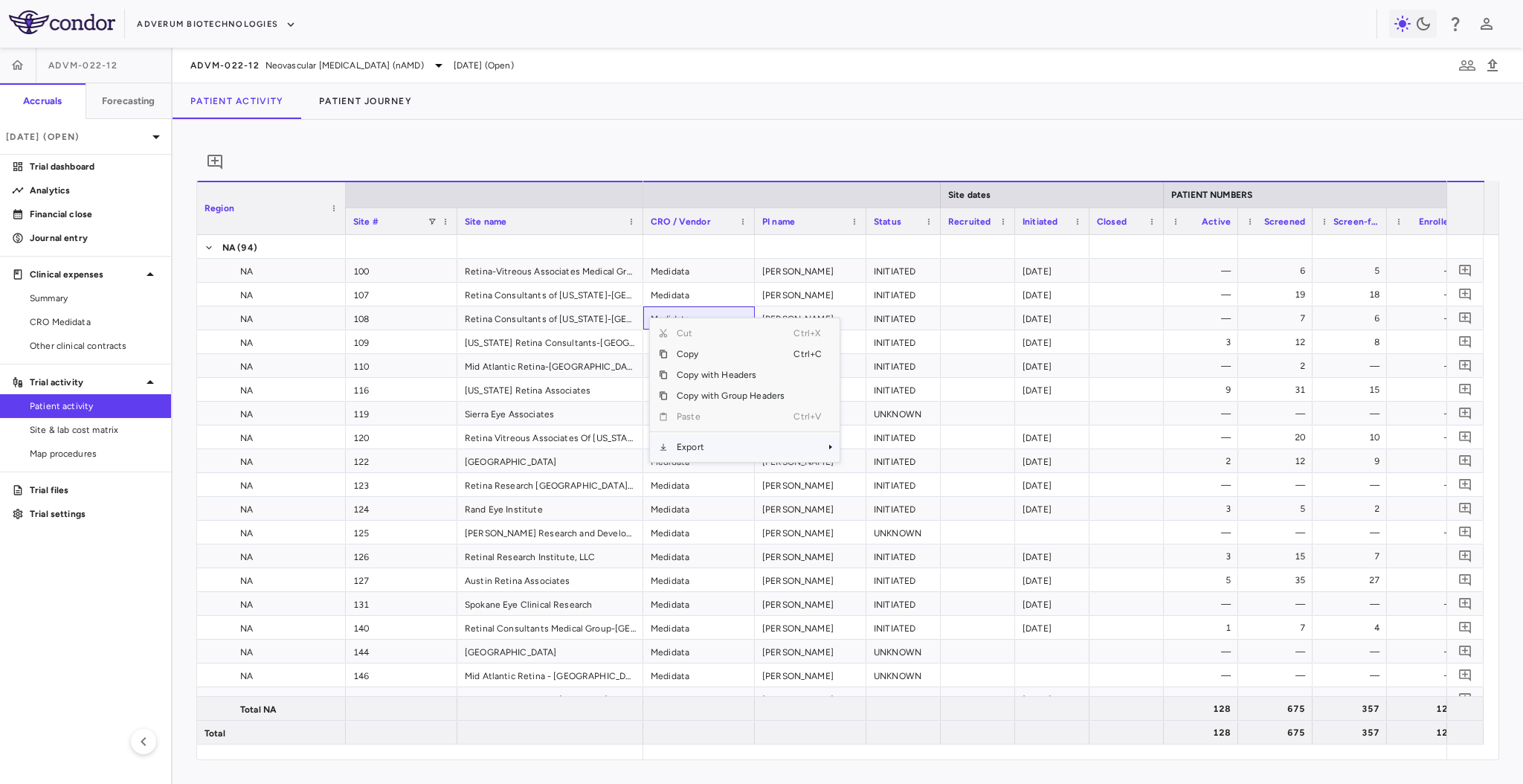
click at [724, 450] on span "Export" at bounding box center [730, 447] width 126 height 21
click at [870, 483] on span "Excel Export" at bounding box center [889, 473] width 70 height 21
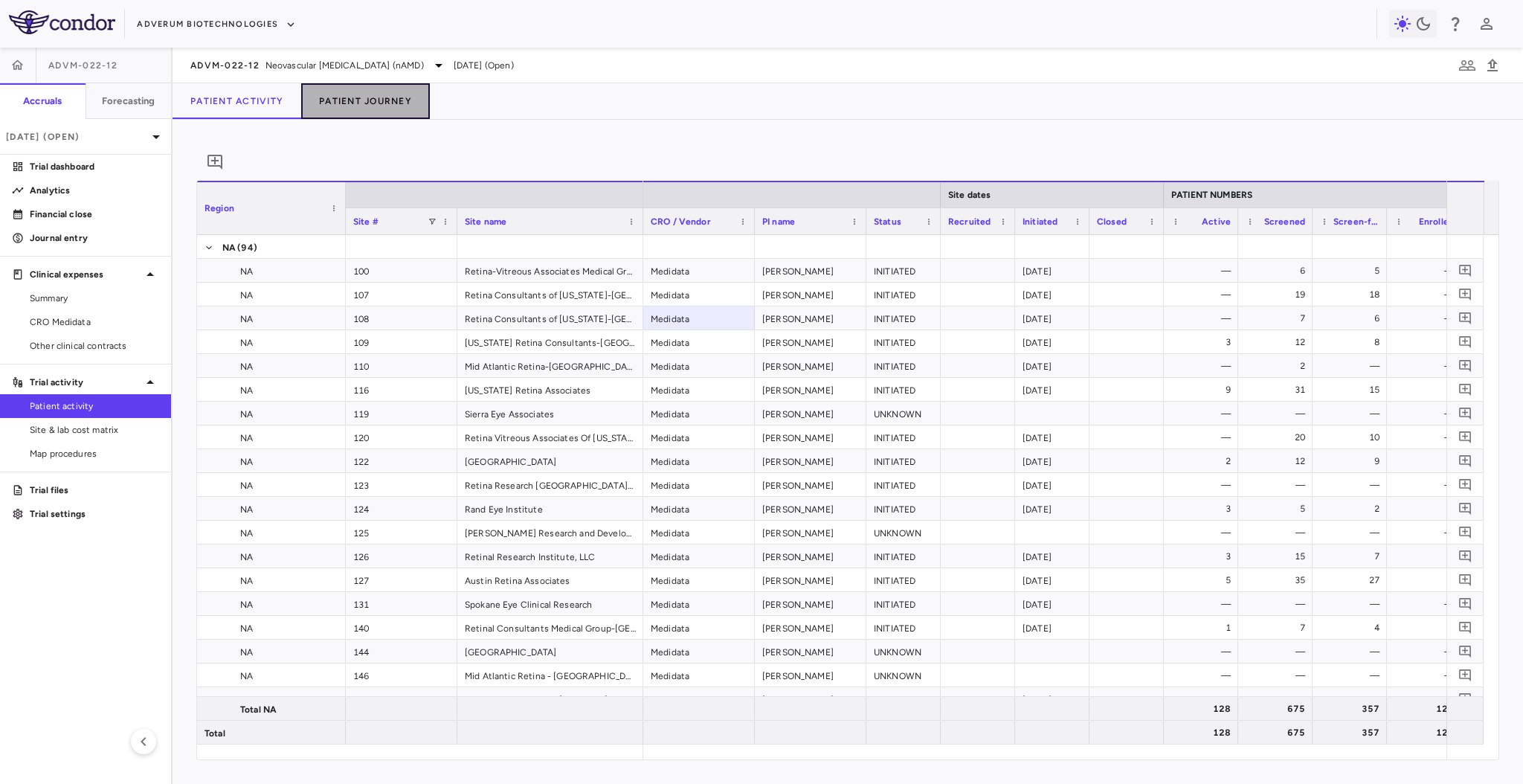
click at [373, 103] on button "Patient Journey" at bounding box center [365, 101] width 129 height 35
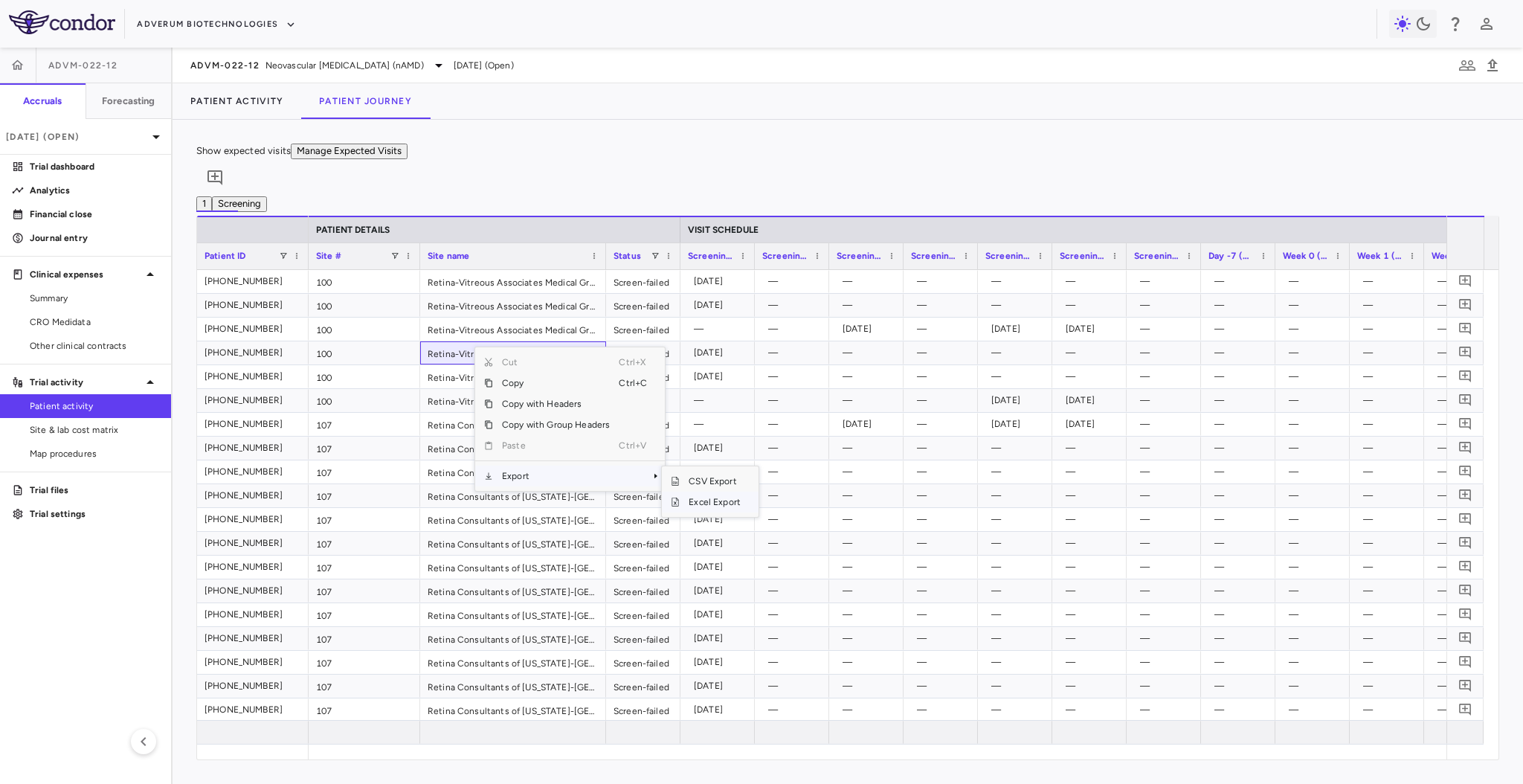
drag, startPoint x: 554, startPoint y: 476, endPoint x: 692, endPoint y: 507, distance: 141.4
click at [692, 507] on div "Drag here to set row groups Drag here to set column labels Patient ID PATIENT D…" at bounding box center [848, 488] width 1303 height 545
click at [692, 507] on span "Excel Export" at bounding box center [714, 502] width 70 height 21
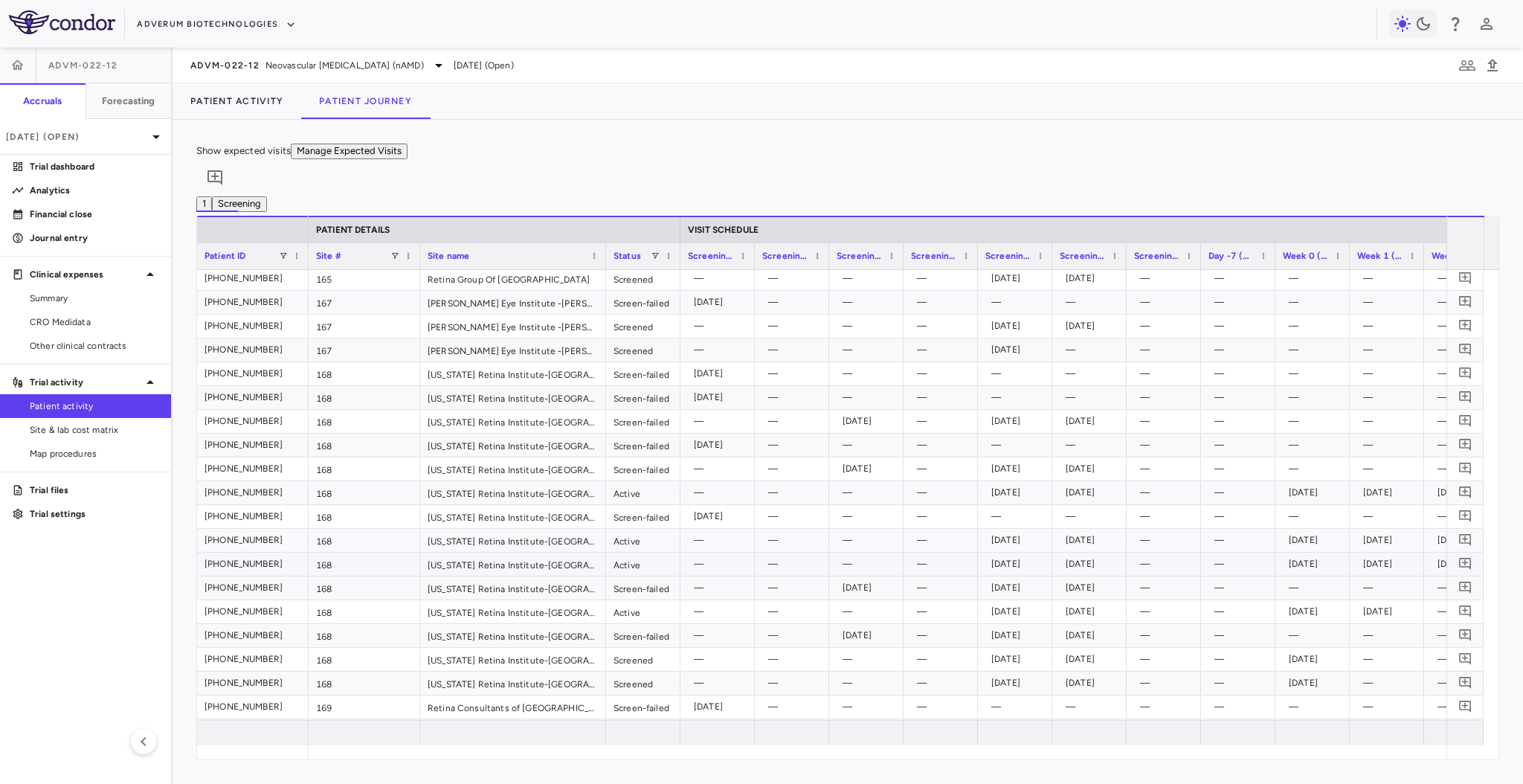
scroll to position [5321, 0]
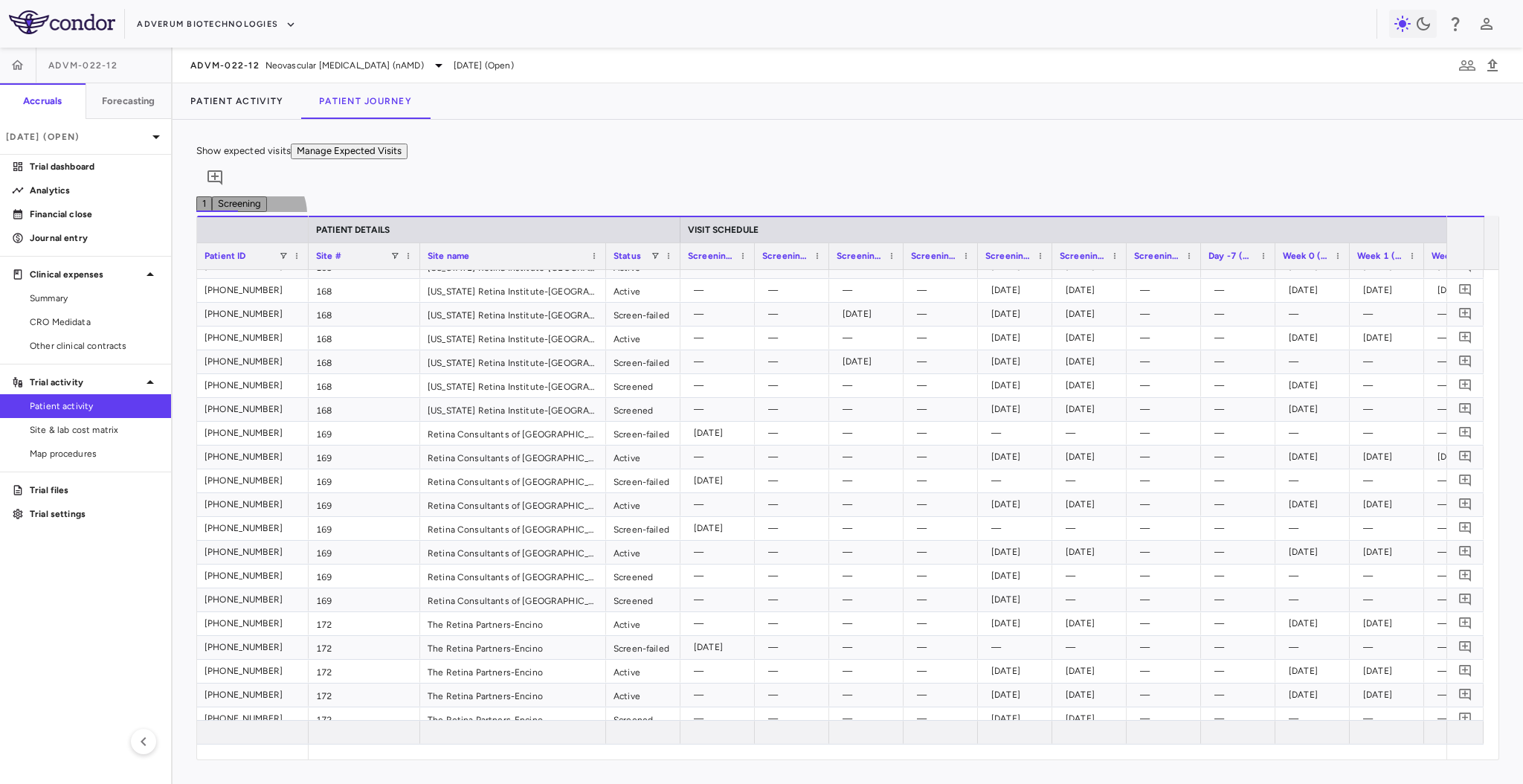
click at [267, 206] on button "Screening" at bounding box center [239, 204] width 55 height 16
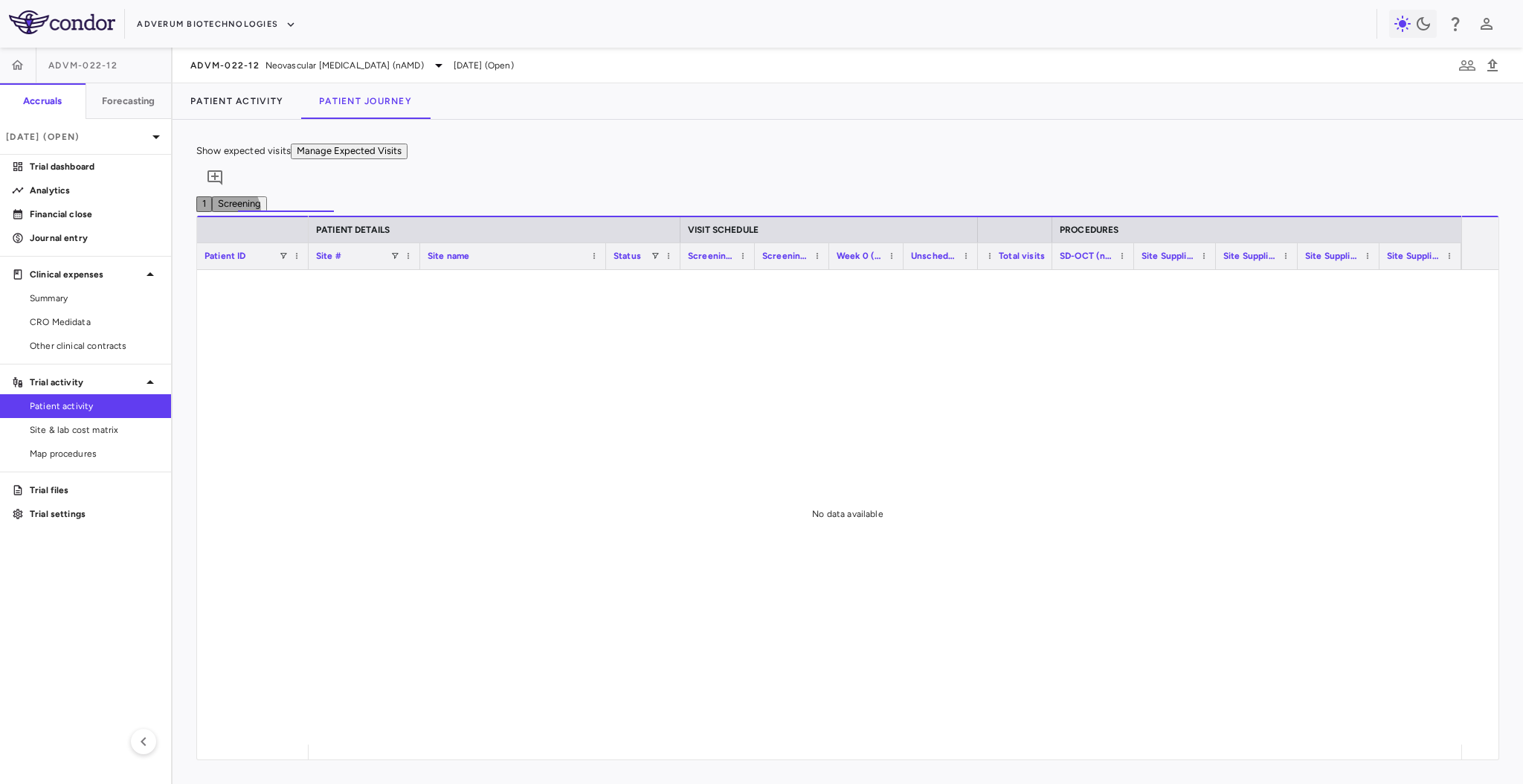
click at [212, 203] on button "1" at bounding box center [204, 204] width 16 height 16
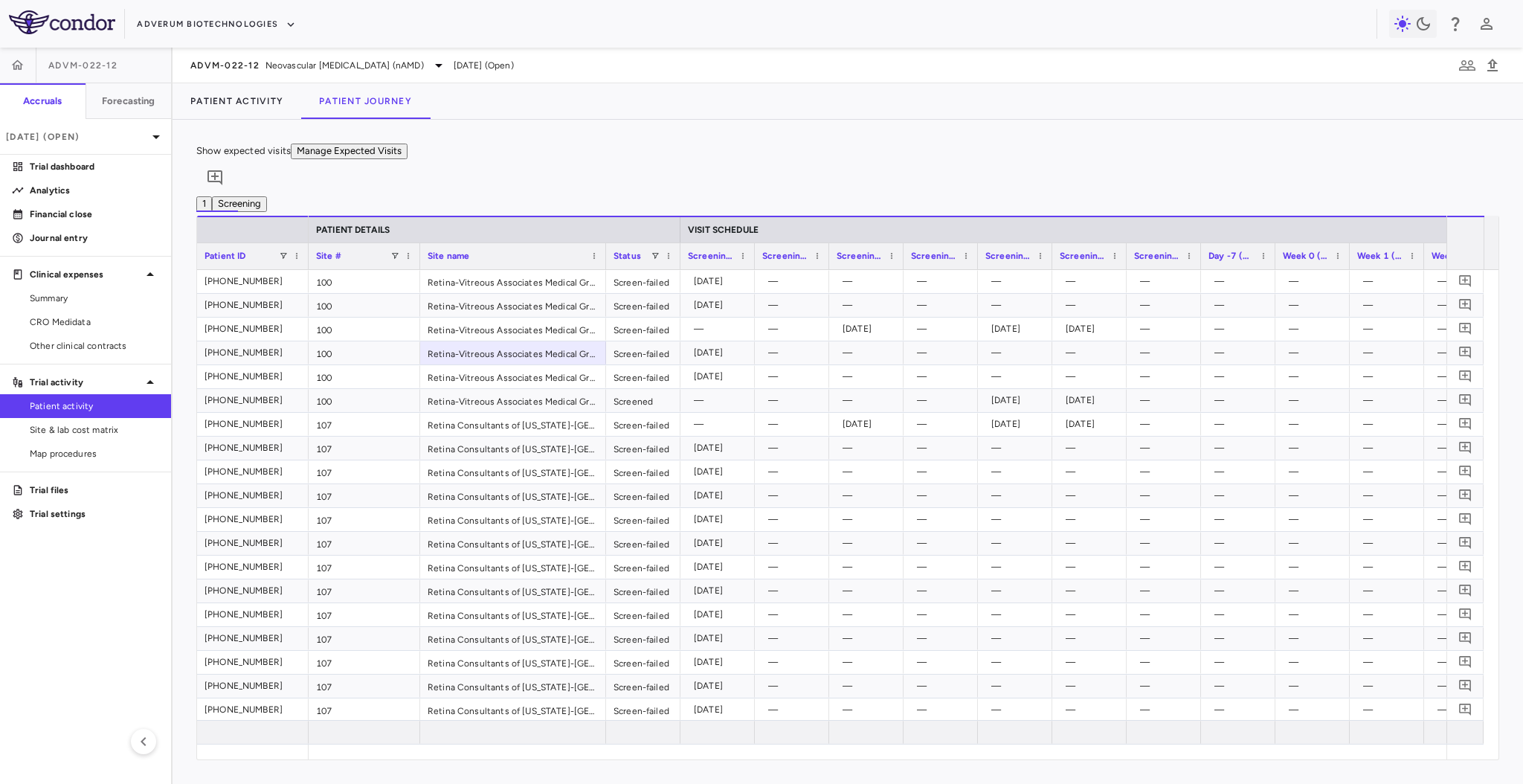
click at [267, 207] on button "Screening" at bounding box center [239, 204] width 55 height 16
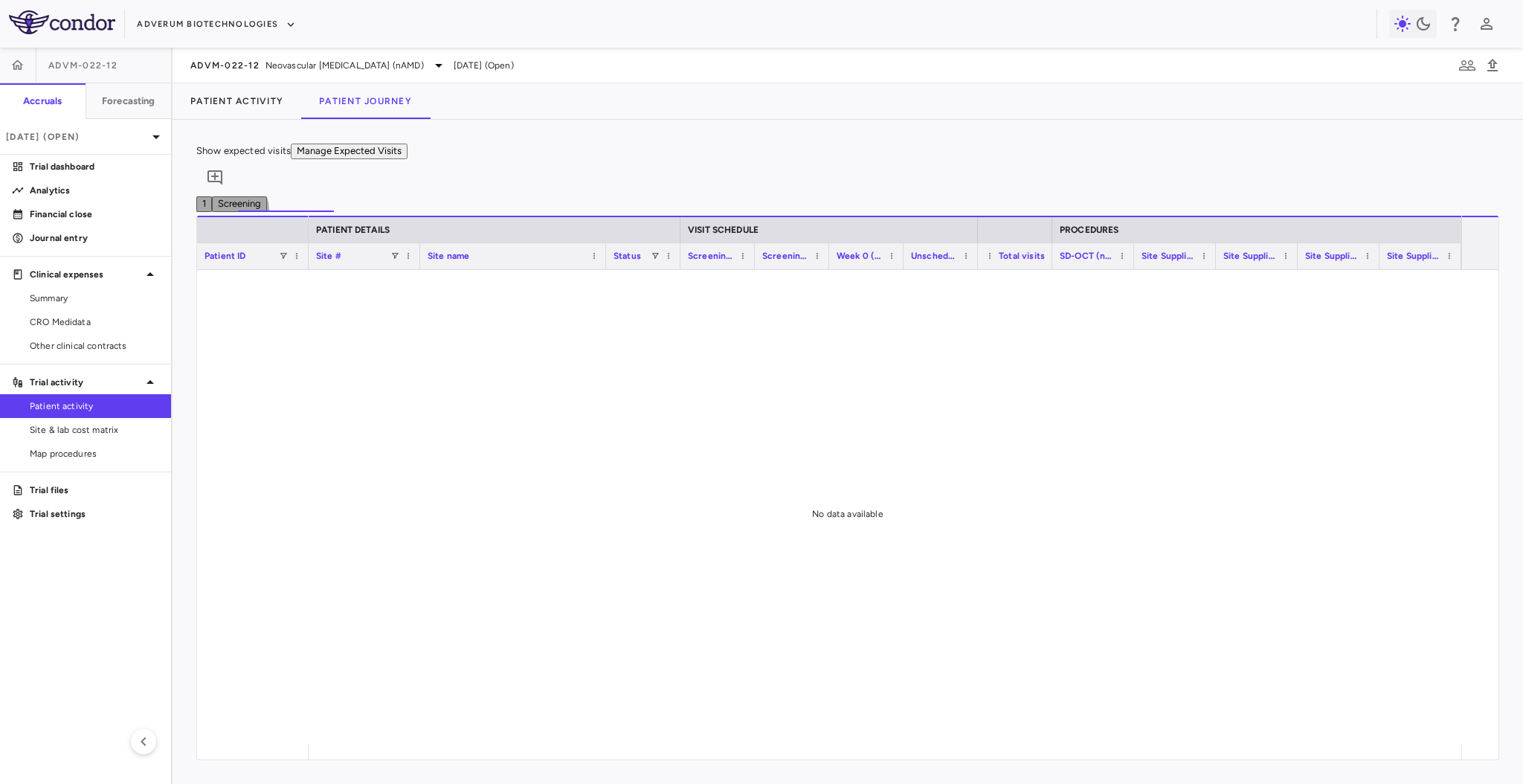
click at [212, 201] on button "1" at bounding box center [204, 204] width 16 height 16
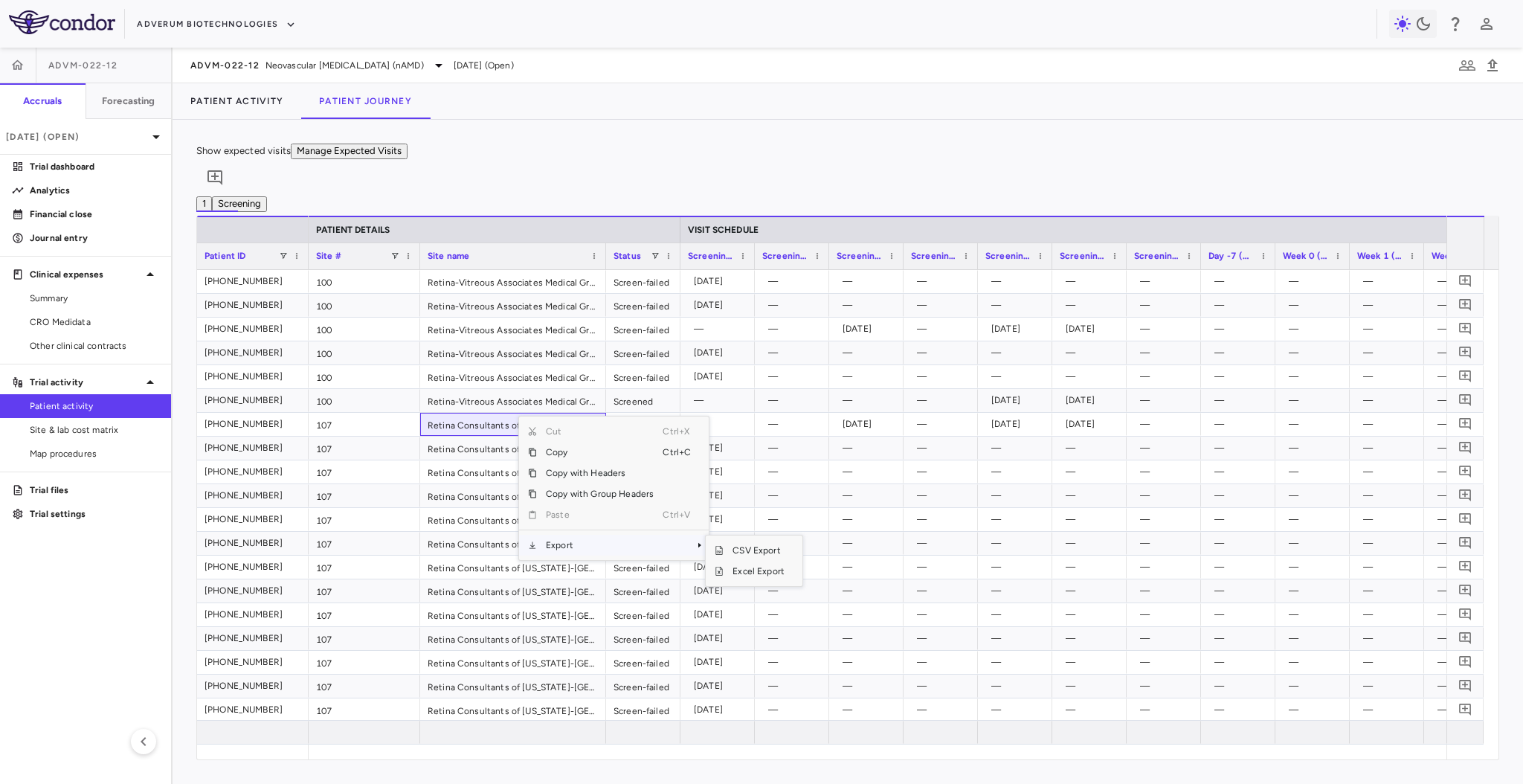
click at [611, 548] on span "Export" at bounding box center [600, 545] width 126 height 21
click at [751, 580] on span "Excel Export" at bounding box center [758, 571] width 70 height 21
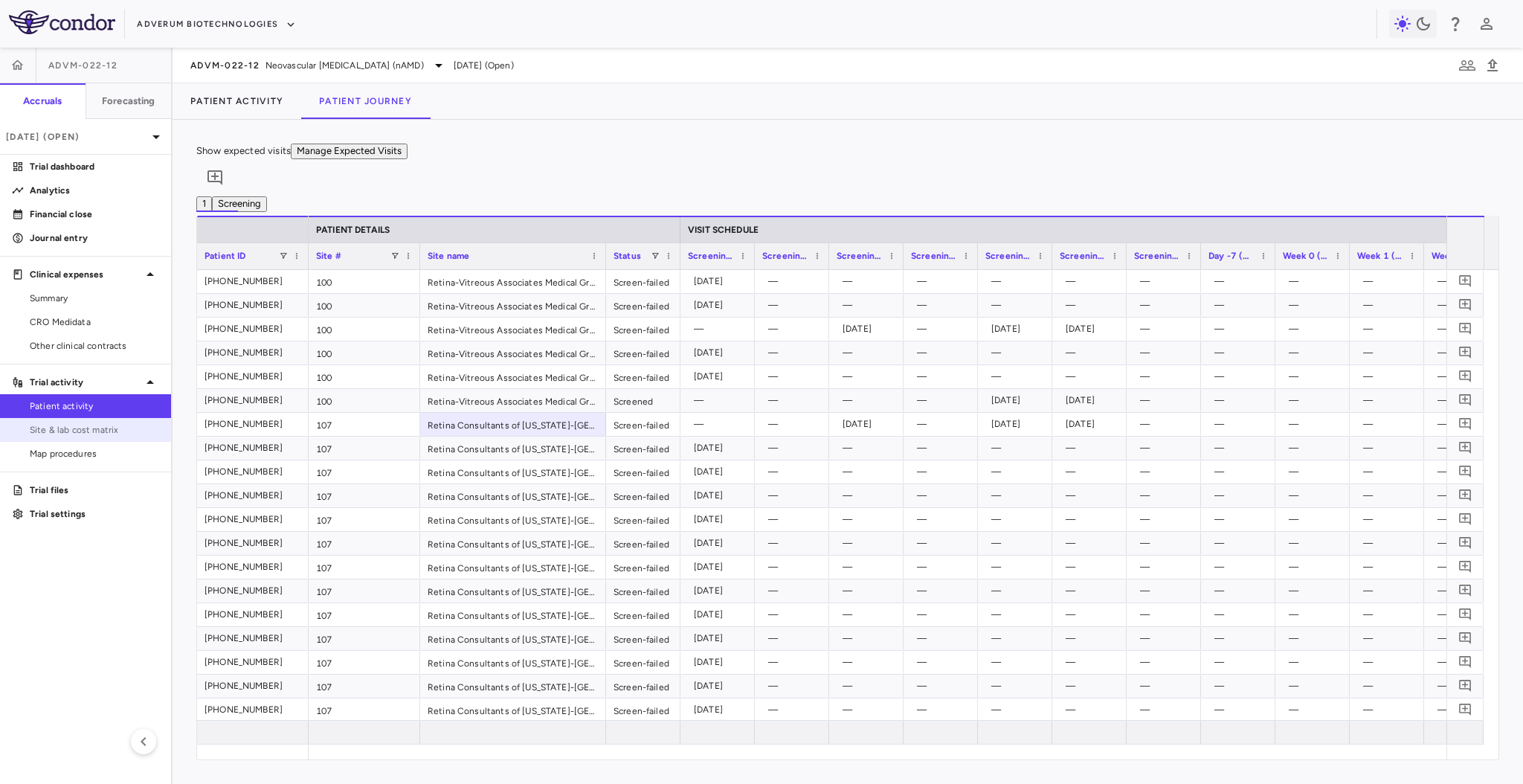
click at [124, 423] on span "Site & lab cost matrix" at bounding box center [94, 430] width 129 height 13
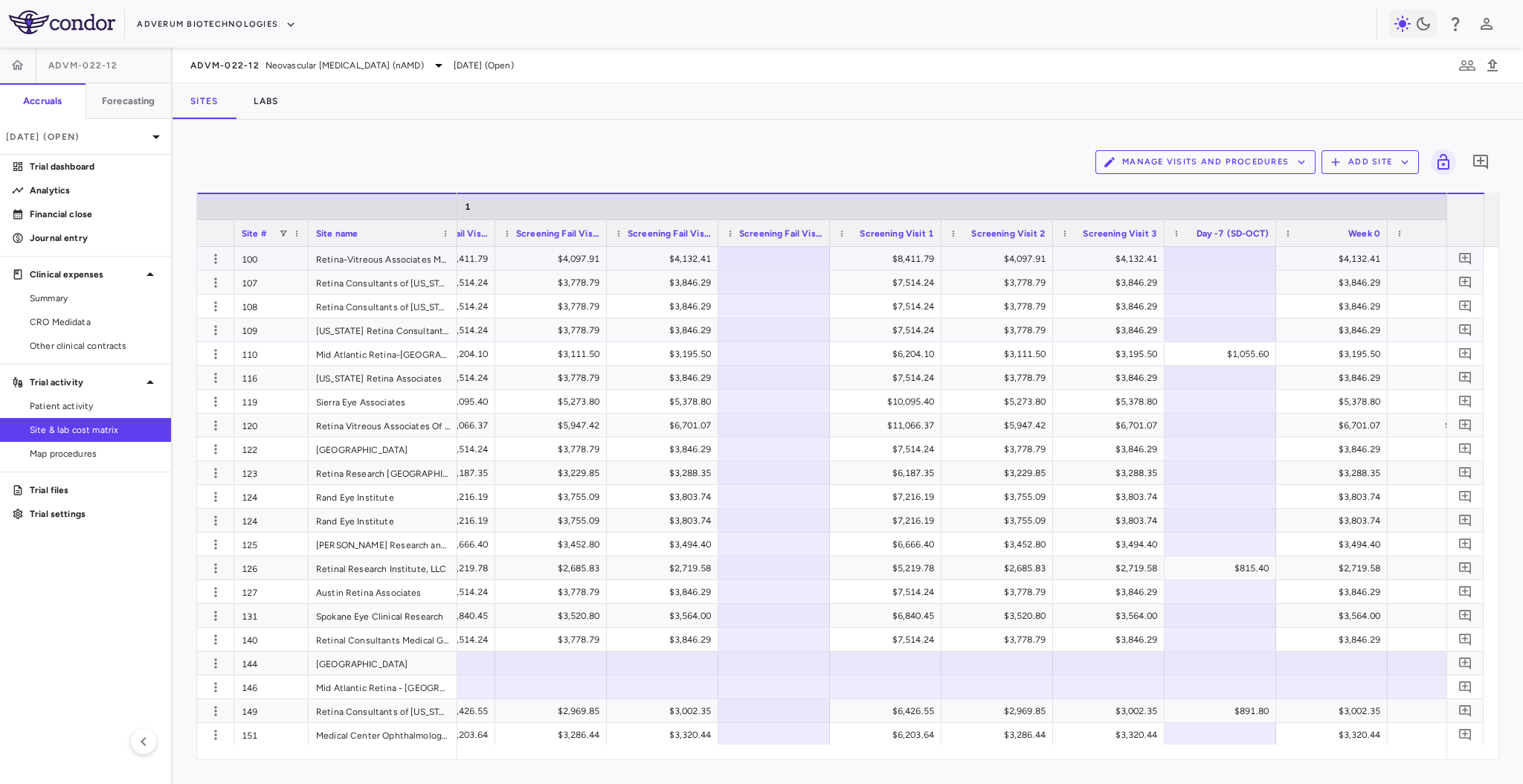
scroll to position [0, 1527]
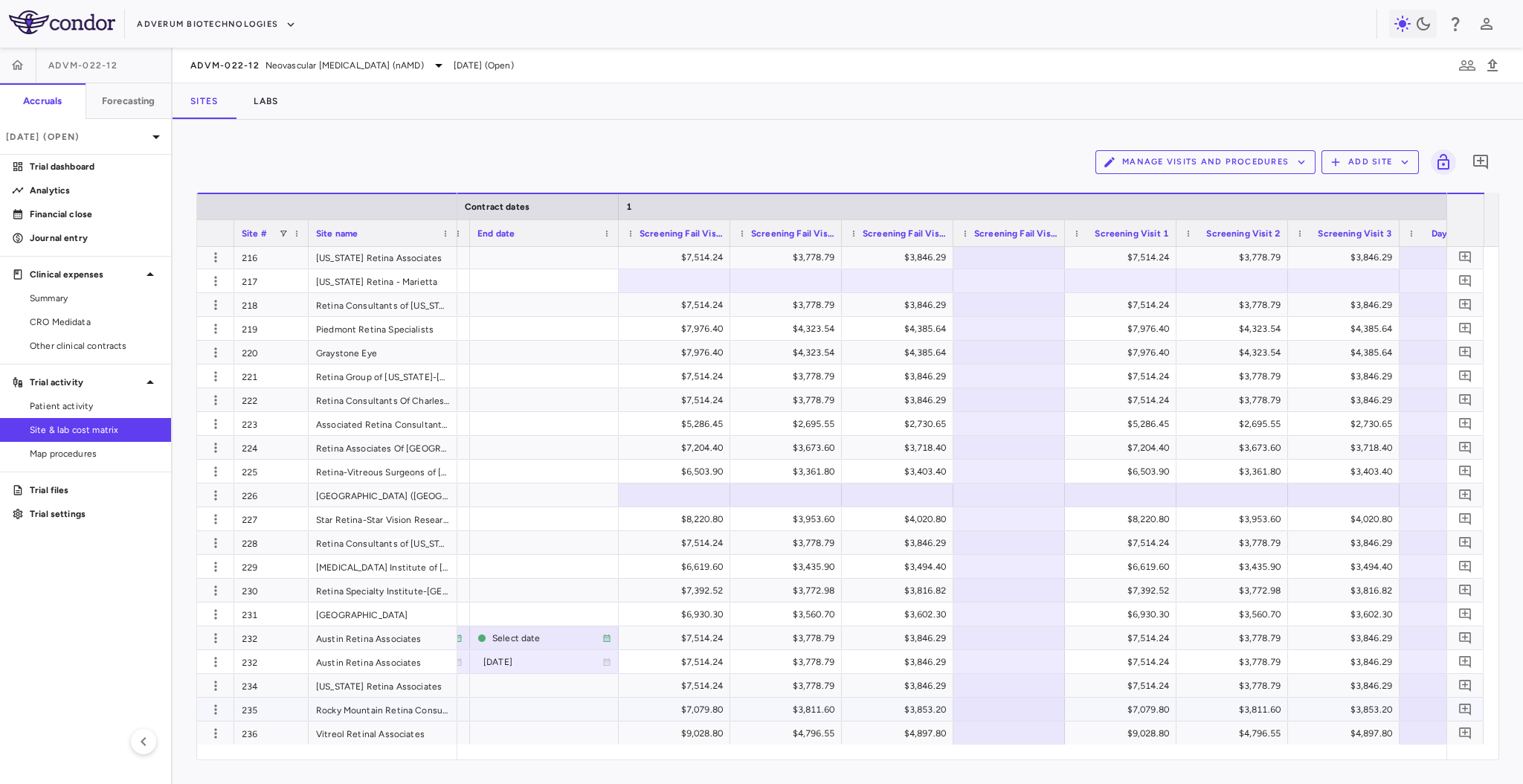
click at [705, 706] on div "$7,079.80" at bounding box center [678, 709] width 91 height 24
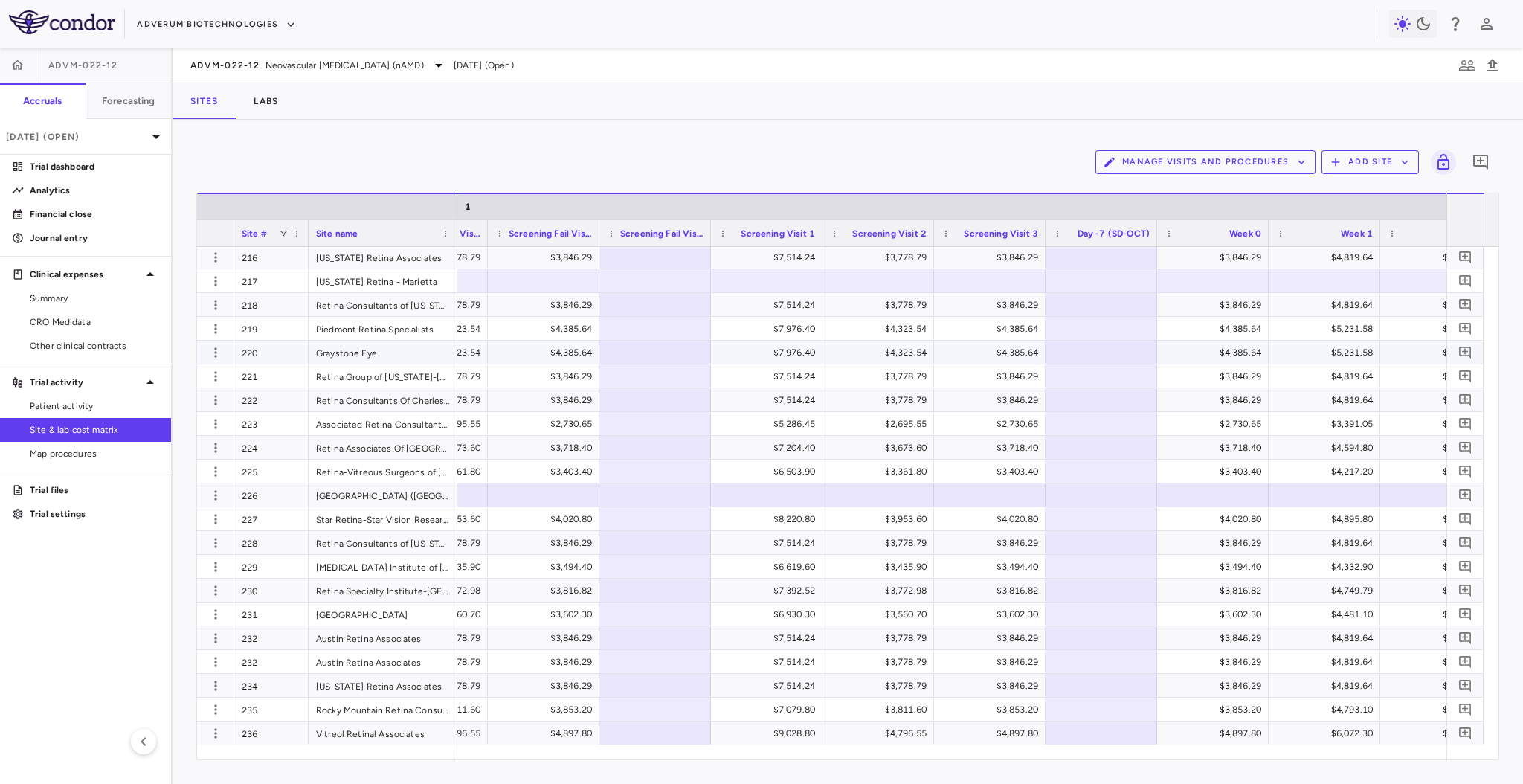
scroll to position [0, 1891]
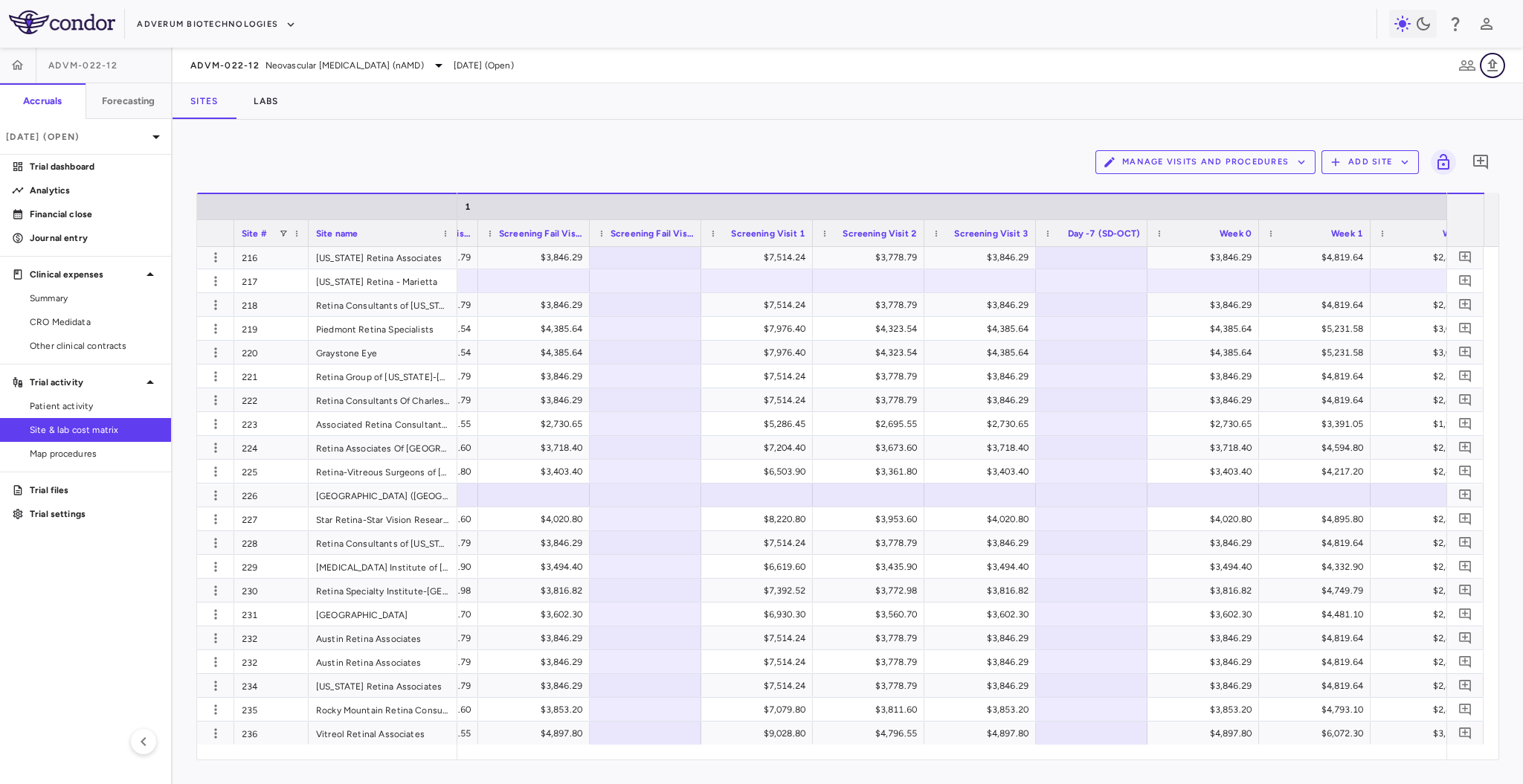
click at [1488, 67] on icon "button" at bounding box center [1493, 65] width 18 height 18
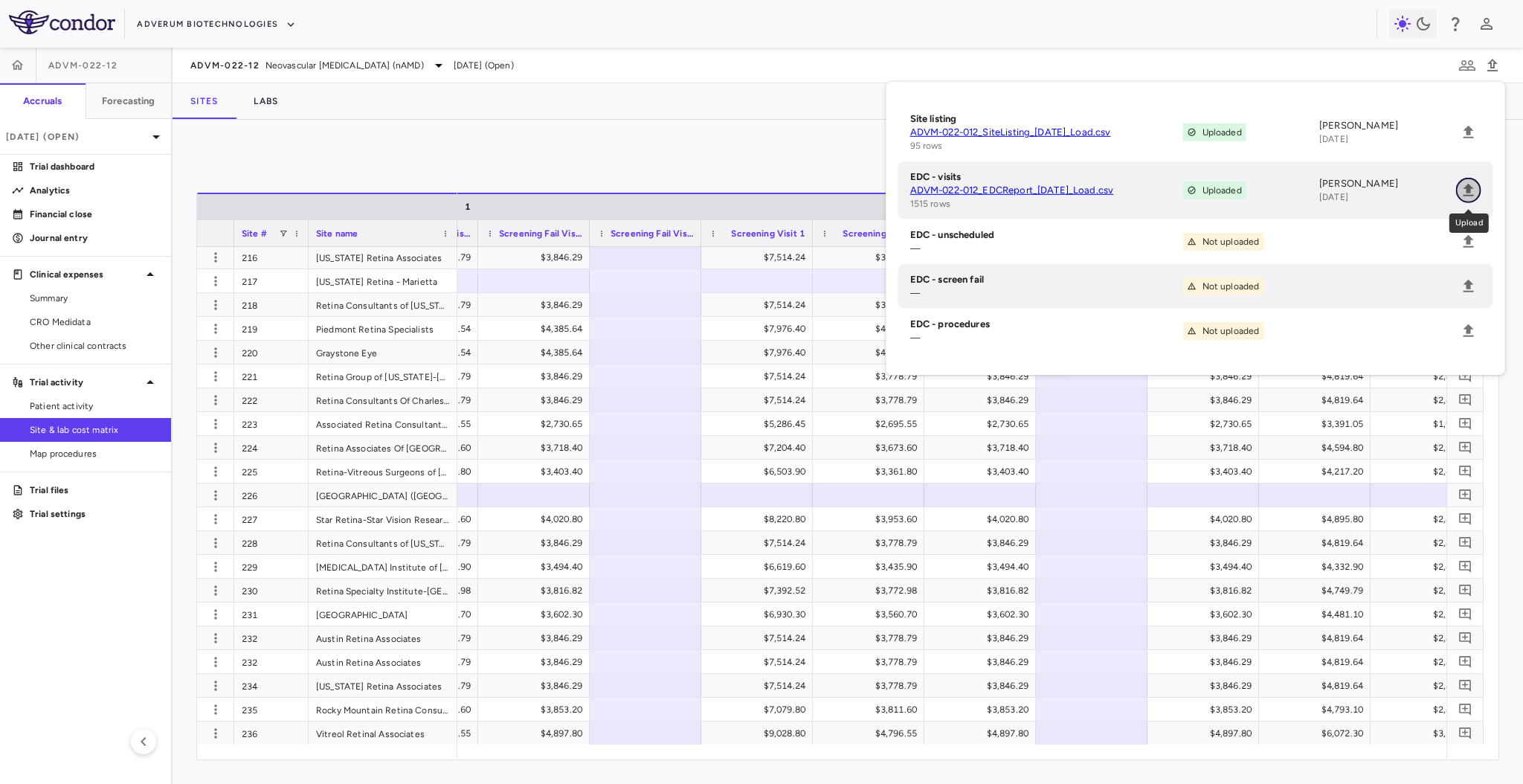
click at [1466, 186] on icon "Upload" at bounding box center [1469, 190] width 10 height 13
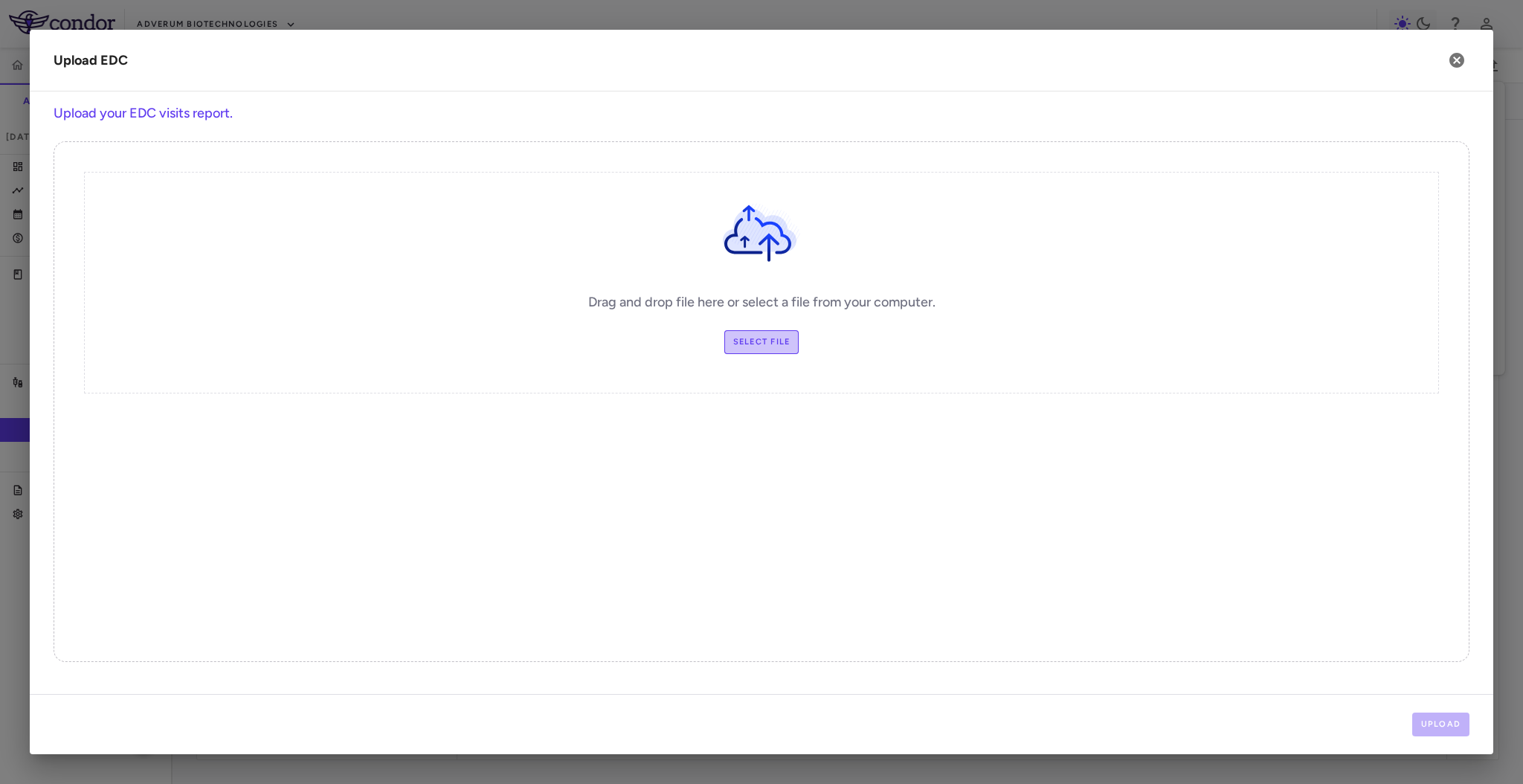
click at [771, 346] on label "Select file" at bounding box center [762, 342] width 75 height 24
click at [0, 0] on input "Select file" at bounding box center [0, 0] width 0 height 0
click at [1461, 724] on button "Upload" at bounding box center [1441, 724] width 58 height 24
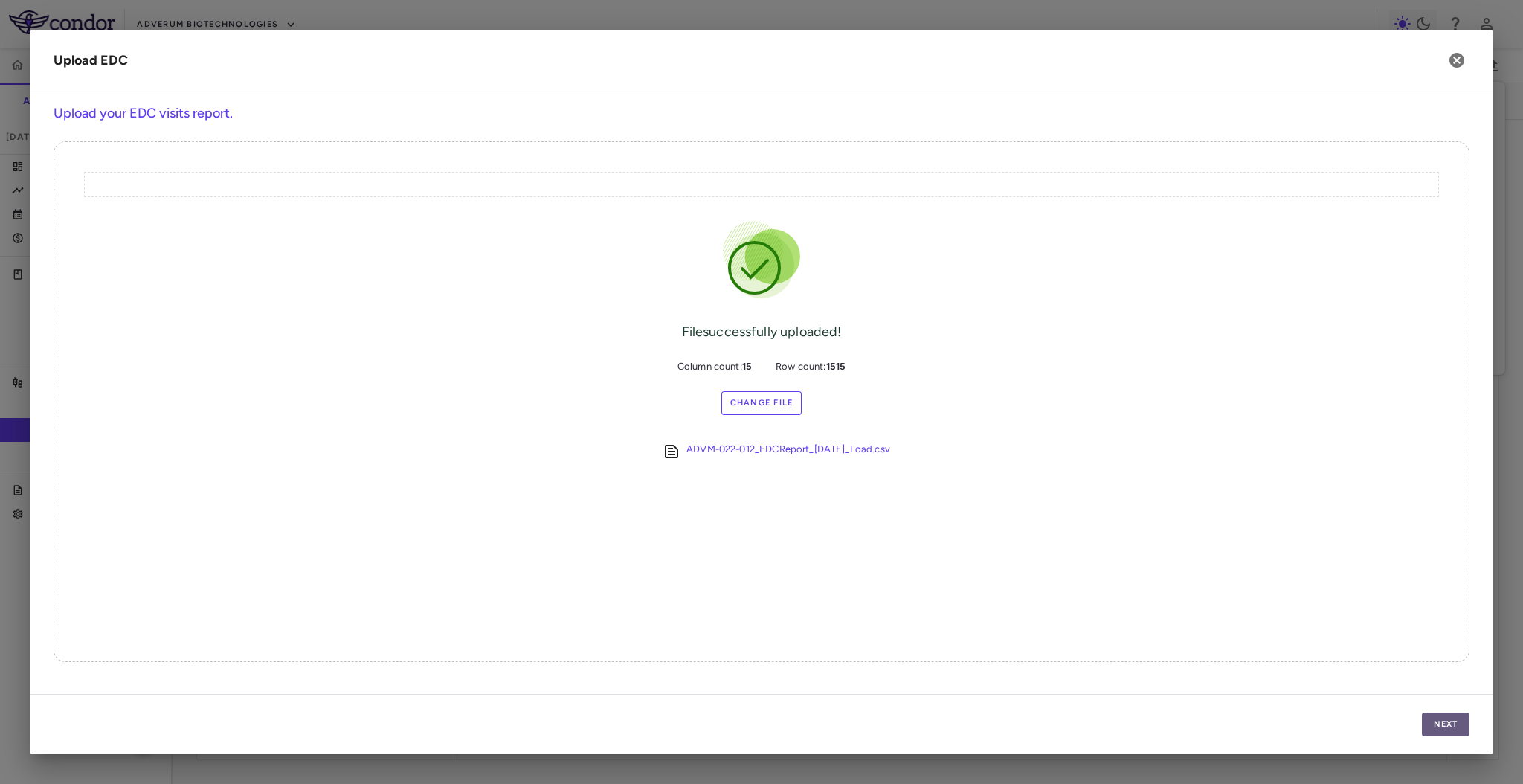
click at [1453, 728] on button "Next" at bounding box center [1445, 724] width 47 height 24
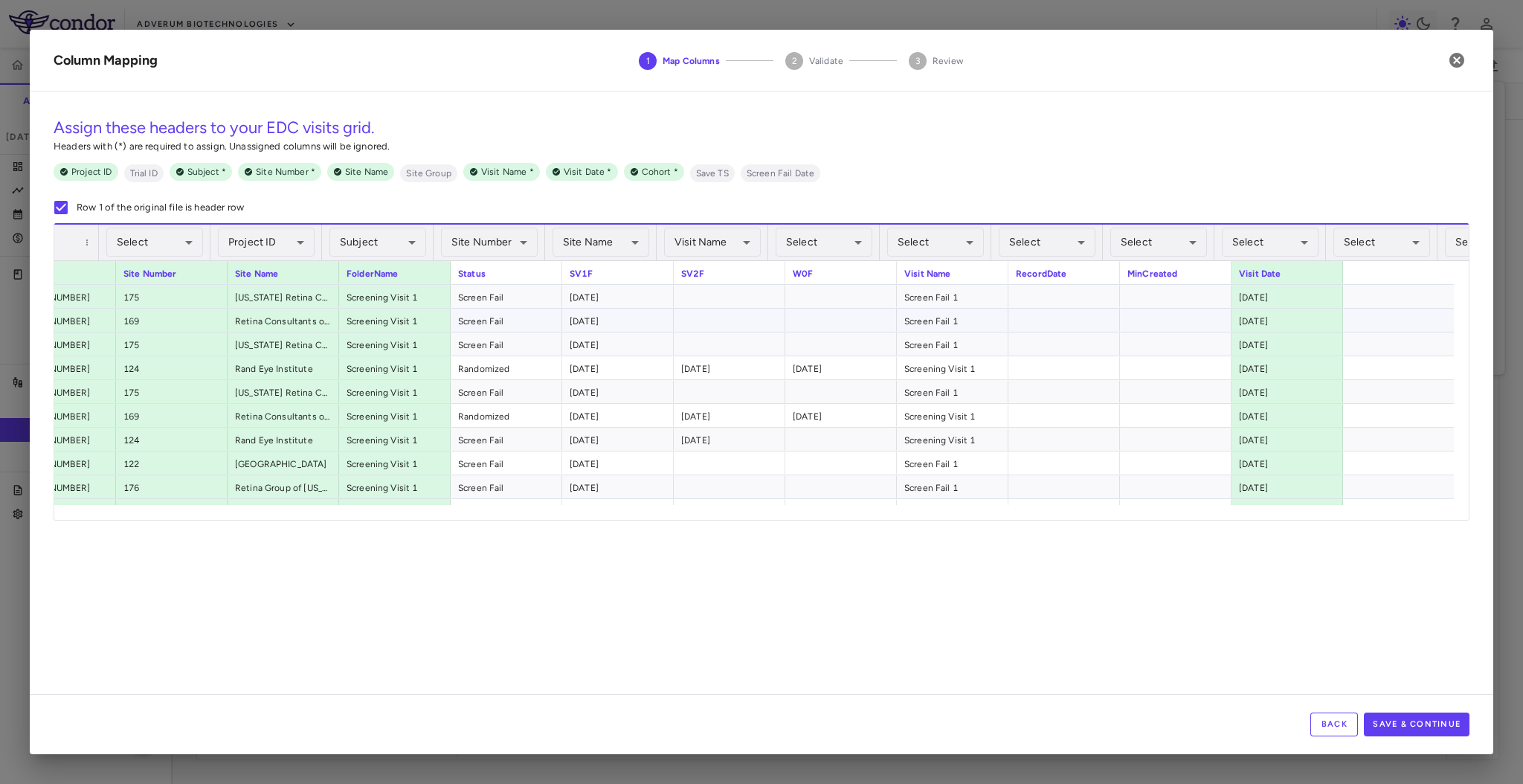
scroll to position [0, 318]
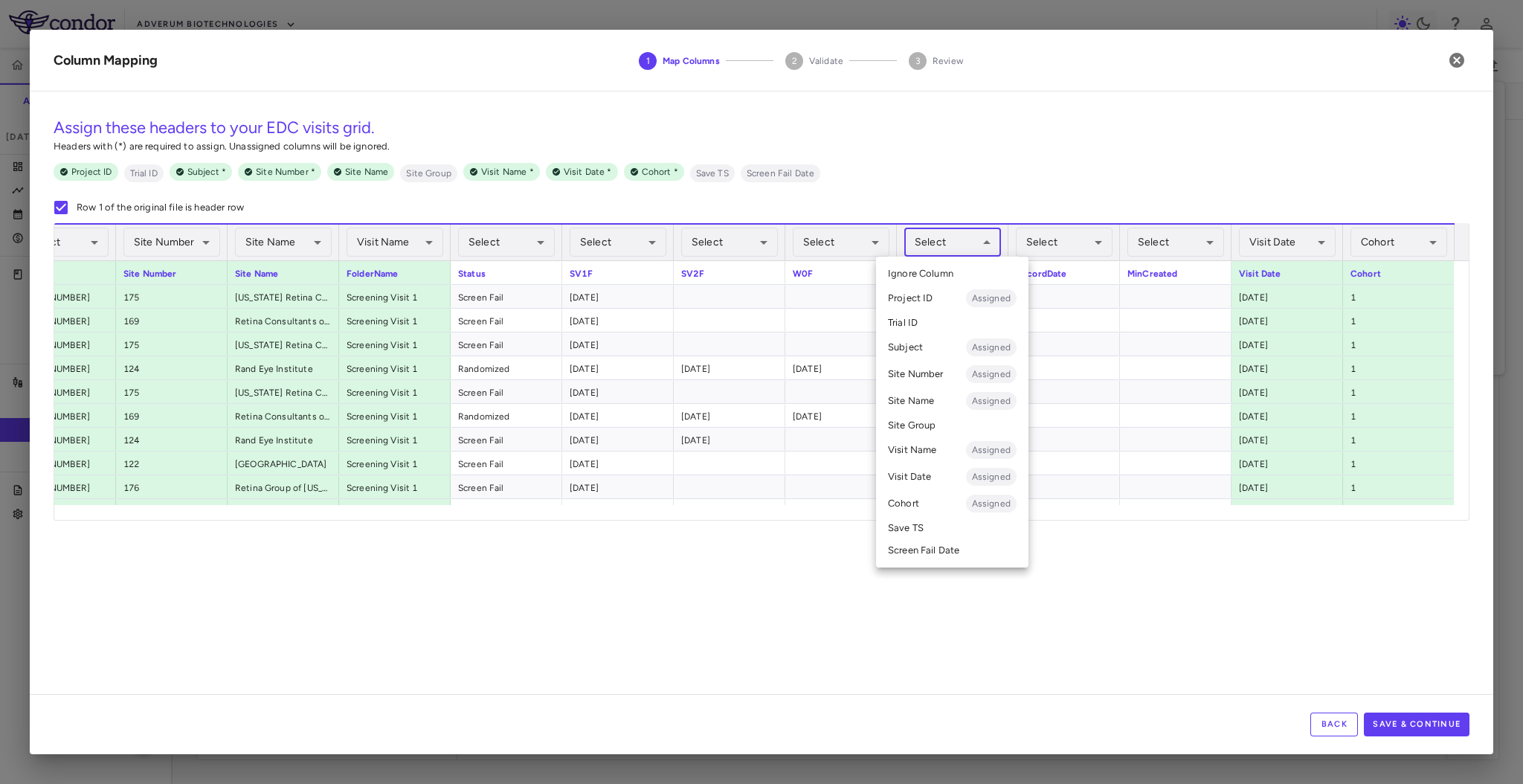
click at [987, 236] on body "Skip to sidebar Skip to main content Adverum Biotechnologies ADVM-022-12 Accrua…" at bounding box center [762, 392] width 1523 height 784
click at [948, 456] on li "Visit Name Assigned" at bounding box center [952, 450] width 153 height 27
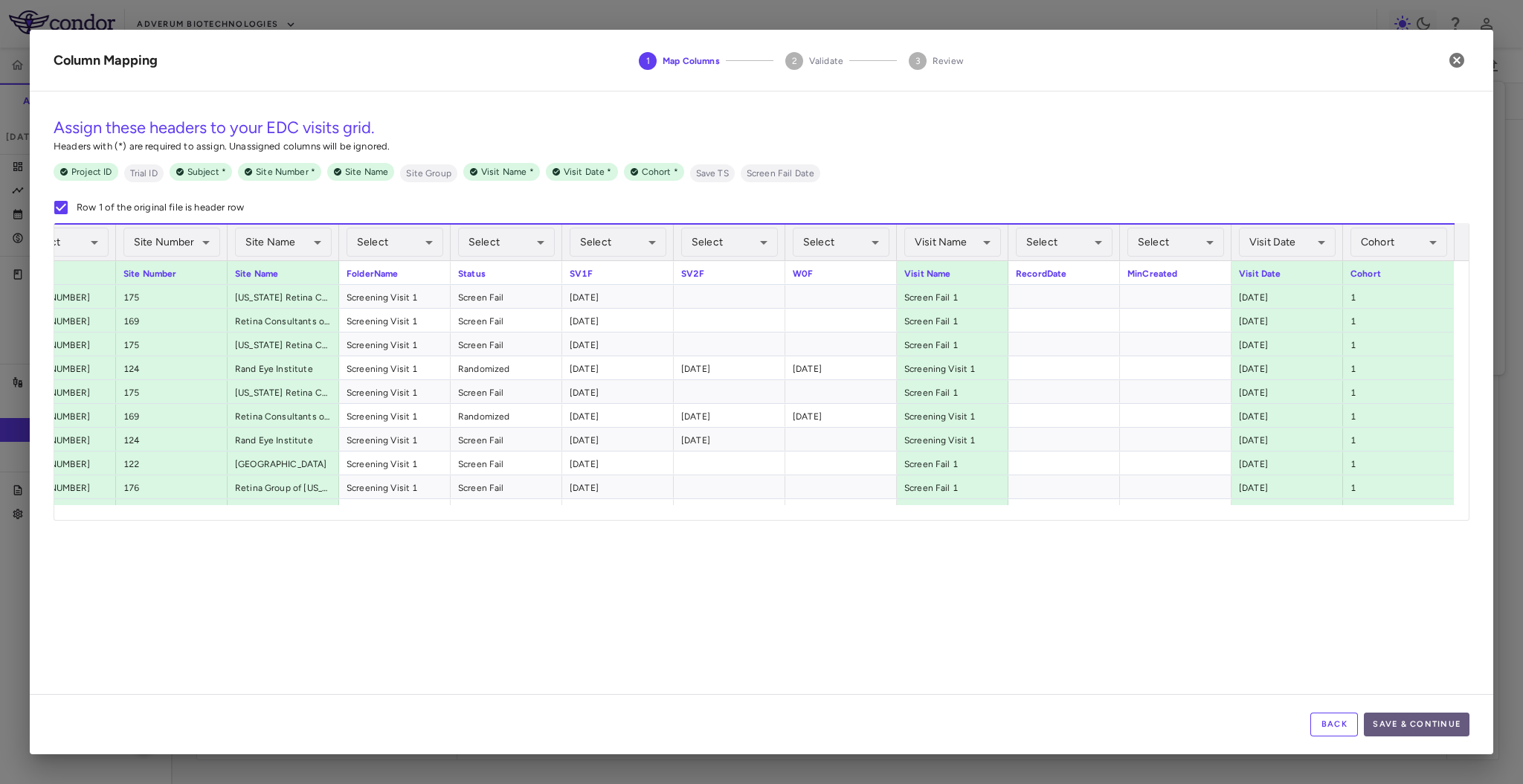
click at [1395, 716] on button "Save & Continue" at bounding box center [1417, 724] width 105 height 24
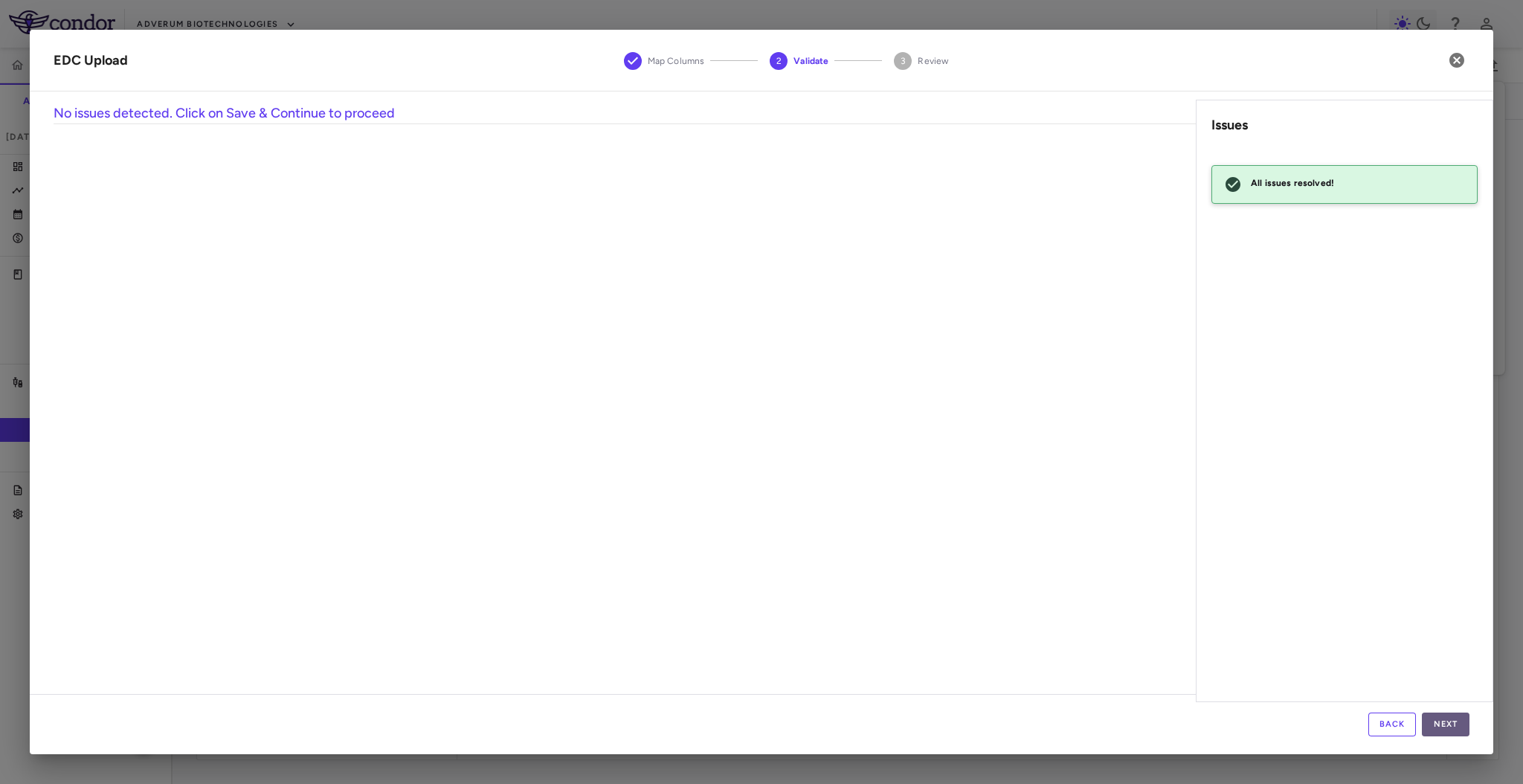
click at [1440, 722] on button "Next" at bounding box center [1445, 724] width 47 height 24
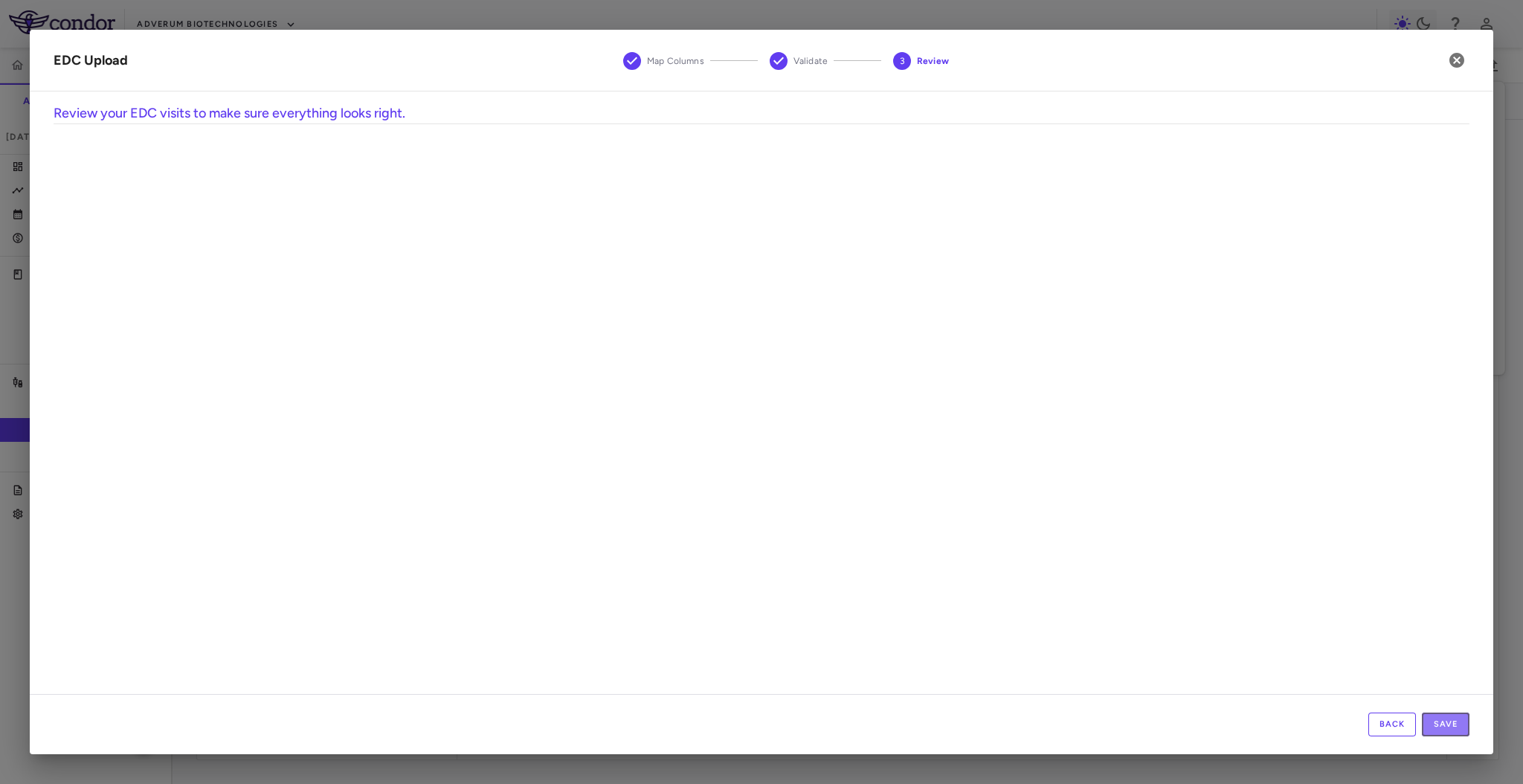
click at [1440, 722] on button "Save" at bounding box center [1445, 724] width 47 height 24
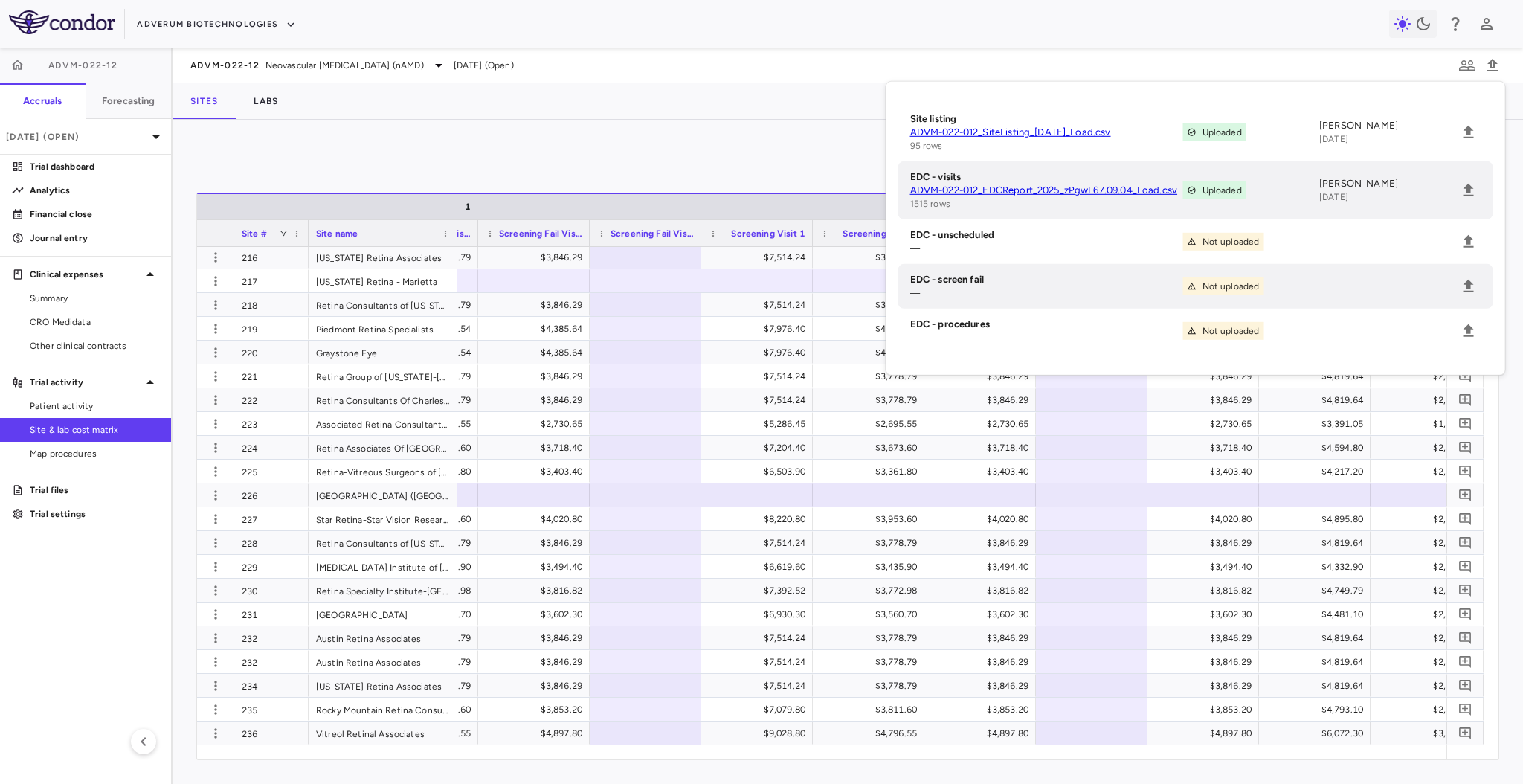
click at [722, 178] on div "Manage Visits and Procedures Add Site 0" at bounding box center [848, 162] width 1303 height 37
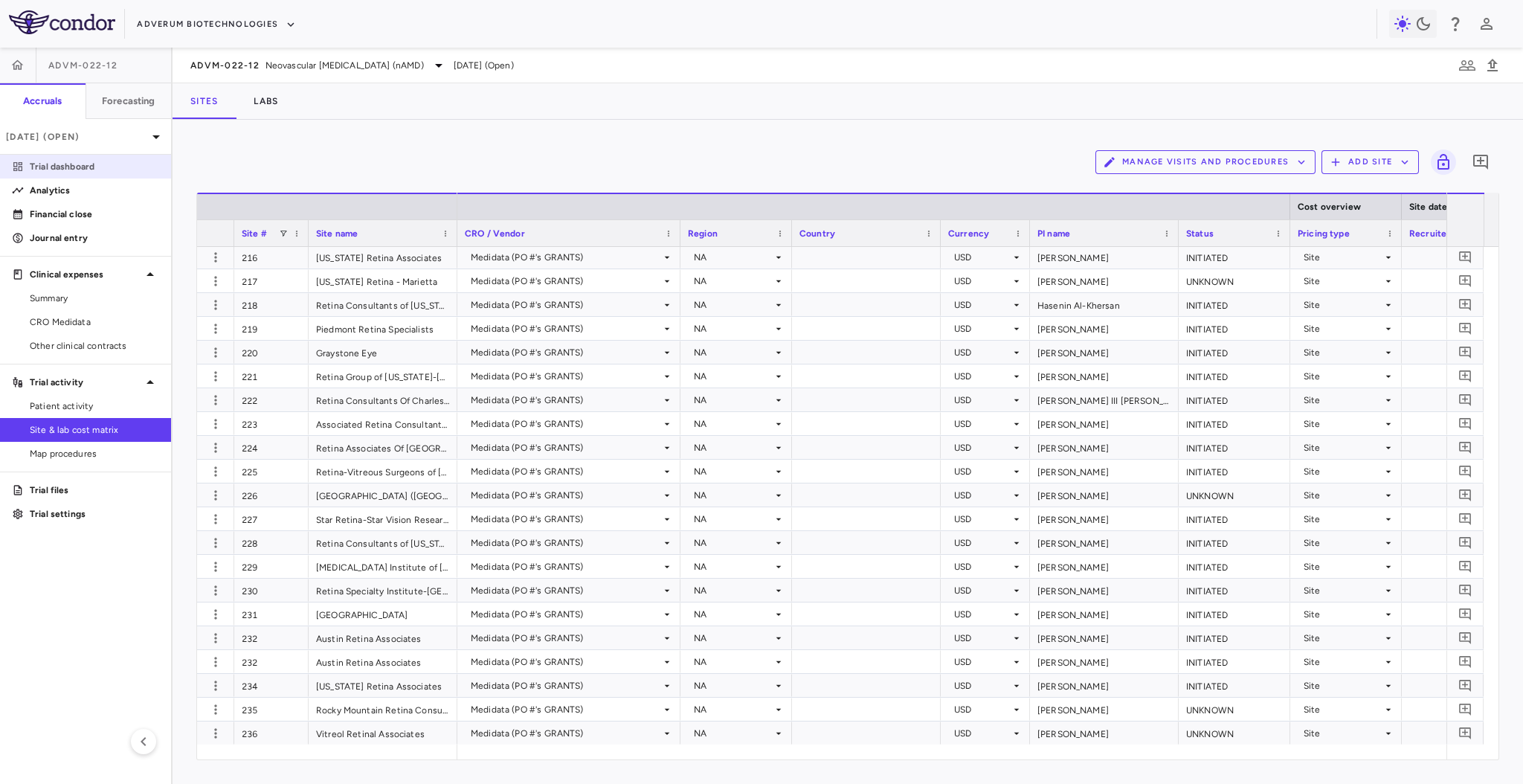
click at [105, 173] on p "Trial dashboard" at bounding box center [94, 167] width 129 height 13
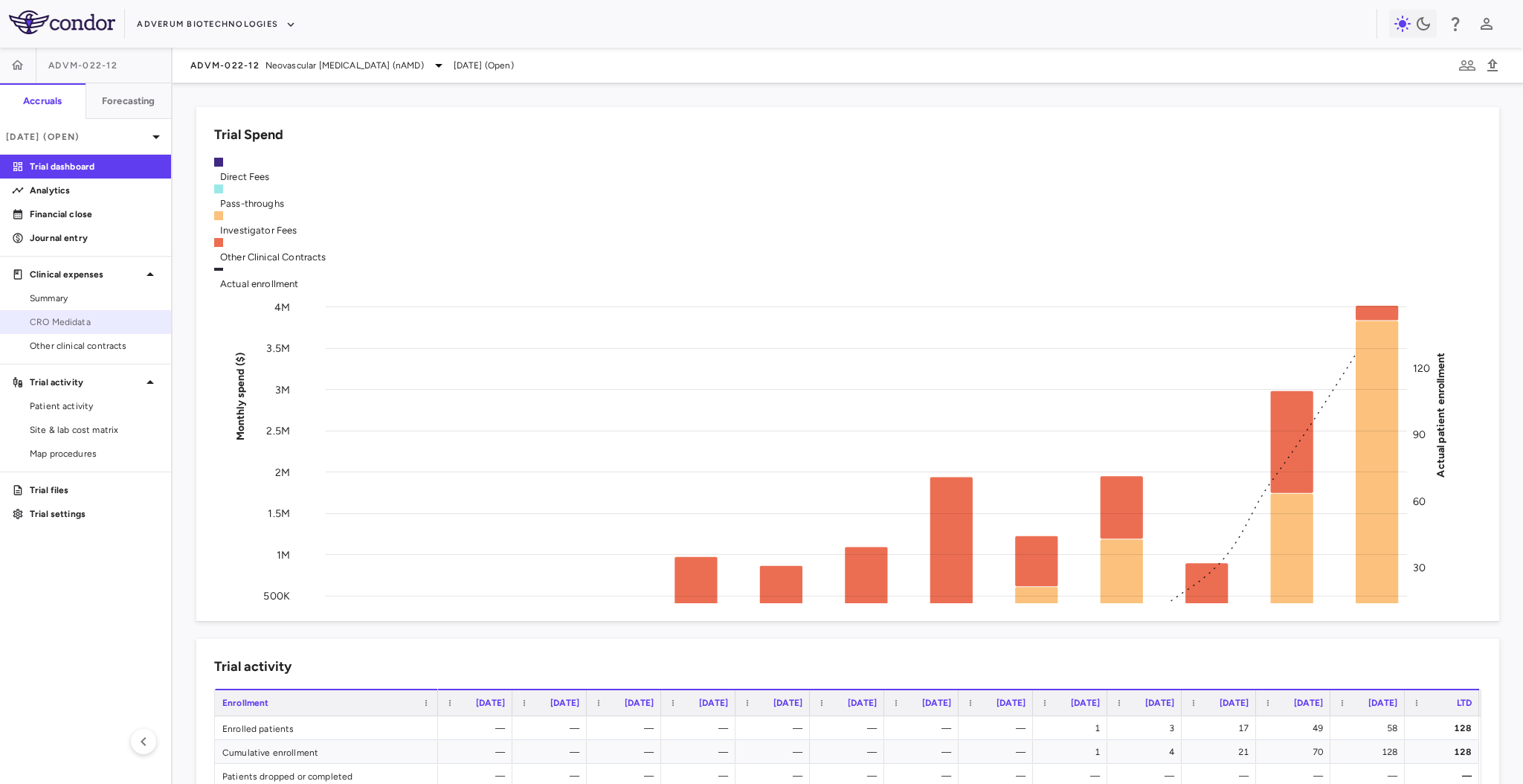
click at [110, 322] on span "CRO Medidata" at bounding box center [94, 322] width 129 height 13
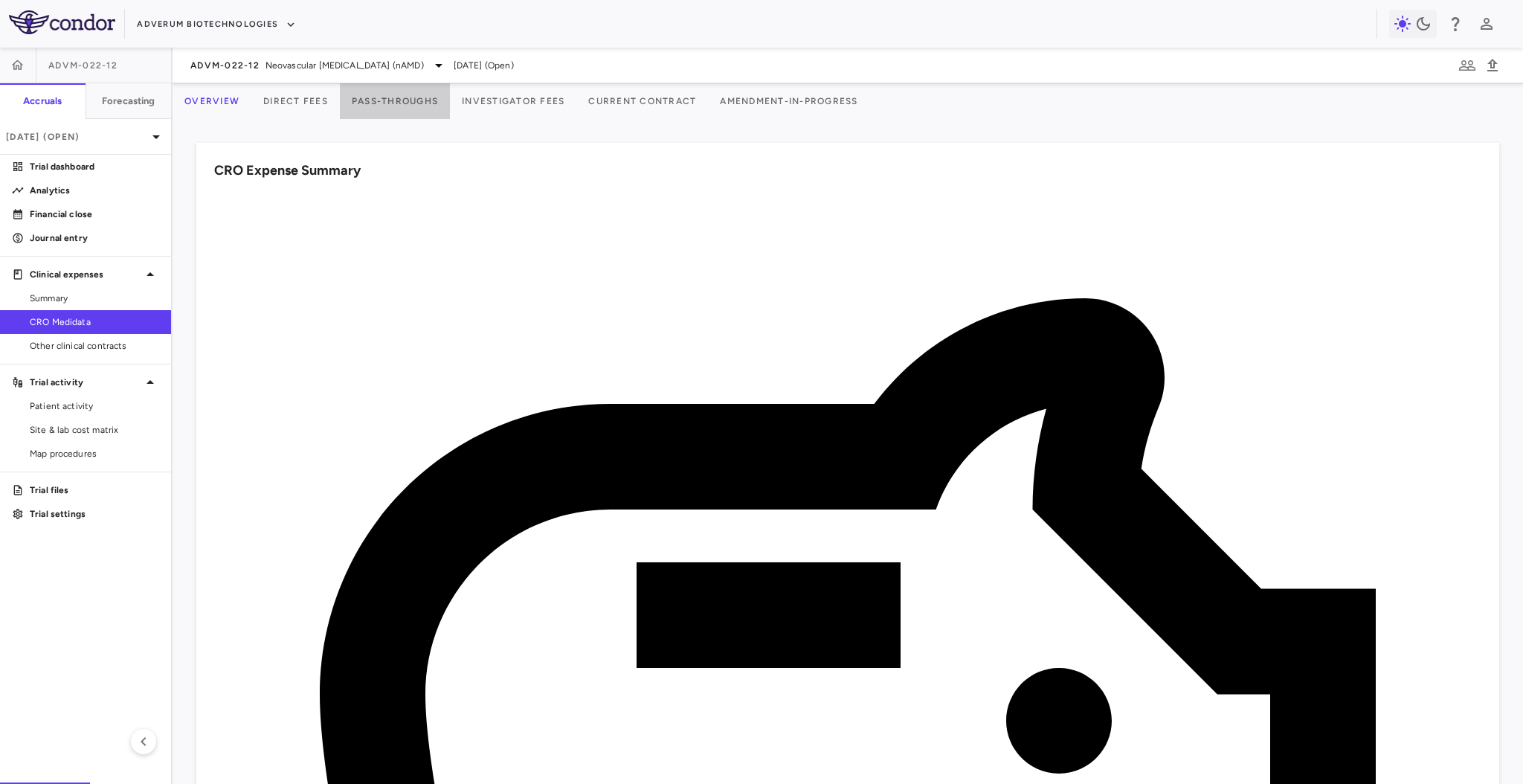
click at [446, 105] on button "Pass-Throughs" at bounding box center [395, 101] width 110 height 35
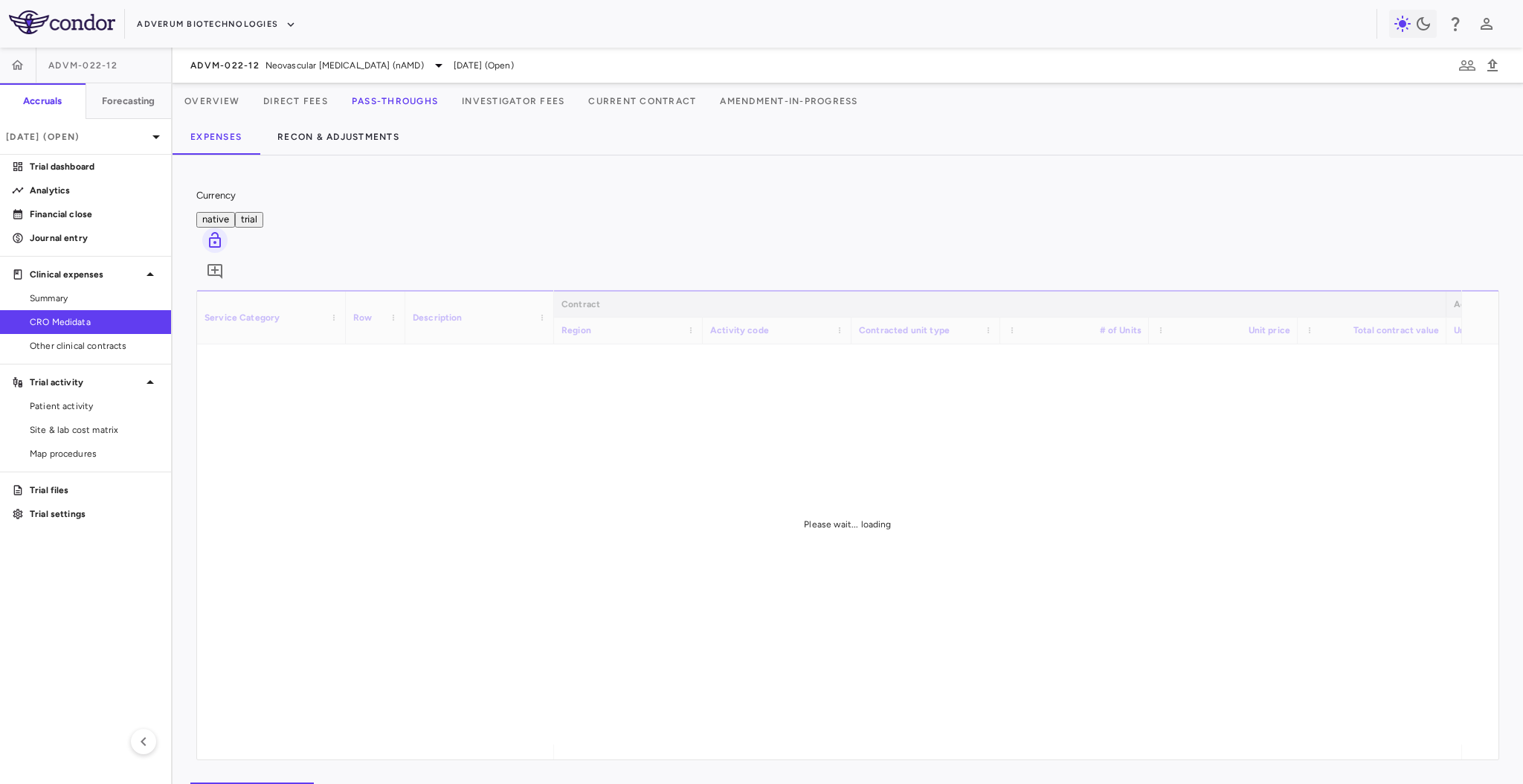
click at [552, 93] on button "Investigator Fees" at bounding box center [514, 101] width 126 height 35
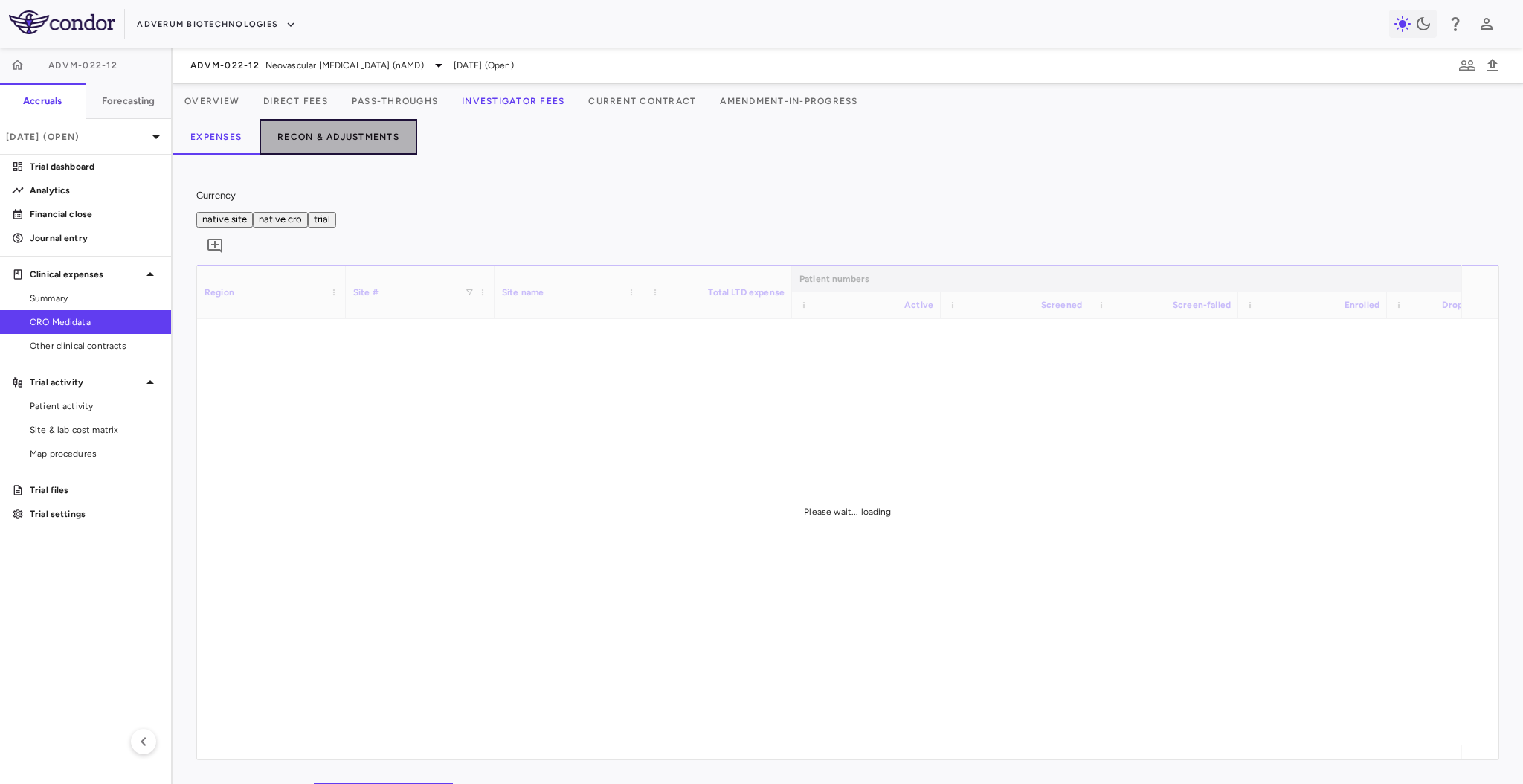
click at [376, 128] on button "Recon & Adjustments" at bounding box center [338, 137] width 158 height 35
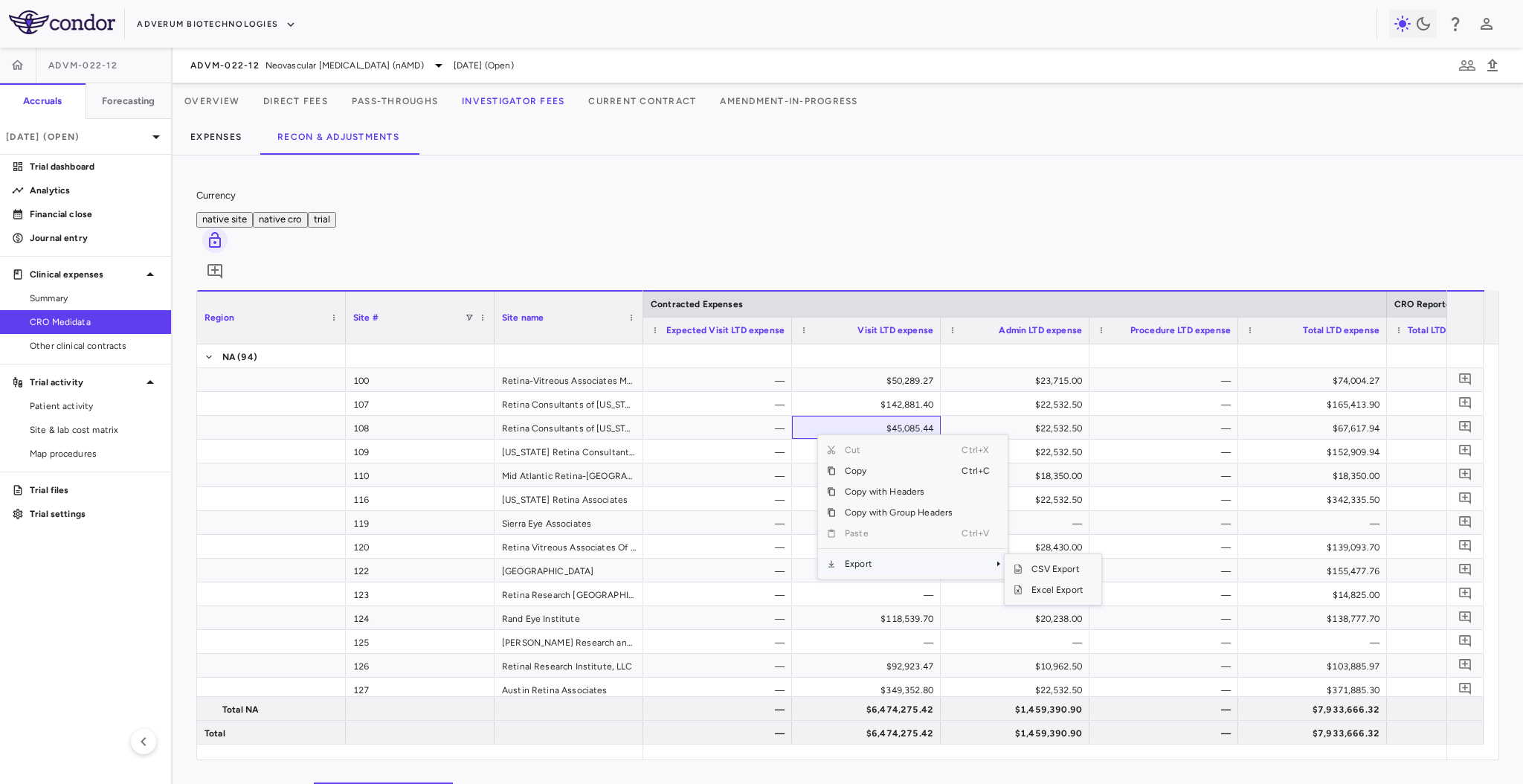
click at [870, 553] on span "Export" at bounding box center [898, 563] width 126 height 21
click at [1049, 579] on span "Excel Export" at bounding box center [1057, 589] width 70 height 21
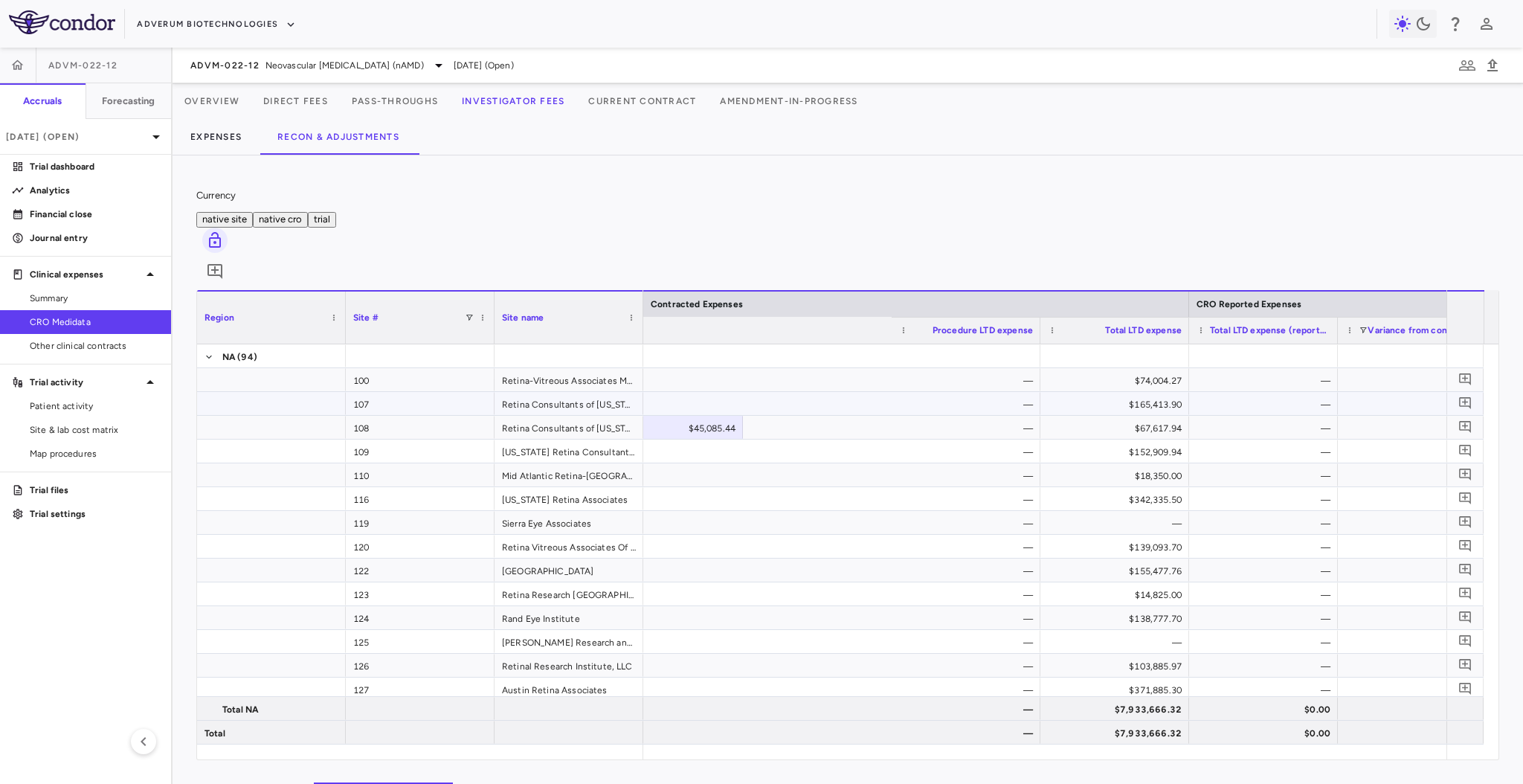
scroll to position [0, 684]
